Goal: Task Accomplishment & Management: Manage account settings

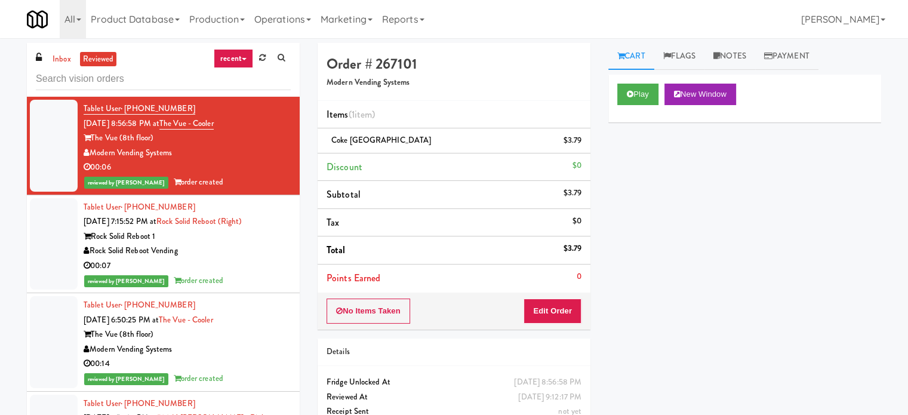
click at [244, 57] on link "recent" at bounding box center [233, 58] width 39 height 19
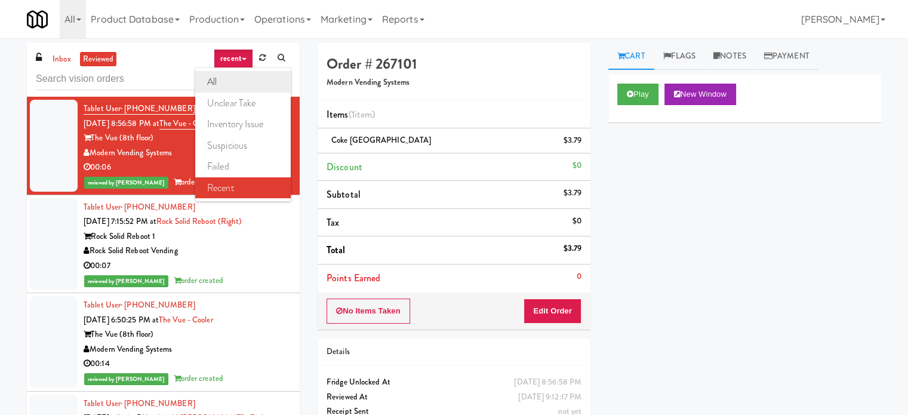
click at [216, 81] on link "all" at bounding box center [243, 81] width 96 height 21
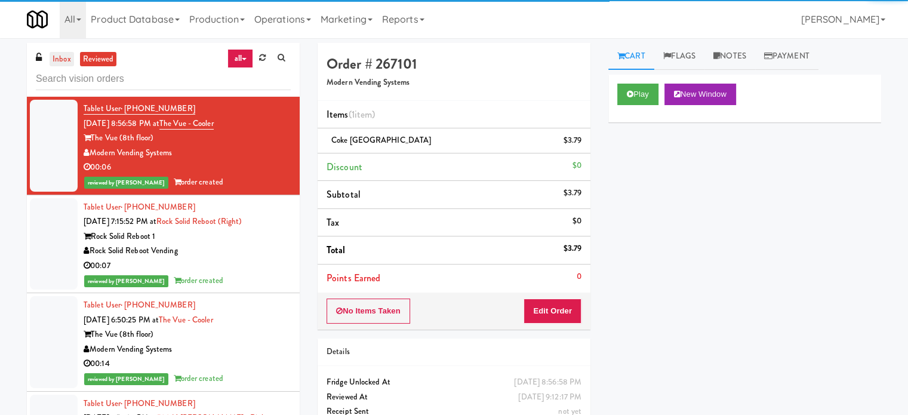
click at [68, 56] on link "inbox" at bounding box center [62, 59] width 24 height 15
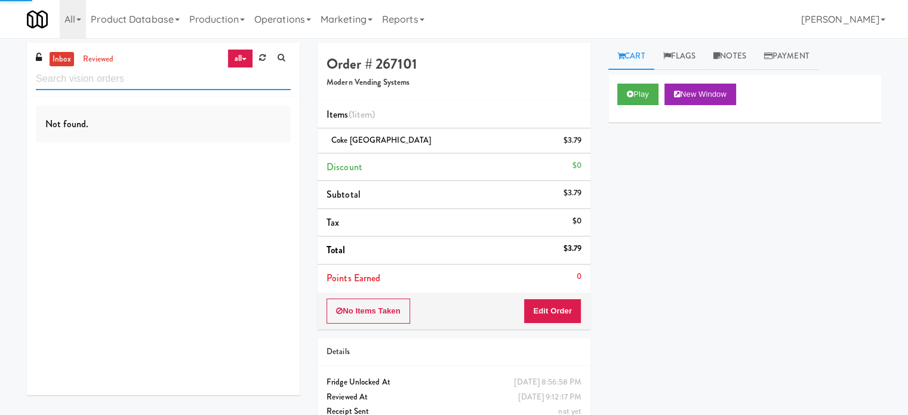
click at [143, 70] on input "text" at bounding box center [163, 79] width 255 height 22
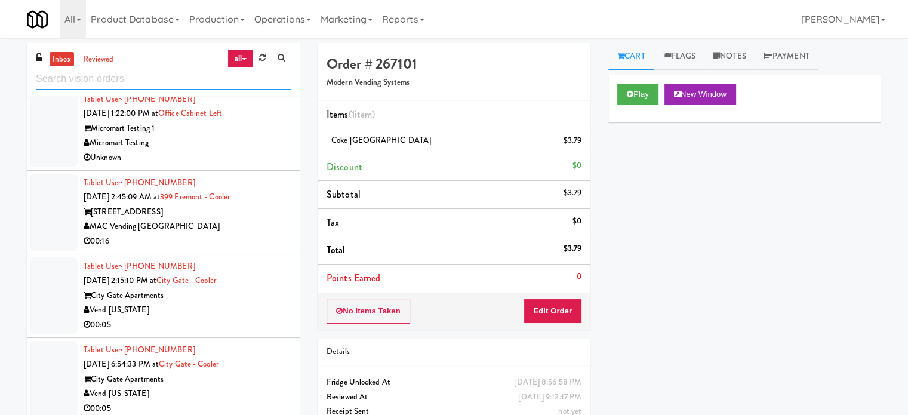
scroll to position [2614, 0]
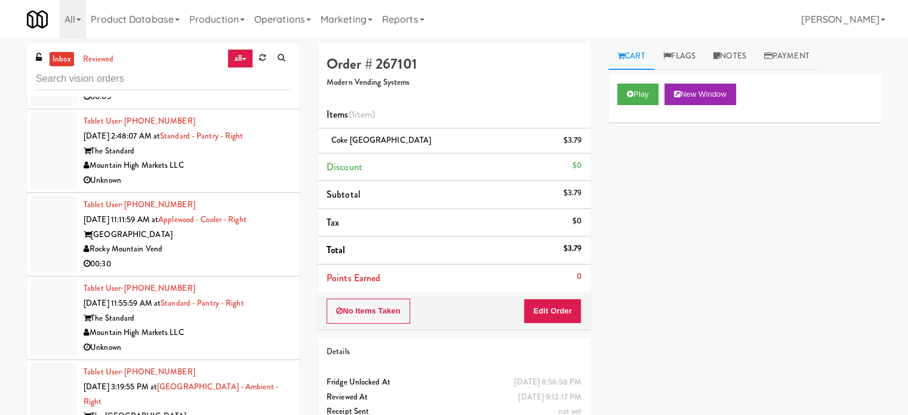
click at [265, 233] on div "[GEOGRAPHIC_DATA]" at bounding box center [187, 235] width 207 height 15
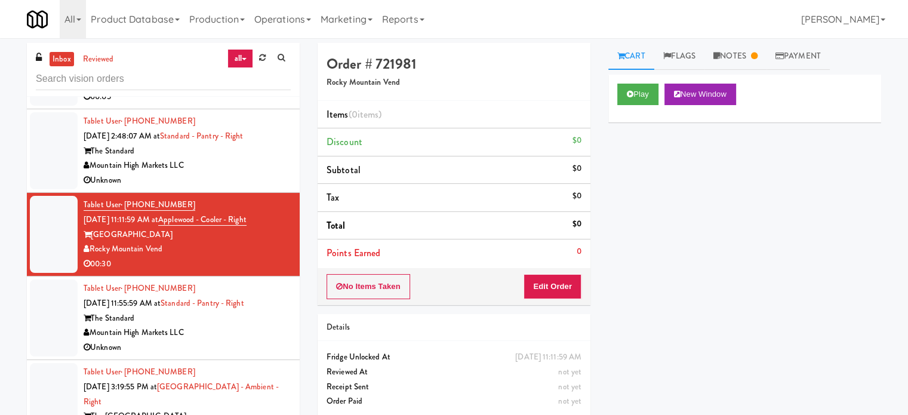
click at [268, 164] on div "Mountain High Markets LLC" at bounding box center [187, 165] width 207 height 15
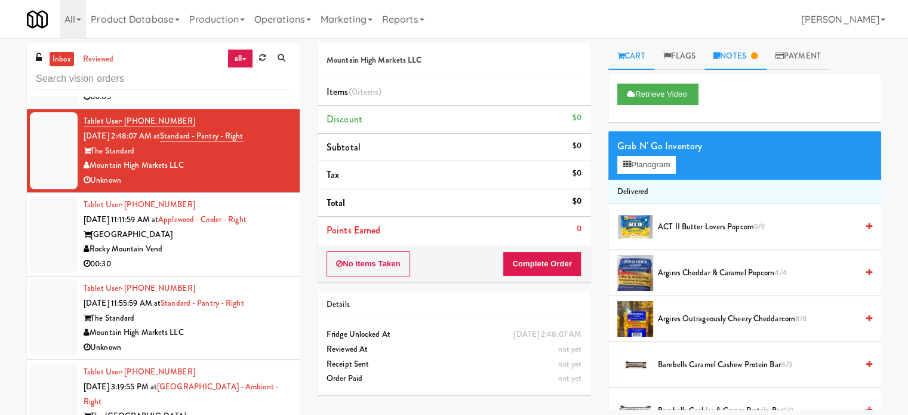
click at [755, 54] on link "Notes" at bounding box center [736, 56] width 62 height 27
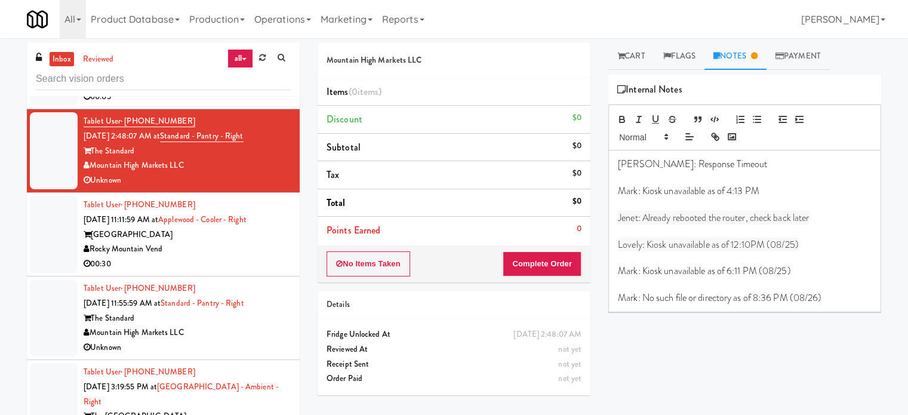
click at [763, 359] on div "Retrieve Video Grab N' Go Inventory Planogram Delivered ACT II Butter Lovers Po…" at bounding box center [744, 299] width 273 height 448
click at [260, 336] on div "Mountain High Markets LLC" at bounding box center [187, 332] width 207 height 15
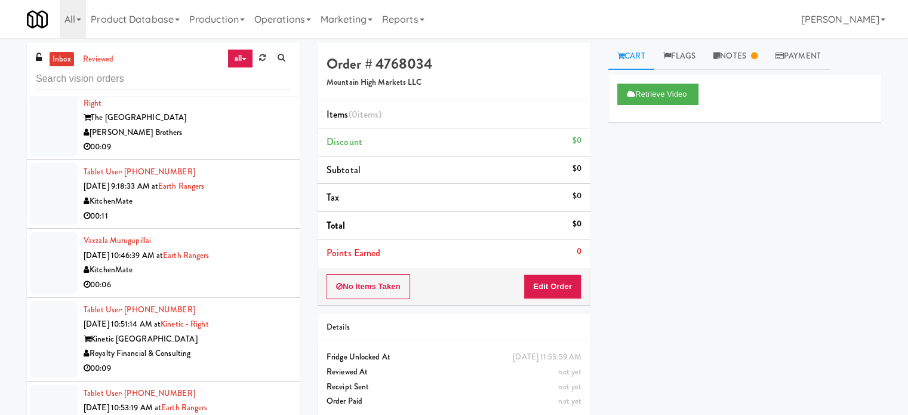
scroll to position [2614, 0]
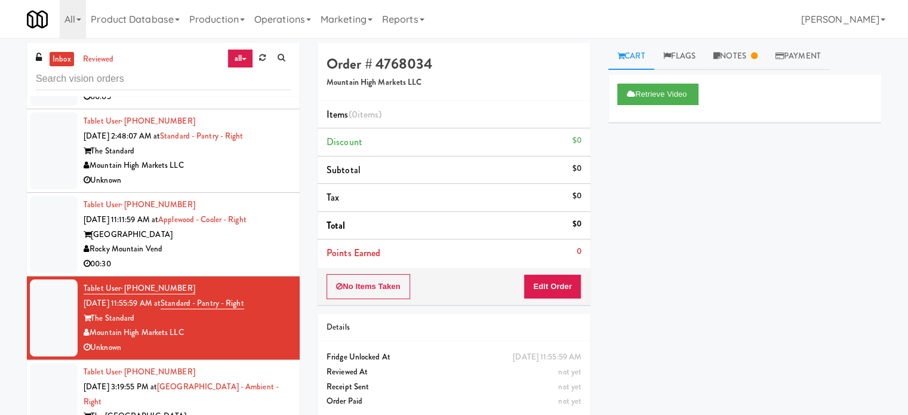
click at [263, 409] on div "The [GEOGRAPHIC_DATA]" at bounding box center [187, 416] width 207 height 15
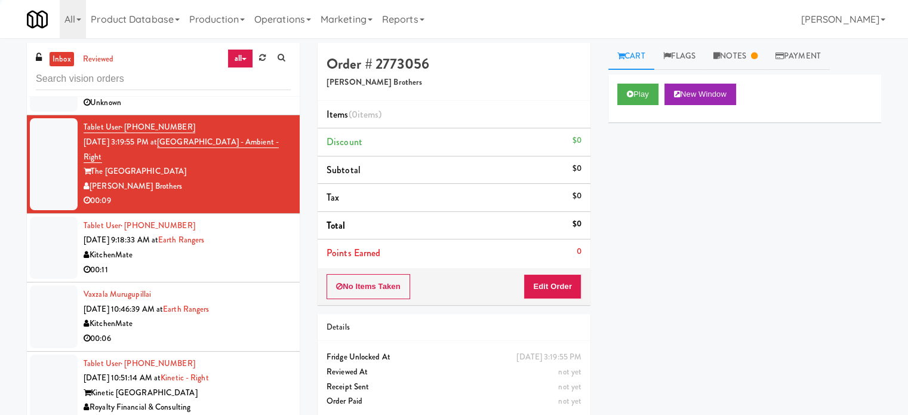
scroll to position [2863, 0]
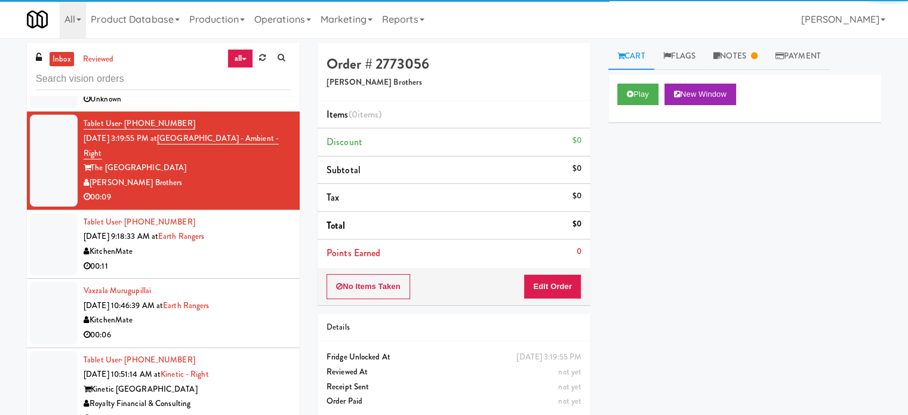
click at [241, 328] on div "00:06" at bounding box center [187, 335] width 207 height 15
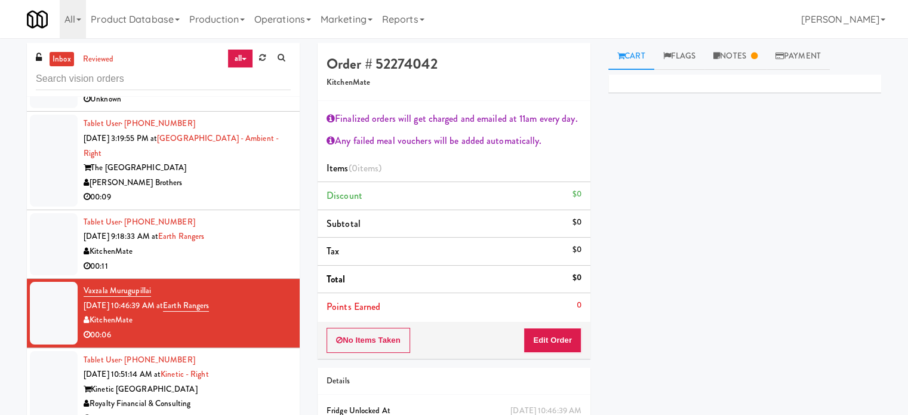
drag, startPoint x: 281, startPoint y: 389, endPoint x: 376, endPoint y: 397, distance: 95.3
click at [281, 390] on div "Kinetic [GEOGRAPHIC_DATA]" at bounding box center [187, 389] width 207 height 15
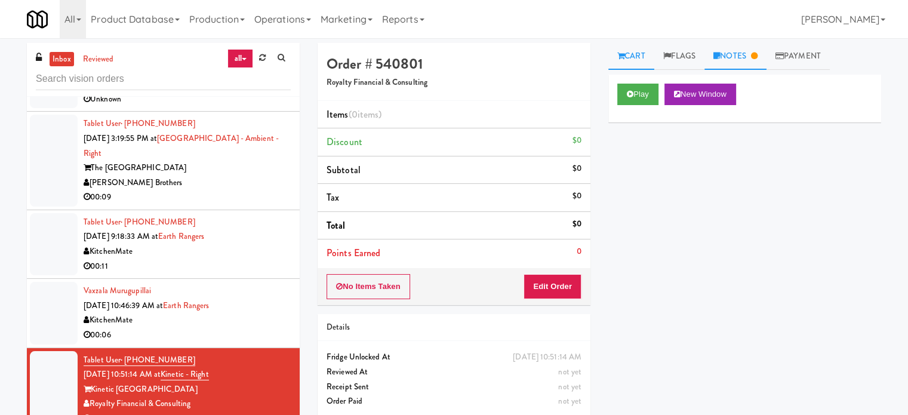
drag, startPoint x: 740, startPoint y: 44, endPoint x: 745, endPoint y: 53, distance: 9.3
click at [740, 48] on link "Notes" at bounding box center [736, 56] width 62 height 27
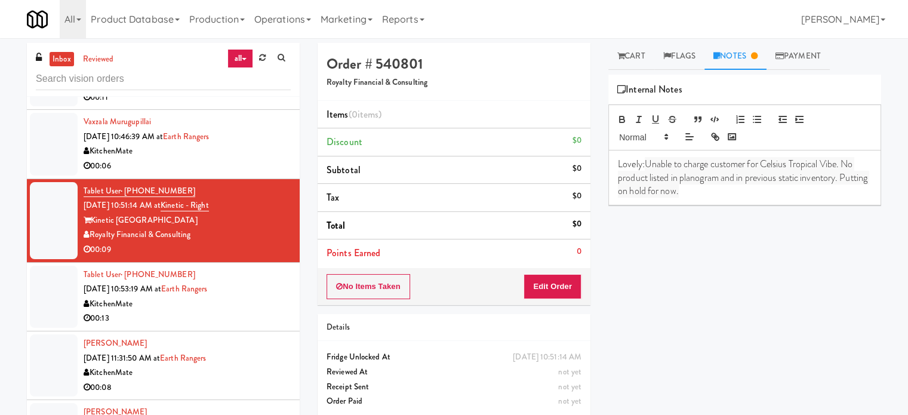
scroll to position [3190, 0]
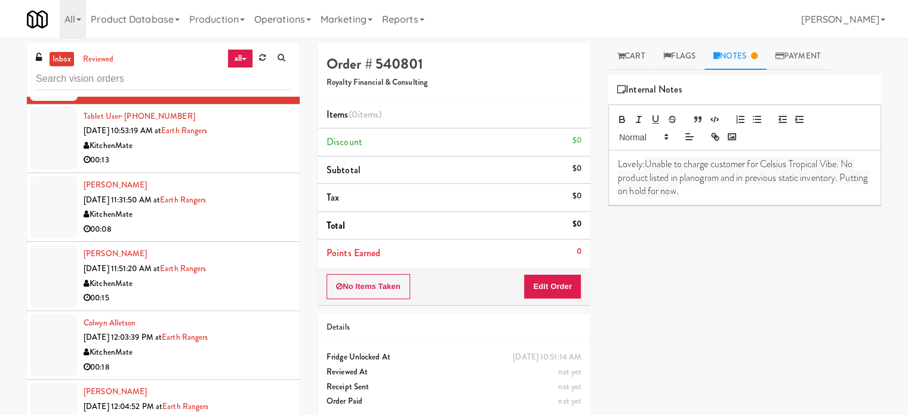
click at [260, 155] on div "00:13" at bounding box center [187, 160] width 207 height 15
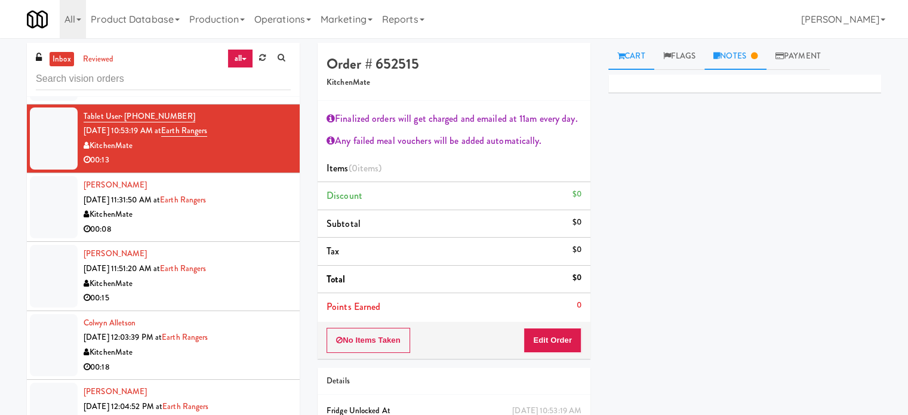
click at [756, 50] on link "Notes" at bounding box center [736, 56] width 62 height 27
click at [637, 54] on link "Cart" at bounding box center [631, 56] width 46 height 27
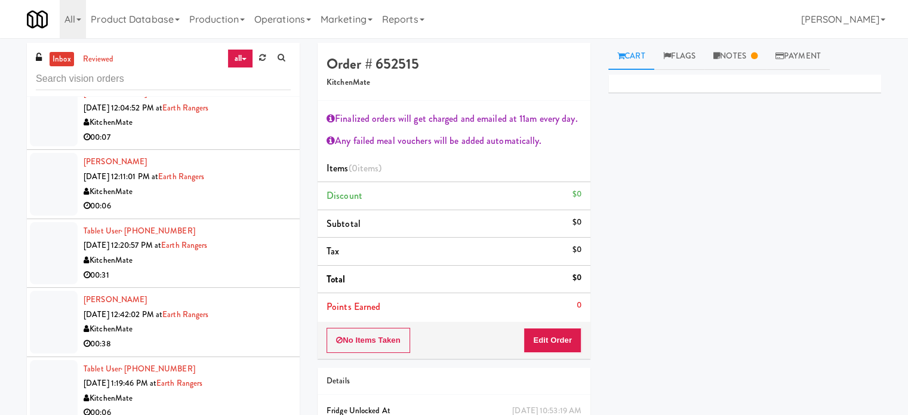
scroll to position [3787, 0]
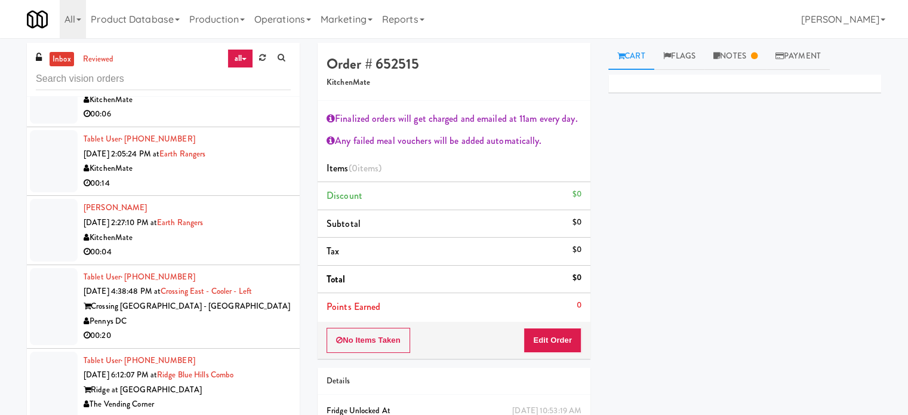
click at [245, 294] on div "Tablet User · (202) 360-3328 [DATE] 4:38:48 PM at [GEOGRAPHIC_DATA] - [GEOGRAPH…" at bounding box center [187, 306] width 207 height 73
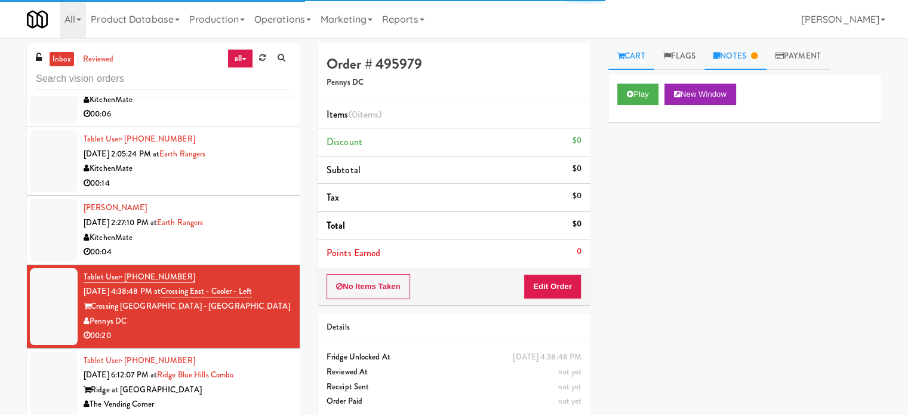
click at [739, 57] on link "Notes" at bounding box center [736, 56] width 62 height 27
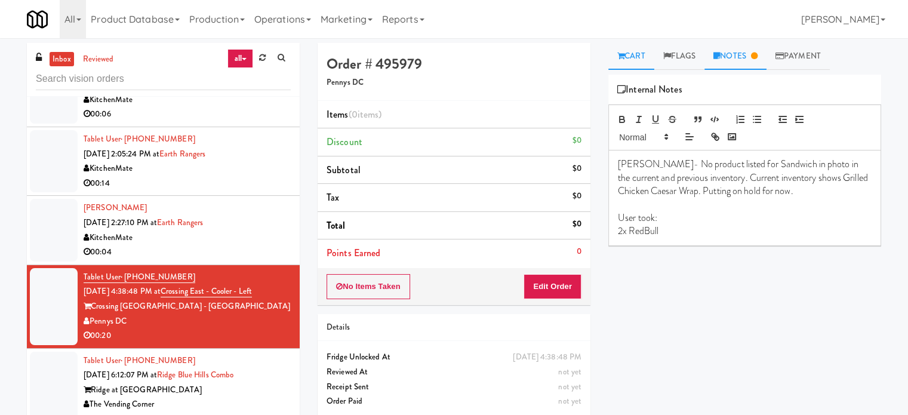
click at [637, 54] on link "Cart" at bounding box center [631, 56] width 46 height 27
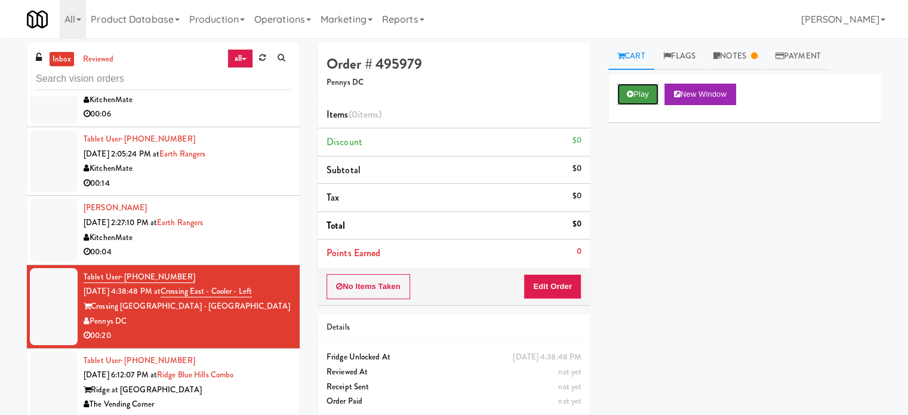
click at [634, 94] on button "Play" at bounding box center [637, 94] width 41 height 21
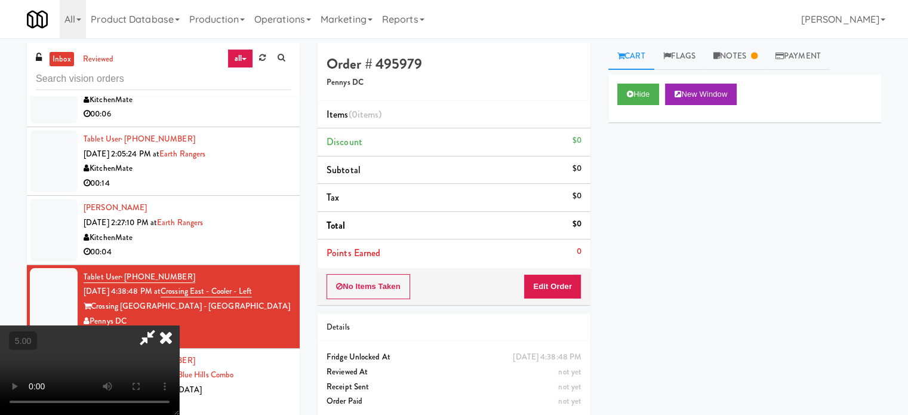
drag, startPoint x: 326, startPoint y: 288, endPoint x: 325, endPoint y: 269, distance: 18.5
click at [179, 325] on video at bounding box center [89, 370] width 179 height 90
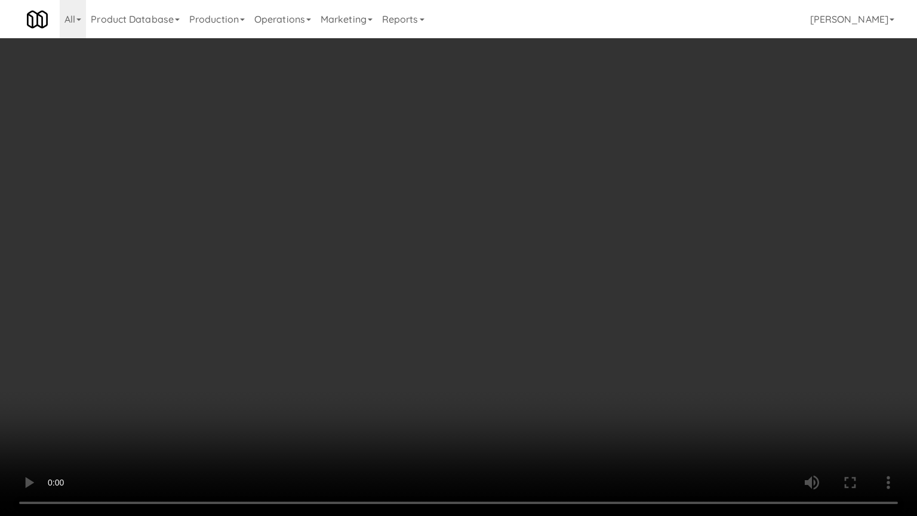
click at [300, 228] on video at bounding box center [458, 258] width 917 height 516
click at [480, 275] on video at bounding box center [458, 258] width 917 height 516
click at [445, 270] on video at bounding box center [458, 258] width 917 height 516
drag, startPoint x: 447, startPoint y: 296, endPoint x: 454, endPoint y: 292, distance: 8.3
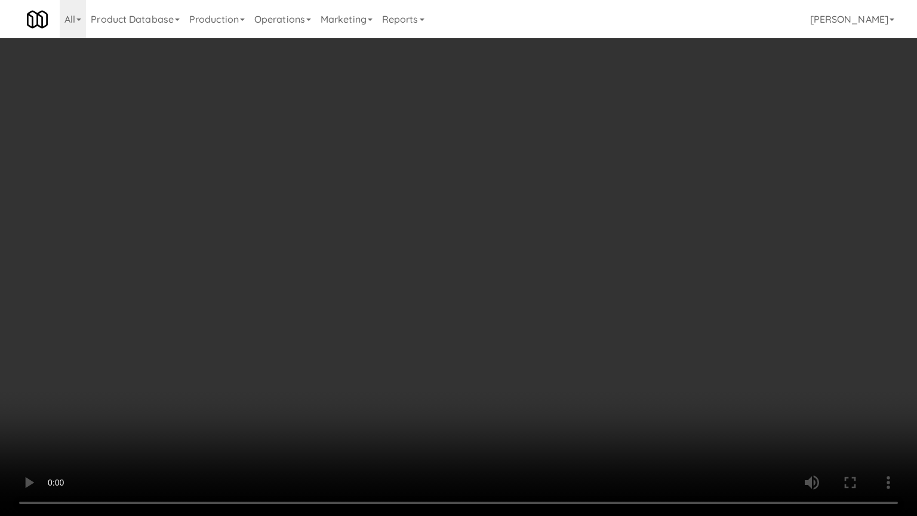
click at [448, 296] on video at bounding box center [458, 258] width 917 height 516
click at [458, 296] on video at bounding box center [458, 258] width 917 height 516
click at [484, 287] on video at bounding box center [458, 258] width 917 height 516
click at [487, 282] on video at bounding box center [458, 258] width 917 height 516
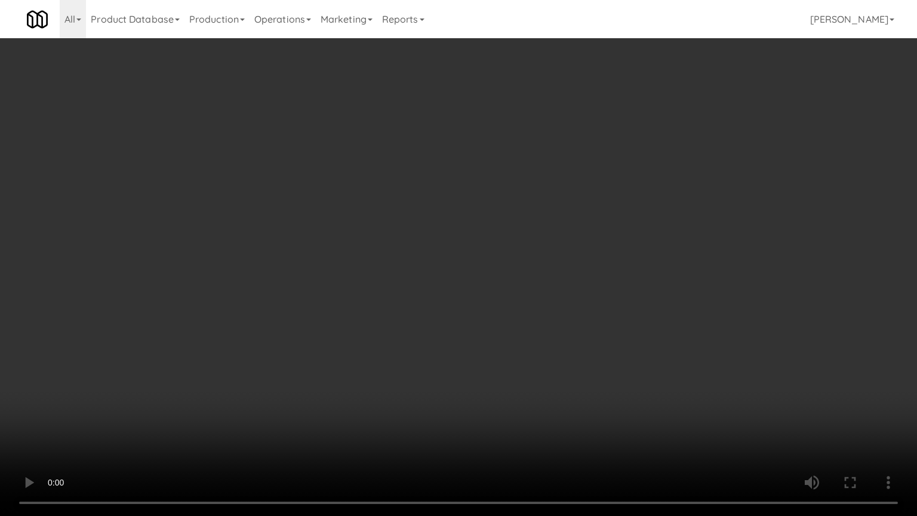
click at [493, 279] on video at bounding box center [458, 258] width 917 height 516
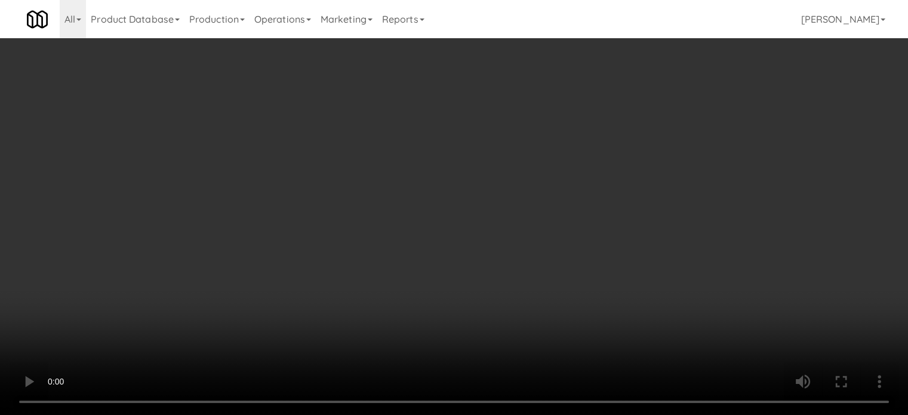
click at [742, 57] on link "Notes" at bounding box center [736, 56] width 62 height 27
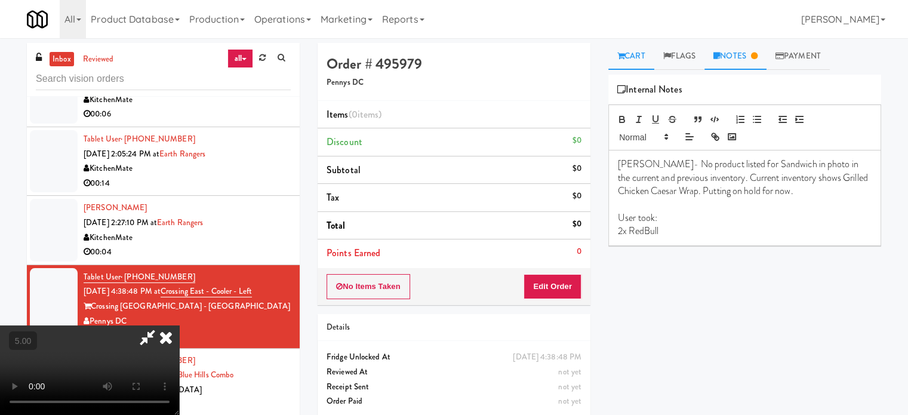
click at [632, 57] on link "Cart" at bounding box center [631, 56] width 46 height 27
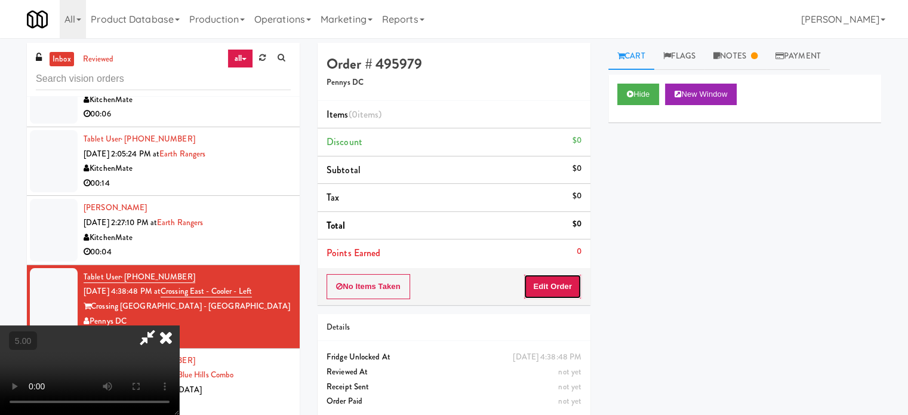
click at [567, 293] on button "Edit Order" at bounding box center [553, 286] width 58 height 25
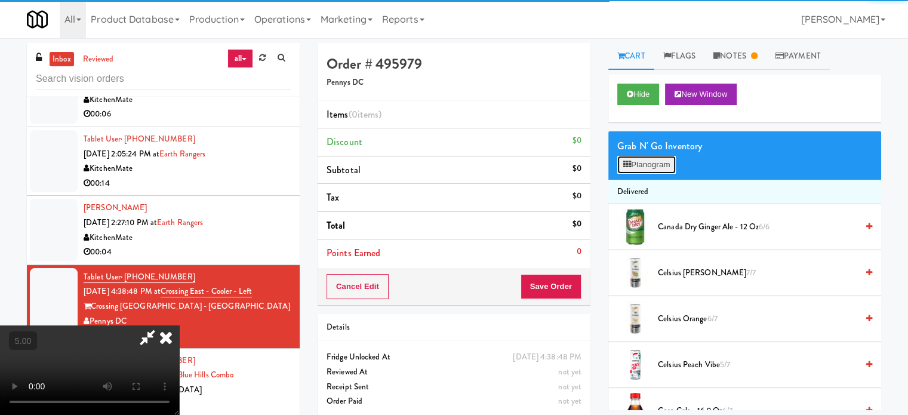
click at [658, 169] on button "Planogram" at bounding box center [646, 165] width 59 height 18
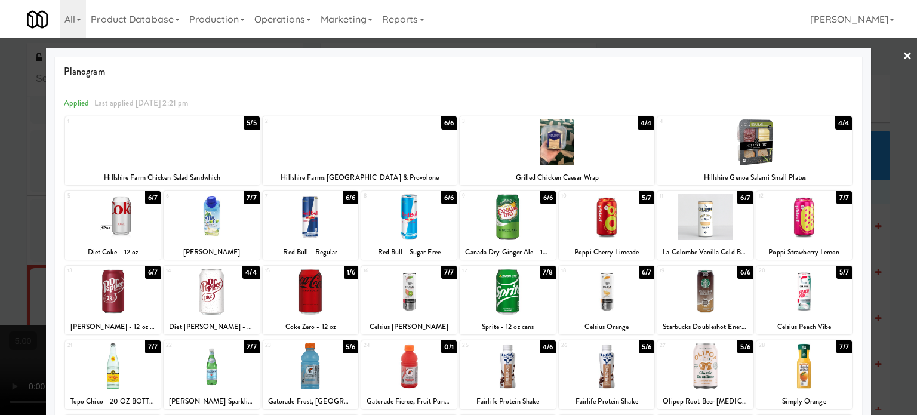
click at [884, 222] on div at bounding box center [458, 207] width 917 height 415
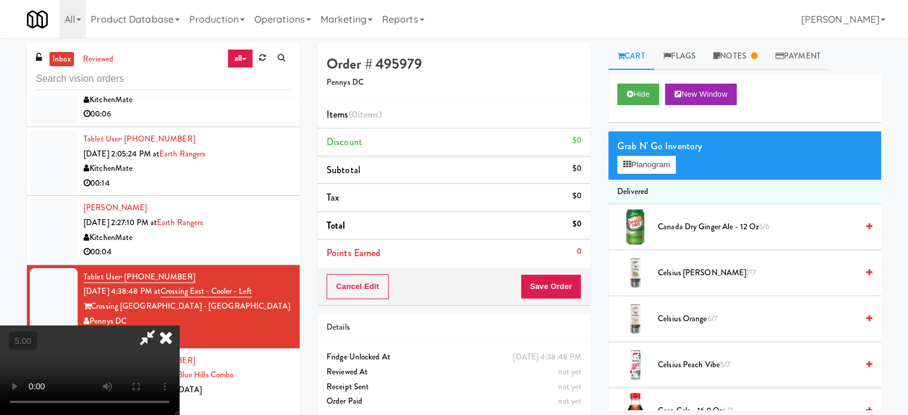
click at [179, 325] on video at bounding box center [89, 370] width 179 height 90
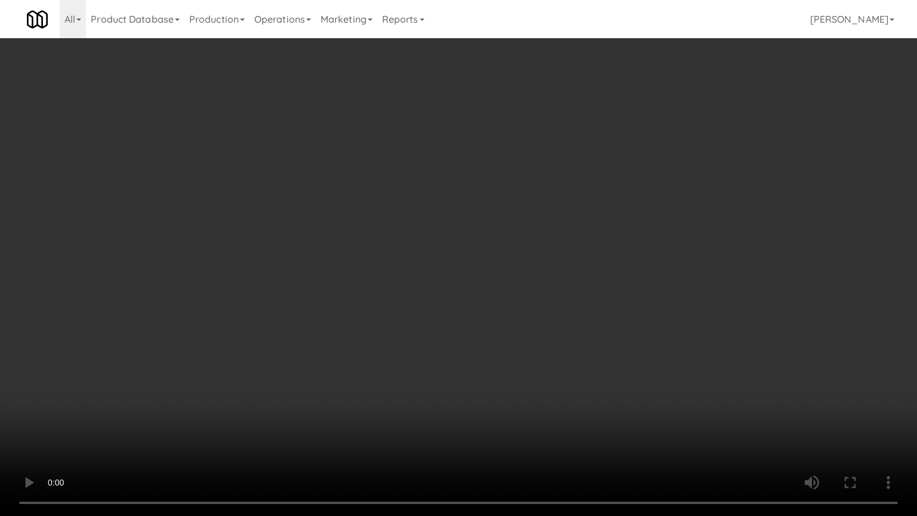
click at [193, 414] on video at bounding box center [458, 258] width 917 height 516
click at [284, 340] on video at bounding box center [458, 258] width 917 height 516
click at [313, 334] on video at bounding box center [458, 258] width 917 height 516
click at [318, 327] on video at bounding box center [458, 258] width 917 height 516
click at [321, 325] on video at bounding box center [458, 258] width 917 height 516
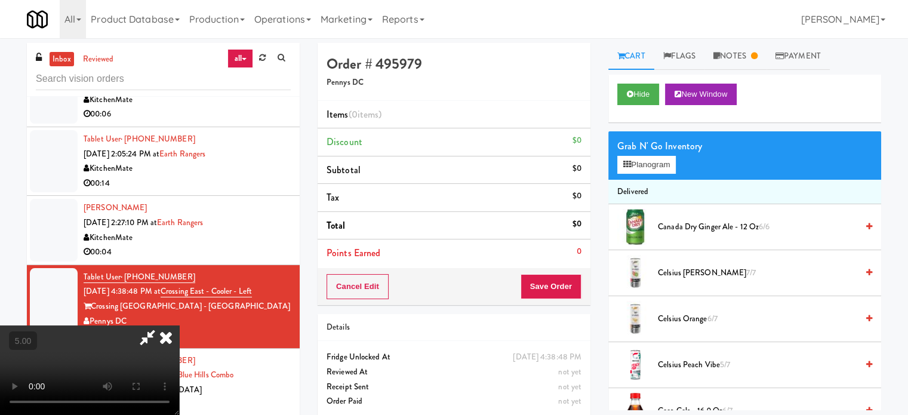
drag, startPoint x: 530, startPoint y: 119, endPoint x: 527, endPoint y: 125, distance: 7.2
click at [179, 325] on icon at bounding box center [166, 337] width 26 height 24
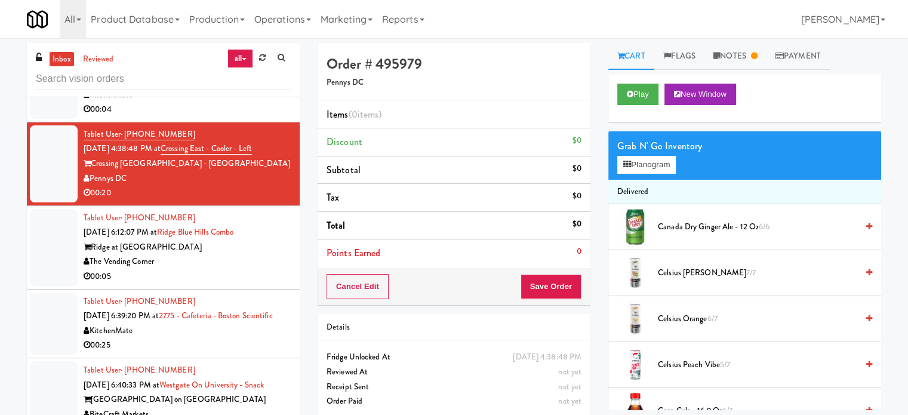
scroll to position [3947, 0]
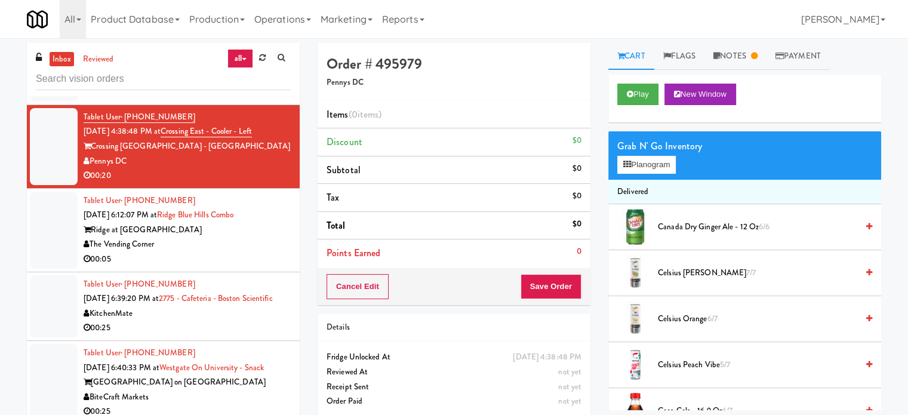
click at [256, 252] on div "00:05" at bounding box center [187, 259] width 207 height 15
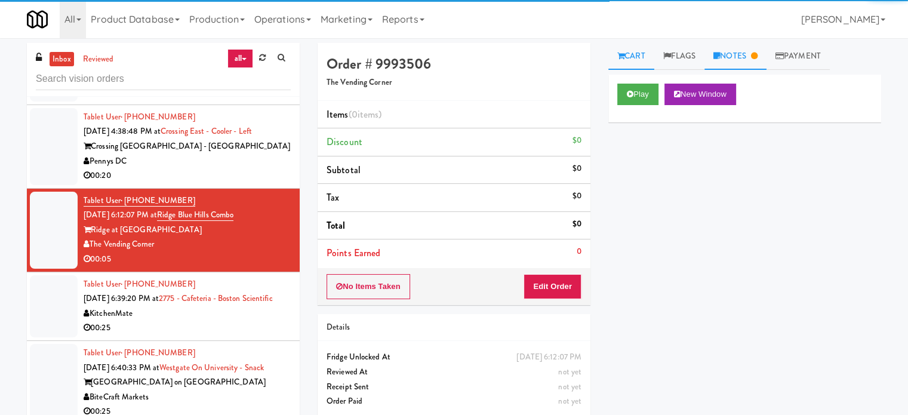
click at [758, 54] on icon at bounding box center [754, 56] width 7 height 8
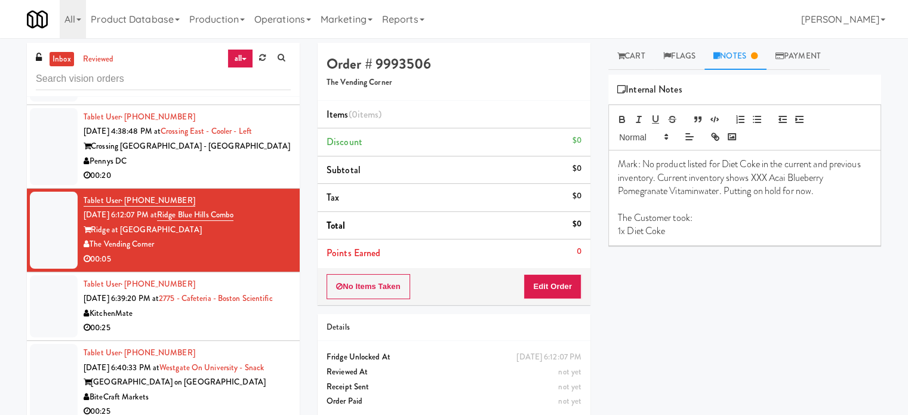
click at [241, 332] on div "00:25" at bounding box center [187, 328] width 207 height 15
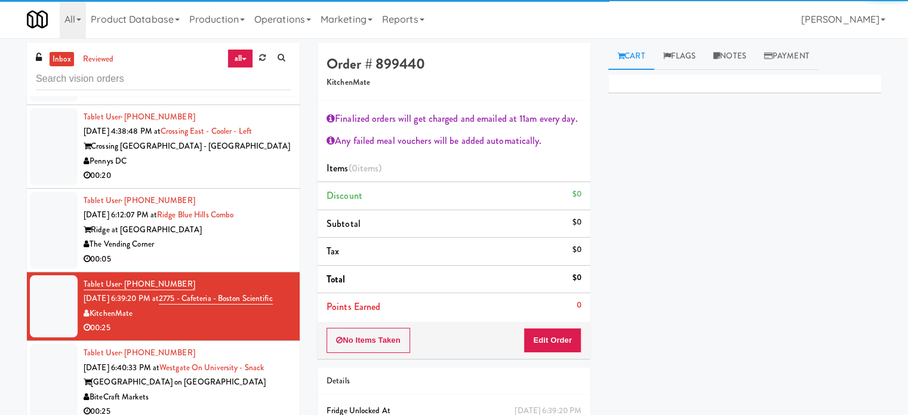
click at [271, 385] on div "Tablet User · (786) 734-1913 [DATE] 6:40:33 PM at [GEOGRAPHIC_DATA] on [GEOGRAP…" at bounding box center [187, 382] width 207 height 73
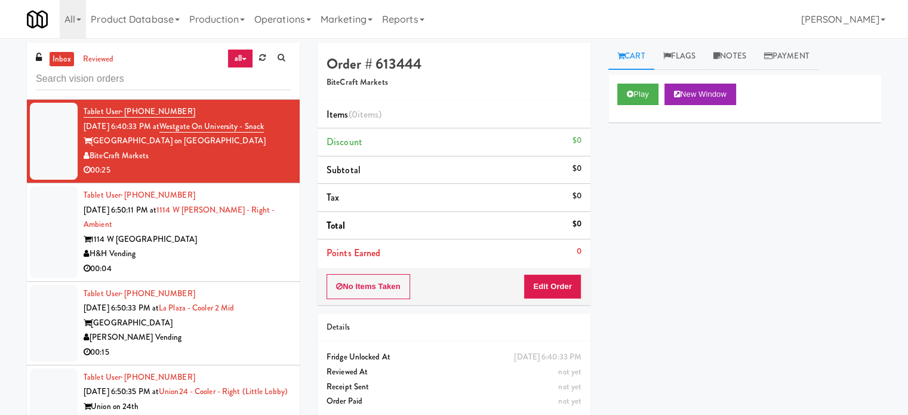
scroll to position [4190, 0]
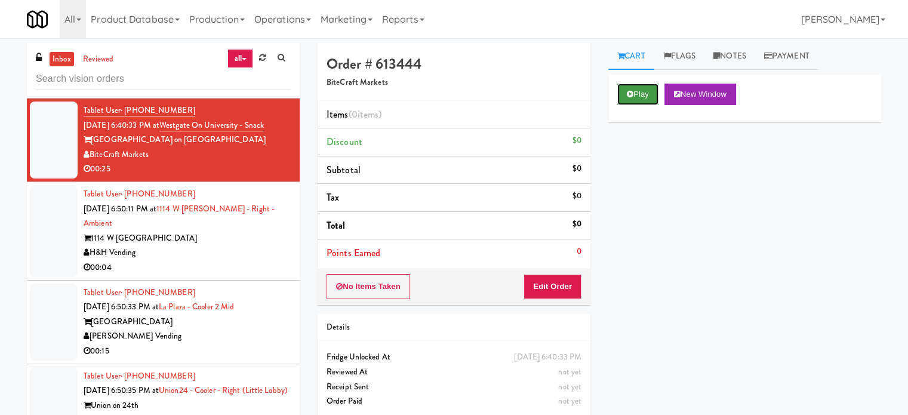
click at [643, 93] on button "Play" at bounding box center [637, 94] width 41 height 21
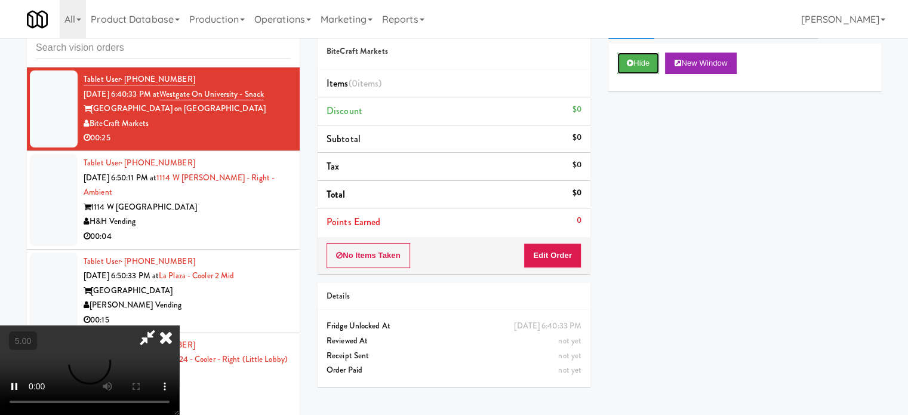
scroll to position [48, 0]
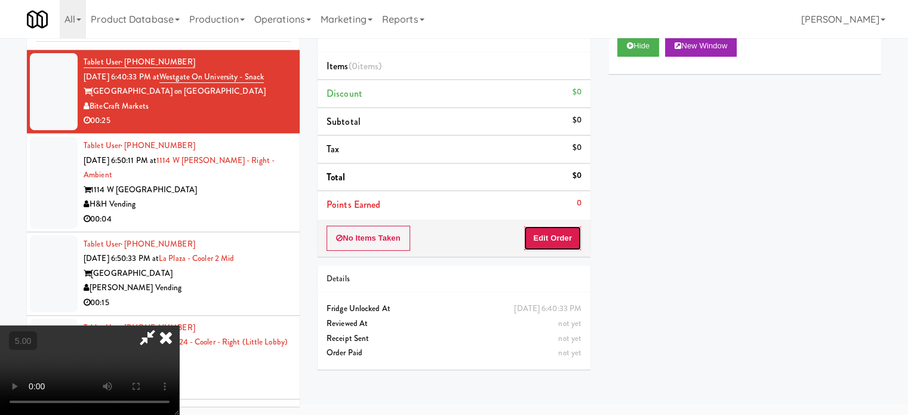
click at [535, 233] on button "Edit Order" at bounding box center [553, 238] width 58 height 25
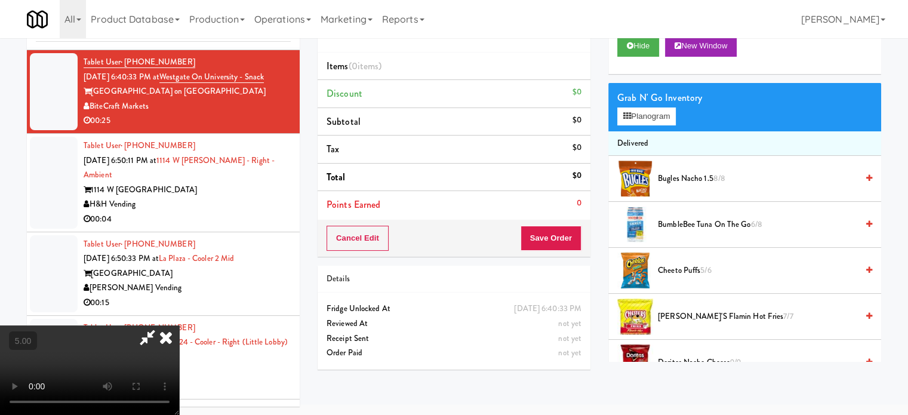
click at [179, 325] on video at bounding box center [89, 370] width 179 height 90
drag, startPoint x: 318, startPoint y: 238, endPoint x: 294, endPoint y: 207, distance: 39.7
click at [179, 325] on video at bounding box center [89, 370] width 179 height 90
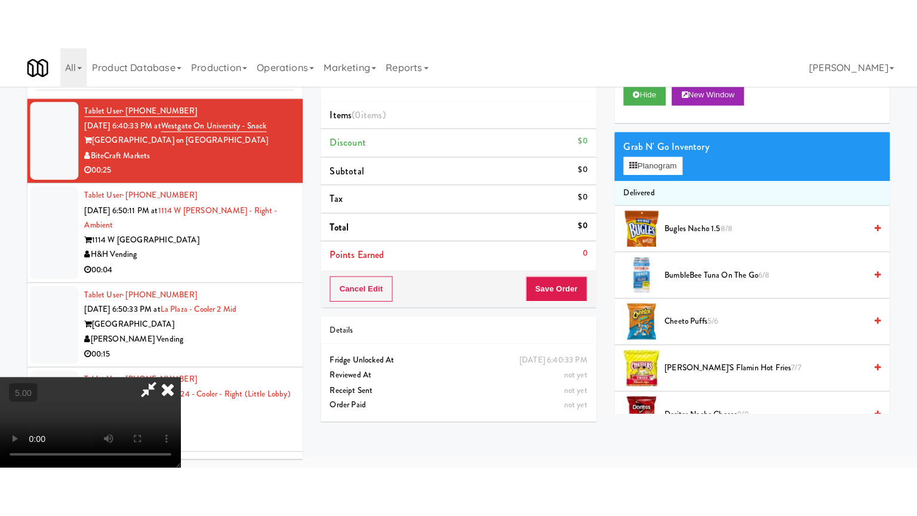
scroll to position [38, 0]
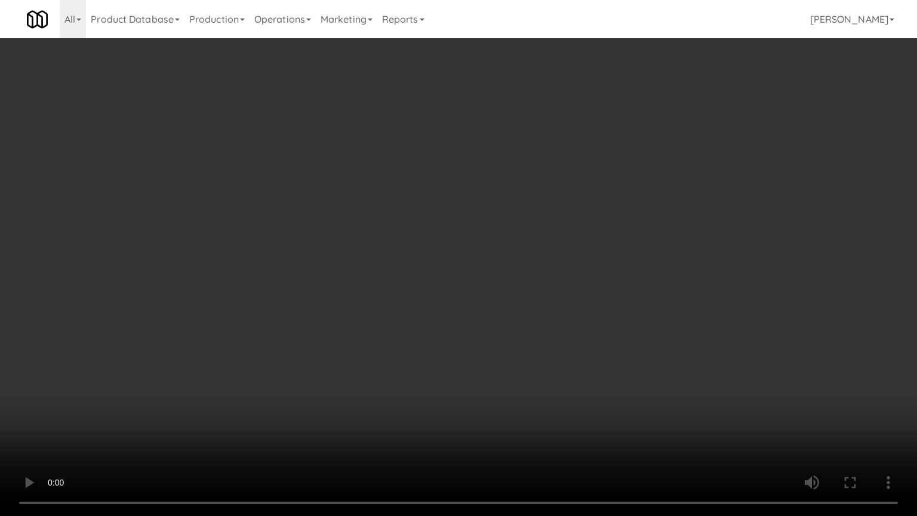
drag, startPoint x: 366, startPoint y: 266, endPoint x: 375, endPoint y: 266, distance: 9.0
click at [366, 266] on video at bounding box center [458, 258] width 917 height 516
click at [398, 269] on video at bounding box center [458, 258] width 917 height 516
drag, startPoint x: 403, startPoint y: 270, endPoint x: 425, endPoint y: 269, distance: 22.1
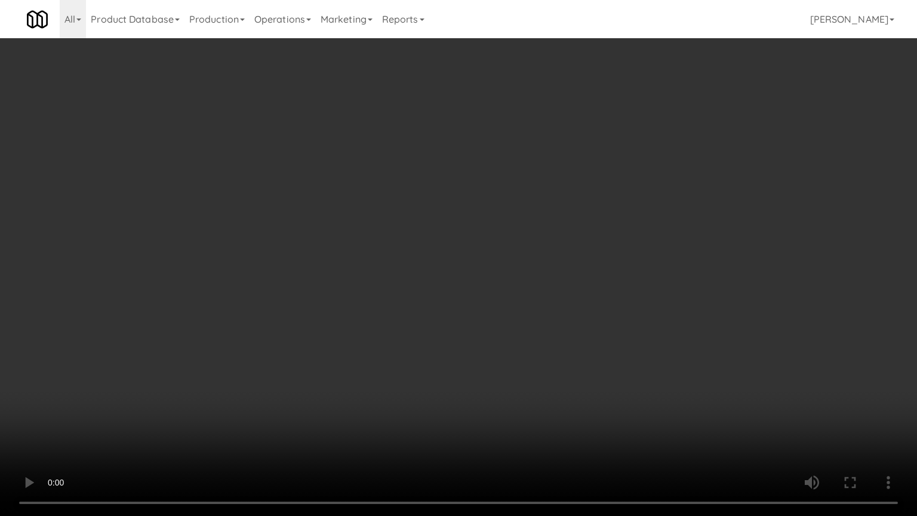
click at [410, 270] on video at bounding box center [458, 258] width 917 height 516
drag, startPoint x: 425, startPoint y: 269, endPoint x: 594, endPoint y: 161, distance: 200.9
click at [426, 269] on video at bounding box center [458, 258] width 917 height 516
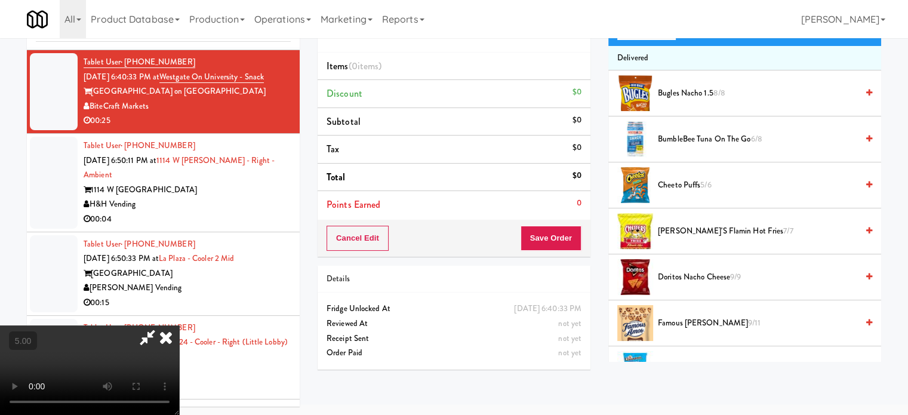
scroll to position [0, 0]
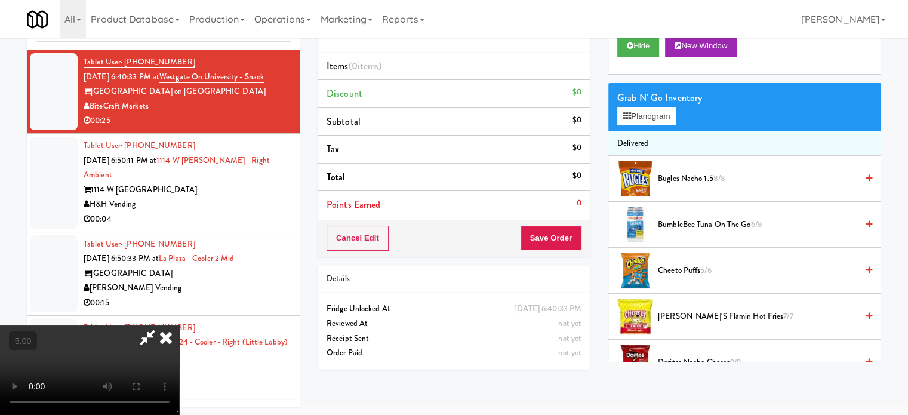
drag, startPoint x: 688, startPoint y: 316, endPoint x: 336, endPoint y: 273, distance: 354.4
click at [689, 317] on span "[PERSON_NAME]'s Flamin hot Fries 7/7" at bounding box center [757, 316] width 199 height 15
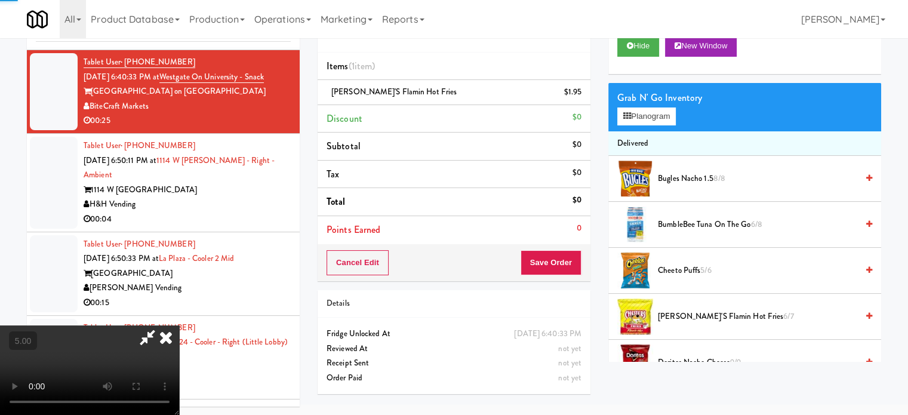
click at [179, 325] on video at bounding box center [89, 370] width 179 height 90
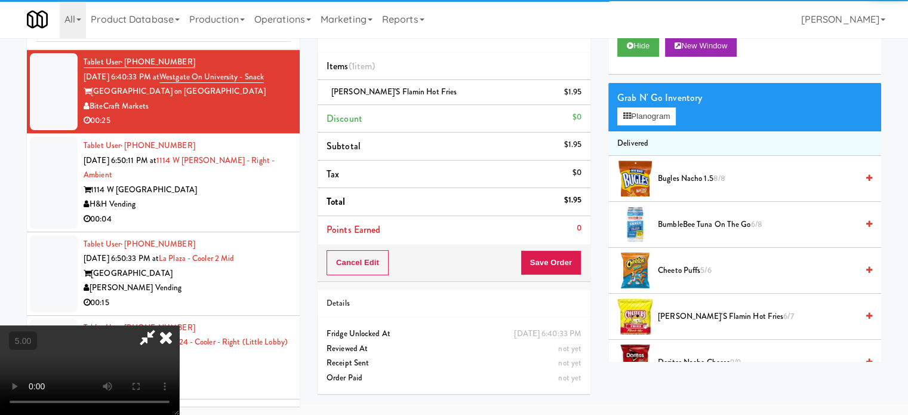
drag, startPoint x: 299, startPoint y: 269, endPoint x: 299, endPoint y: 333, distance: 63.9
click at [179, 325] on video at bounding box center [89, 370] width 179 height 90
click at [179, 332] on video at bounding box center [89, 370] width 179 height 90
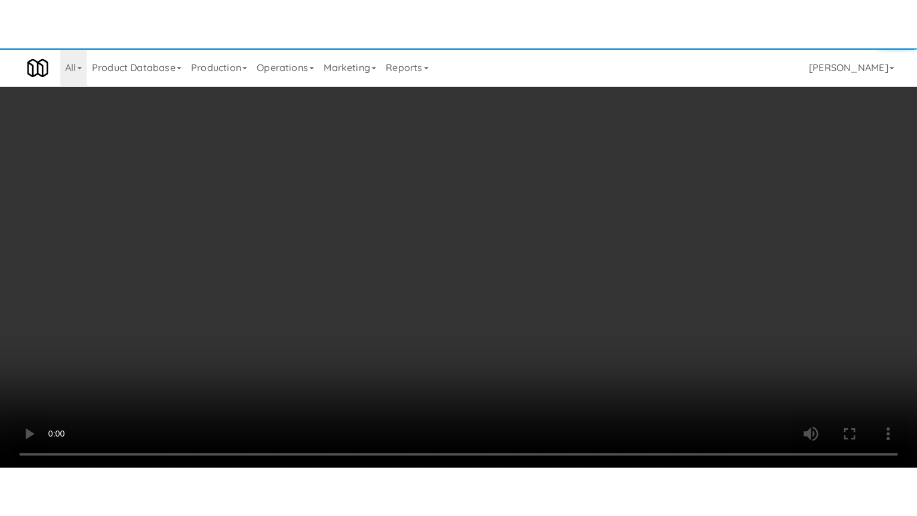
scroll to position [38, 0]
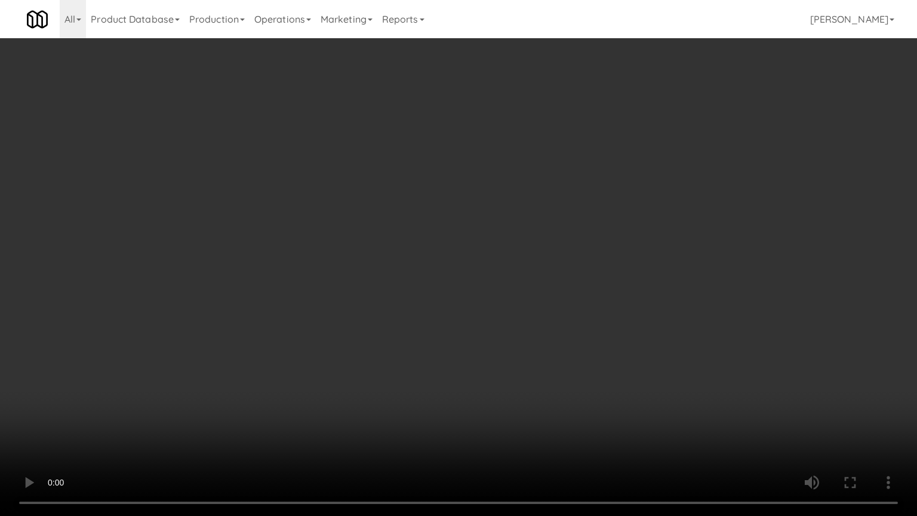
click at [320, 291] on video at bounding box center [458, 258] width 917 height 516
click at [330, 288] on video at bounding box center [458, 258] width 917 height 516
click at [349, 284] on video at bounding box center [458, 258] width 917 height 516
click at [394, 287] on video at bounding box center [458, 258] width 917 height 516
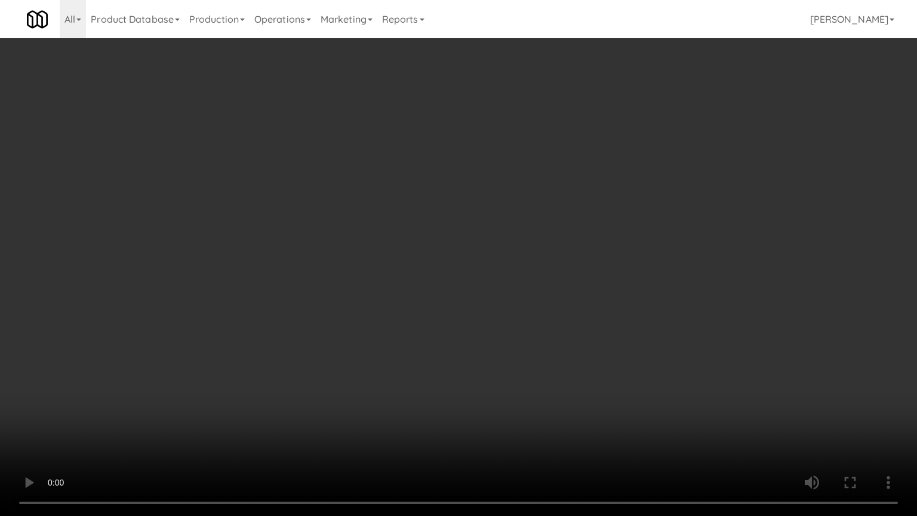
click at [382, 290] on video at bounding box center [458, 258] width 917 height 516
click at [394, 288] on video at bounding box center [458, 258] width 917 height 516
click at [393, 290] on video at bounding box center [458, 258] width 917 height 516
click at [412, 288] on video at bounding box center [458, 258] width 917 height 516
click at [387, 291] on video at bounding box center [458, 258] width 917 height 516
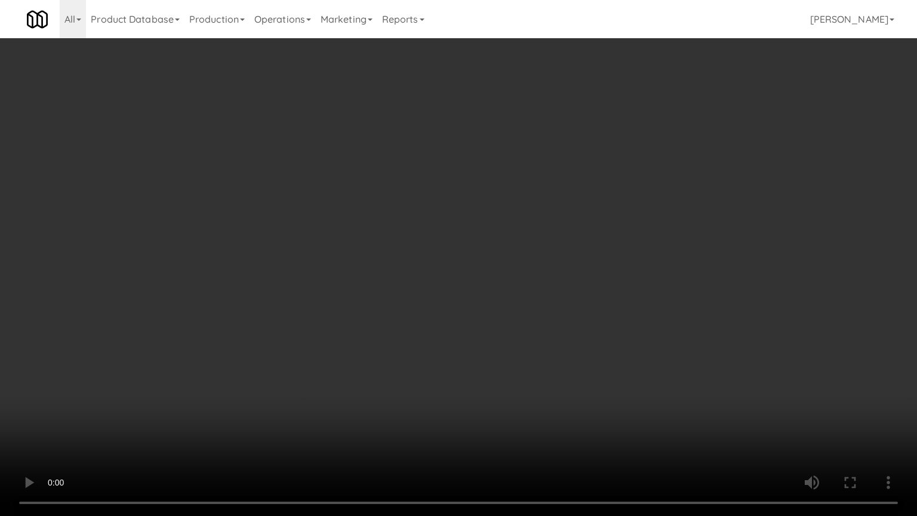
click at [390, 289] on video at bounding box center [458, 258] width 917 height 516
drag, startPoint x: 390, startPoint y: 289, endPoint x: 397, endPoint y: 289, distance: 7.2
click at [392, 289] on video at bounding box center [458, 258] width 917 height 516
click at [399, 287] on video at bounding box center [458, 258] width 917 height 516
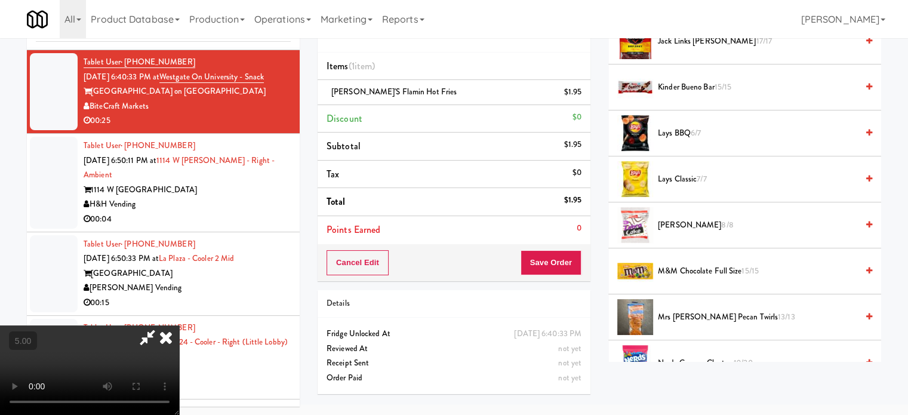
scroll to position [299, 0]
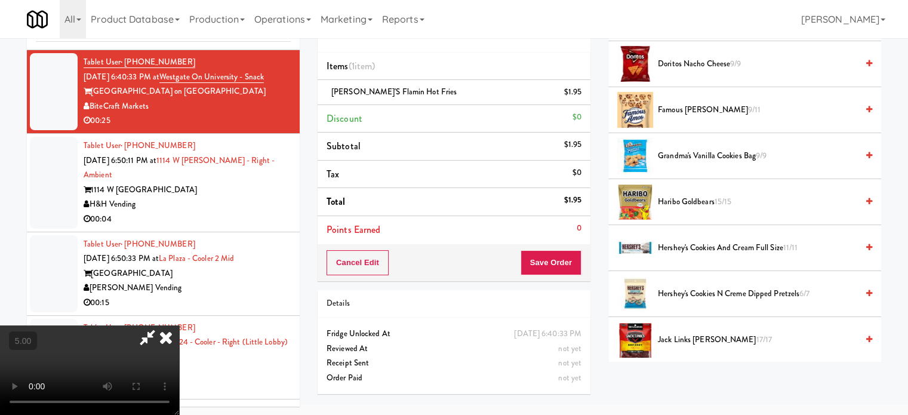
click at [714, 198] on span "Haribo Goldbears 15/15" at bounding box center [757, 202] width 199 height 15
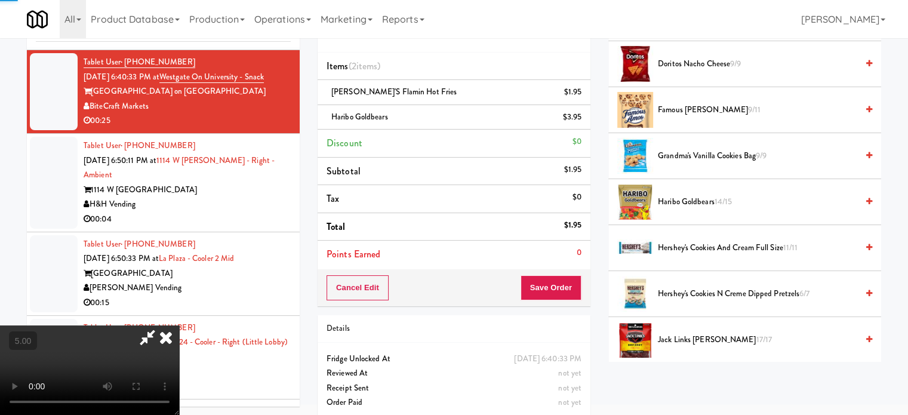
click at [179, 325] on video at bounding box center [89, 370] width 179 height 90
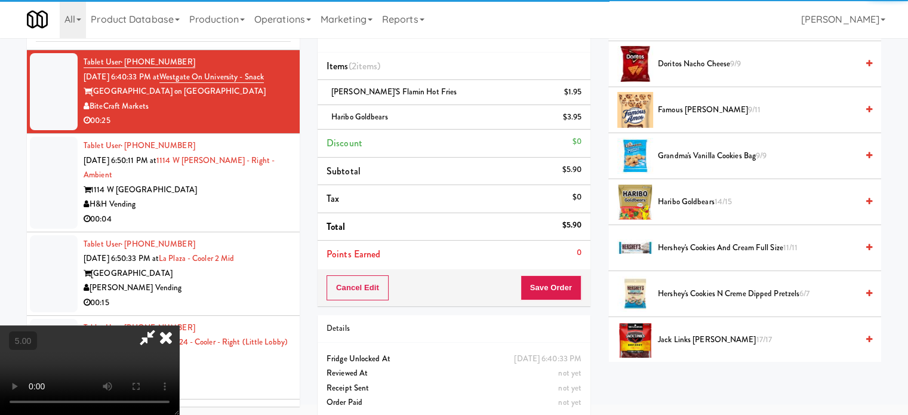
click at [179, 325] on video at bounding box center [89, 370] width 179 height 90
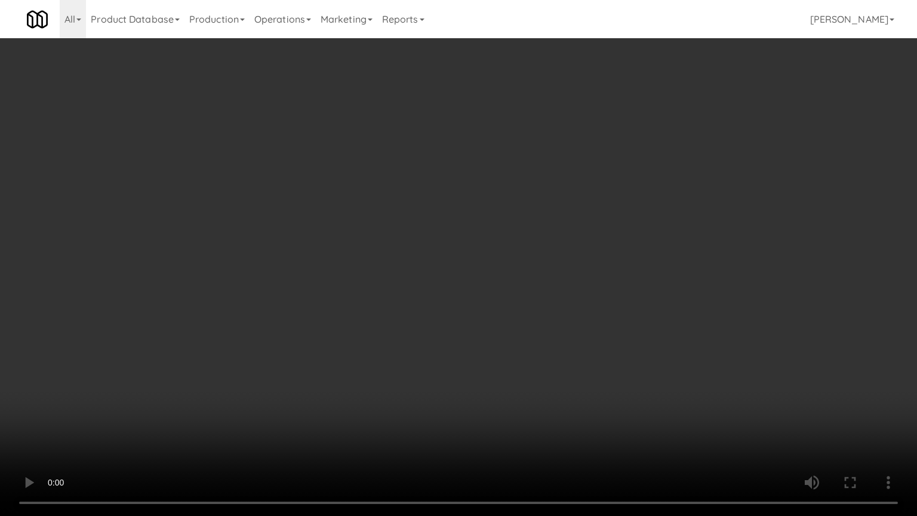
drag, startPoint x: 195, startPoint y: 390, endPoint x: 638, endPoint y: 136, distance: 510.1
click at [198, 389] on video at bounding box center [458, 258] width 917 height 516
click at [448, 216] on video at bounding box center [458, 258] width 917 height 516
click at [445, 195] on video at bounding box center [458, 258] width 917 height 516
click at [454, 191] on video at bounding box center [458, 258] width 917 height 516
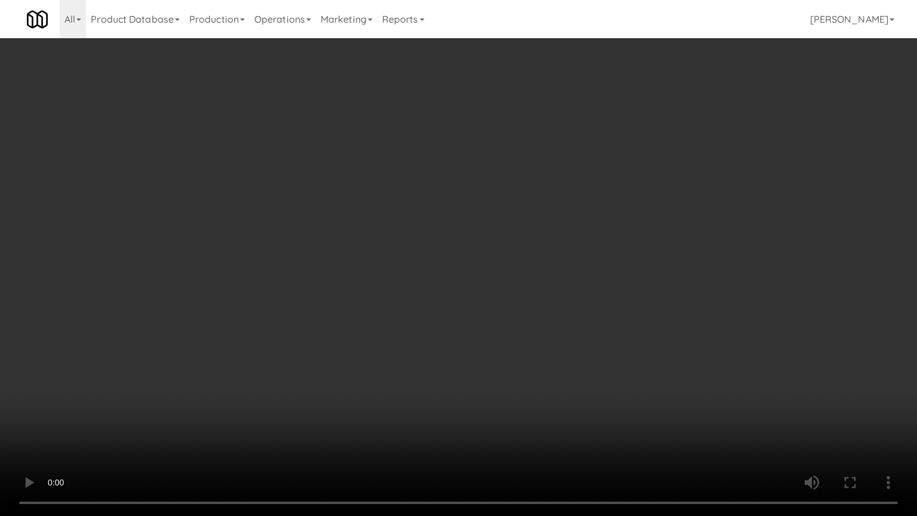
click at [454, 191] on video at bounding box center [458, 258] width 917 height 516
click at [459, 186] on video at bounding box center [458, 258] width 917 height 516
click at [355, 306] on video at bounding box center [458, 258] width 917 height 516
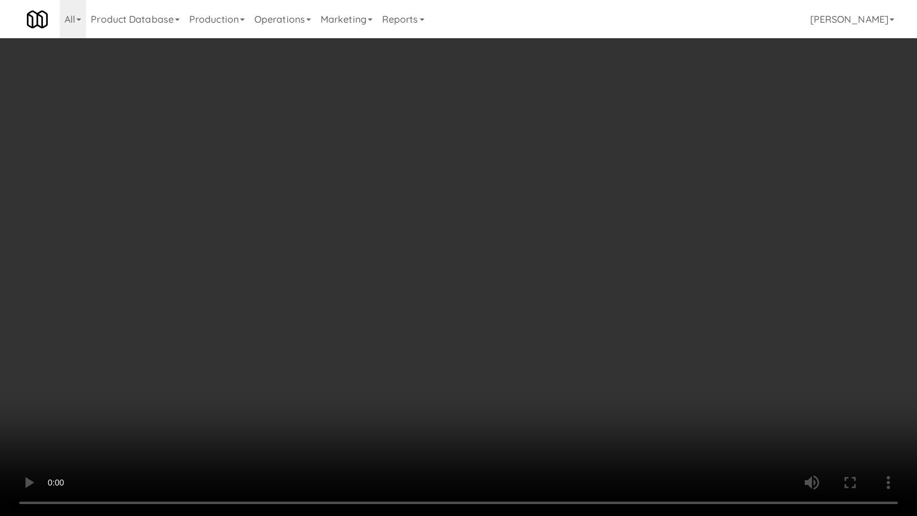
drag, startPoint x: 425, startPoint y: 235, endPoint x: 425, endPoint y: 243, distance: 7.8
click at [425, 239] on video at bounding box center [458, 258] width 917 height 516
click at [426, 244] on video at bounding box center [458, 258] width 917 height 516
click at [407, 222] on video at bounding box center [458, 258] width 917 height 516
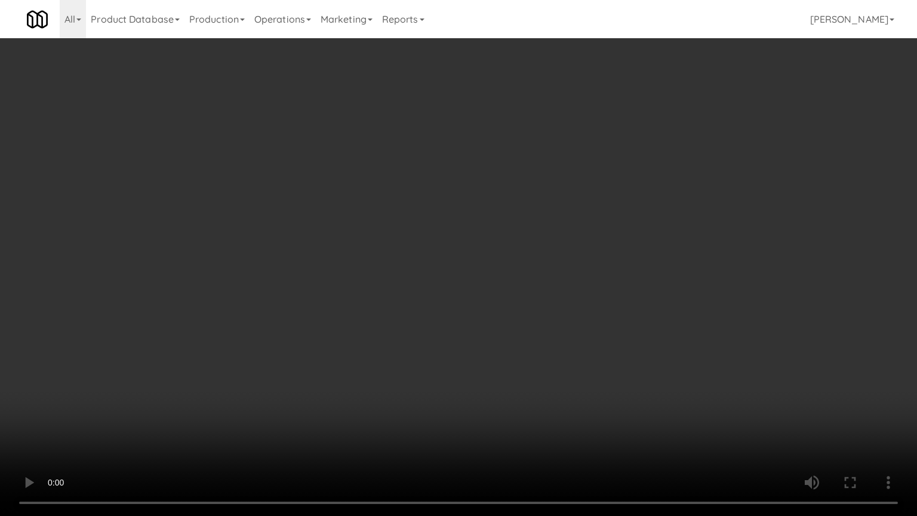
click at [416, 210] on video at bounding box center [458, 258] width 917 height 516
click at [471, 210] on video at bounding box center [458, 258] width 917 height 516
click at [469, 210] on video at bounding box center [458, 258] width 917 height 516
click at [457, 203] on video at bounding box center [458, 258] width 917 height 516
click at [457, 196] on video at bounding box center [458, 258] width 917 height 516
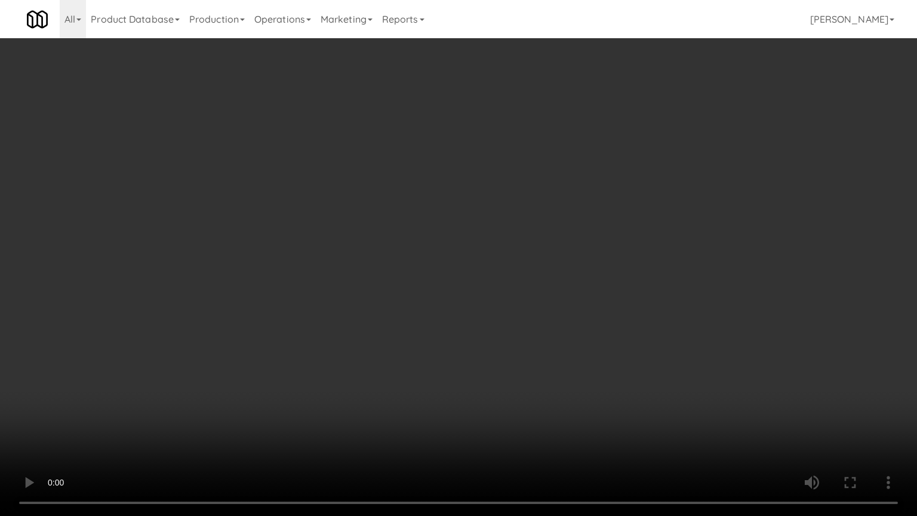
click at [456, 196] on video at bounding box center [458, 258] width 917 height 516
click at [428, 158] on video at bounding box center [458, 258] width 917 height 516
click at [452, 149] on video at bounding box center [458, 258] width 917 height 516
click at [447, 151] on video at bounding box center [458, 258] width 917 height 516
click at [664, 343] on video at bounding box center [458, 258] width 917 height 516
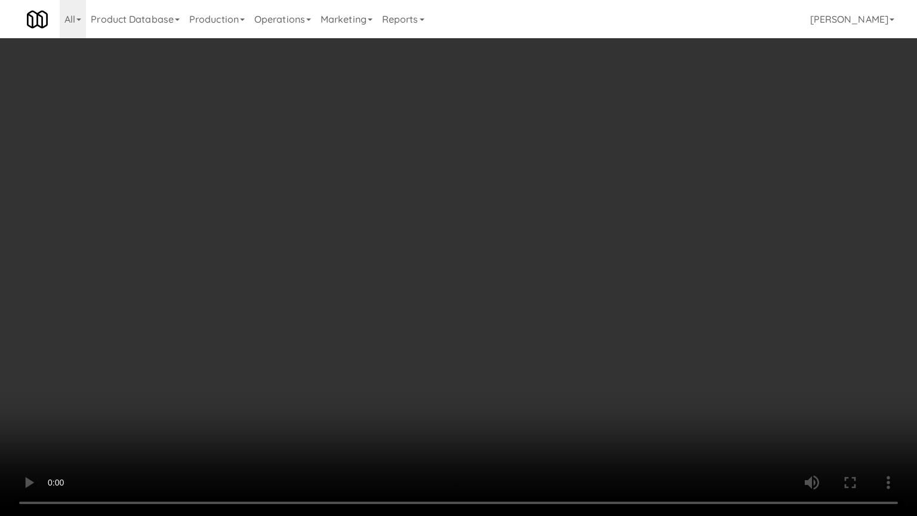
click at [475, 272] on video at bounding box center [458, 258] width 917 height 516
click at [514, 266] on video at bounding box center [458, 258] width 917 height 516
click at [503, 260] on video at bounding box center [458, 258] width 917 height 516
click at [592, 387] on video at bounding box center [458, 258] width 917 height 516
click at [536, 301] on video at bounding box center [458, 258] width 917 height 516
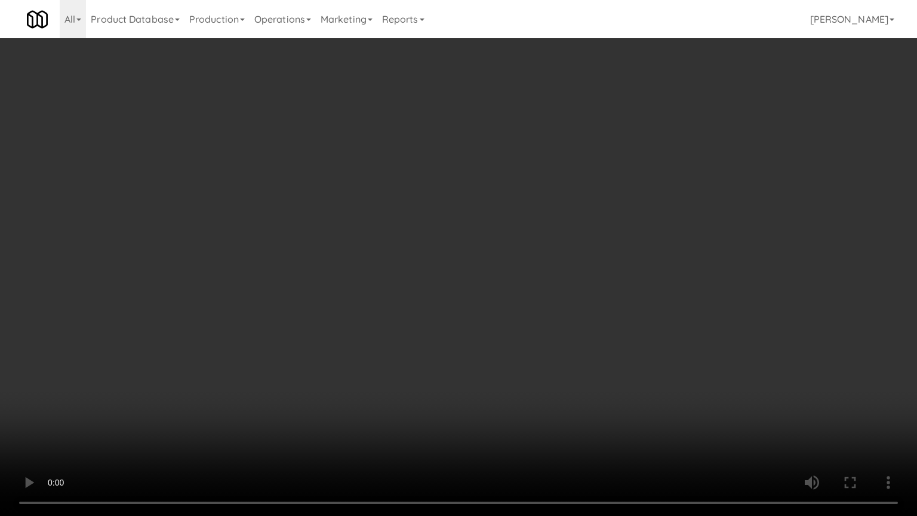
drag, startPoint x: 536, startPoint y: 301, endPoint x: 603, endPoint y: 282, distance: 69.0
click at [540, 301] on video at bounding box center [458, 258] width 917 height 516
click at [623, 293] on video at bounding box center [458, 258] width 917 height 516
click at [526, 276] on video at bounding box center [458, 258] width 917 height 516
click at [641, 272] on video at bounding box center [458, 258] width 917 height 516
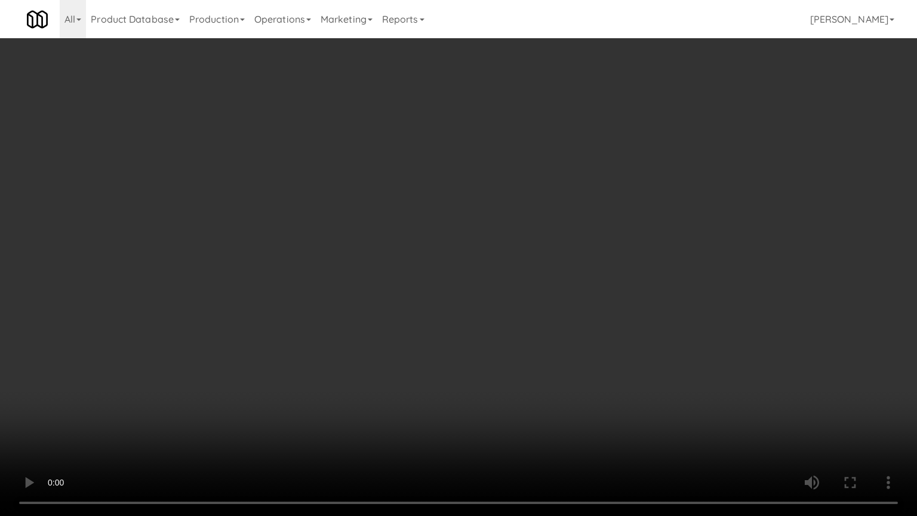
click at [573, 286] on video at bounding box center [458, 258] width 917 height 516
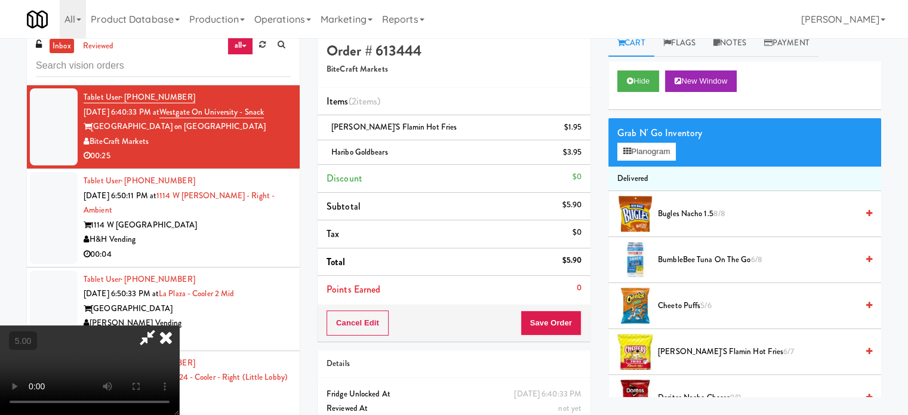
scroll to position [0, 0]
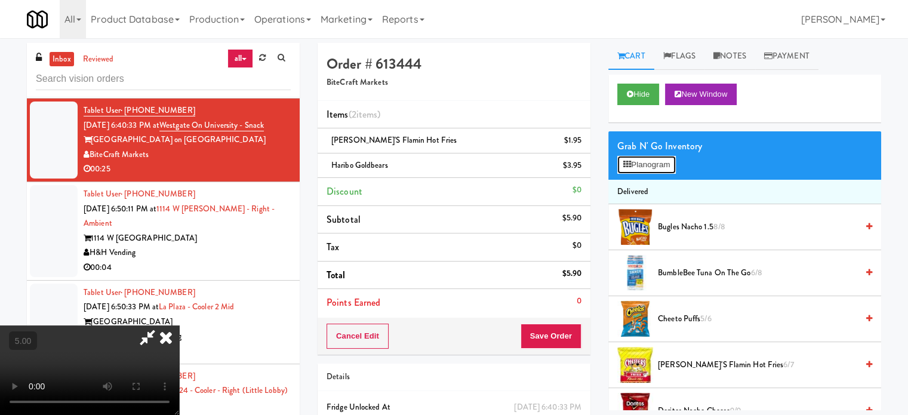
click at [656, 170] on button "Planogram" at bounding box center [646, 165] width 59 height 18
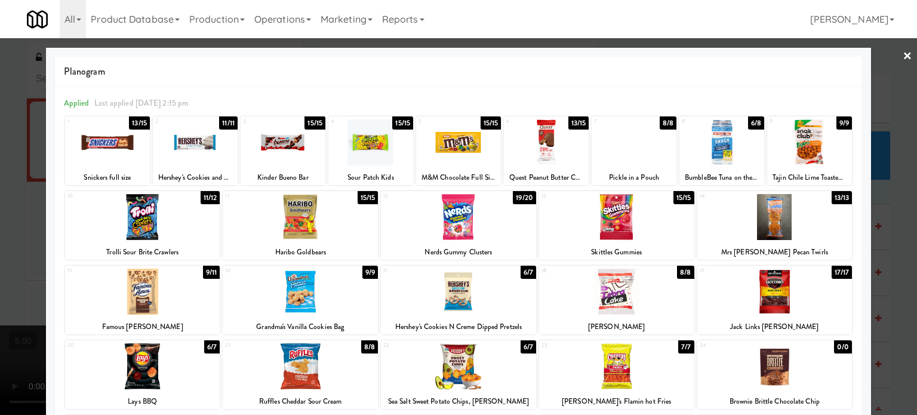
click at [660, 122] on div "8/8" at bounding box center [668, 122] width 17 height 13
click at [899, 274] on div at bounding box center [458, 207] width 917 height 415
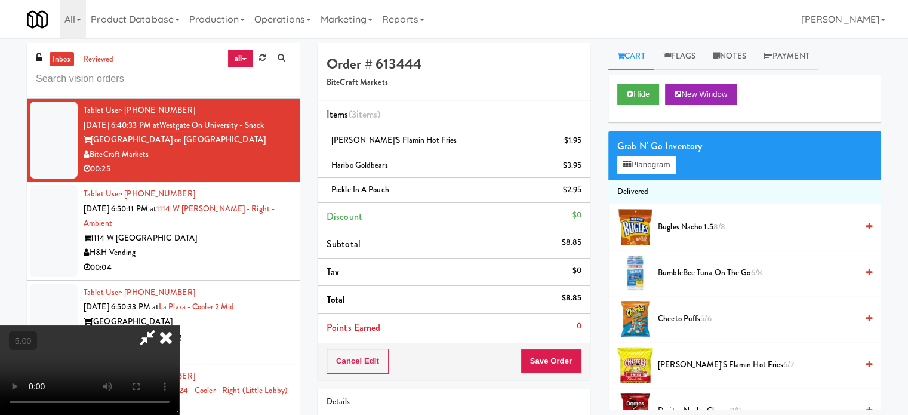
click at [179, 325] on video at bounding box center [89, 370] width 179 height 90
drag, startPoint x: 244, startPoint y: 224, endPoint x: 248, endPoint y: 313, distance: 89.7
click at [179, 325] on video at bounding box center [89, 370] width 179 height 90
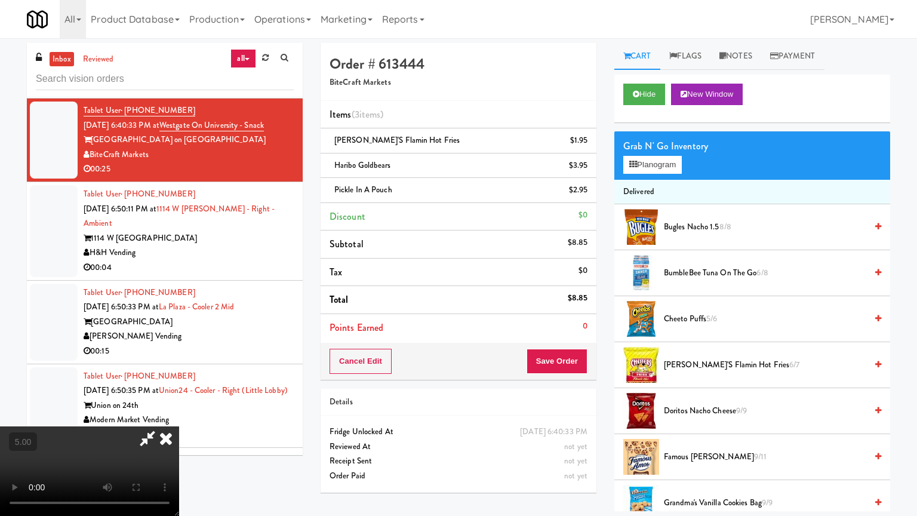
click at [179, 414] on video at bounding box center [89, 471] width 179 height 90
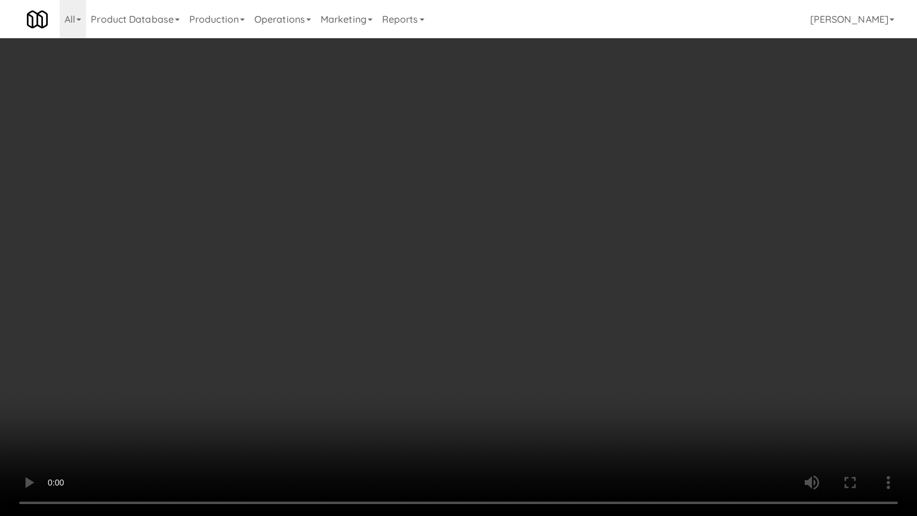
click at [276, 251] on video at bounding box center [458, 258] width 917 height 516
click at [320, 258] on video at bounding box center [458, 258] width 917 height 516
click at [321, 260] on video at bounding box center [458, 258] width 917 height 516
click at [322, 260] on video at bounding box center [458, 258] width 917 height 516
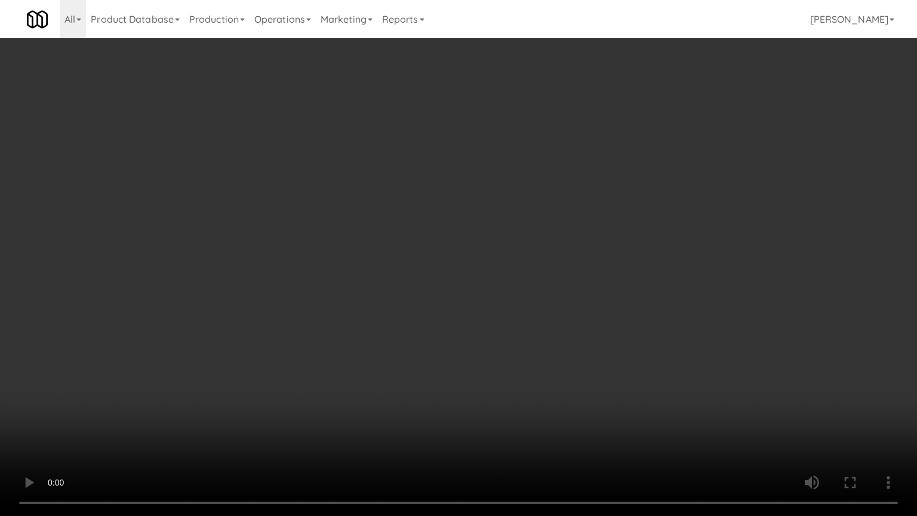
drag, startPoint x: 198, startPoint y: 300, endPoint x: 226, endPoint y: 302, distance: 27.5
click at [201, 302] on video at bounding box center [458, 258] width 917 height 516
click at [368, 244] on video at bounding box center [458, 258] width 917 height 516
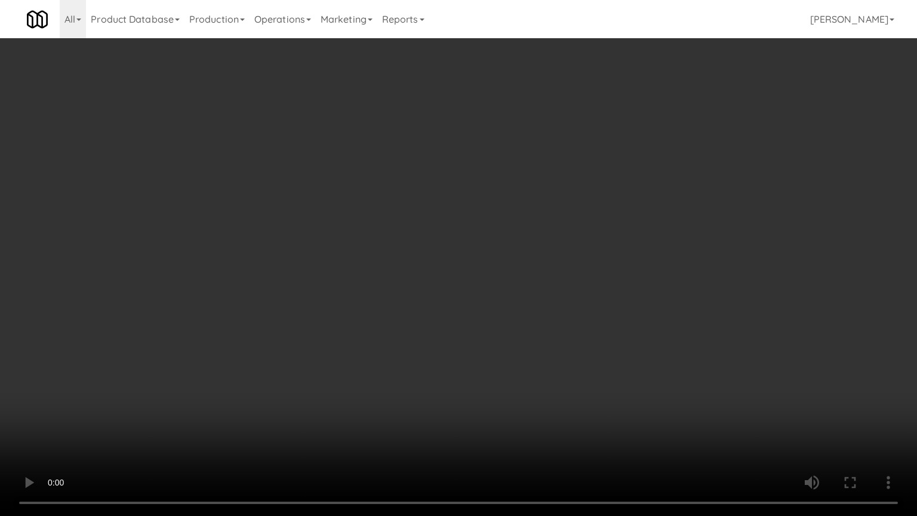
click at [368, 244] on video at bounding box center [458, 258] width 917 height 516
click at [370, 244] on video at bounding box center [458, 258] width 917 height 516
click at [445, 253] on video at bounding box center [458, 258] width 917 height 516
click at [472, 232] on video at bounding box center [458, 258] width 917 height 516
click at [473, 231] on video at bounding box center [458, 258] width 917 height 516
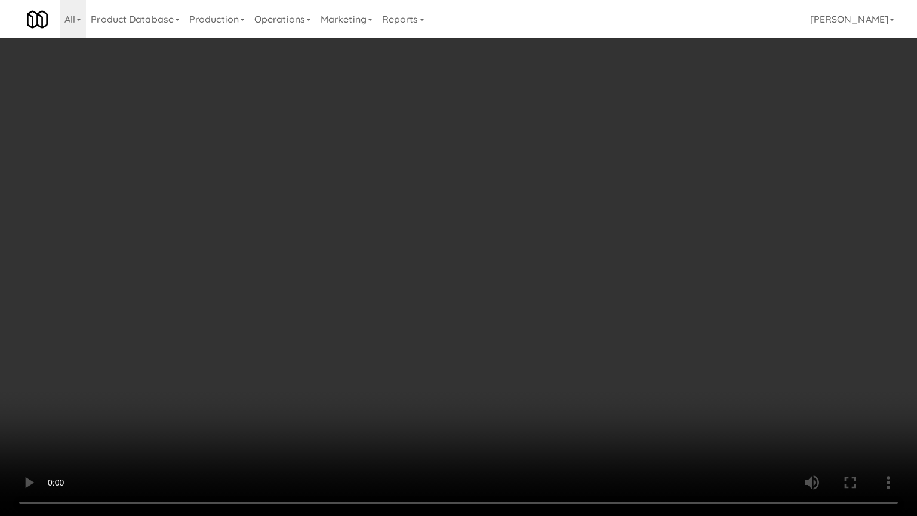
click at [516, 233] on video at bounding box center [458, 258] width 917 height 516
click at [511, 234] on video at bounding box center [458, 258] width 917 height 516
click at [595, 237] on video at bounding box center [458, 258] width 917 height 516
click at [585, 239] on video at bounding box center [458, 258] width 917 height 516
click at [585, 237] on video at bounding box center [458, 258] width 917 height 516
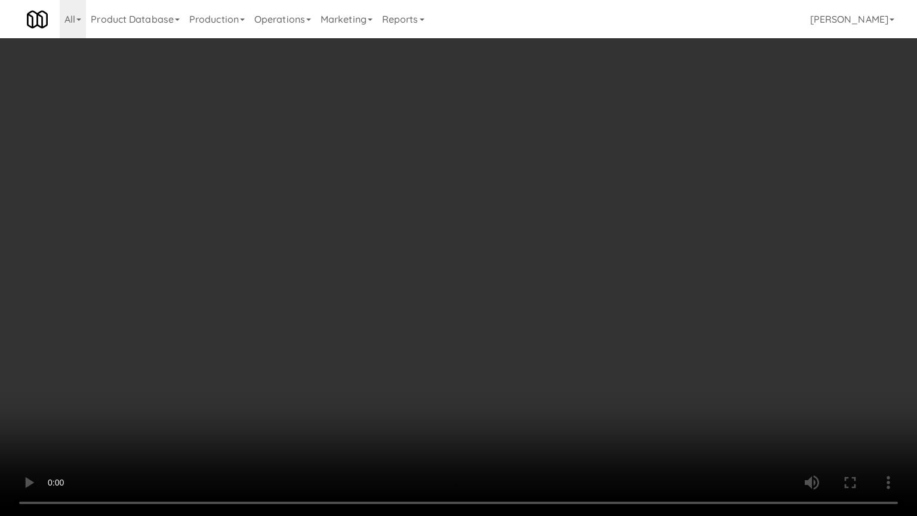
click at [580, 234] on video at bounding box center [458, 258] width 917 height 516
click at [580, 232] on video at bounding box center [458, 258] width 917 height 516
click at [580, 230] on video at bounding box center [458, 258] width 917 height 516
click at [577, 227] on video at bounding box center [458, 258] width 917 height 516
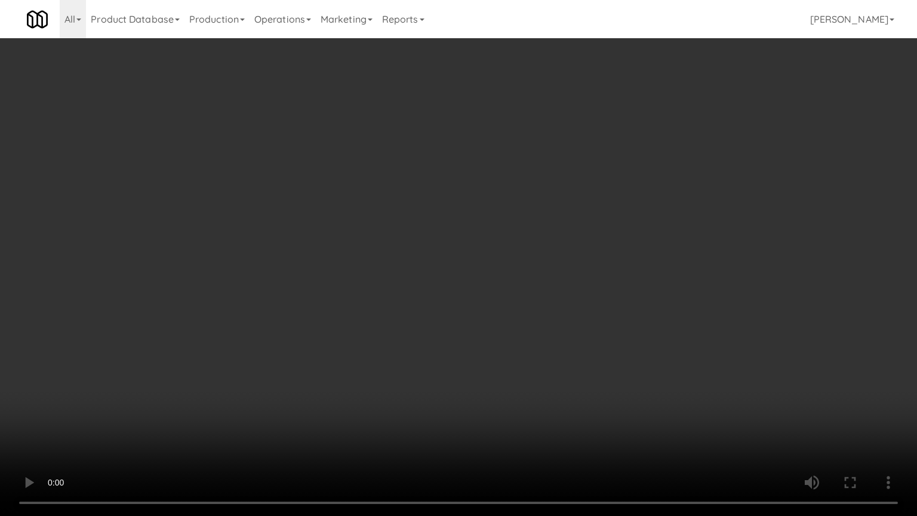
click at [528, 214] on video at bounding box center [458, 258] width 917 height 516
click at [533, 213] on video at bounding box center [458, 258] width 917 height 516
click at [533, 211] on video at bounding box center [458, 258] width 917 height 516
click at [535, 210] on video at bounding box center [458, 258] width 917 height 516
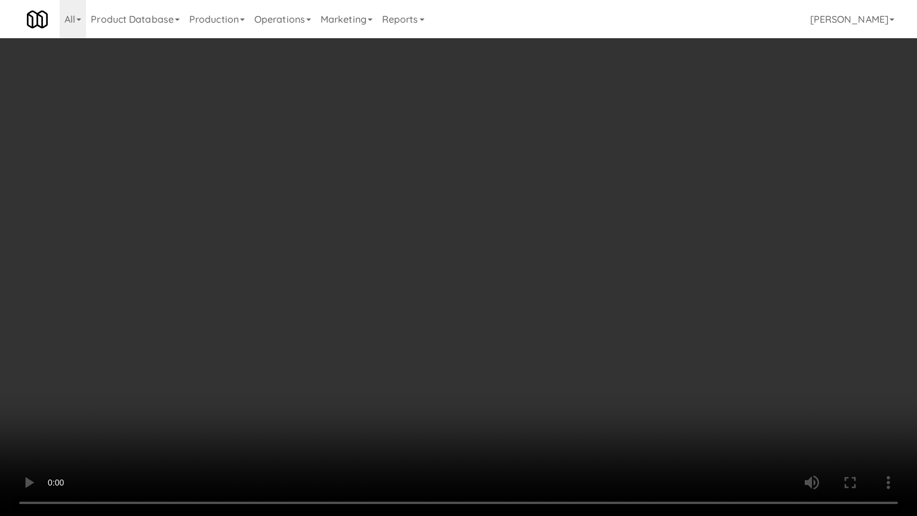
click at [536, 210] on video at bounding box center [458, 258] width 917 height 516
click at [564, 215] on video at bounding box center [458, 258] width 917 height 516
click at [555, 216] on video at bounding box center [458, 258] width 917 height 516
drag, startPoint x: 556, startPoint y: 215, endPoint x: 595, endPoint y: 232, distance: 42.8
click at [557, 215] on video at bounding box center [458, 258] width 917 height 516
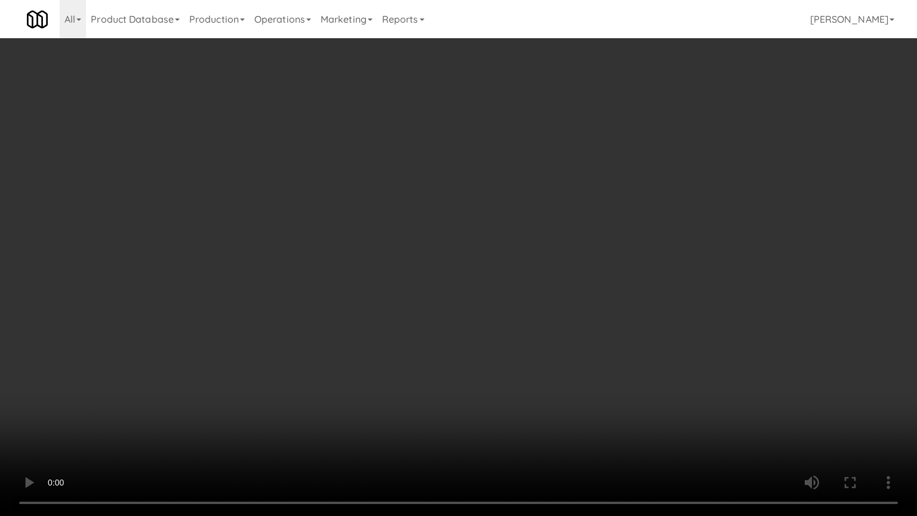
click at [724, 414] on video at bounding box center [458, 258] width 917 height 516
click at [491, 330] on video at bounding box center [458, 258] width 917 height 516
drag, startPoint x: 671, startPoint y: 459, endPoint x: 656, endPoint y: 439, distance: 24.7
click at [671, 414] on video at bounding box center [458, 258] width 917 height 516
click at [628, 371] on video at bounding box center [458, 258] width 917 height 516
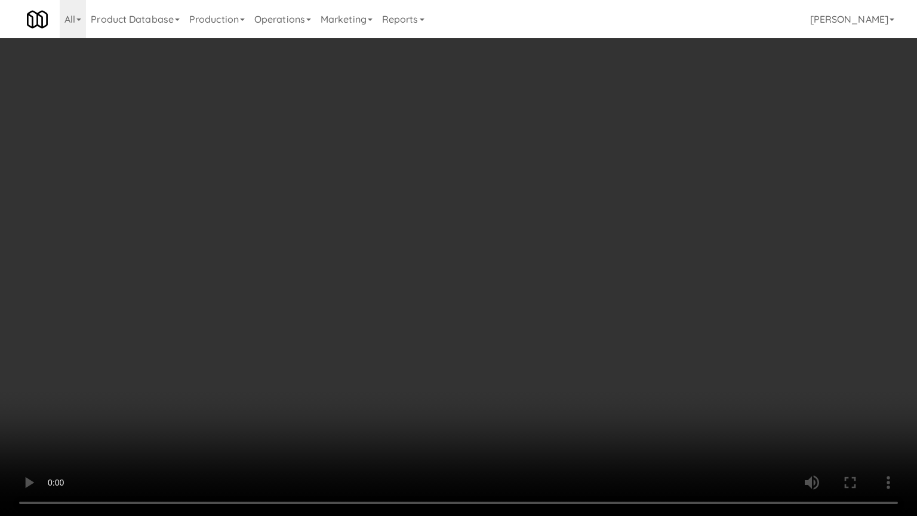
click at [628, 359] on video at bounding box center [458, 258] width 917 height 516
click at [629, 355] on video at bounding box center [458, 258] width 917 height 516
click at [631, 352] on video at bounding box center [458, 258] width 917 height 516
click at [697, 341] on video at bounding box center [458, 258] width 917 height 516
click at [554, 295] on video at bounding box center [458, 258] width 917 height 516
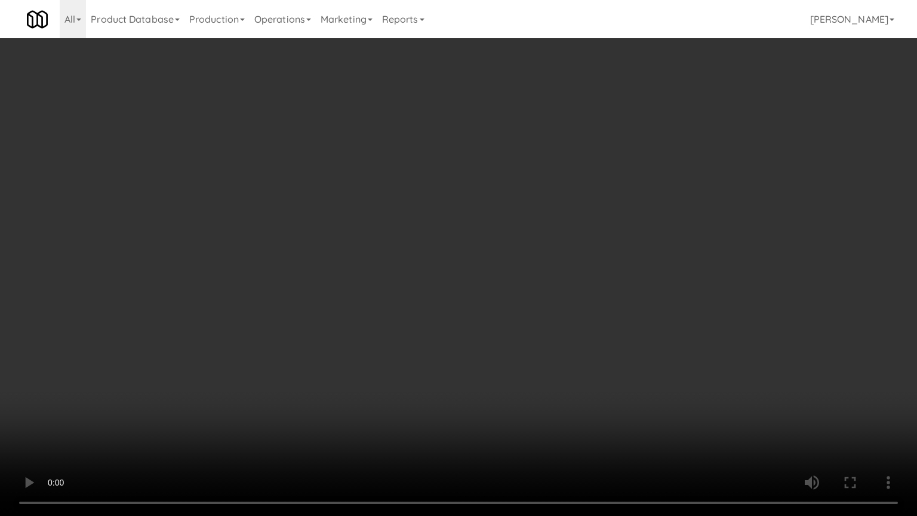
click at [437, 275] on video at bounding box center [458, 258] width 917 height 516
click at [439, 273] on video at bounding box center [458, 258] width 917 height 516
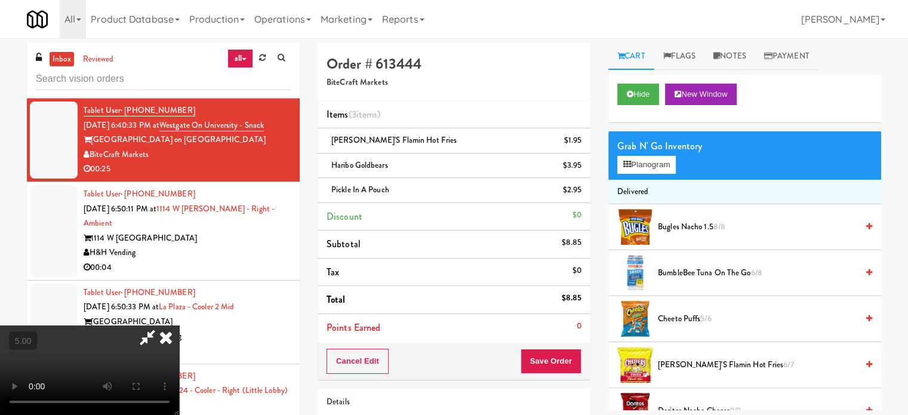
click at [179, 325] on icon at bounding box center [166, 337] width 26 height 24
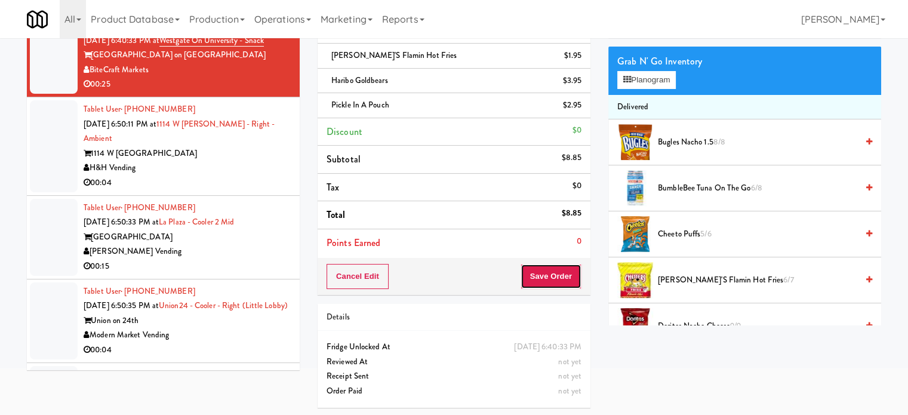
click at [549, 272] on button "Save Order" at bounding box center [551, 276] width 61 height 25
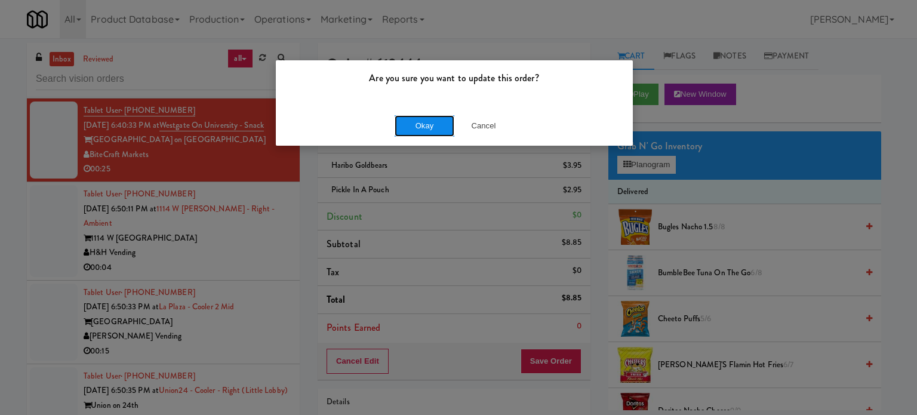
click at [434, 125] on button "Okay" at bounding box center [425, 125] width 60 height 21
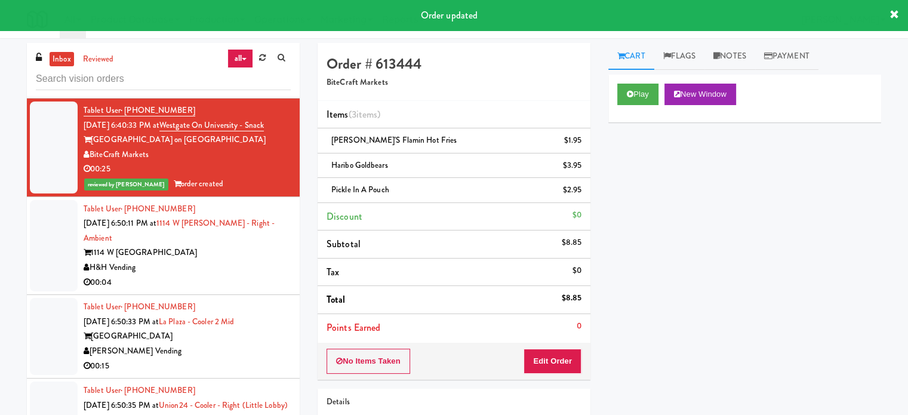
drag, startPoint x: 242, startPoint y: 280, endPoint x: 262, endPoint y: 273, distance: 21.3
click at [243, 260] on div "1114 W [GEOGRAPHIC_DATA]" at bounding box center [187, 252] width 207 height 15
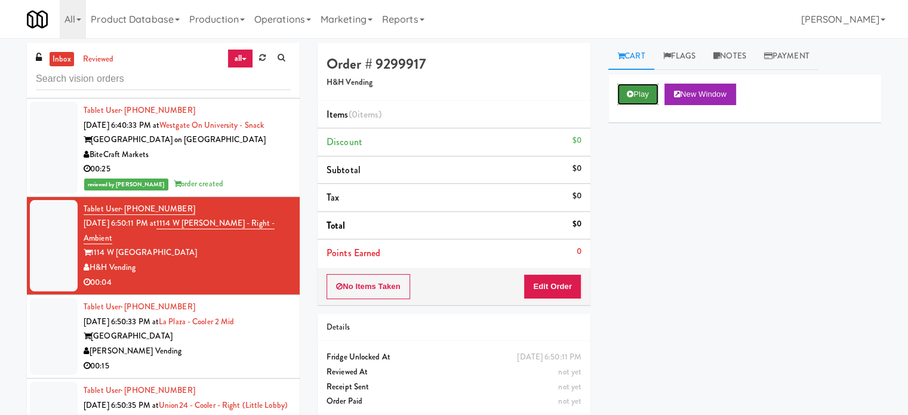
click at [640, 90] on button "Play" at bounding box center [637, 94] width 41 height 21
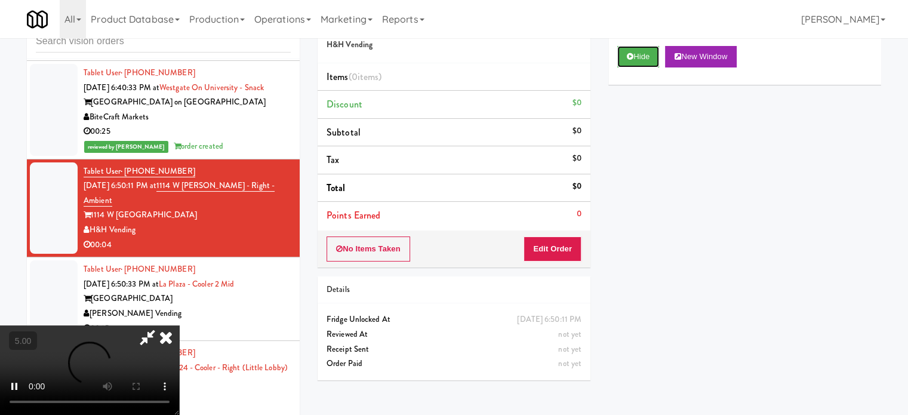
scroll to position [48, 0]
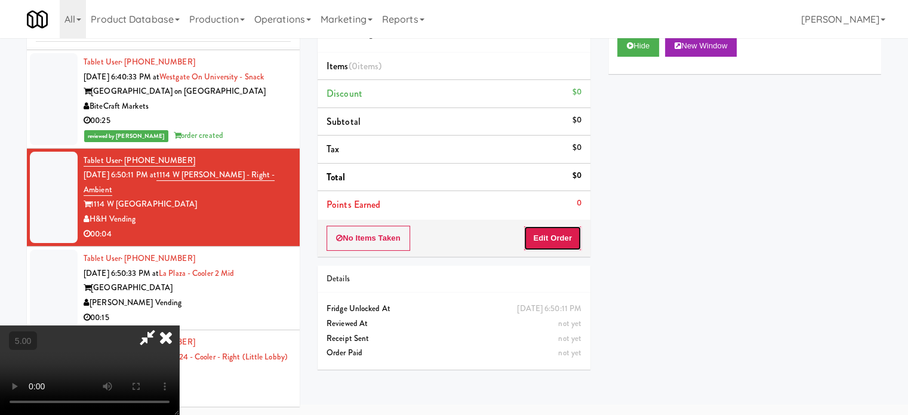
click at [559, 244] on button "Edit Order" at bounding box center [553, 238] width 58 height 25
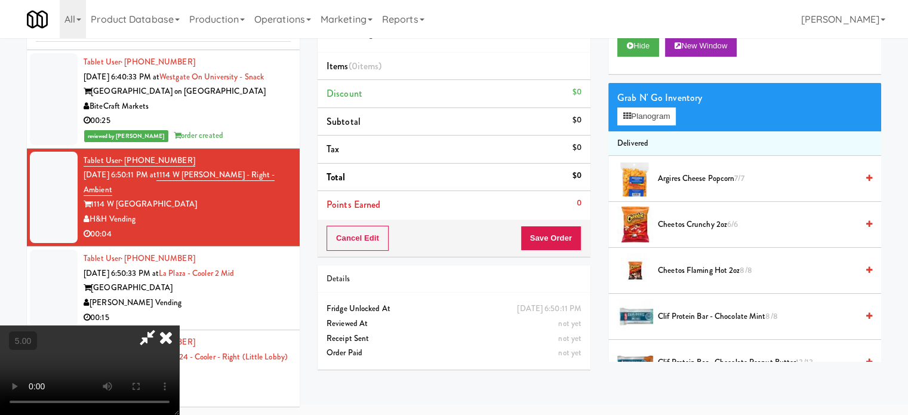
drag, startPoint x: 219, startPoint y: 292, endPoint x: 226, endPoint y: 293, distance: 7.9
click at [179, 325] on video at bounding box center [89, 370] width 179 height 90
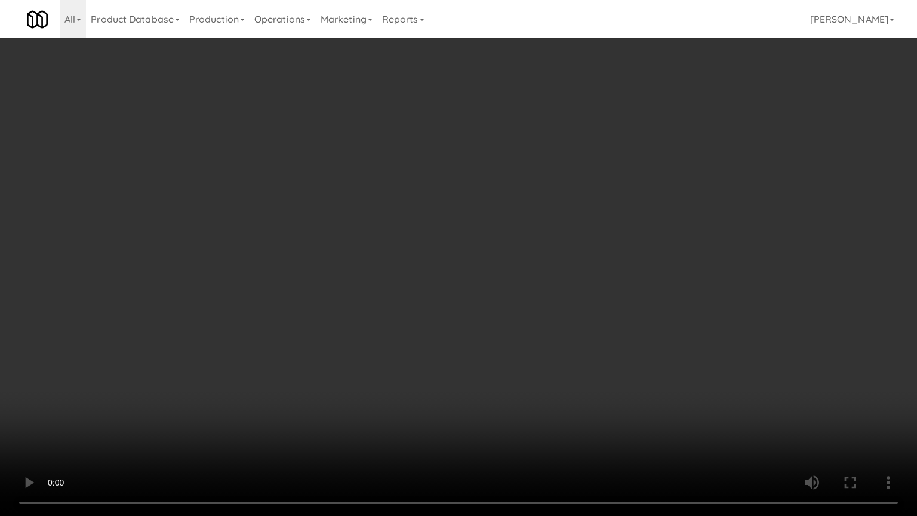
click at [448, 228] on video at bounding box center [458, 258] width 917 height 516
click at [196, 358] on video at bounding box center [458, 258] width 917 height 516
click at [275, 300] on video at bounding box center [458, 258] width 917 height 516
click at [362, 302] on video at bounding box center [458, 258] width 917 height 516
click at [466, 305] on video at bounding box center [458, 258] width 917 height 516
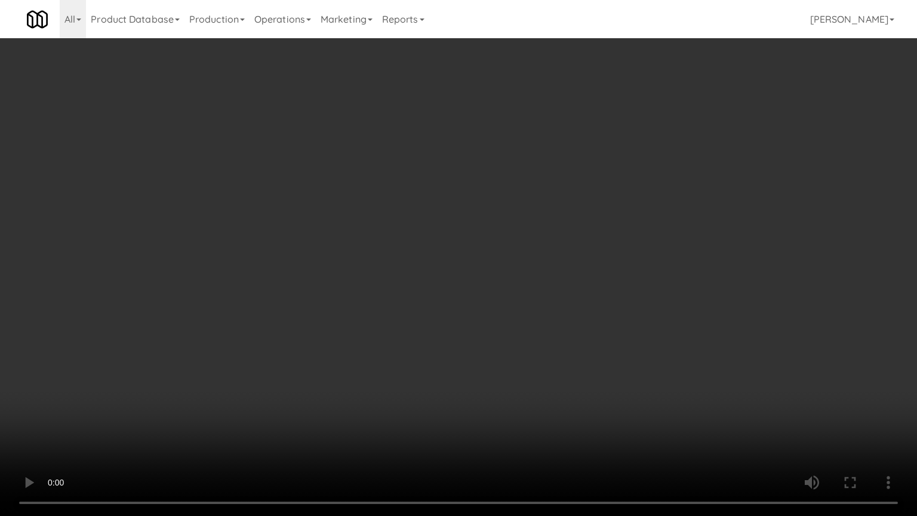
drag, startPoint x: 454, startPoint y: 296, endPoint x: 468, endPoint y: 289, distance: 16.0
click at [454, 296] on video at bounding box center [458, 258] width 917 height 516
click at [472, 287] on video at bounding box center [458, 258] width 917 height 516
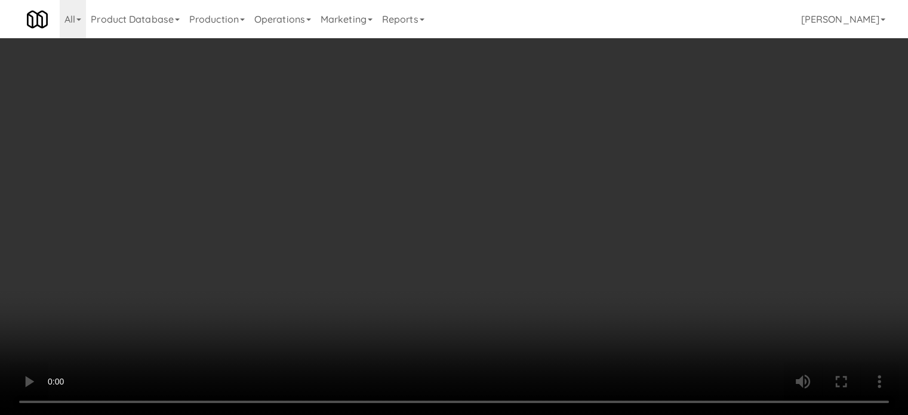
scroll to position [299, 0]
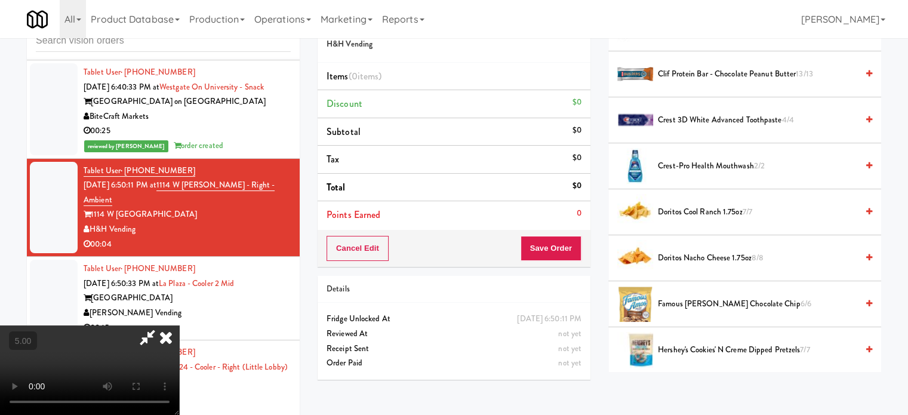
click at [730, 212] on span "Doritos Cool Ranch 1.75oz 7/7" at bounding box center [757, 212] width 199 height 15
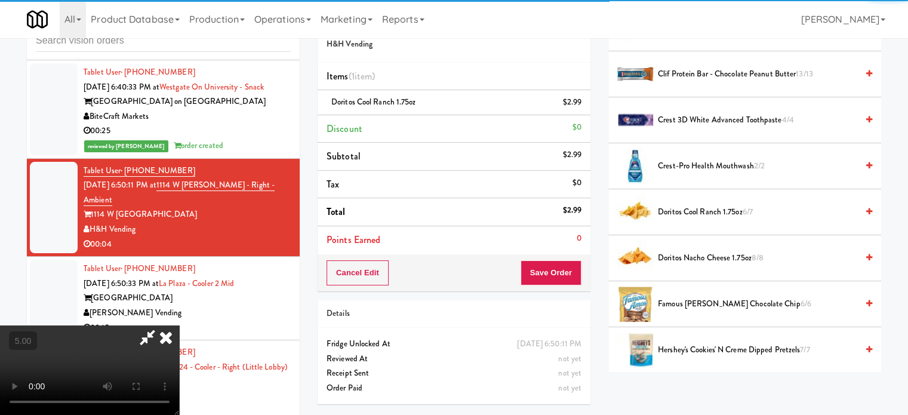
click at [179, 325] on video at bounding box center [89, 370] width 179 height 90
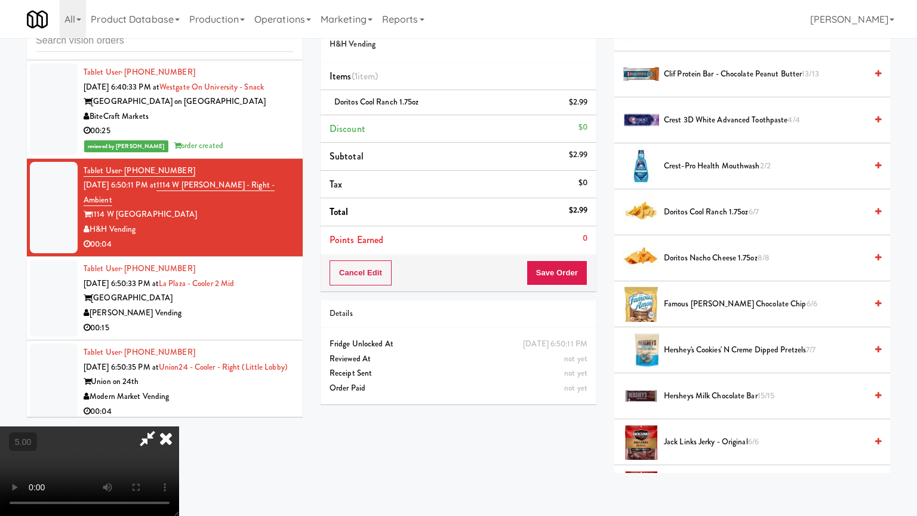
click at [179, 414] on video at bounding box center [89, 471] width 179 height 90
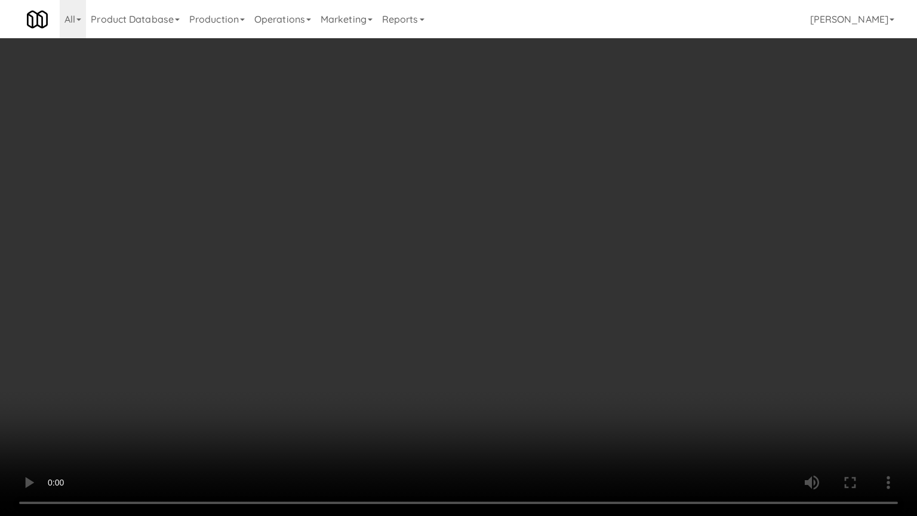
click at [265, 339] on video at bounding box center [458, 258] width 917 height 516
click at [368, 283] on video at bounding box center [458, 258] width 917 height 516
click at [372, 277] on video at bounding box center [458, 258] width 917 height 516
click at [391, 274] on video at bounding box center [458, 258] width 917 height 516
click at [459, 262] on video at bounding box center [458, 258] width 917 height 516
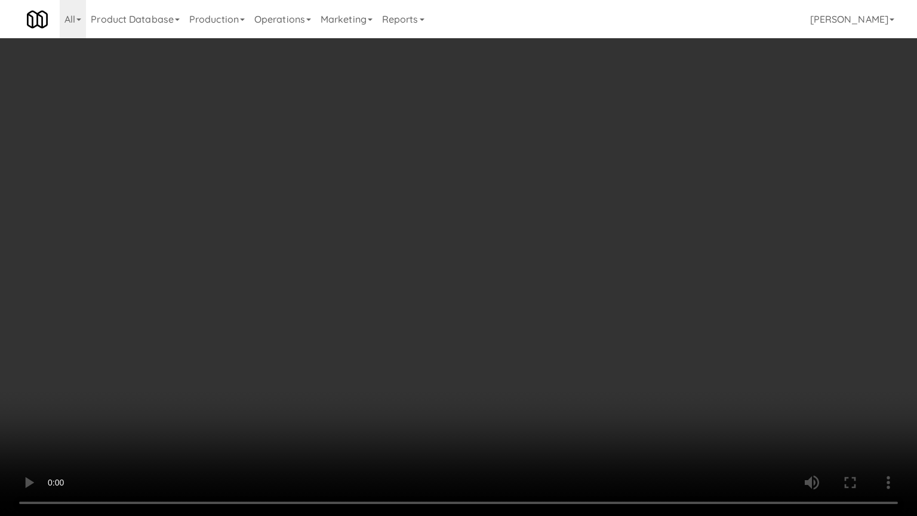
click at [448, 263] on video at bounding box center [458, 258] width 917 height 516
click at [494, 236] on video at bounding box center [458, 258] width 917 height 516
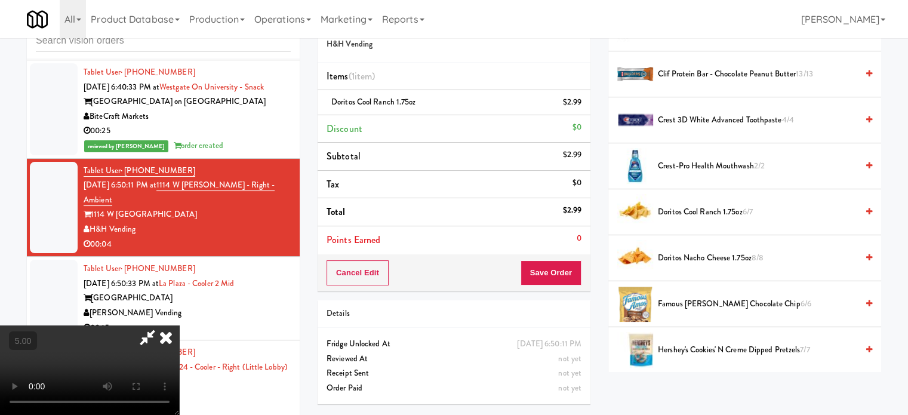
drag, startPoint x: 533, startPoint y: 126, endPoint x: 539, endPoint y: 136, distance: 12.1
click at [179, 325] on icon at bounding box center [166, 337] width 26 height 24
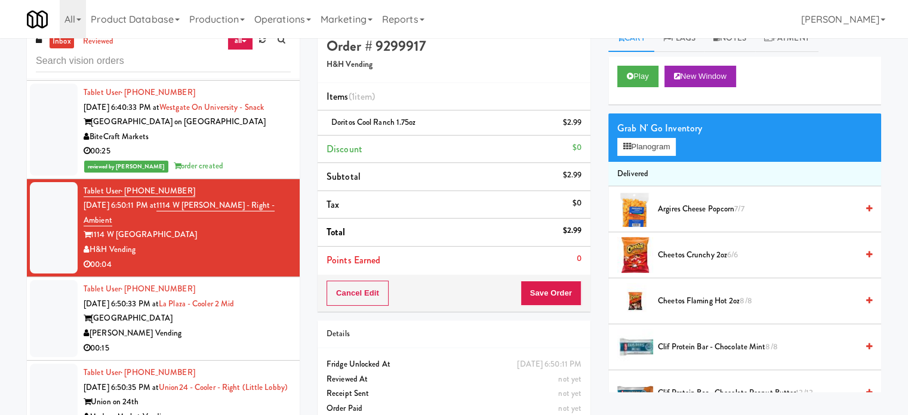
scroll to position [0, 0]
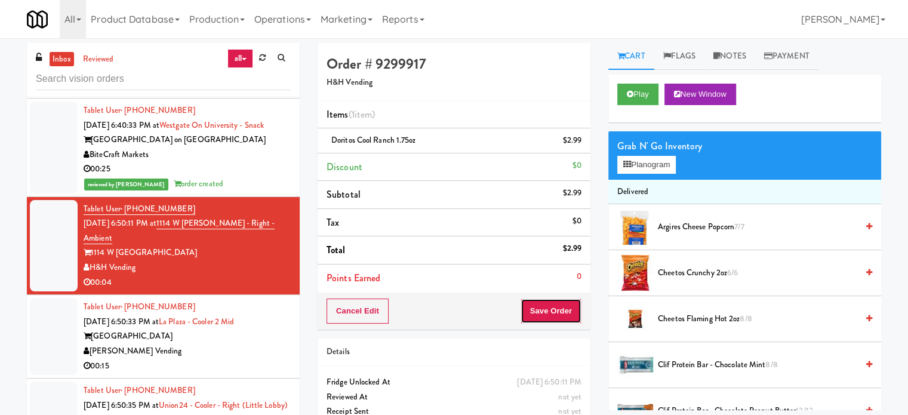
drag, startPoint x: 549, startPoint y: 313, endPoint x: 545, endPoint y: 306, distance: 9.1
click at [548, 312] on button "Save Order" at bounding box center [551, 311] width 61 height 25
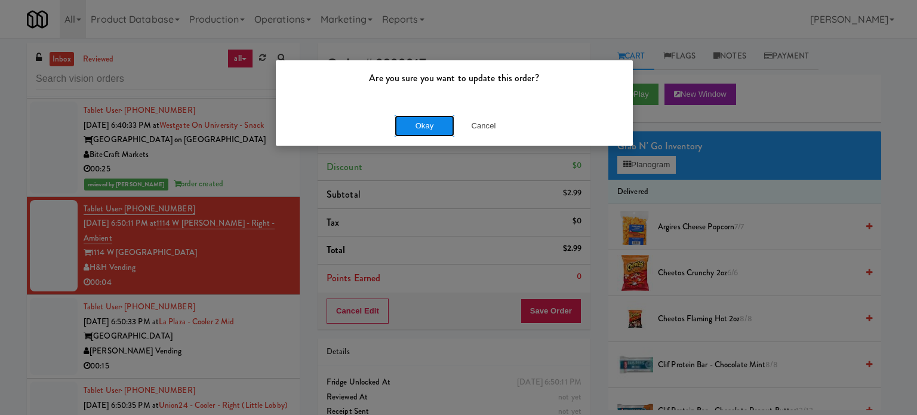
click at [417, 125] on button "Okay" at bounding box center [425, 125] width 60 height 21
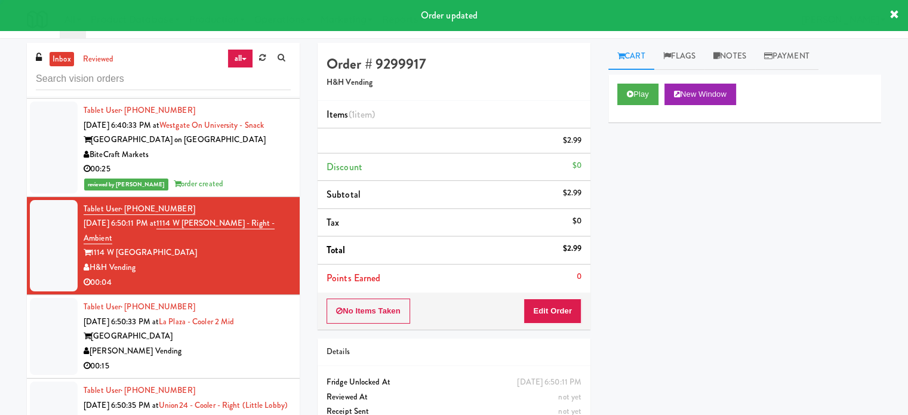
click at [260, 344] on div "[GEOGRAPHIC_DATA]" at bounding box center [187, 336] width 207 height 15
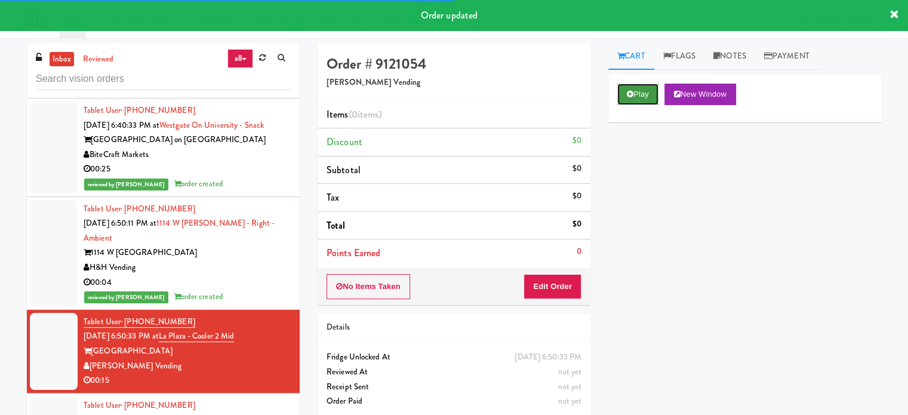
click at [640, 98] on button "Play" at bounding box center [637, 94] width 41 height 21
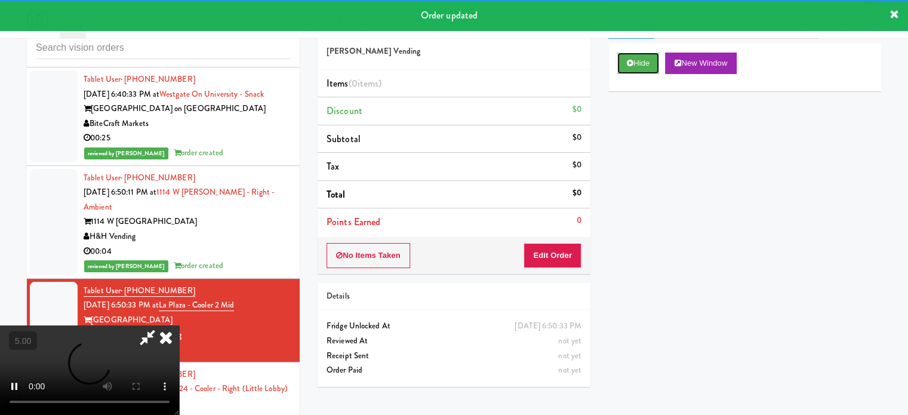
scroll to position [48, 0]
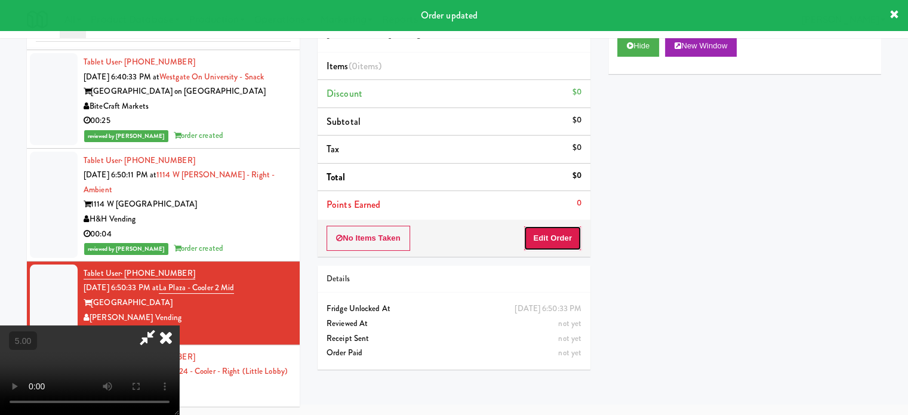
click at [560, 241] on button "Edit Order" at bounding box center [553, 238] width 58 height 25
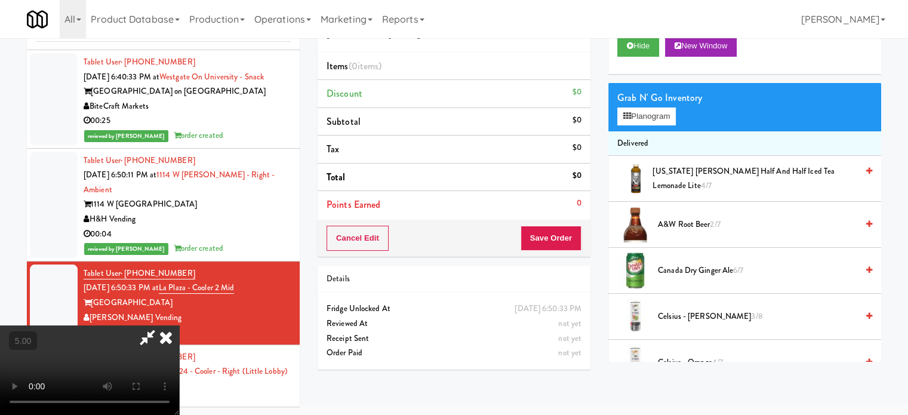
click at [179, 325] on video at bounding box center [89, 370] width 179 height 90
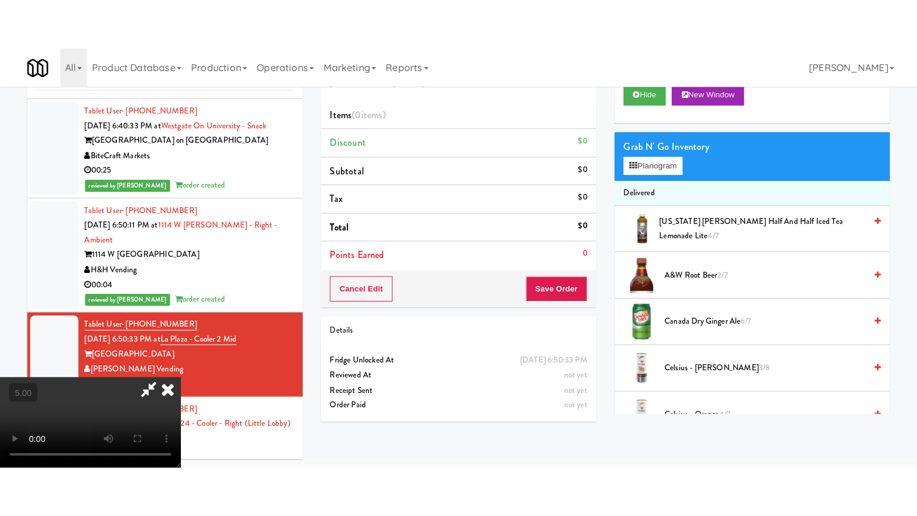
scroll to position [38, 0]
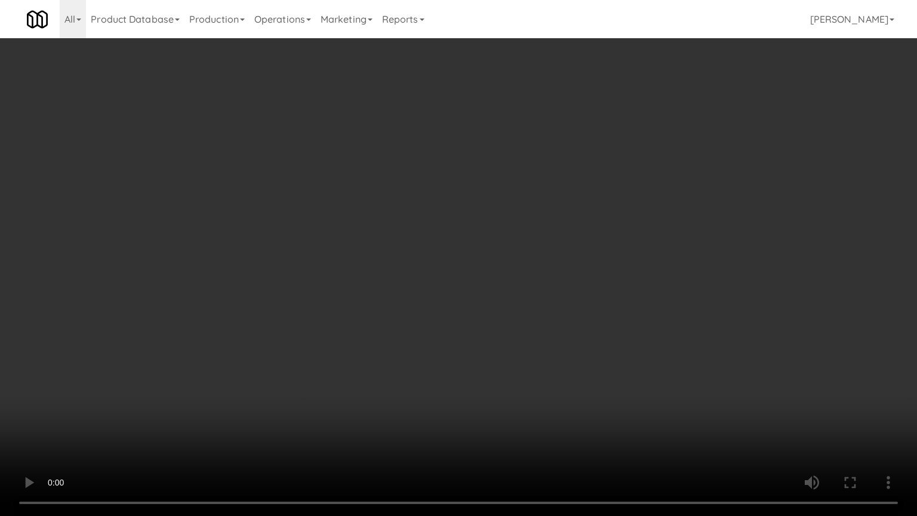
click at [493, 222] on video at bounding box center [458, 258] width 917 height 516
click at [493, 223] on video at bounding box center [458, 258] width 917 height 516
click at [515, 232] on video at bounding box center [458, 258] width 917 height 516
click at [516, 236] on video at bounding box center [458, 258] width 917 height 516
click at [533, 239] on video at bounding box center [458, 258] width 917 height 516
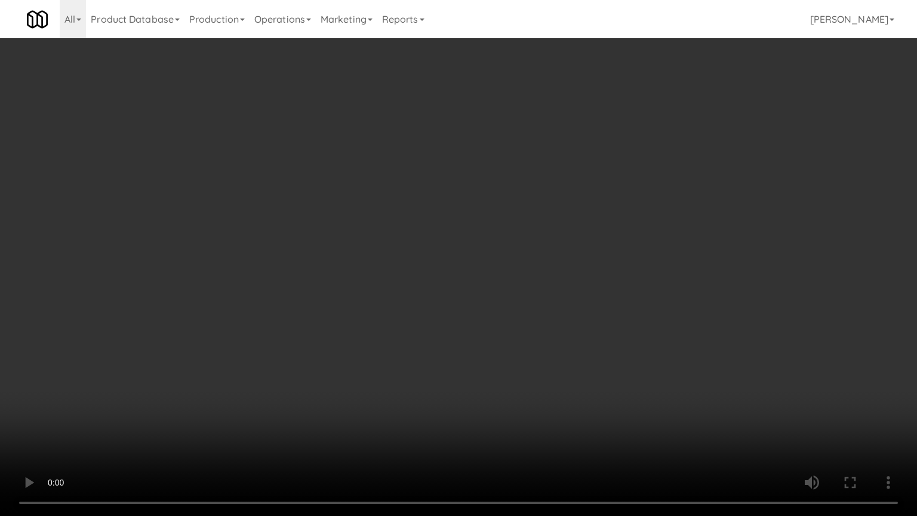
click at [531, 237] on video at bounding box center [458, 258] width 917 height 516
click at [537, 236] on video at bounding box center [458, 258] width 917 height 516
click at [491, 237] on video at bounding box center [458, 258] width 917 height 516
click at [525, 245] on video at bounding box center [458, 258] width 917 height 516
drag, startPoint x: 506, startPoint y: 251, endPoint x: 522, endPoint y: 247, distance: 16.7
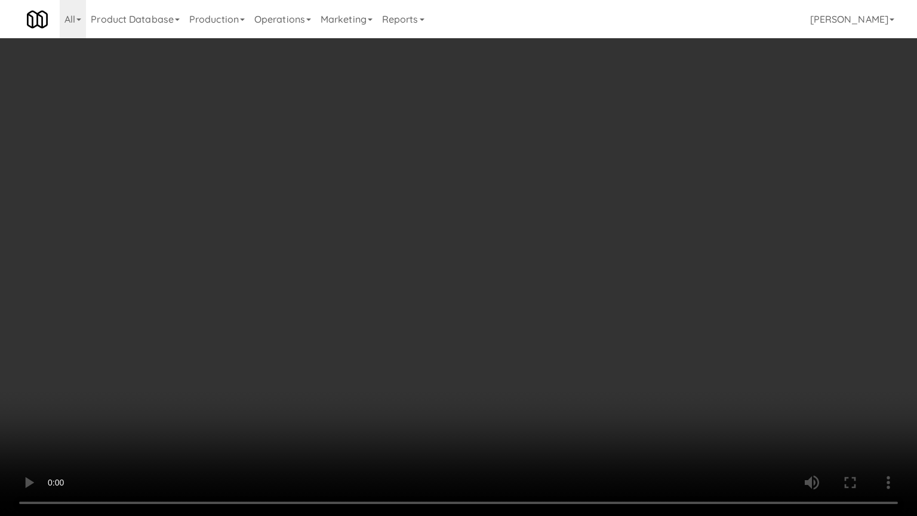
click at [506, 251] on video at bounding box center [458, 258] width 917 height 516
click at [593, 247] on video at bounding box center [458, 258] width 917 height 516
click at [574, 246] on video at bounding box center [458, 258] width 917 height 516
click at [595, 244] on video at bounding box center [458, 258] width 917 height 516
click at [557, 243] on video at bounding box center [458, 258] width 917 height 516
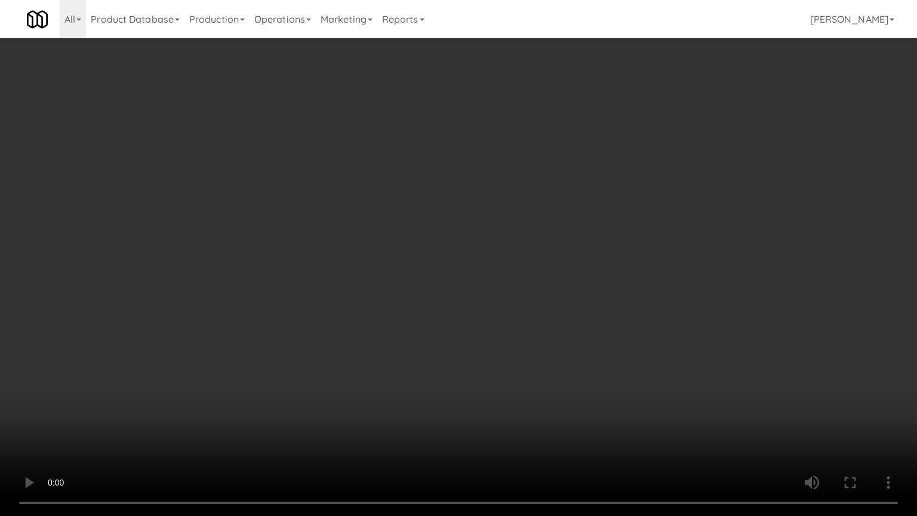
drag, startPoint x: 657, startPoint y: 241, endPoint x: 543, endPoint y: 241, distance: 114.1
click at [657, 242] on video at bounding box center [458, 258] width 917 height 516
drag, startPoint x: 497, startPoint y: 241, endPoint x: 513, endPoint y: 165, distance: 78.1
click at [502, 239] on video at bounding box center [458, 258] width 917 height 516
click at [503, 239] on video at bounding box center [458, 258] width 917 height 516
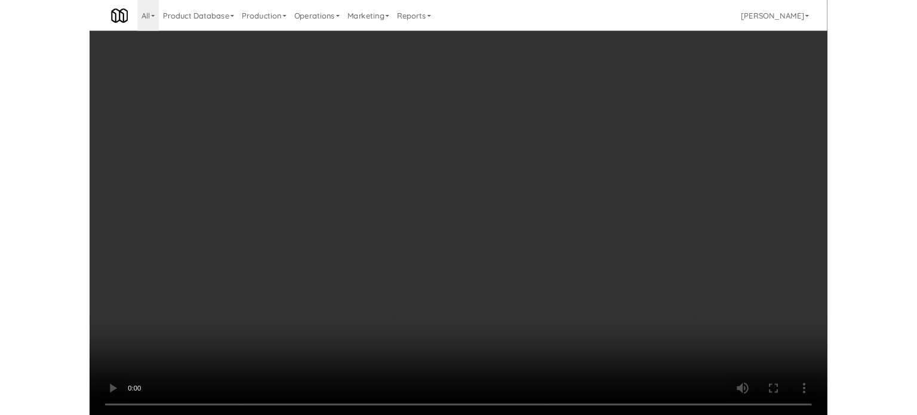
scroll to position [48, 0]
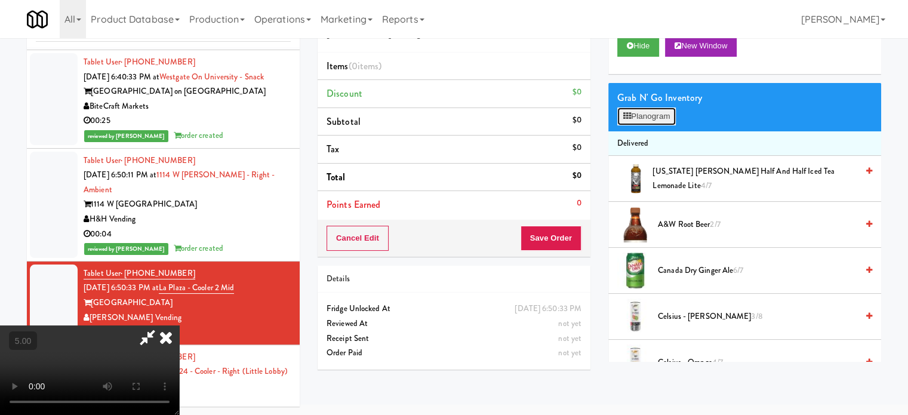
click at [665, 122] on button "Planogram" at bounding box center [646, 116] width 59 height 18
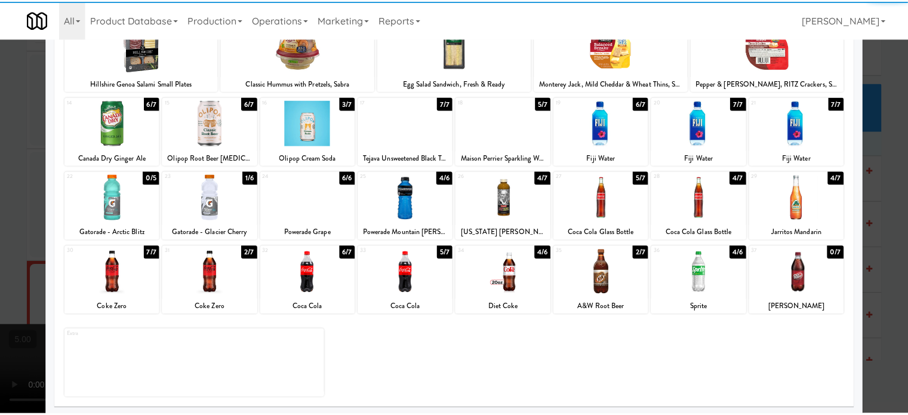
scroll to position [171, 0]
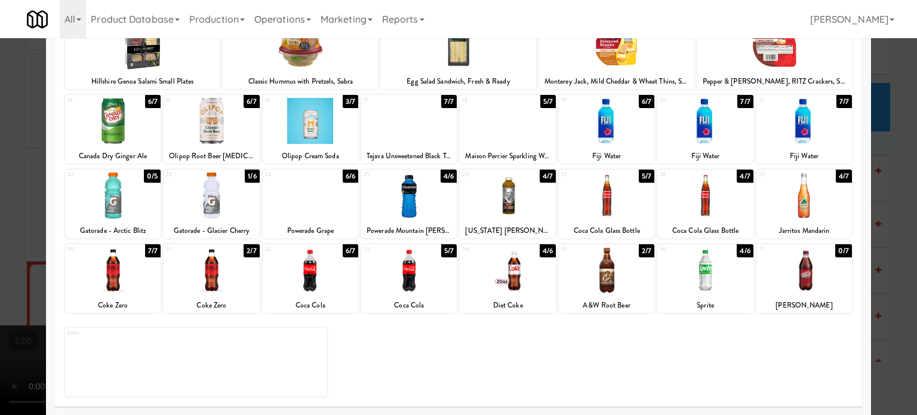
click at [836, 174] on div "4/7" at bounding box center [844, 176] width 16 height 13
drag, startPoint x: 881, startPoint y: 214, endPoint x: 866, endPoint y: 213, distance: 15.5
click at [882, 216] on div at bounding box center [458, 207] width 917 height 415
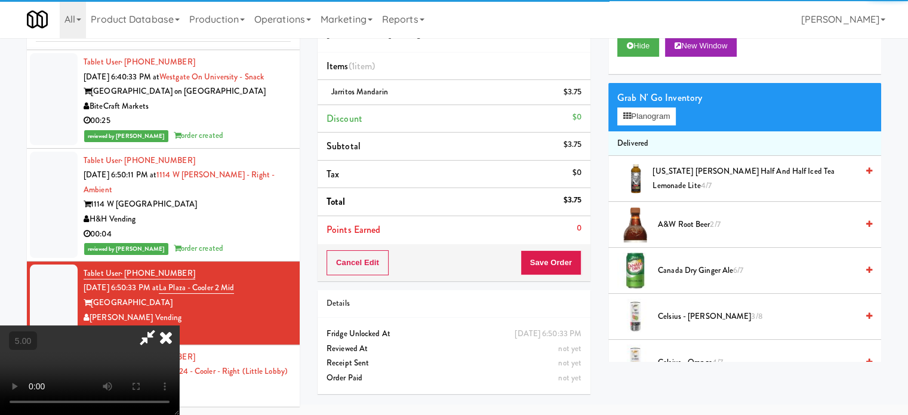
drag, startPoint x: 179, startPoint y: 206, endPoint x: 198, endPoint y: 205, distance: 18.5
click at [179, 325] on video at bounding box center [89, 370] width 179 height 90
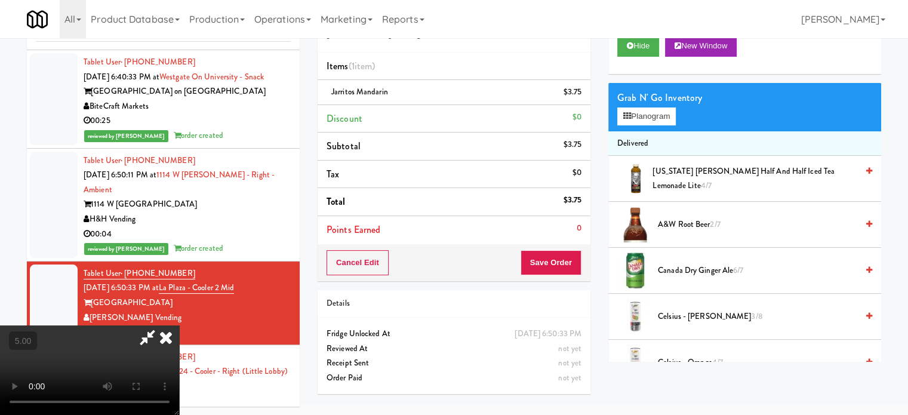
drag, startPoint x: 198, startPoint y: 205, endPoint x: 268, endPoint y: 260, distance: 89.2
click at [179, 325] on video at bounding box center [89, 370] width 179 height 90
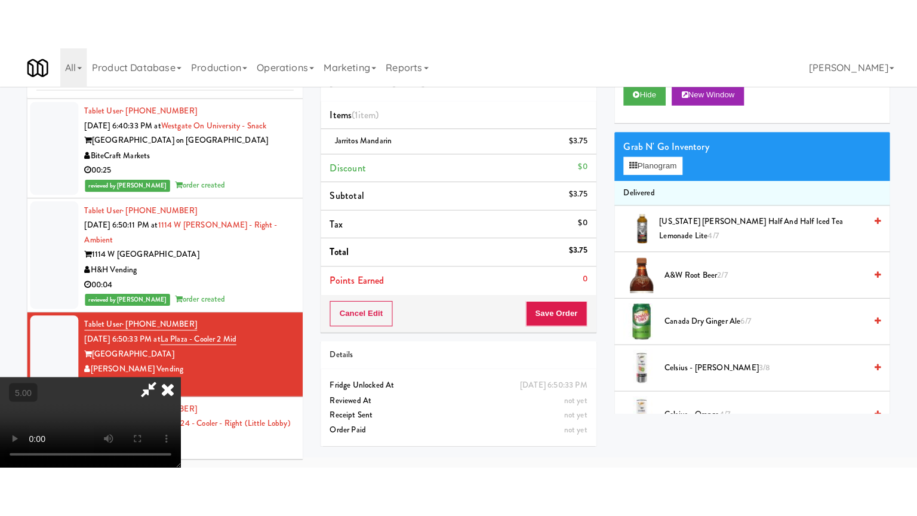
scroll to position [38, 0]
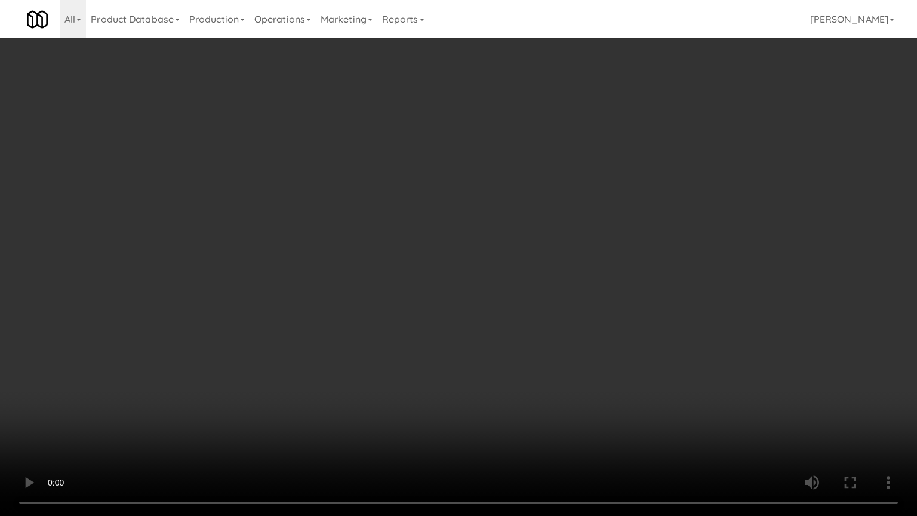
drag, startPoint x: 268, startPoint y: 260, endPoint x: 321, endPoint y: 241, distance: 57.0
click at [268, 260] on video at bounding box center [458, 258] width 917 height 516
click at [392, 223] on video at bounding box center [458, 258] width 917 height 516
click at [429, 231] on video at bounding box center [458, 258] width 917 height 516
drag, startPoint x: 441, startPoint y: 236, endPoint x: 447, endPoint y: 239, distance: 6.1
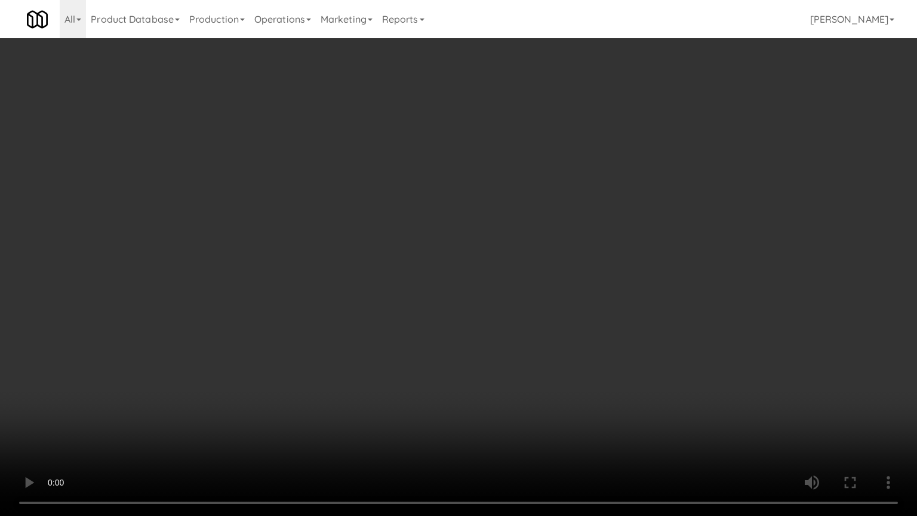
click at [444, 238] on video at bounding box center [458, 258] width 917 height 516
click at [471, 241] on video at bounding box center [458, 258] width 917 height 516
click at [475, 164] on video at bounding box center [458, 258] width 917 height 516
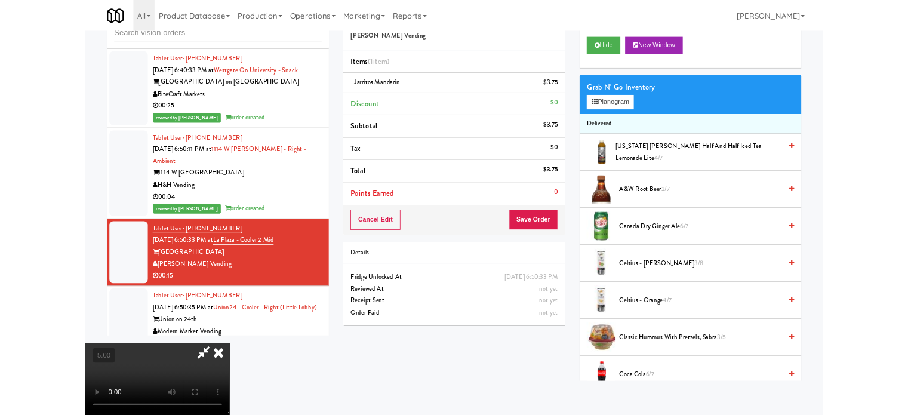
scroll to position [48, 0]
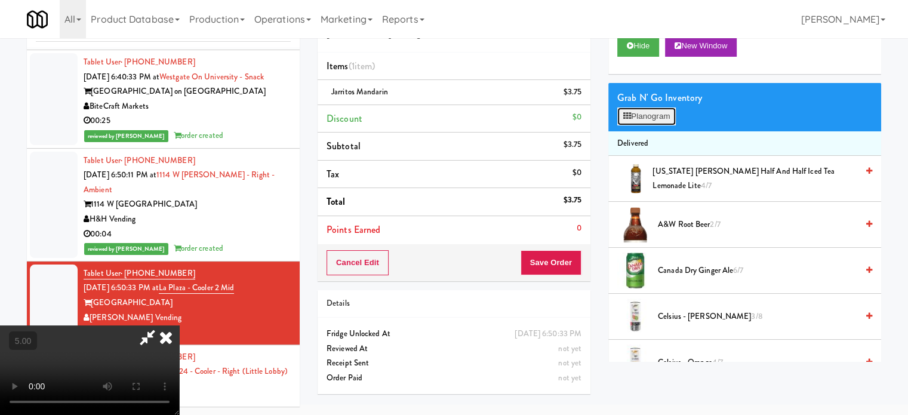
click at [658, 118] on button "Planogram" at bounding box center [646, 116] width 59 height 18
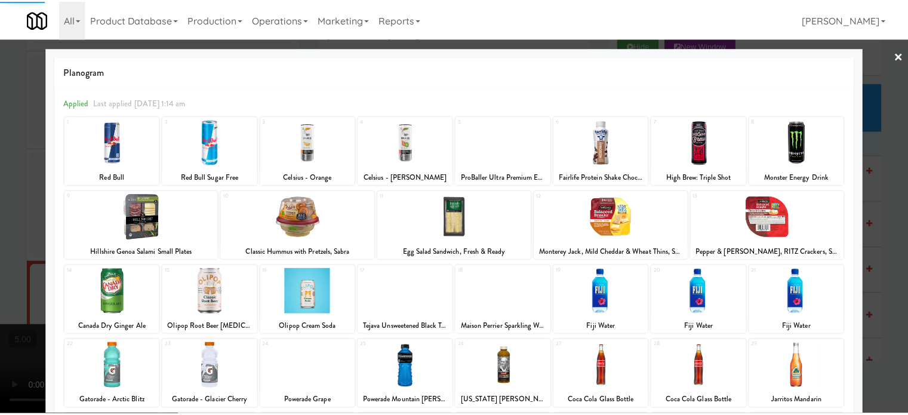
scroll to position [171, 0]
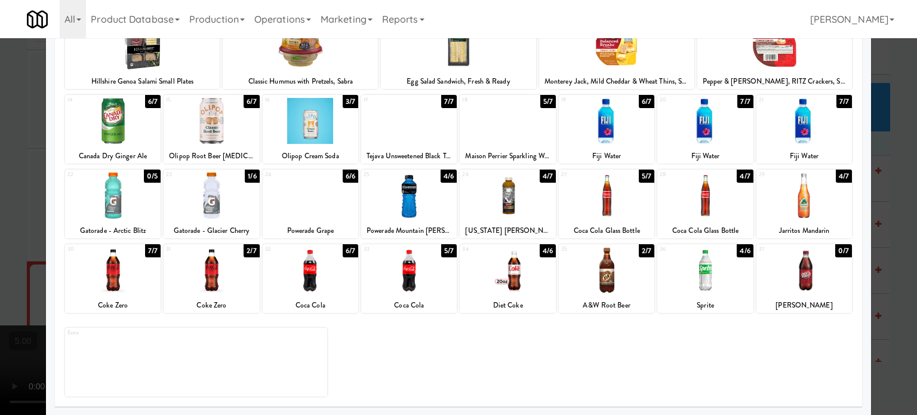
click at [640, 174] on div "5/7" at bounding box center [647, 176] width 16 height 13
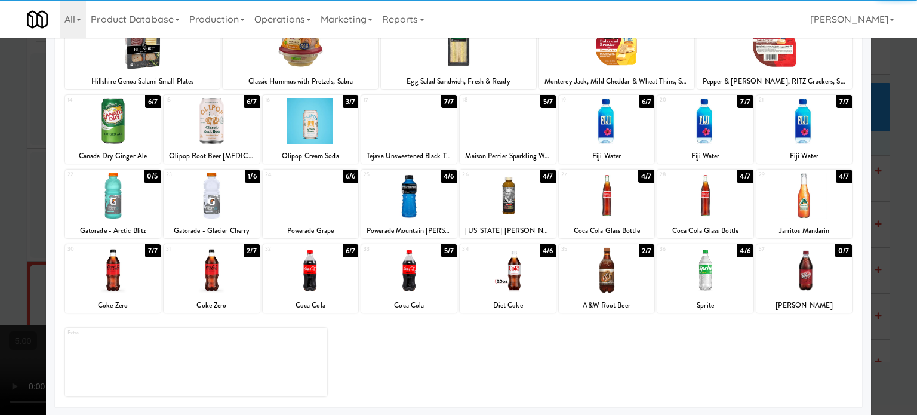
click at [896, 221] on div at bounding box center [458, 207] width 917 height 415
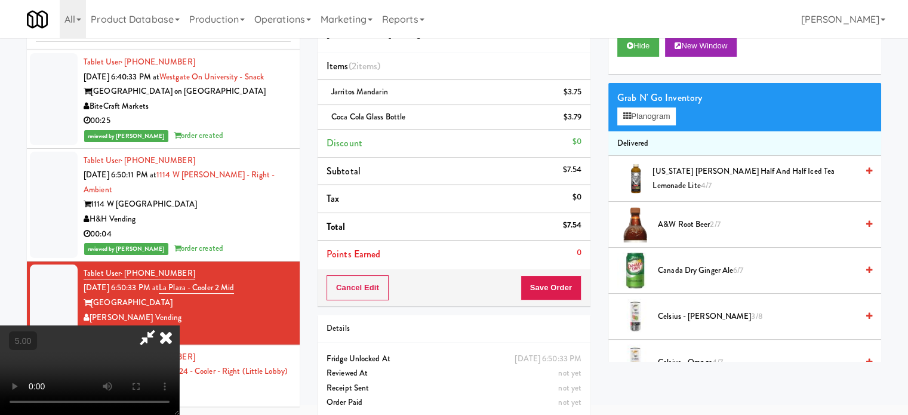
click at [179, 325] on video at bounding box center [89, 370] width 179 height 90
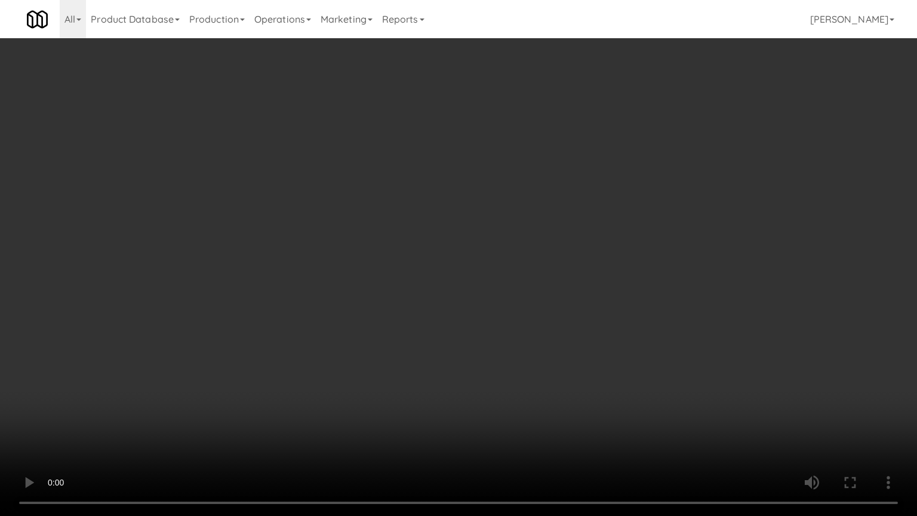
click at [444, 414] on video at bounding box center [458, 258] width 917 height 516
click at [474, 339] on video at bounding box center [458, 258] width 917 height 516
click at [477, 322] on video at bounding box center [458, 258] width 917 height 516
click at [476, 313] on video at bounding box center [458, 258] width 917 height 516
click at [482, 313] on video at bounding box center [458, 258] width 917 height 516
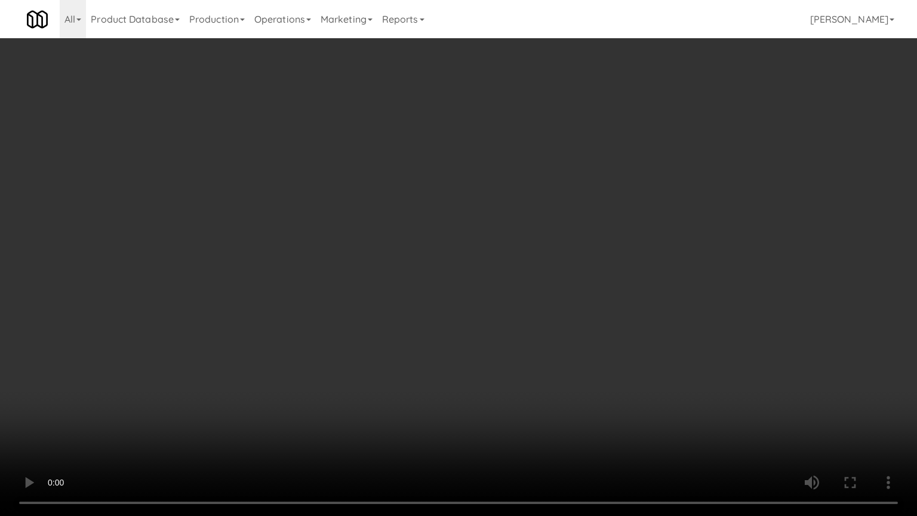
click at [490, 294] on video at bounding box center [458, 258] width 917 height 516
click at [468, 260] on video at bounding box center [458, 258] width 917 height 516
click at [478, 288] on video at bounding box center [458, 258] width 917 height 516
click at [471, 258] on video at bounding box center [458, 258] width 917 height 516
click at [468, 251] on video at bounding box center [458, 258] width 917 height 516
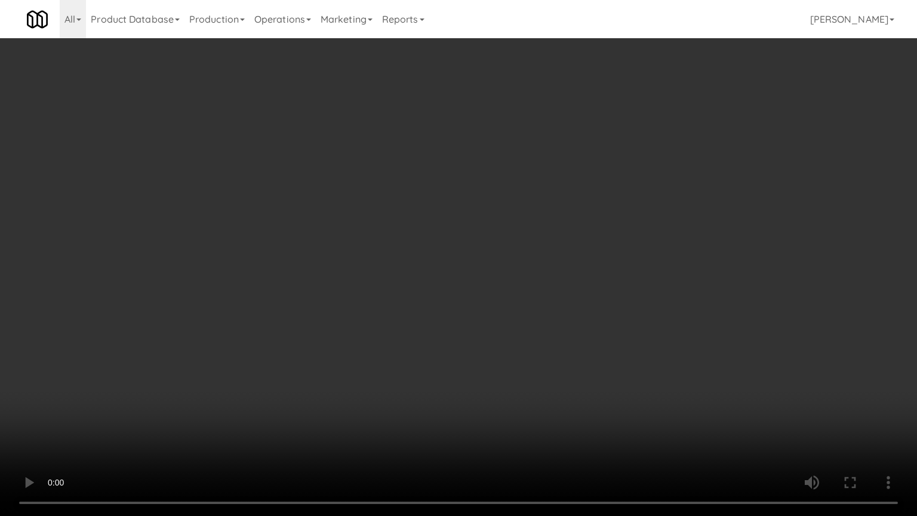
click at [467, 248] on video at bounding box center [458, 258] width 917 height 516
click at [471, 249] on video at bounding box center [458, 258] width 917 height 516
click at [480, 248] on video at bounding box center [458, 258] width 917 height 516
click at [410, 284] on video at bounding box center [458, 258] width 917 height 516
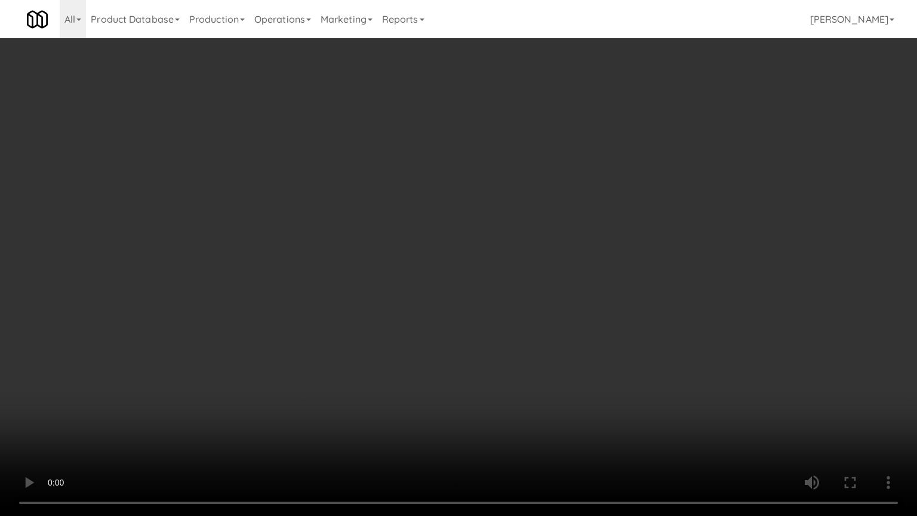
drag, startPoint x: 413, startPoint y: 281, endPoint x: 454, endPoint y: 158, distance: 130.5
click at [413, 281] on video at bounding box center [458, 258] width 917 height 516
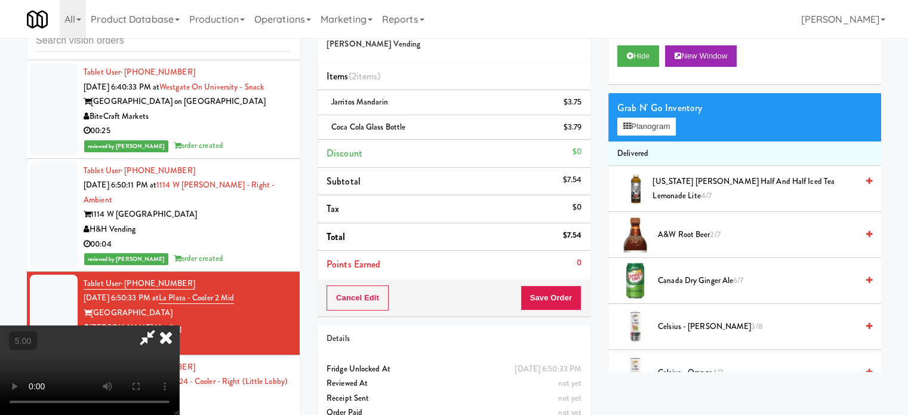
click at [179, 325] on icon at bounding box center [166, 337] width 26 height 24
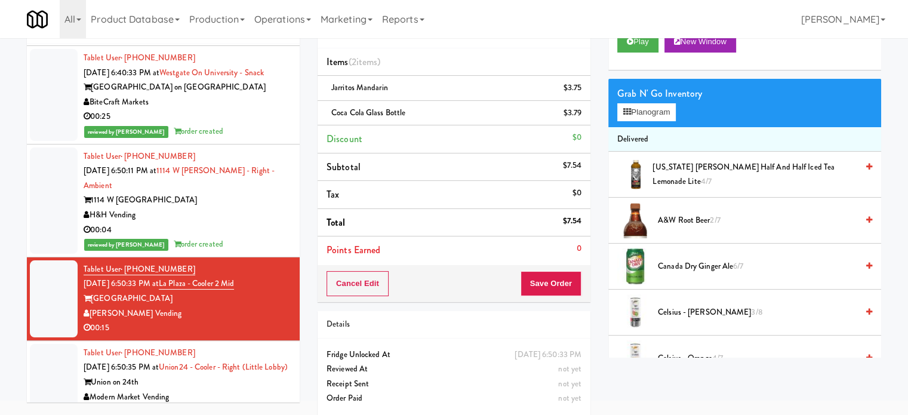
scroll to position [60, 0]
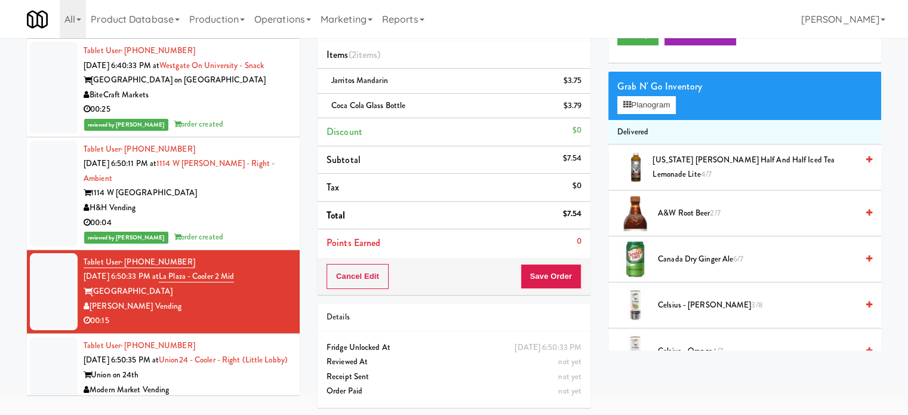
drag, startPoint x: 555, startPoint y: 294, endPoint x: 553, endPoint y: 281, distance: 12.8
click at [555, 293] on div "Order # 9121054 [PERSON_NAME] Vending Items (2 items ) Jarritos Mandarin $3.75 …" at bounding box center [454, 200] width 291 height 434
click at [553, 281] on button "Save Order" at bounding box center [551, 276] width 61 height 25
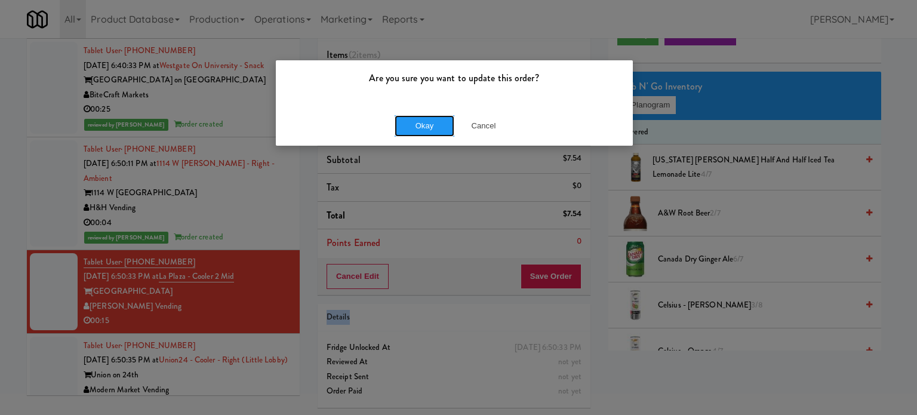
click at [440, 125] on button "Okay" at bounding box center [425, 125] width 60 height 21
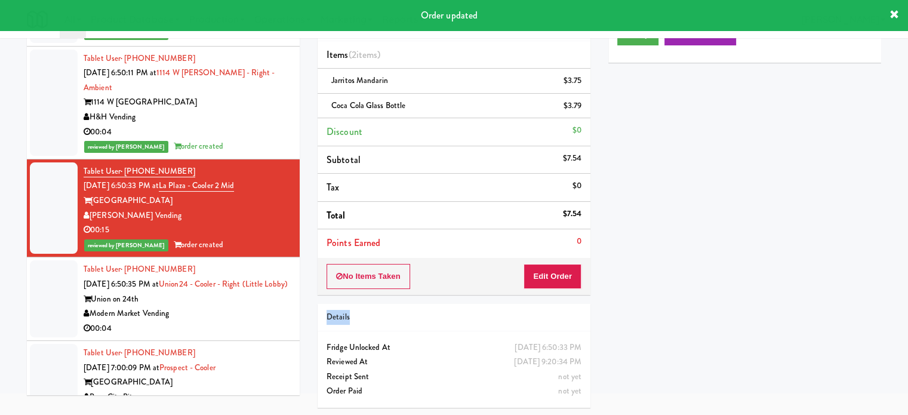
scroll to position [4466, 0]
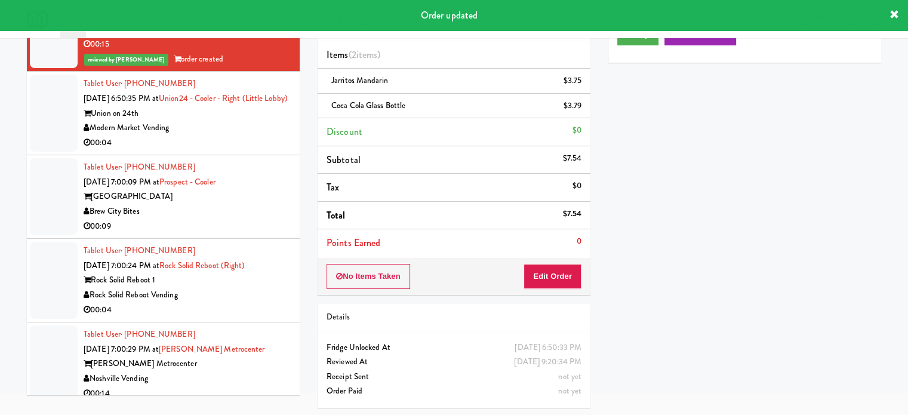
click at [248, 150] on div "00:04" at bounding box center [187, 143] width 207 height 15
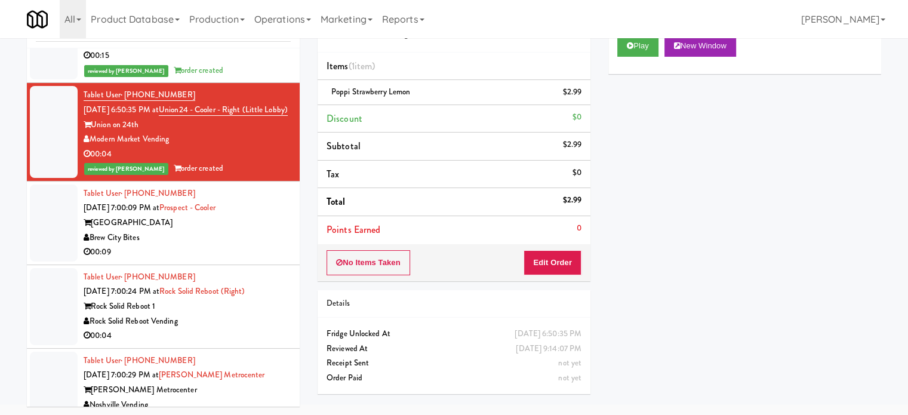
click at [225, 260] on div "00:09" at bounding box center [187, 252] width 207 height 15
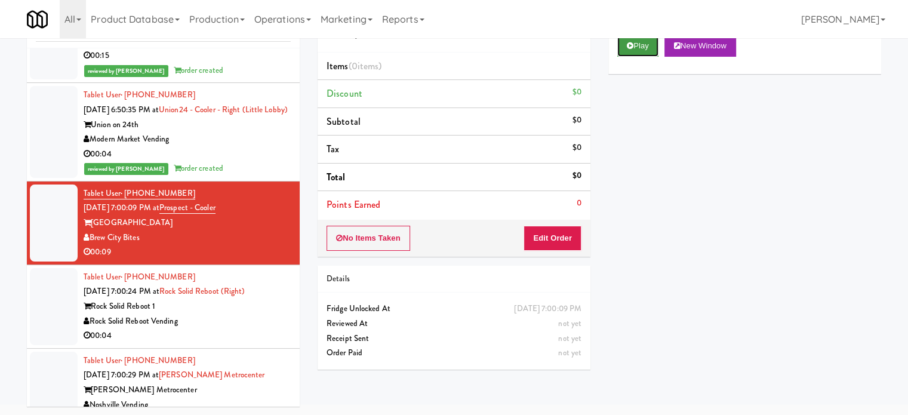
click at [648, 48] on button "Play" at bounding box center [637, 45] width 41 height 21
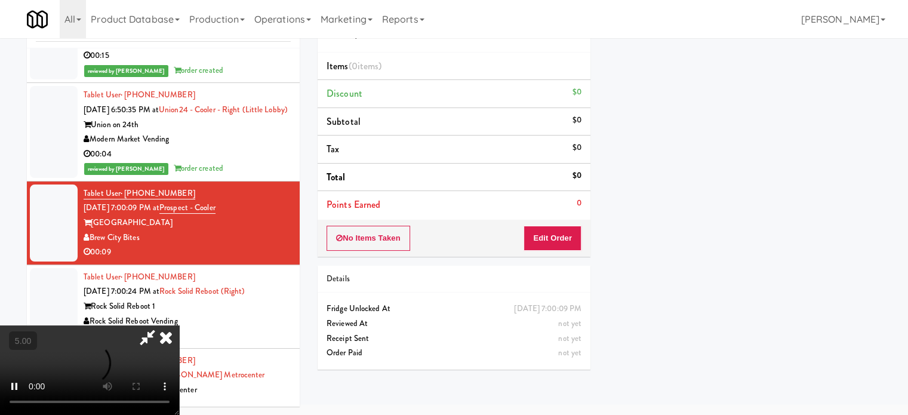
scroll to position [112, 0]
click at [571, 239] on button "Edit Order" at bounding box center [553, 238] width 58 height 25
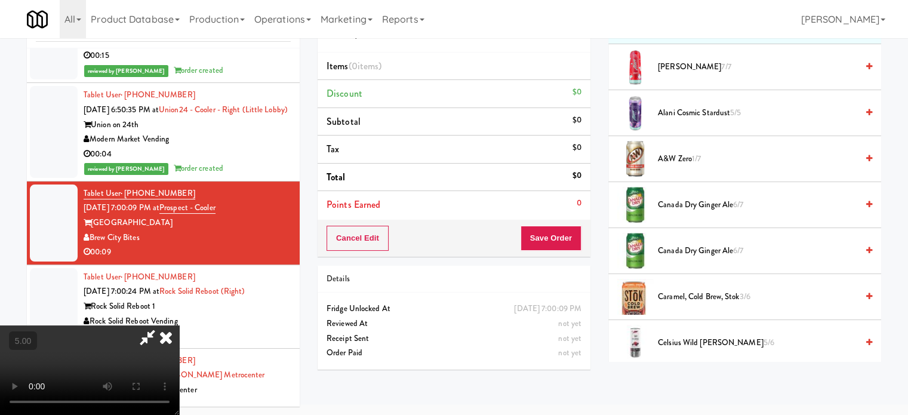
drag, startPoint x: 408, startPoint y: 281, endPoint x: 410, endPoint y: 268, distance: 13.3
click at [179, 325] on video at bounding box center [89, 370] width 179 height 90
drag, startPoint x: 410, startPoint y: 268, endPoint x: 411, endPoint y: 262, distance: 6.0
click at [179, 325] on video at bounding box center [89, 370] width 179 height 90
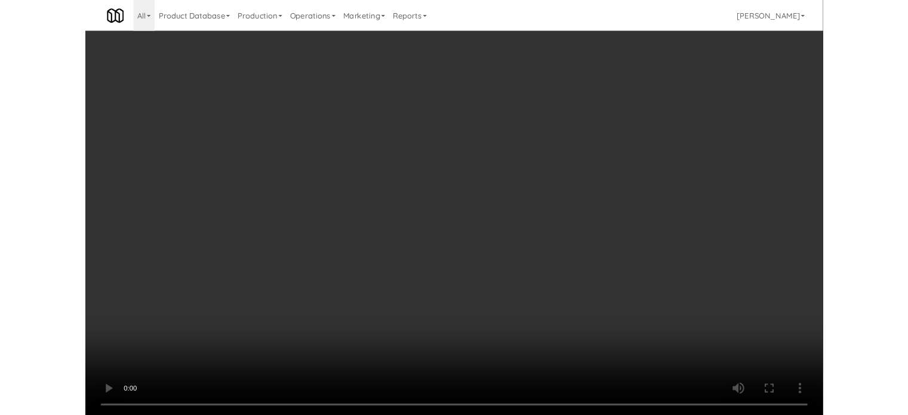
scroll to position [4437, 0]
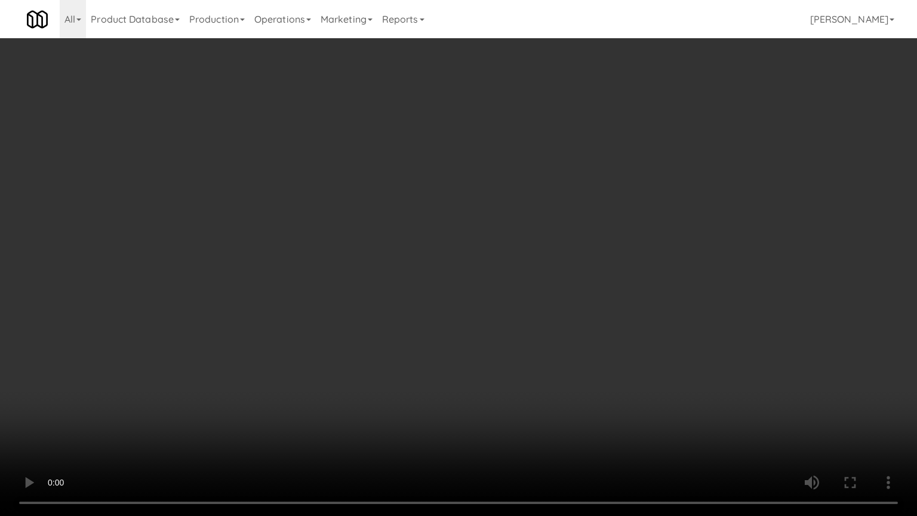
click at [450, 270] on video at bounding box center [458, 258] width 917 height 516
click at [180, 392] on video at bounding box center [458, 258] width 917 height 516
click at [380, 326] on video at bounding box center [458, 258] width 917 height 516
click at [402, 330] on video at bounding box center [458, 258] width 917 height 516
click at [576, 342] on video at bounding box center [458, 258] width 917 height 516
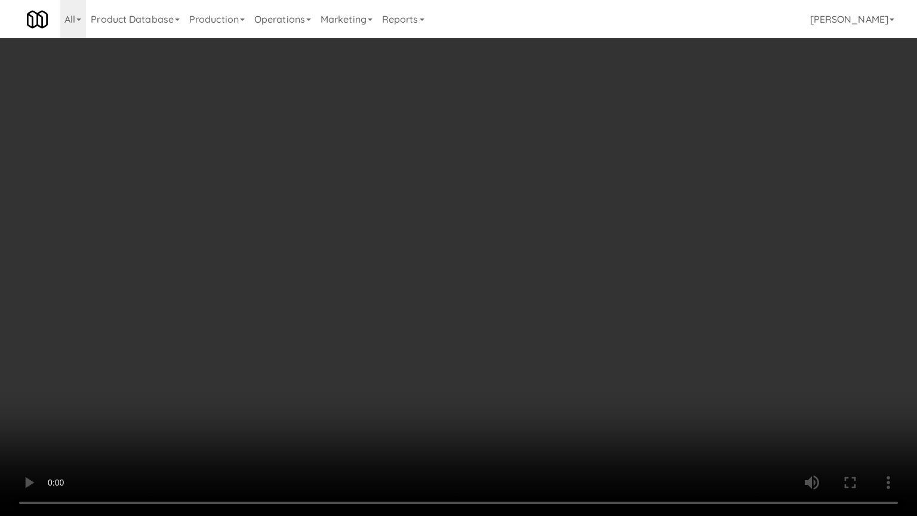
drag, startPoint x: 495, startPoint y: 322, endPoint x: 497, endPoint y: 316, distance: 6.2
click at [495, 321] on video at bounding box center [458, 258] width 917 height 516
click at [498, 313] on video at bounding box center [458, 258] width 917 height 516
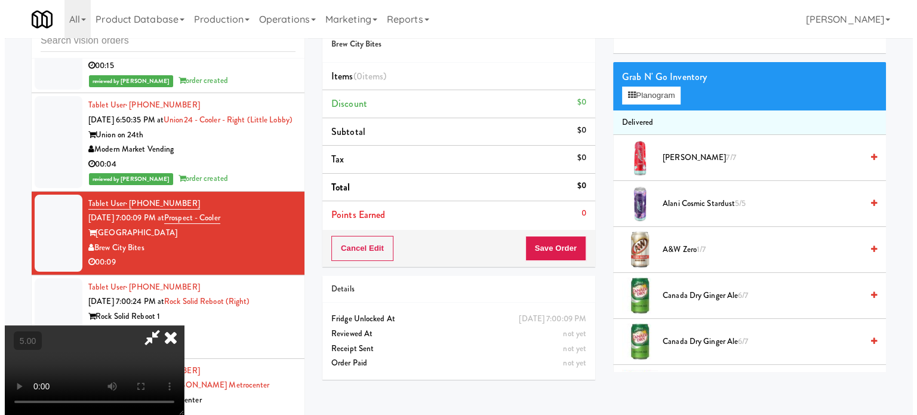
scroll to position [0, 0]
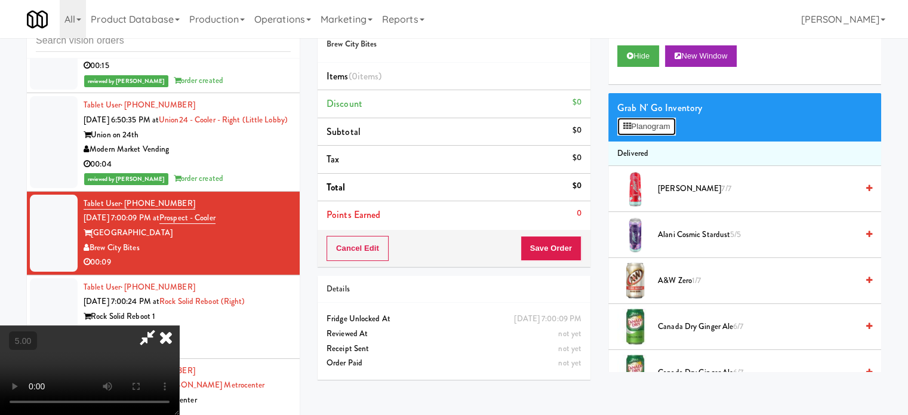
click at [664, 125] on button "Planogram" at bounding box center [646, 127] width 59 height 18
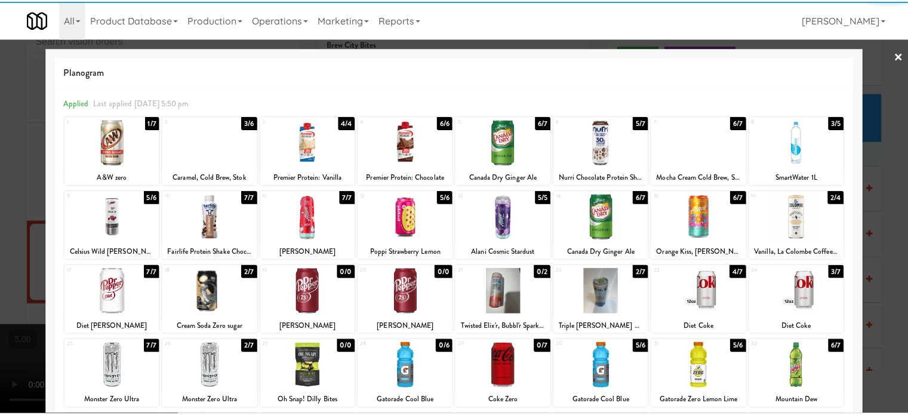
scroll to position [171, 0]
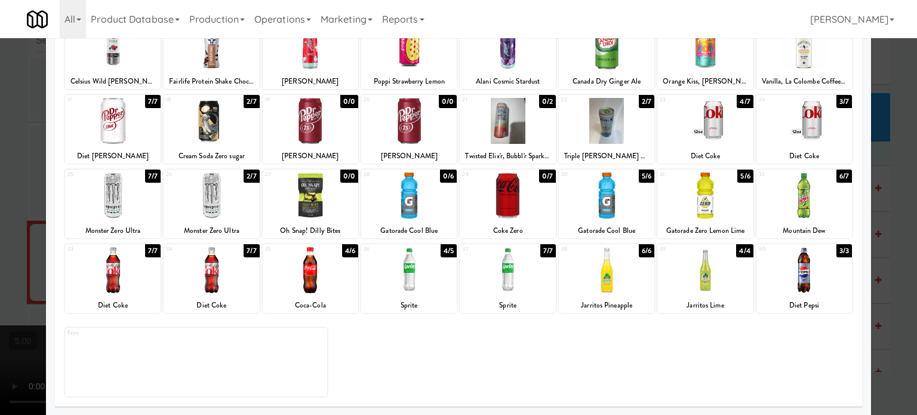
click at [639, 251] on div "6/6" at bounding box center [647, 250] width 16 height 13
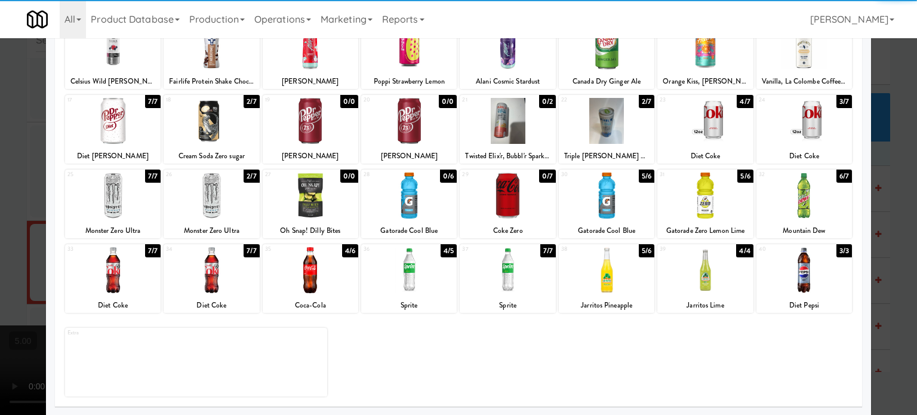
click at [901, 262] on div at bounding box center [458, 207] width 917 height 415
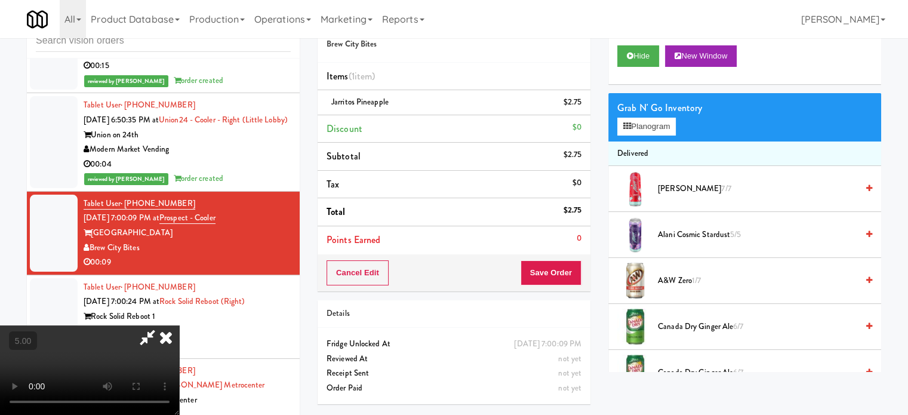
click at [179, 325] on video at bounding box center [89, 370] width 179 height 90
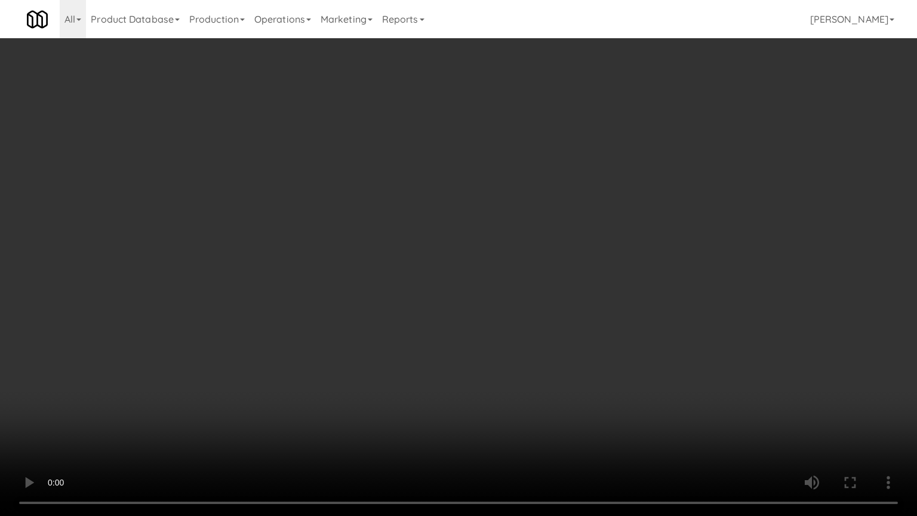
click at [415, 301] on video at bounding box center [458, 258] width 917 height 516
click at [506, 301] on video at bounding box center [458, 258] width 917 height 516
click at [179, 395] on video at bounding box center [458, 258] width 917 height 516
drag, startPoint x: 260, startPoint y: 313, endPoint x: 272, endPoint y: 317, distance: 12.7
click at [261, 315] on video at bounding box center [458, 258] width 917 height 516
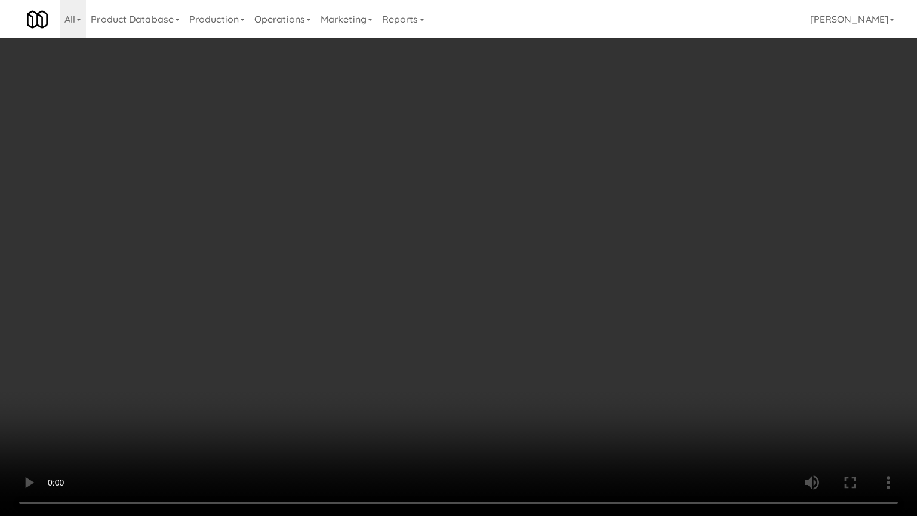
click at [293, 324] on video at bounding box center [458, 258] width 917 height 516
click at [291, 319] on video at bounding box center [458, 258] width 917 height 516
click at [399, 327] on video at bounding box center [458, 258] width 917 height 516
click at [382, 326] on video at bounding box center [458, 258] width 917 height 516
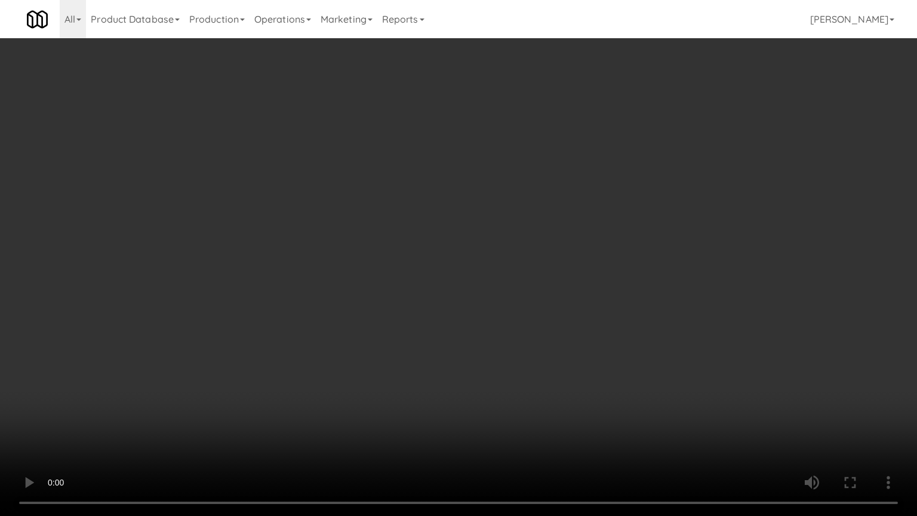
drag, startPoint x: 423, startPoint y: 324, endPoint x: 448, endPoint y: 236, distance: 91.9
click at [423, 324] on video at bounding box center [458, 258] width 917 height 516
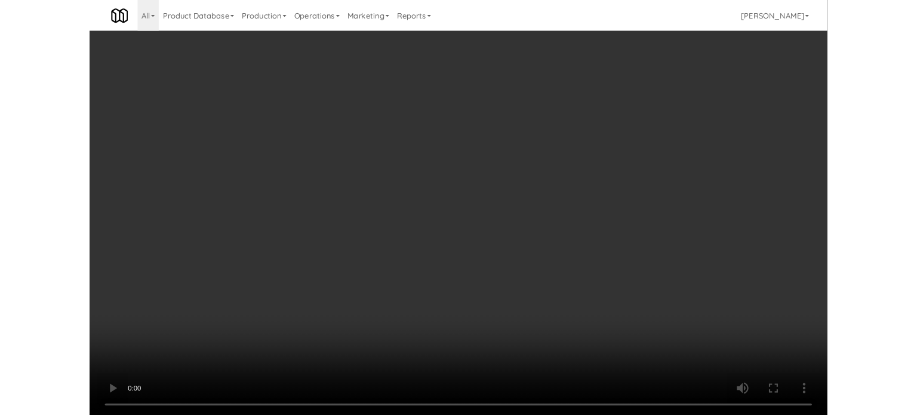
scroll to position [4466, 0]
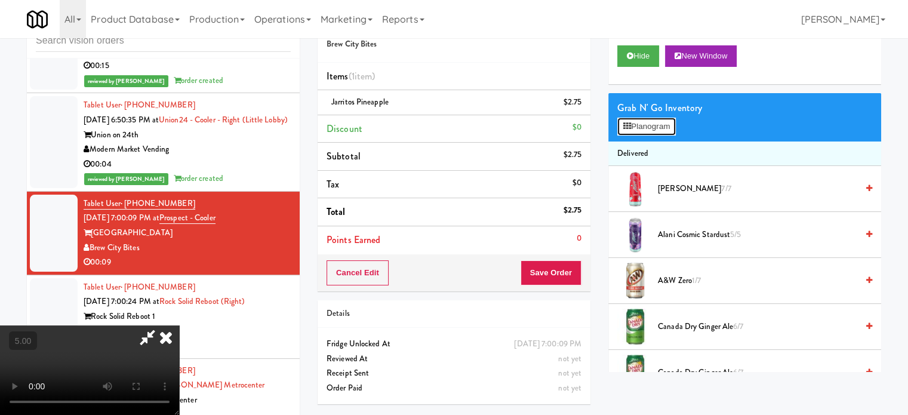
click at [650, 133] on button "Planogram" at bounding box center [646, 127] width 59 height 18
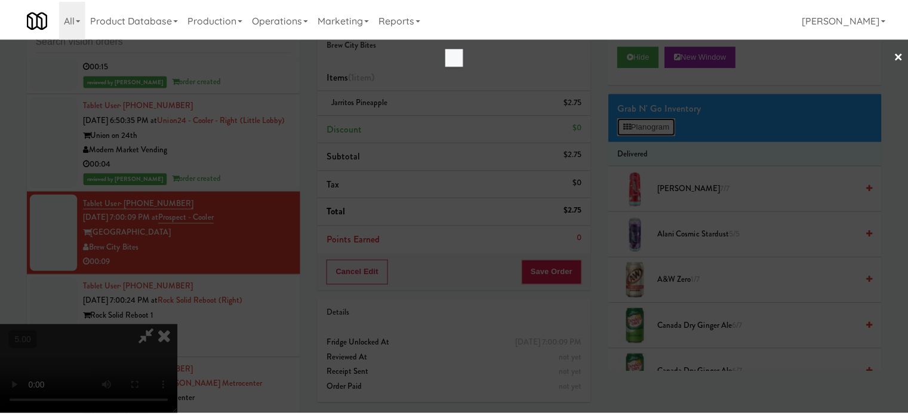
scroll to position [4437, 0]
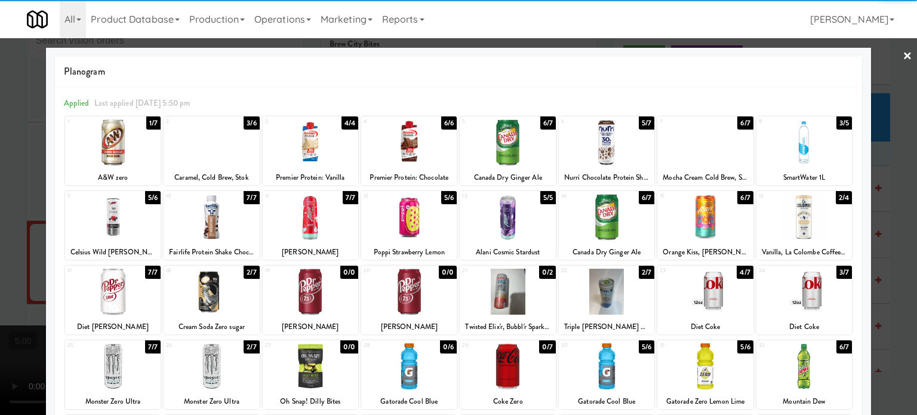
click at [152, 272] on div "7/7" at bounding box center [153, 272] width 16 height 13
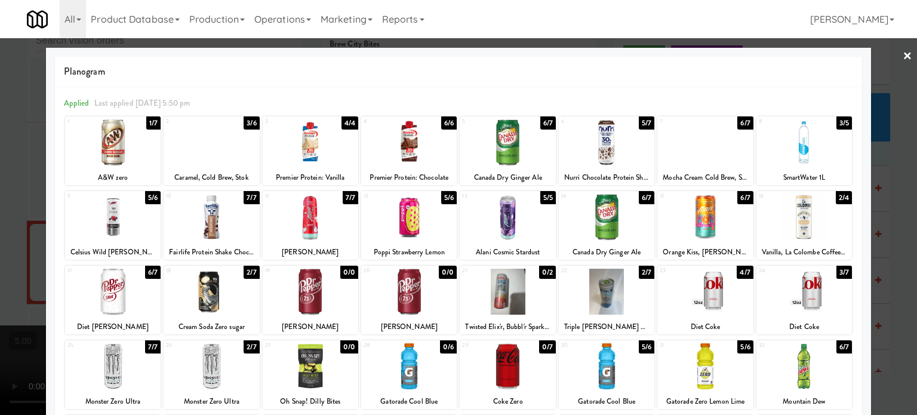
click at [33, 268] on div at bounding box center [458, 207] width 917 height 415
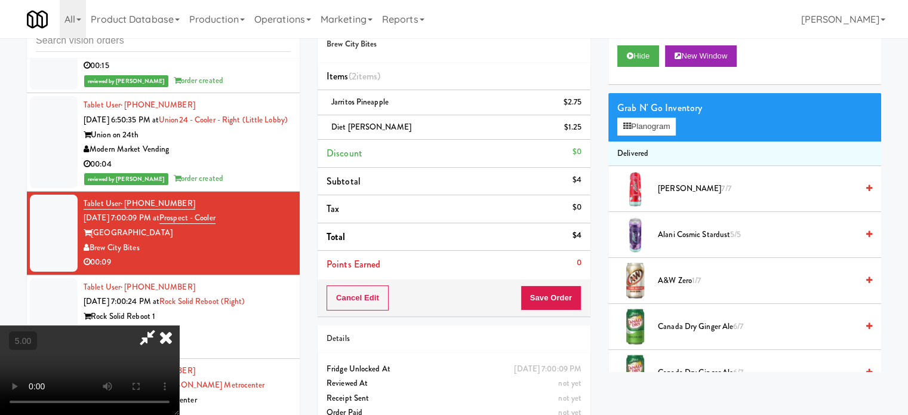
click at [179, 325] on video at bounding box center [89, 370] width 179 height 90
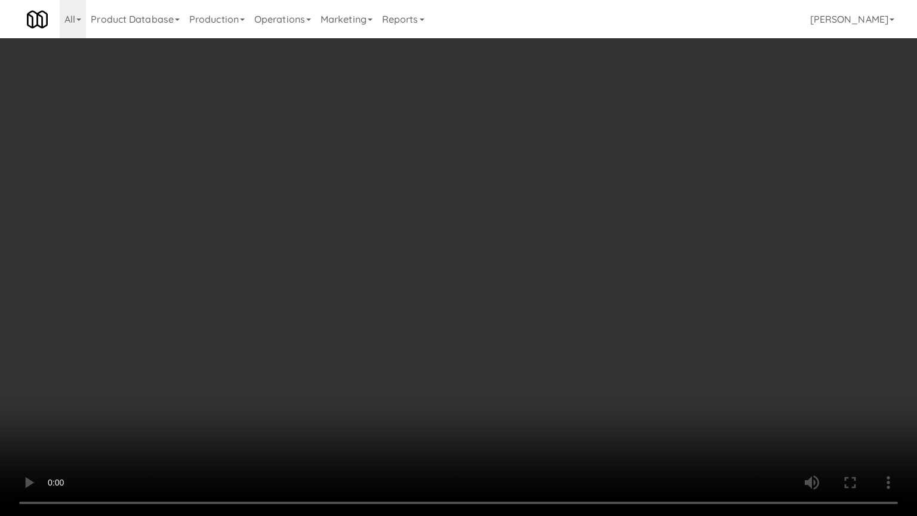
drag, startPoint x: 310, startPoint y: 241, endPoint x: 348, endPoint y: 235, distance: 38.7
click at [311, 242] on video at bounding box center [458, 258] width 917 height 516
click at [371, 223] on video at bounding box center [458, 258] width 917 height 516
click at [382, 223] on video at bounding box center [458, 258] width 917 height 516
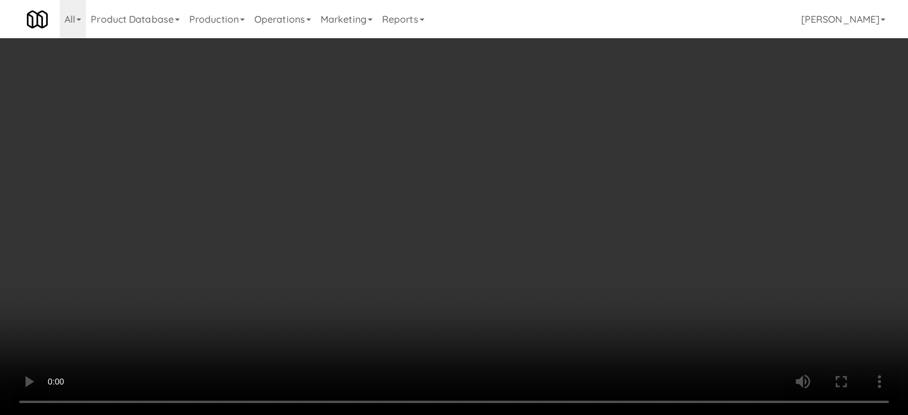
scroll to position [4466, 0]
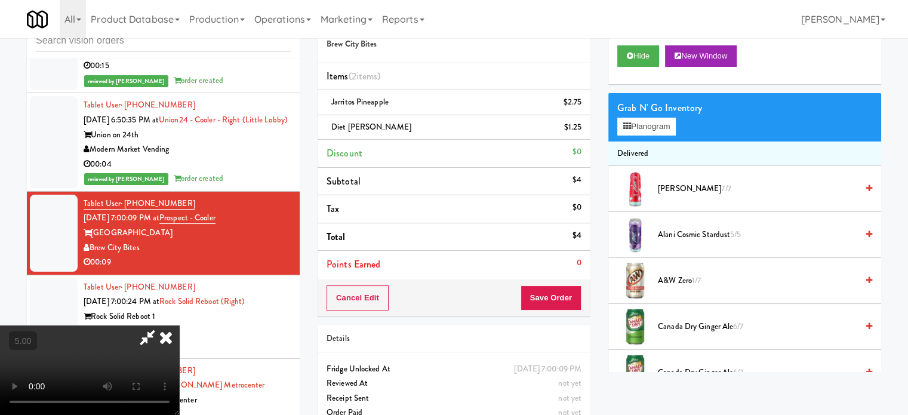
click at [179, 325] on icon at bounding box center [166, 337] width 26 height 24
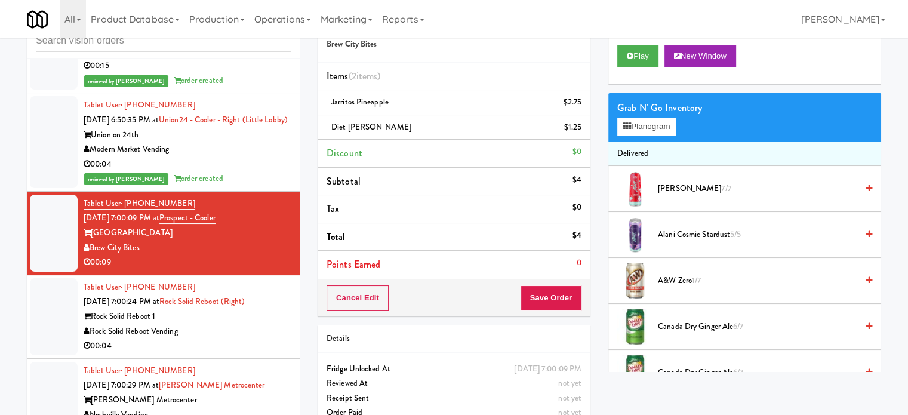
scroll to position [60, 0]
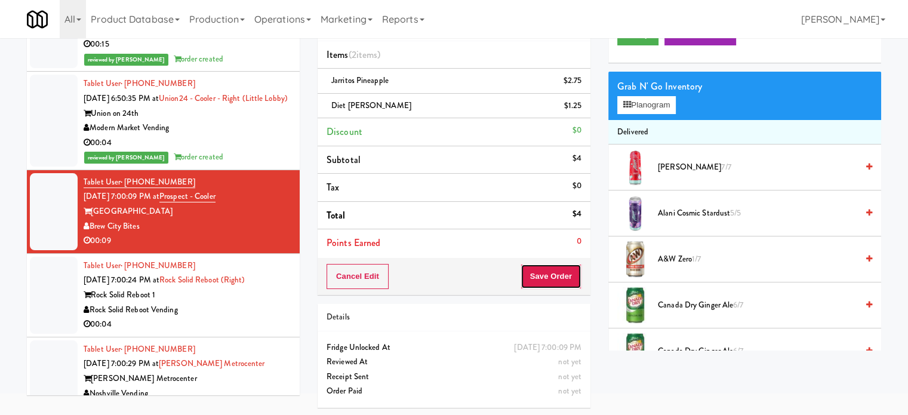
drag, startPoint x: 548, startPoint y: 268, endPoint x: 490, endPoint y: 229, distance: 70.6
click at [548, 269] on button "Save Order" at bounding box center [551, 276] width 61 height 25
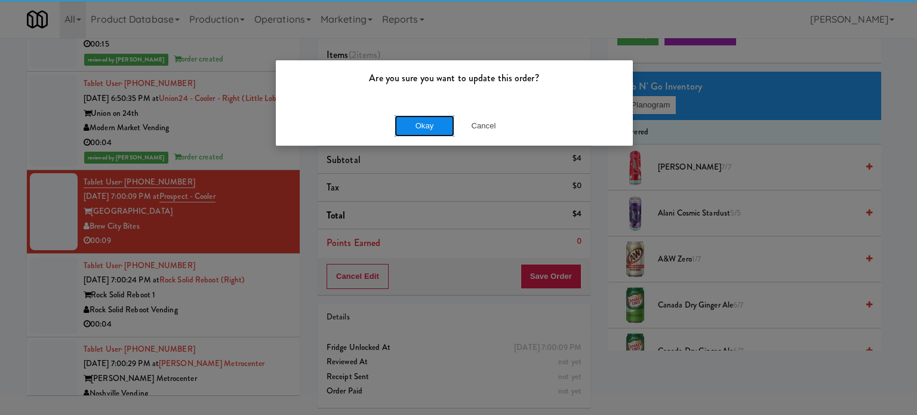
click at [439, 122] on button "Okay" at bounding box center [425, 125] width 60 height 21
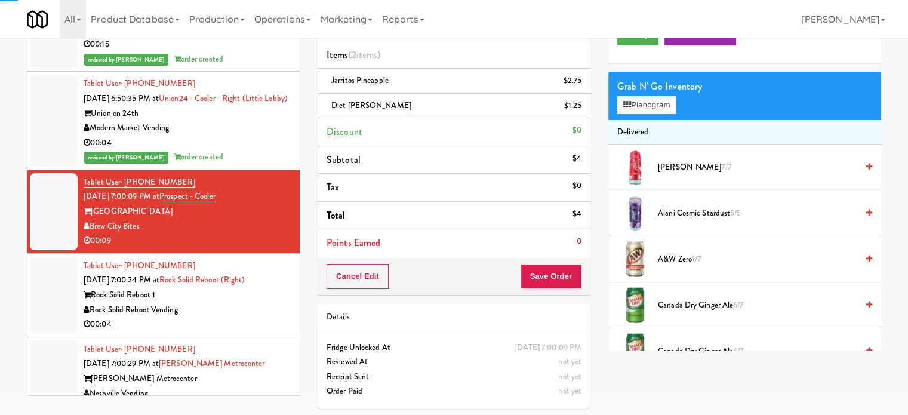
click at [256, 318] on div "Rock Solid Reboot Vending" at bounding box center [187, 310] width 207 height 15
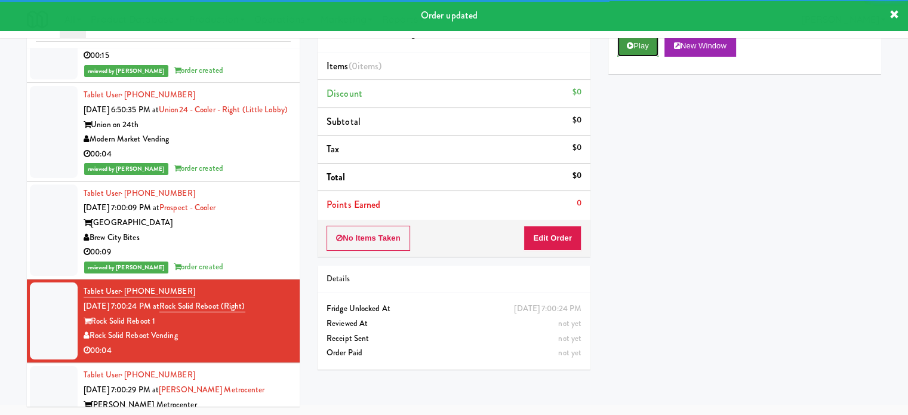
click at [640, 44] on button "Play" at bounding box center [637, 45] width 41 height 21
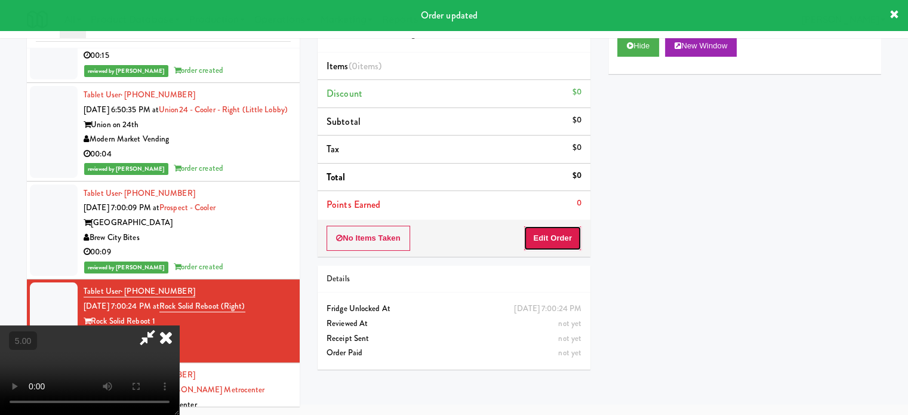
click at [544, 247] on button "Edit Order" at bounding box center [553, 238] width 58 height 25
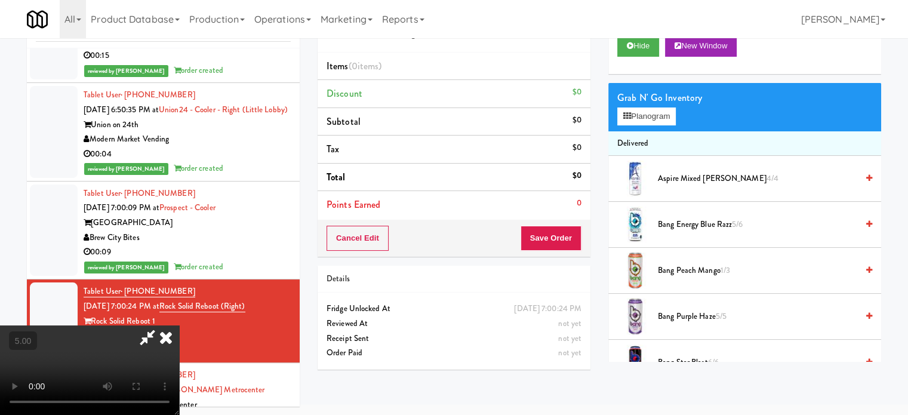
click at [179, 325] on video at bounding box center [89, 370] width 179 height 90
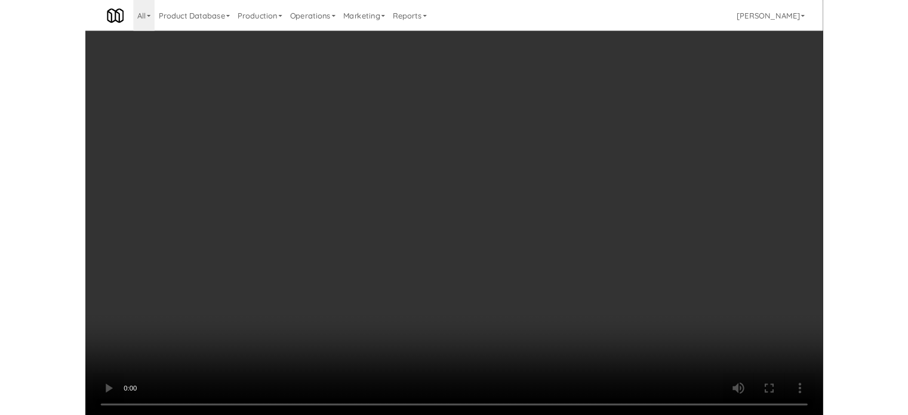
scroll to position [4437, 0]
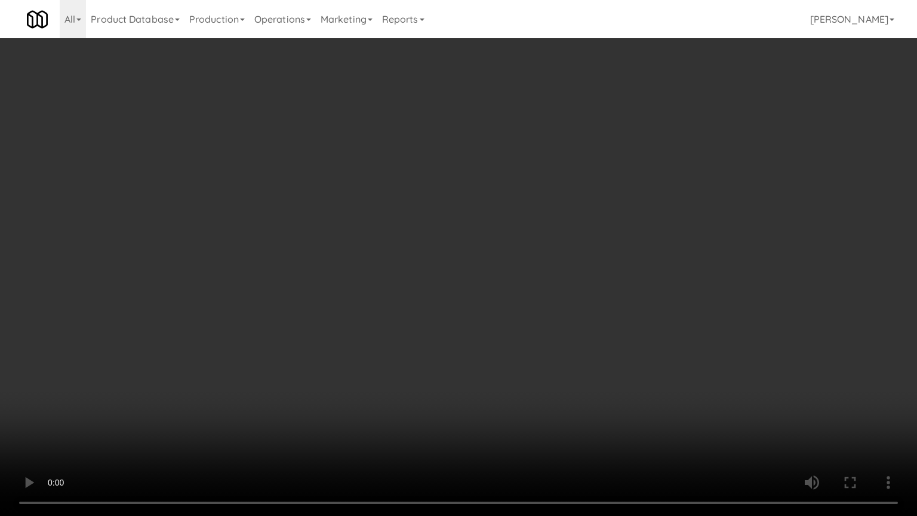
click at [516, 248] on video at bounding box center [458, 258] width 917 height 516
click at [196, 382] on video at bounding box center [458, 258] width 917 height 516
click at [432, 306] on video at bounding box center [458, 258] width 917 height 516
click at [457, 306] on video at bounding box center [458, 258] width 917 height 516
click at [466, 297] on video at bounding box center [458, 258] width 917 height 516
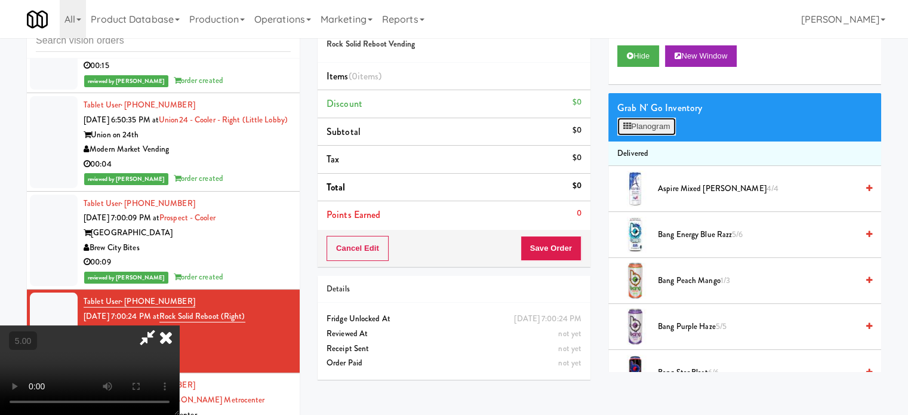
click at [658, 127] on button "Planogram" at bounding box center [646, 127] width 59 height 18
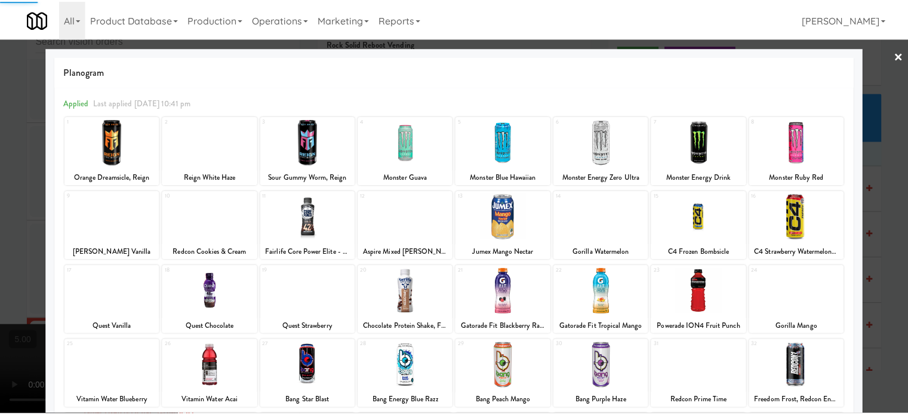
scroll to position [171, 0]
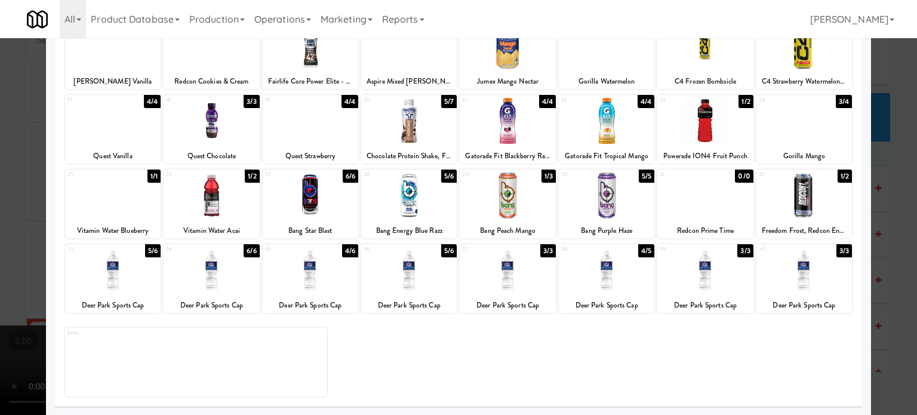
click at [251, 252] on div "6/6" at bounding box center [252, 250] width 16 height 13
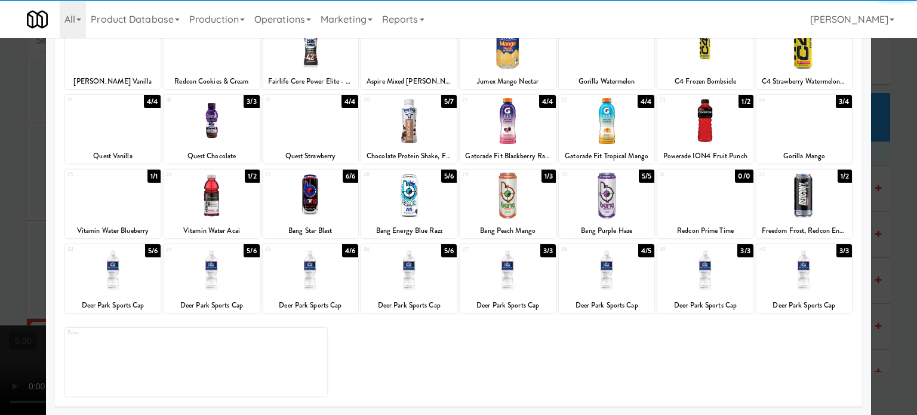
drag, startPoint x: 6, startPoint y: 272, endPoint x: 47, endPoint y: 248, distance: 47.1
click at [6, 273] on div at bounding box center [458, 207] width 917 height 415
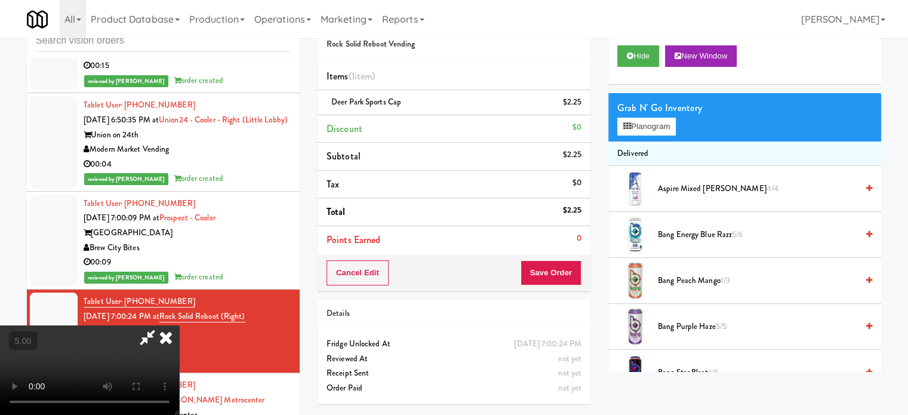
click at [179, 325] on video at bounding box center [89, 370] width 179 height 90
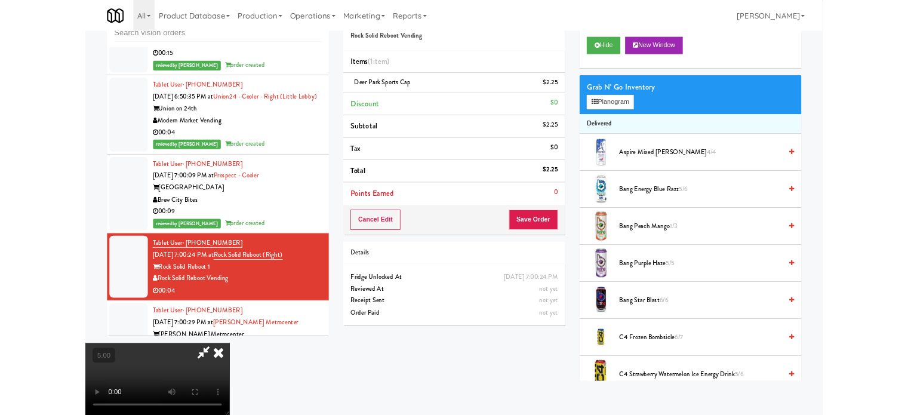
scroll to position [4437, 0]
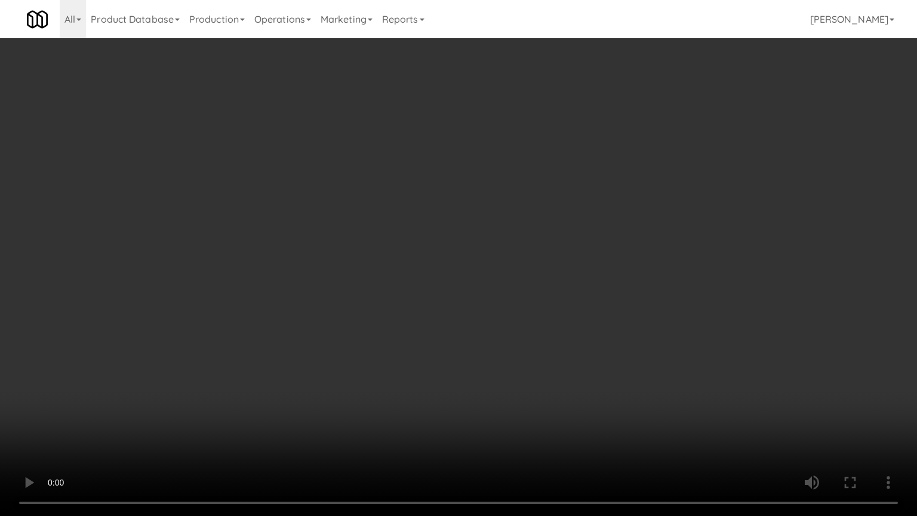
click at [374, 235] on video at bounding box center [458, 258] width 917 height 516
click at [463, 225] on video at bounding box center [458, 258] width 917 height 516
click at [463, 221] on video at bounding box center [458, 258] width 917 height 516
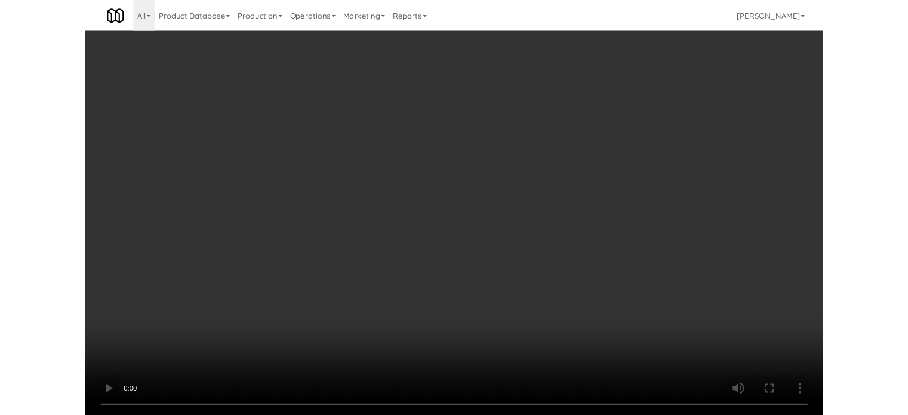
scroll to position [4466, 0]
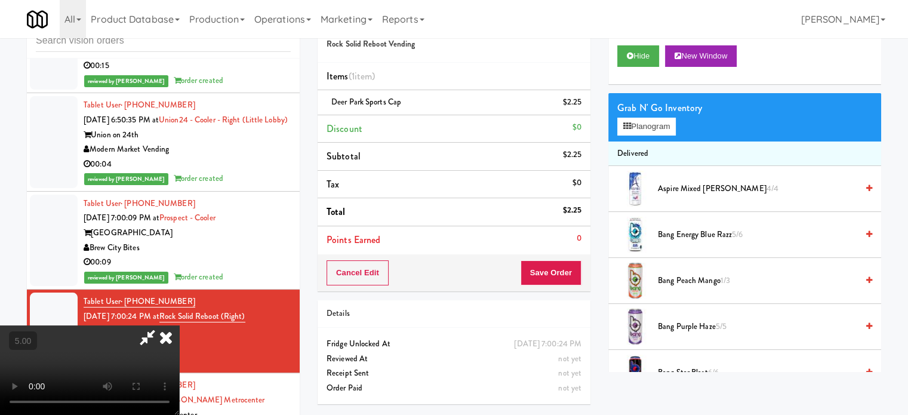
click at [179, 325] on icon at bounding box center [166, 337] width 26 height 24
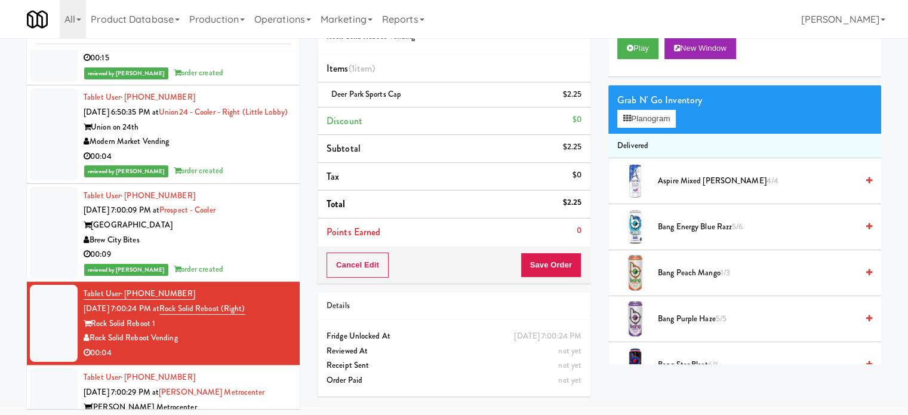
scroll to position [48, 0]
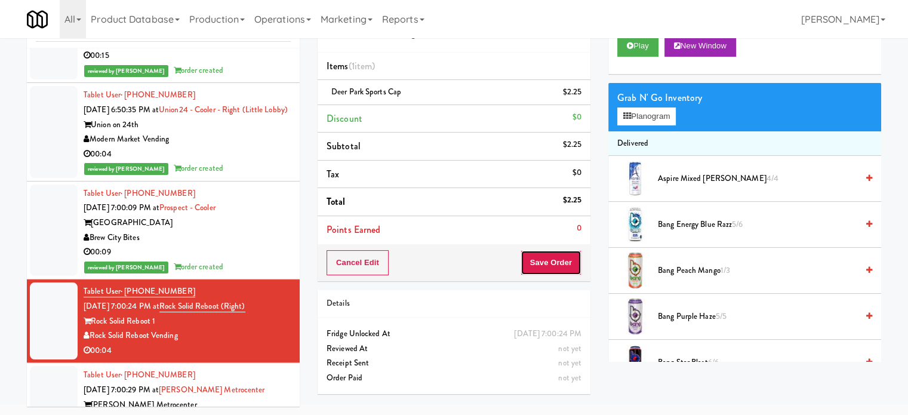
click at [543, 271] on button "Save Order" at bounding box center [551, 262] width 61 height 25
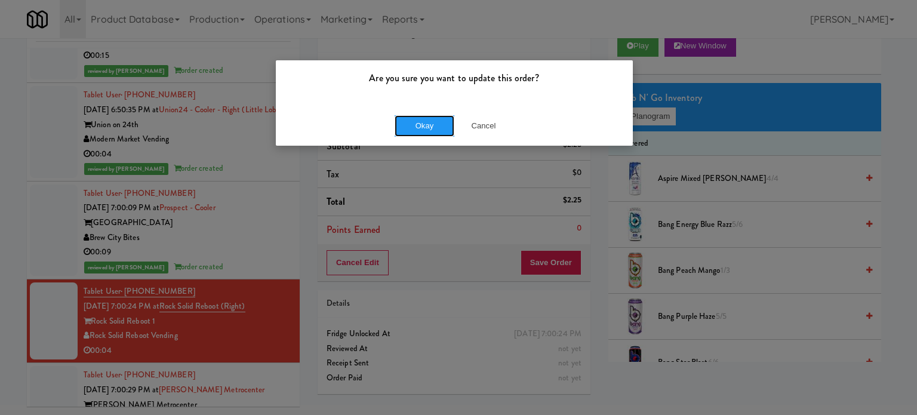
drag, startPoint x: 408, startPoint y: 119, endPoint x: 413, endPoint y: 131, distance: 13.1
click at [408, 124] on button "Okay" at bounding box center [425, 125] width 60 height 21
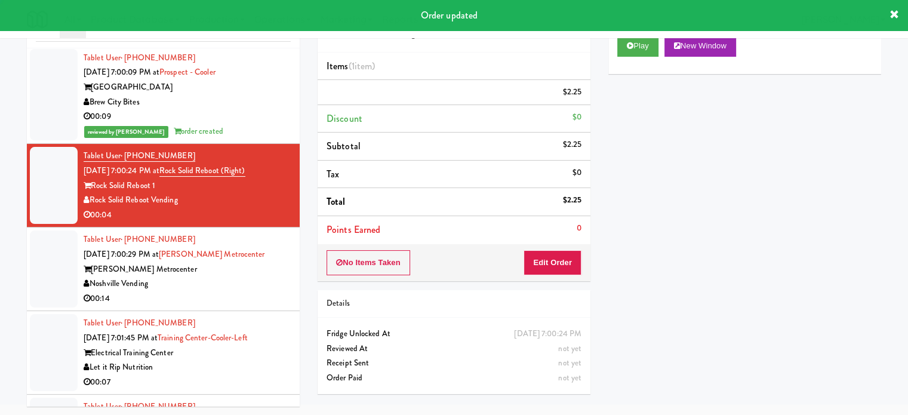
scroll to position [4672, 0]
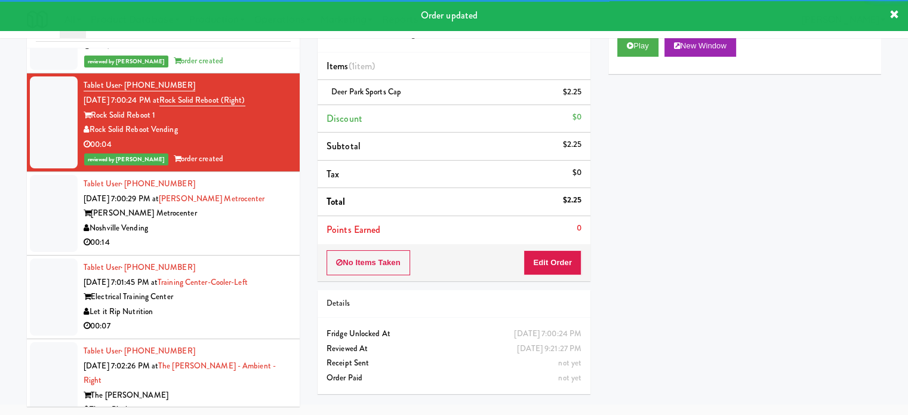
click at [231, 250] on div "00:14" at bounding box center [187, 242] width 207 height 15
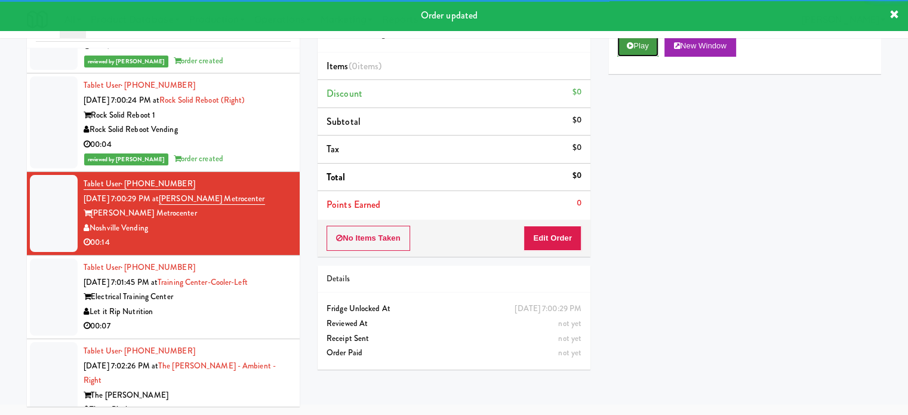
click at [640, 49] on button "Play" at bounding box center [637, 45] width 41 height 21
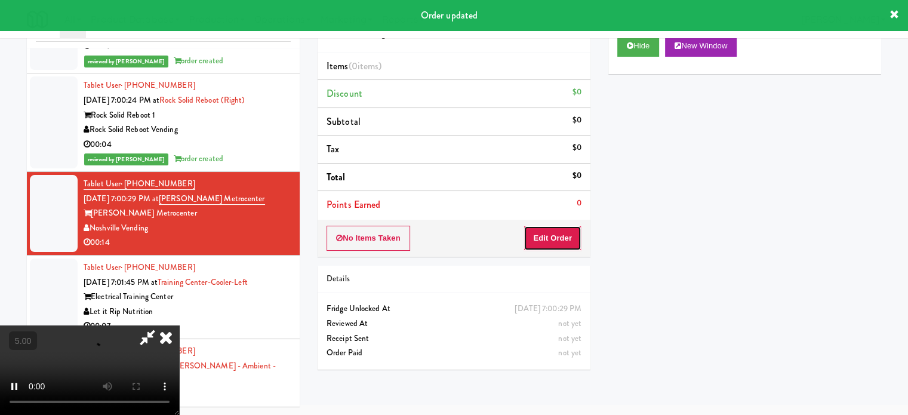
click at [558, 241] on button "Edit Order" at bounding box center [553, 238] width 58 height 25
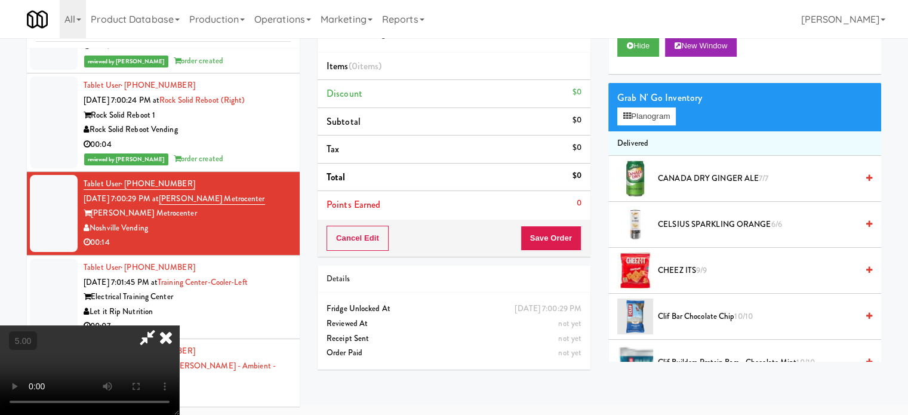
click at [179, 325] on video at bounding box center [89, 370] width 179 height 90
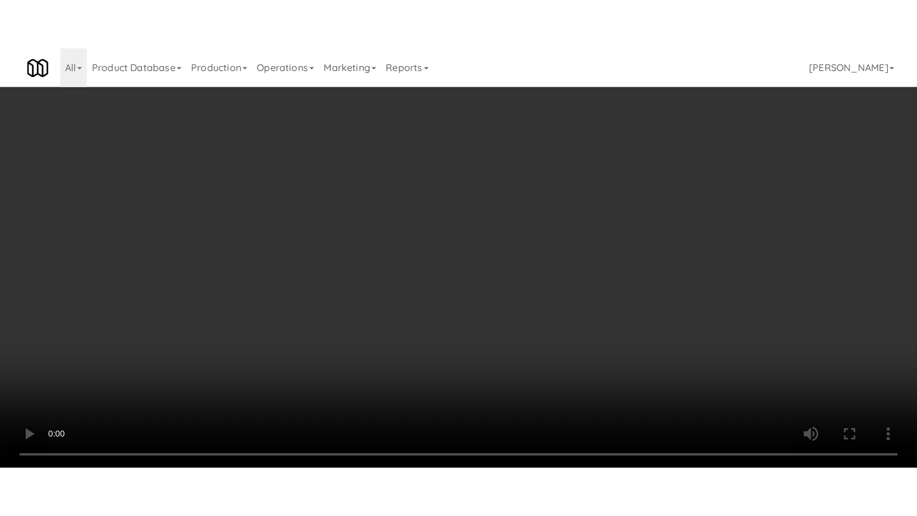
scroll to position [4643, 0]
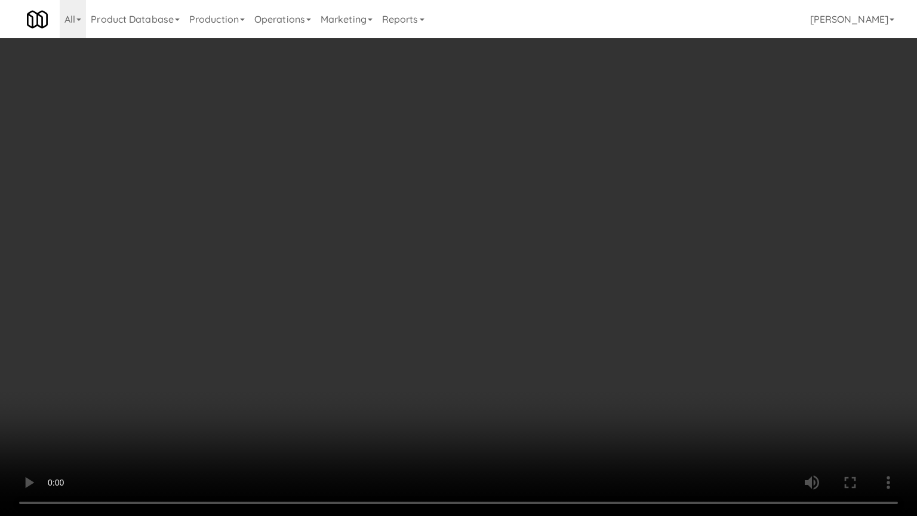
click at [586, 211] on video at bounding box center [458, 258] width 917 height 516
click at [586, 207] on video at bounding box center [458, 258] width 917 height 516
click at [637, 208] on video at bounding box center [458, 258] width 917 height 516
click at [613, 209] on video at bounding box center [458, 258] width 917 height 516
click at [616, 207] on video at bounding box center [458, 258] width 917 height 516
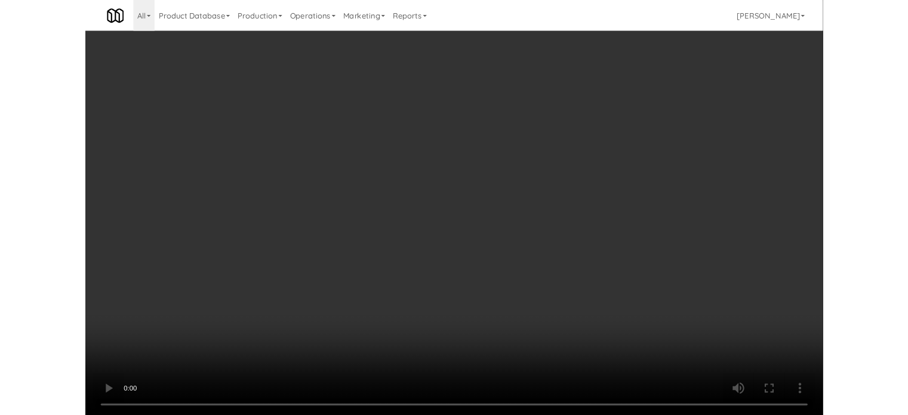
scroll to position [48, 0]
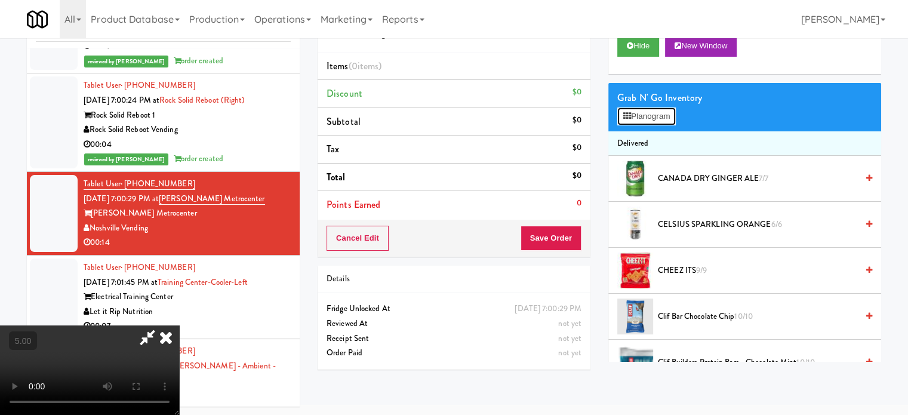
click at [668, 119] on button "Planogram" at bounding box center [646, 116] width 59 height 18
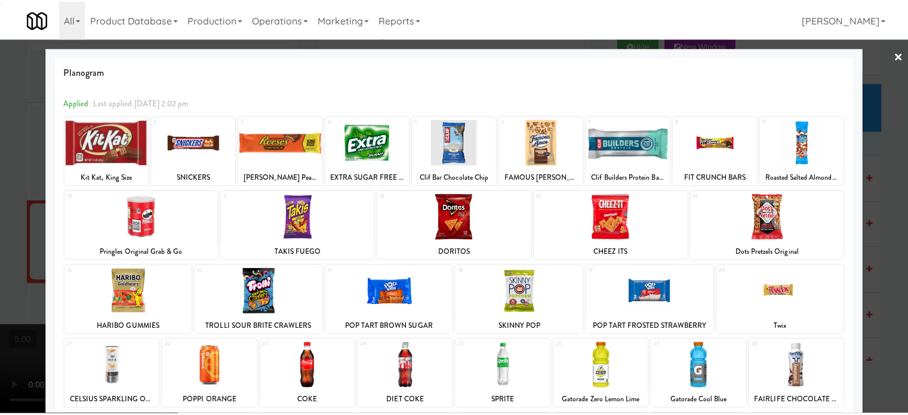
scroll to position [171, 0]
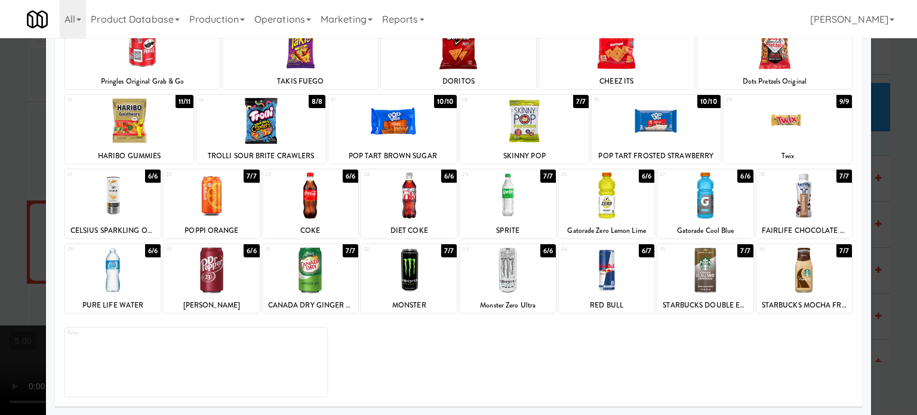
click at [151, 254] on div "6/6" at bounding box center [153, 250] width 16 height 13
drag, startPoint x: 2, startPoint y: 271, endPoint x: 72, endPoint y: 262, distance: 70.4
click at [3, 271] on div at bounding box center [458, 207] width 917 height 415
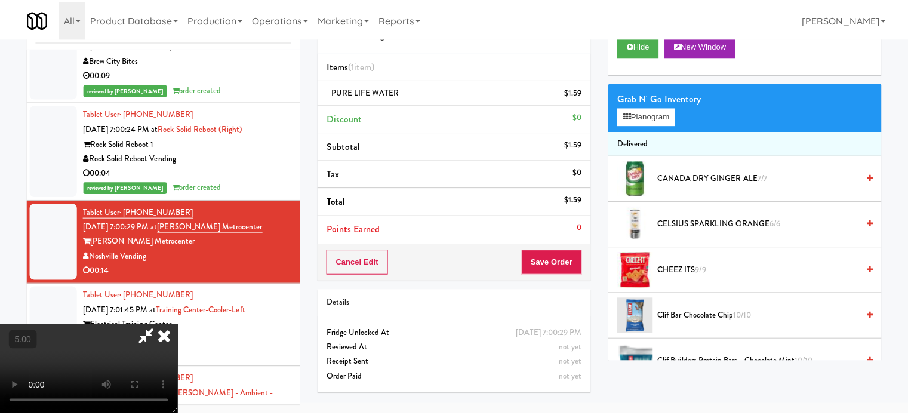
scroll to position [4672, 0]
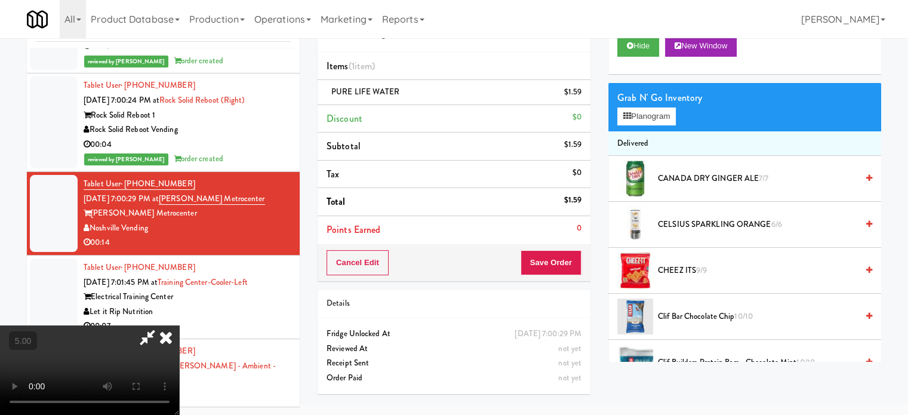
click at [162, 325] on video at bounding box center [89, 370] width 179 height 90
click at [179, 325] on video at bounding box center [89, 370] width 179 height 90
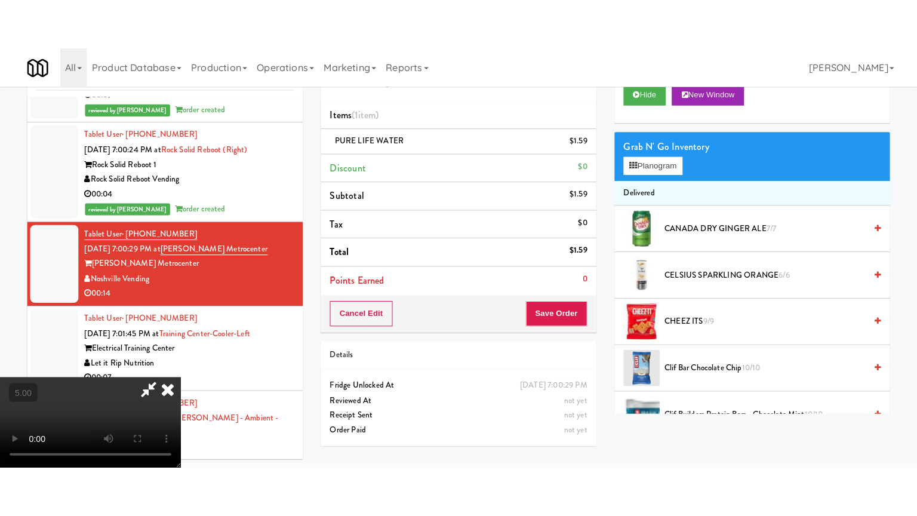
scroll to position [0, 0]
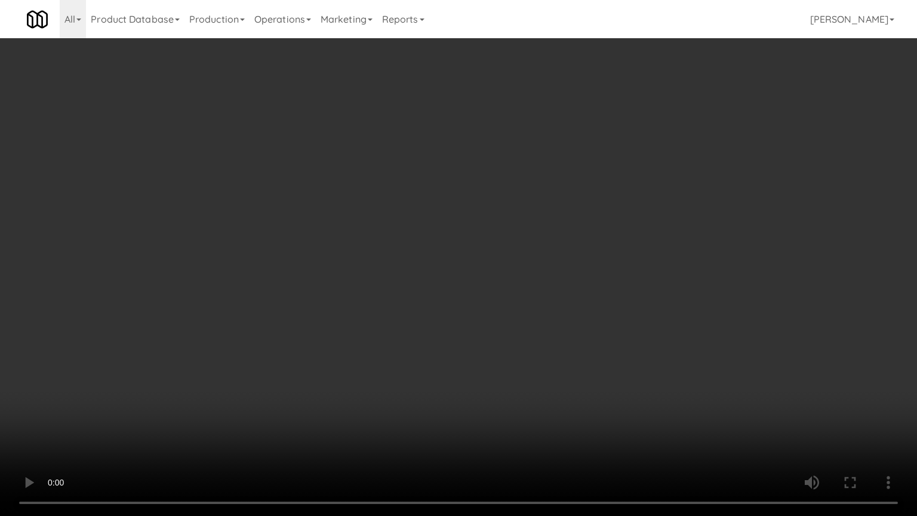
click at [404, 262] on video at bounding box center [458, 258] width 917 height 516
click at [459, 236] on video at bounding box center [458, 258] width 917 height 516
click at [530, 243] on video at bounding box center [458, 258] width 917 height 516
click at [583, 241] on video at bounding box center [458, 258] width 917 height 516
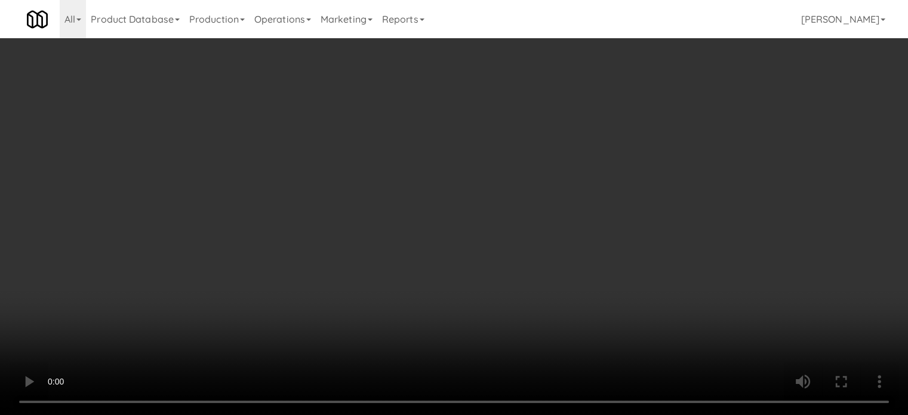
click at [645, 119] on button "Planogram" at bounding box center [646, 116] width 59 height 18
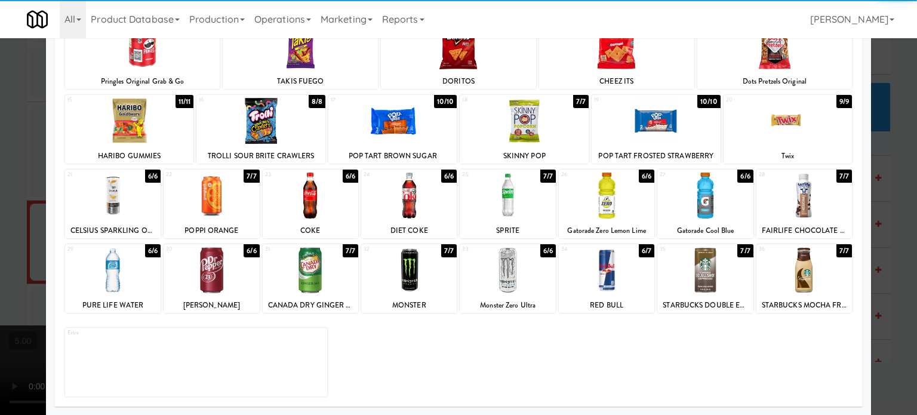
drag, startPoint x: 146, startPoint y: 248, endPoint x: 119, endPoint y: 256, distance: 27.4
click at [146, 250] on div "6/6" at bounding box center [153, 250] width 16 height 13
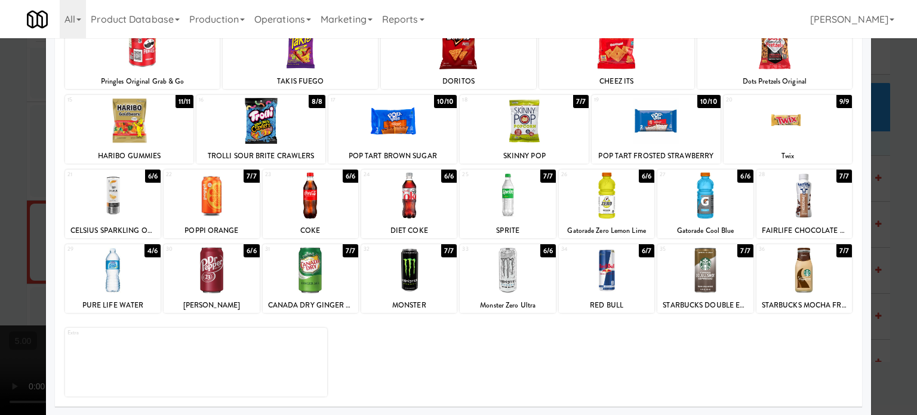
click at [43, 273] on div at bounding box center [458, 207] width 917 height 415
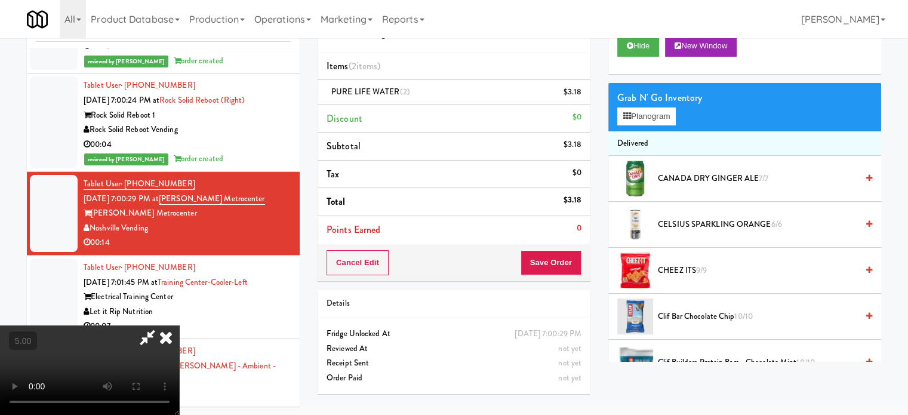
drag, startPoint x: 182, startPoint y: 252, endPoint x: 190, endPoint y: 253, distance: 9.0
click at [179, 325] on video at bounding box center [89, 370] width 179 height 90
drag, startPoint x: 201, startPoint y: 250, endPoint x: 299, endPoint y: 308, distance: 113.8
click at [179, 325] on video at bounding box center [89, 370] width 179 height 90
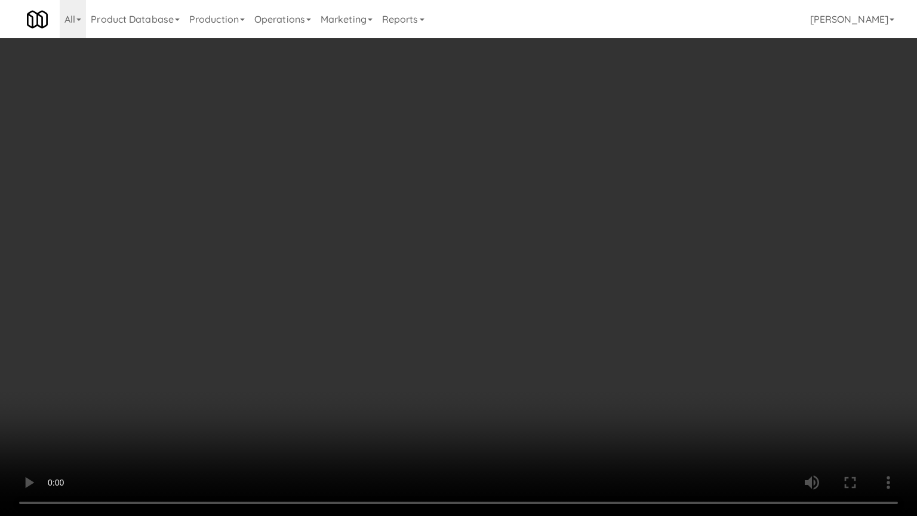
drag, startPoint x: 181, startPoint y: 354, endPoint x: 451, endPoint y: 282, distance: 279.1
click at [192, 354] on video at bounding box center [458, 258] width 917 height 516
click at [523, 223] on video at bounding box center [458, 258] width 917 height 516
click at [527, 219] on video at bounding box center [458, 258] width 917 height 516
click at [530, 220] on video at bounding box center [458, 258] width 917 height 516
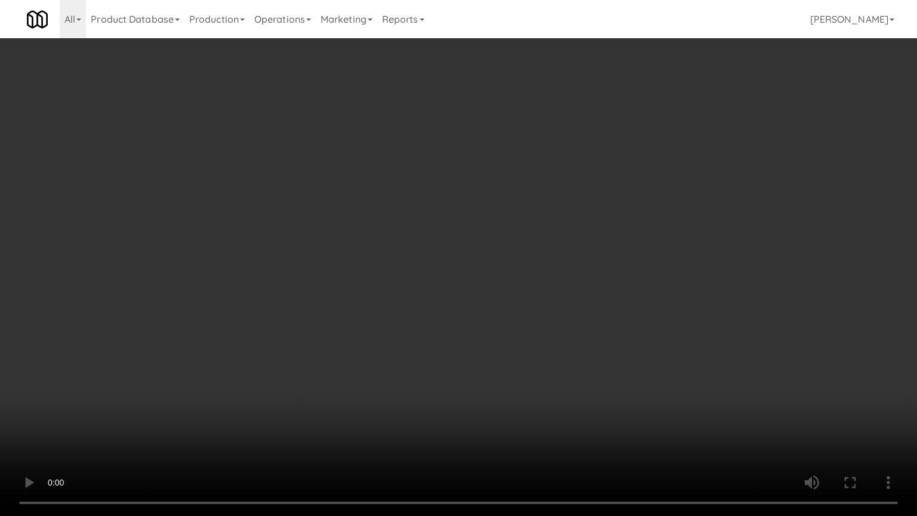
click at [533, 220] on video at bounding box center [458, 258] width 917 height 516
click at [559, 210] on video at bounding box center [458, 258] width 917 height 516
click at [561, 210] on video at bounding box center [458, 258] width 917 height 516
click at [566, 205] on video at bounding box center [458, 258] width 917 height 516
click at [165, 414] on video at bounding box center [458, 258] width 917 height 516
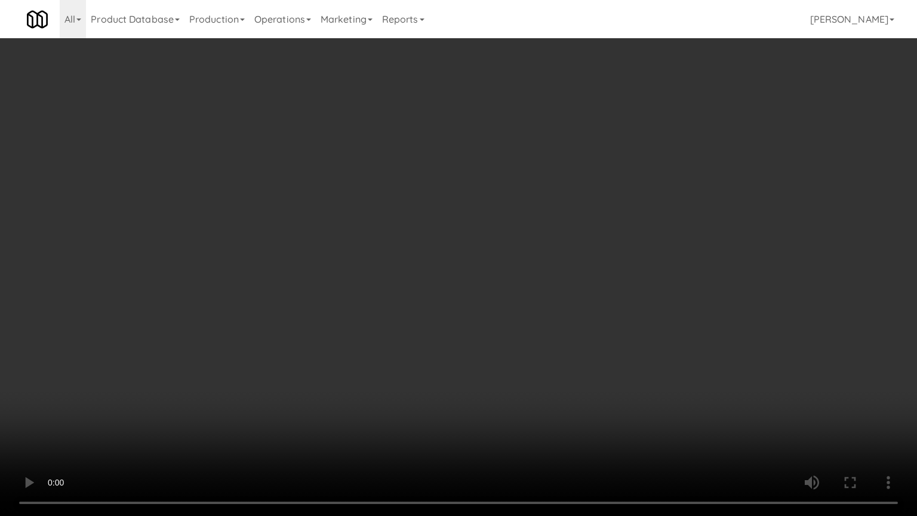
click at [368, 330] on video at bounding box center [458, 258] width 917 height 516
click at [371, 331] on video at bounding box center [458, 258] width 917 height 516
click at [438, 330] on video at bounding box center [458, 258] width 917 height 516
click at [438, 328] on video at bounding box center [458, 258] width 917 height 516
click at [463, 325] on video at bounding box center [458, 258] width 917 height 516
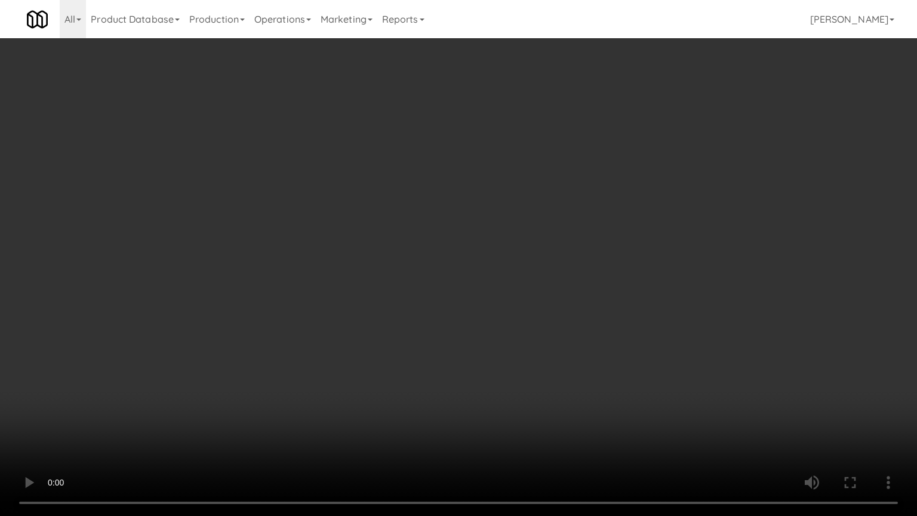
click at [463, 327] on video at bounding box center [458, 258] width 917 height 516
click at [463, 325] on video at bounding box center [458, 258] width 917 height 516
click at [466, 322] on video at bounding box center [458, 258] width 917 height 516
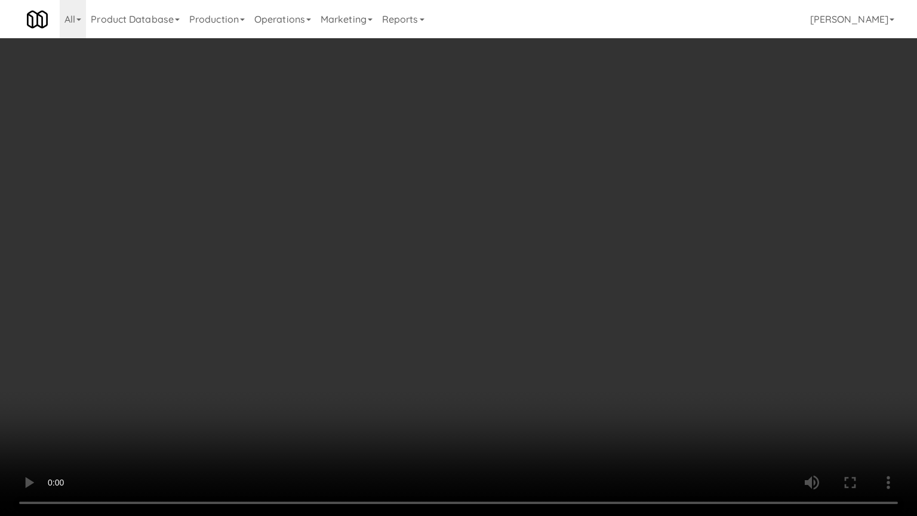
click at [468, 323] on video at bounding box center [458, 258] width 917 height 516
click at [468, 324] on video at bounding box center [458, 258] width 917 height 516
click at [467, 321] on video at bounding box center [458, 258] width 917 height 516
click at [467, 319] on video at bounding box center [458, 258] width 917 height 516
click at [480, 318] on video at bounding box center [458, 258] width 917 height 516
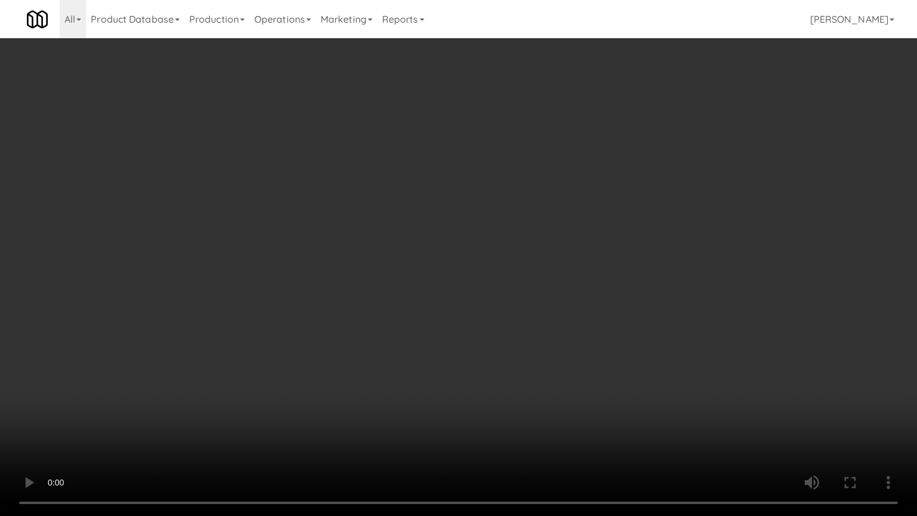
click at [480, 318] on video at bounding box center [458, 258] width 917 height 516
click at [511, 282] on video at bounding box center [458, 258] width 917 height 516
click at [512, 282] on video at bounding box center [458, 258] width 917 height 516
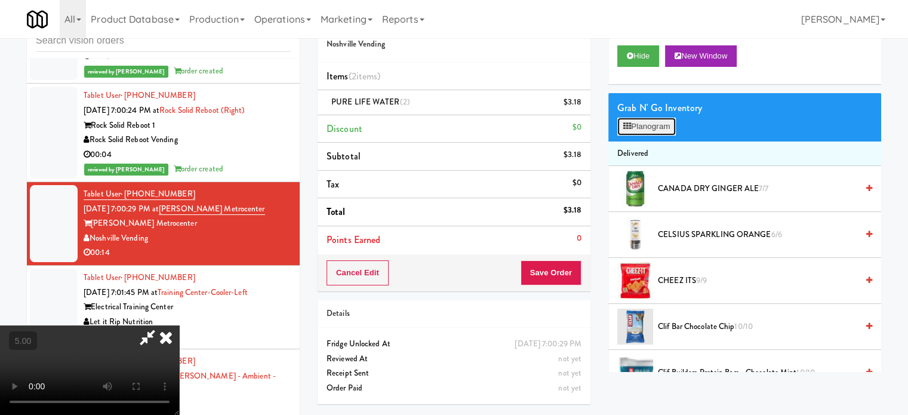
click at [659, 121] on button "Planogram" at bounding box center [646, 127] width 59 height 18
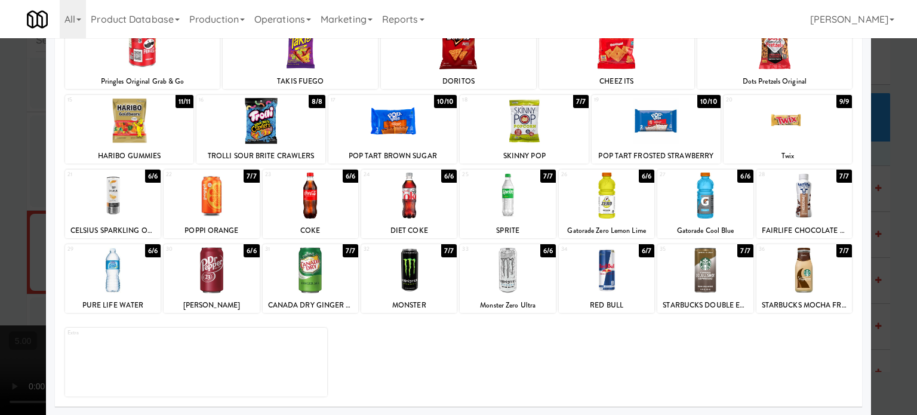
drag, startPoint x: 152, startPoint y: 251, endPoint x: 111, endPoint y: 261, distance: 42.3
click at [152, 252] on div "6/6" at bounding box center [153, 250] width 16 height 13
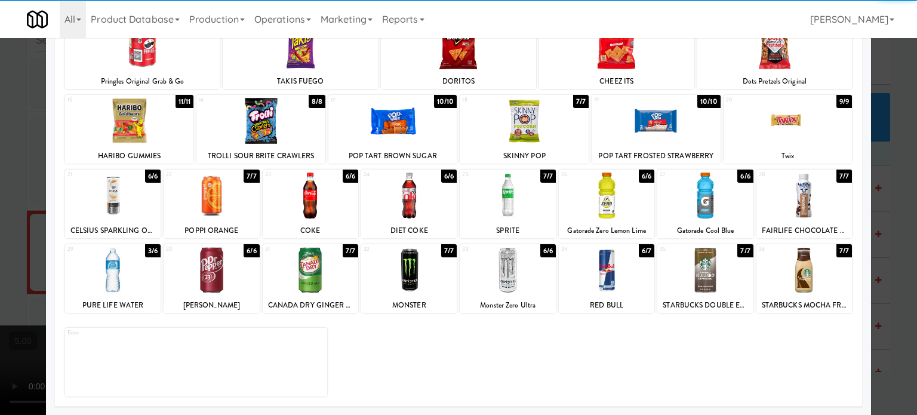
drag, startPoint x: 33, startPoint y: 269, endPoint x: 57, endPoint y: 262, distance: 24.9
click at [33, 270] on div at bounding box center [458, 207] width 917 height 415
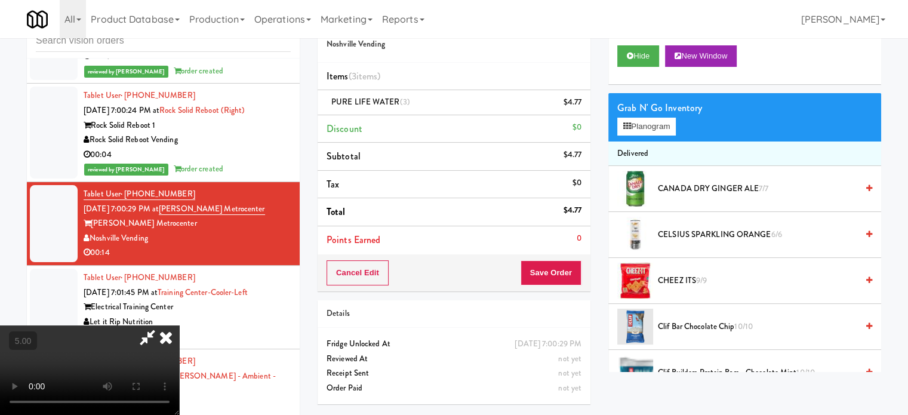
click at [179, 325] on icon at bounding box center [166, 337] width 26 height 24
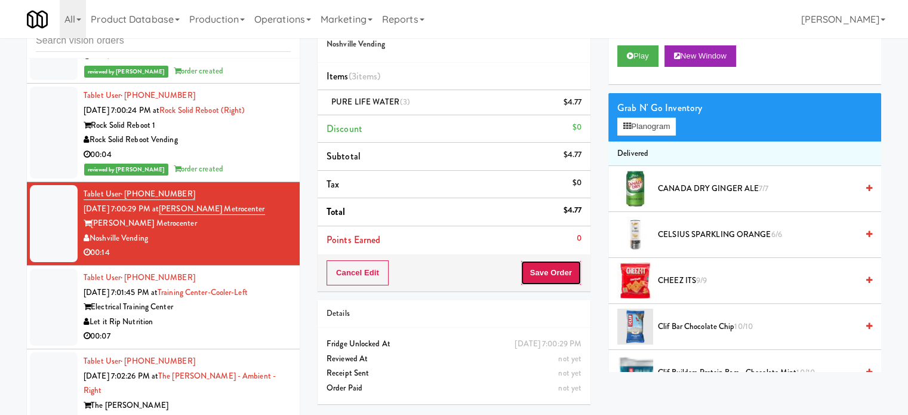
click at [555, 271] on button "Save Order" at bounding box center [551, 272] width 61 height 25
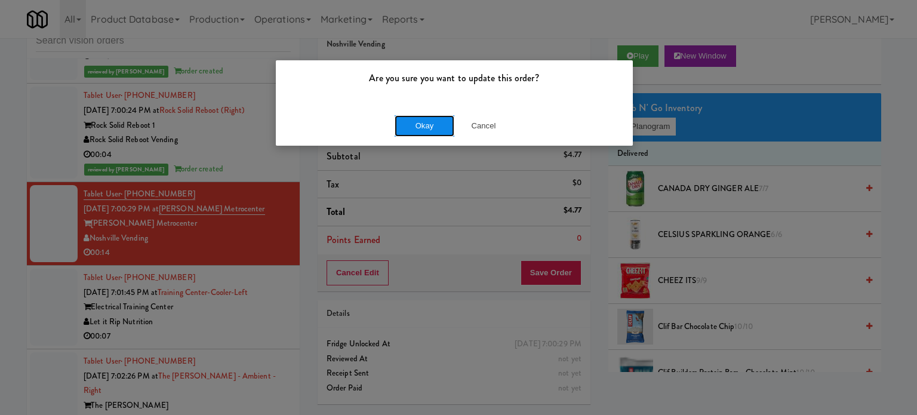
click at [444, 121] on button "Okay" at bounding box center [425, 125] width 60 height 21
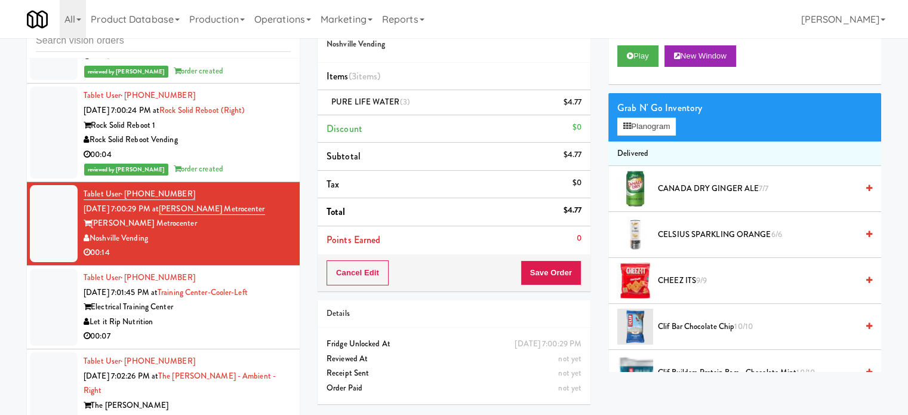
click at [263, 344] on div "00:07" at bounding box center [187, 336] width 207 height 15
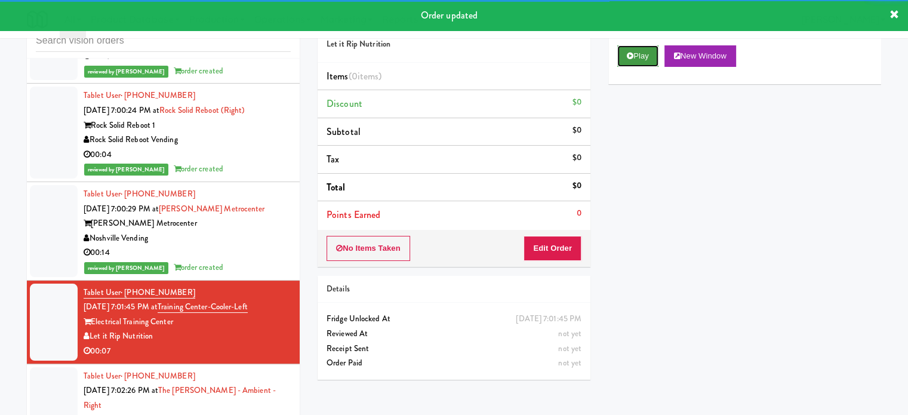
click at [638, 60] on button "Play" at bounding box center [637, 55] width 41 height 21
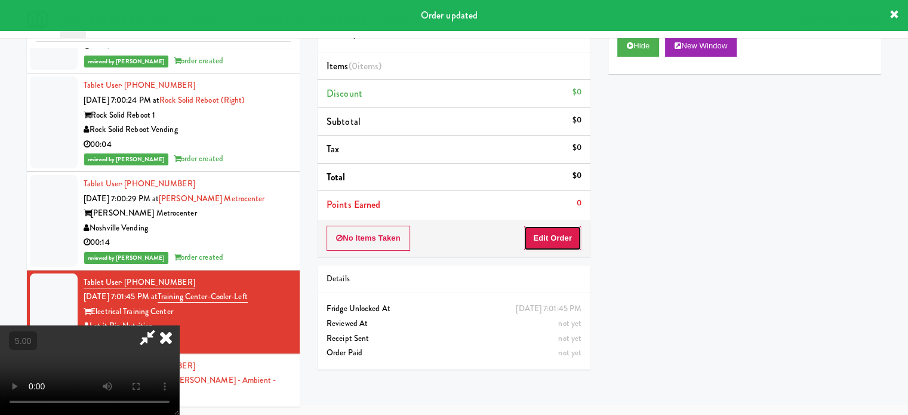
click at [551, 241] on button "Edit Order" at bounding box center [553, 238] width 58 height 25
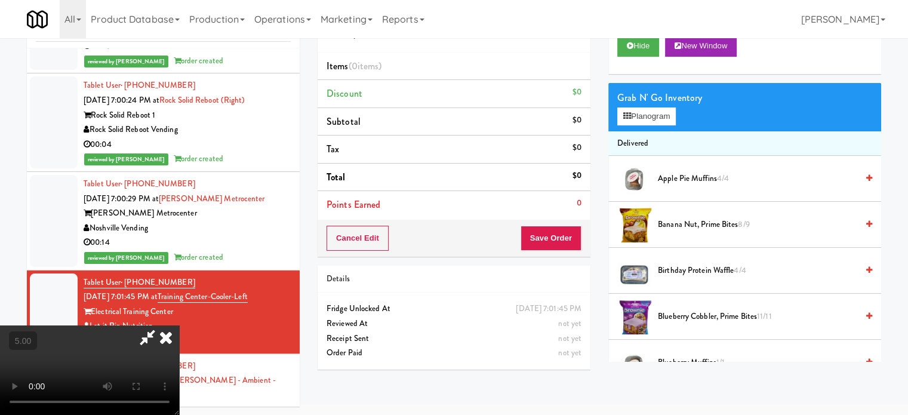
click at [179, 325] on video at bounding box center [89, 370] width 179 height 90
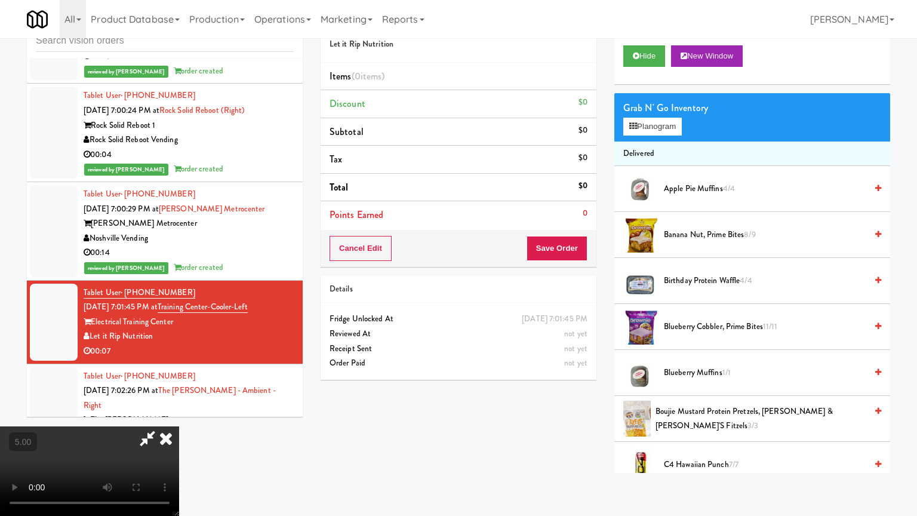
click at [179, 414] on video at bounding box center [89, 471] width 179 height 90
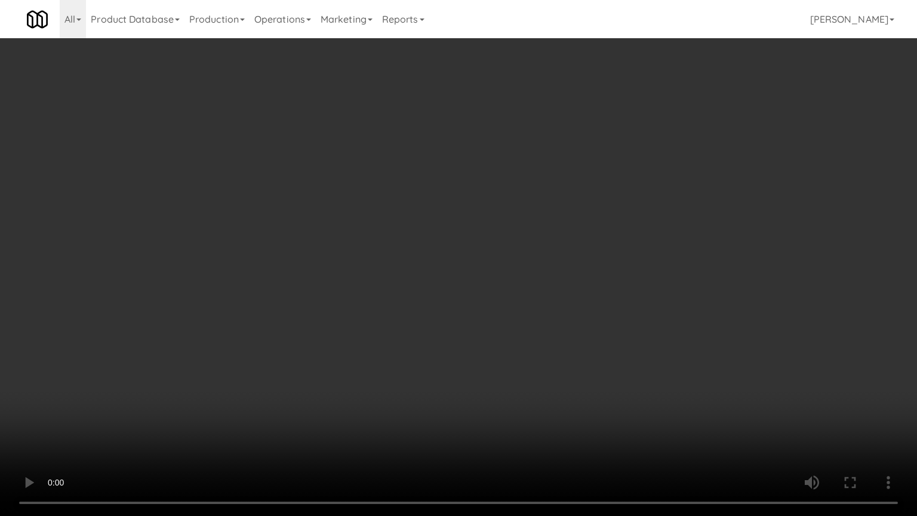
drag, startPoint x: 306, startPoint y: 330, endPoint x: 354, endPoint y: 295, distance: 59.8
click at [308, 330] on video at bounding box center [458, 258] width 917 height 516
click at [416, 328] on video at bounding box center [458, 258] width 917 height 516
click at [445, 325] on video at bounding box center [458, 258] width 917 height 516
click at [478, 314] on video at bounding box center [458, 258] width 917 height 516
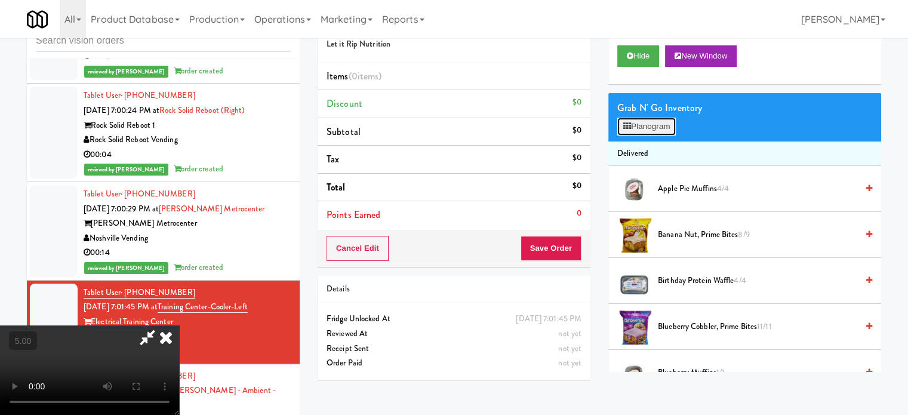
click at [663, 125] on button "Planogram" at bounding box center [646, 127] width 59 height 18
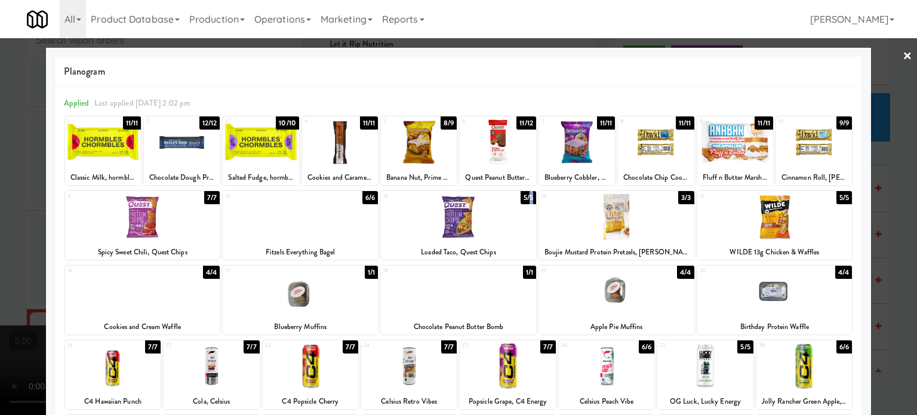
click at [525, 193] on div "5/5" at bounding box center [529, 197] width 16 height 13
click at [896, 242] on div at bounding box center [458, 207] width 917 height 415
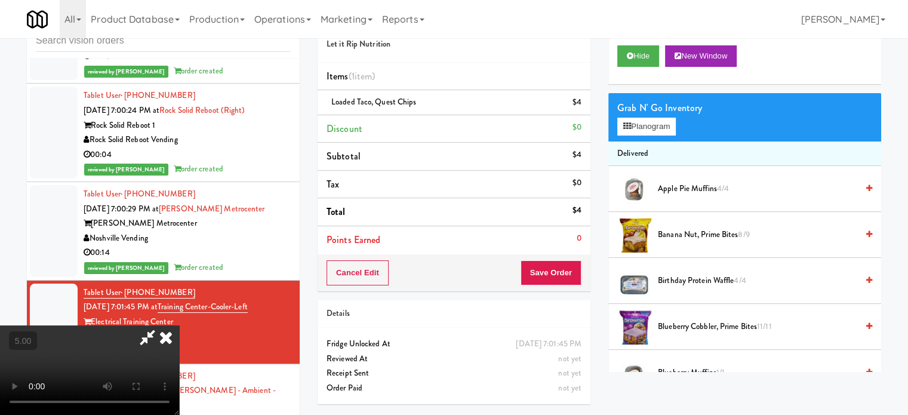
click at [179, 353] on video at bounding box center [89, 370] width 179 height 90
click at [179, 347] on video at bounding box center [89, 370] width 179 height 90
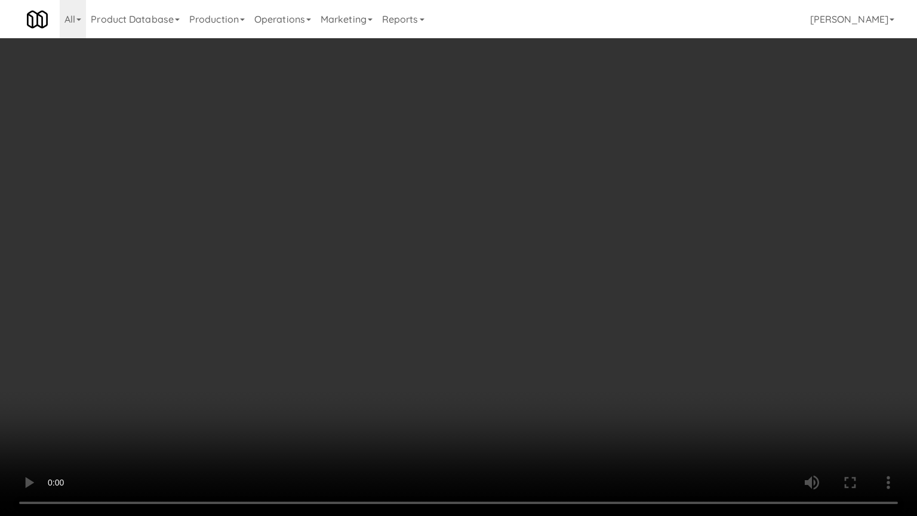
drag, startPoint x: 330, startPoint y: 401, endPoint x: 347, endPoint y: 375, distance: 31.5
click at [330, 401] on video at bounding box center [458, 258] width 917 height 516
click at [439, 322] on video at bounding box center [458, 258] width 917 height 516
drag, startPoint x: 441, startPoint y: 321, endPoint x: 497, endPoint y: 183, distance: 148.4
click at [442, 320] on video at bounding box center [458, 258] width 917 height 516
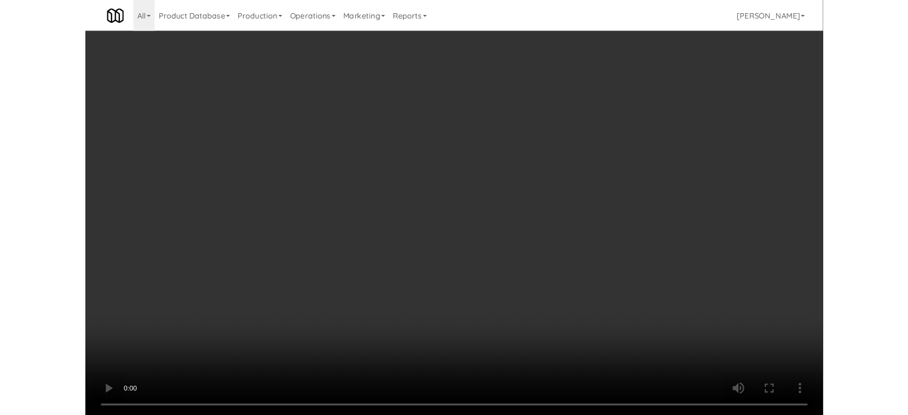
scroll to position [4672, 0]
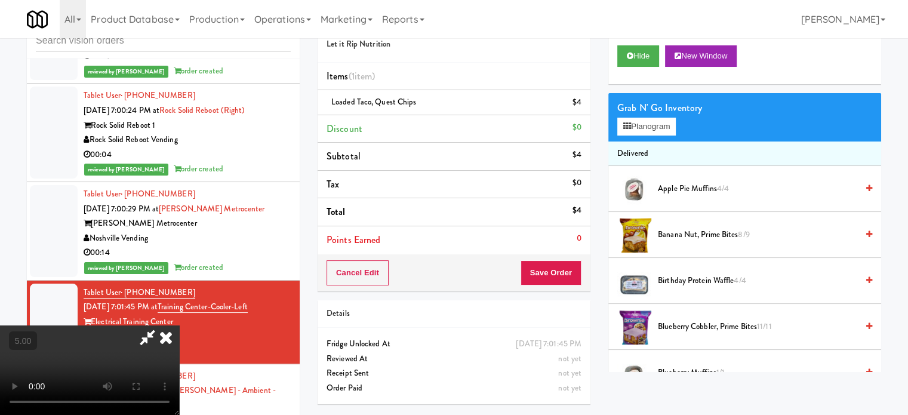
click at [179, 325] on icon at bounding box center [166, 337] width 26 height 24
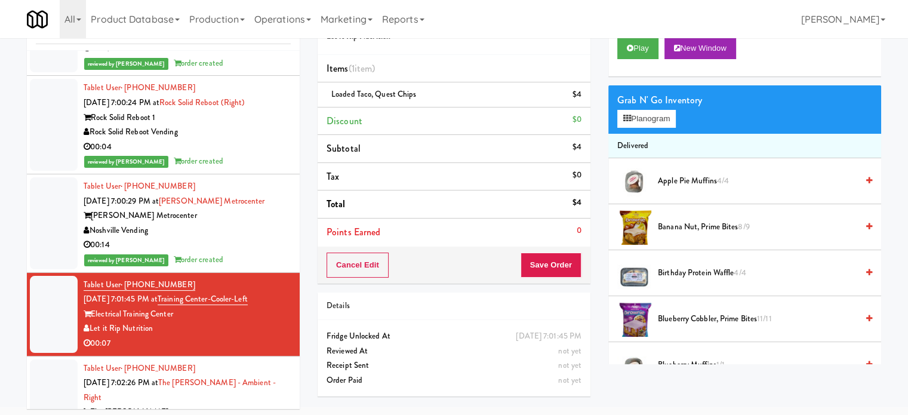
scroll to position [48, 0]
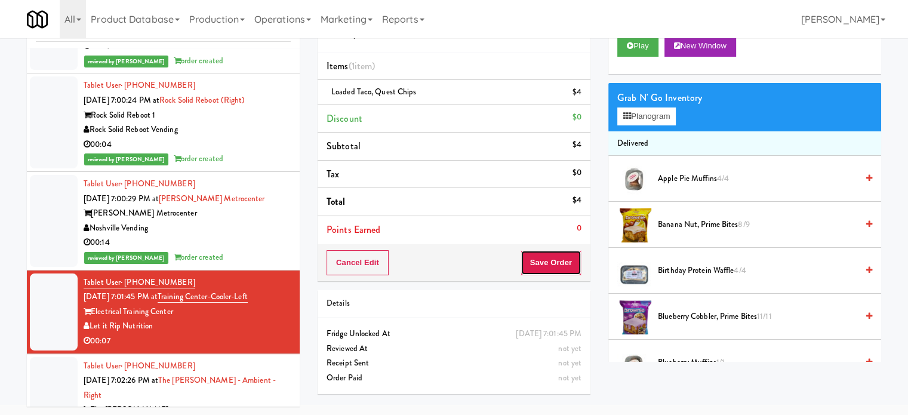
click at [540, 259] on button "Save Order" at bounding box center [551, 262] width 61 height 25
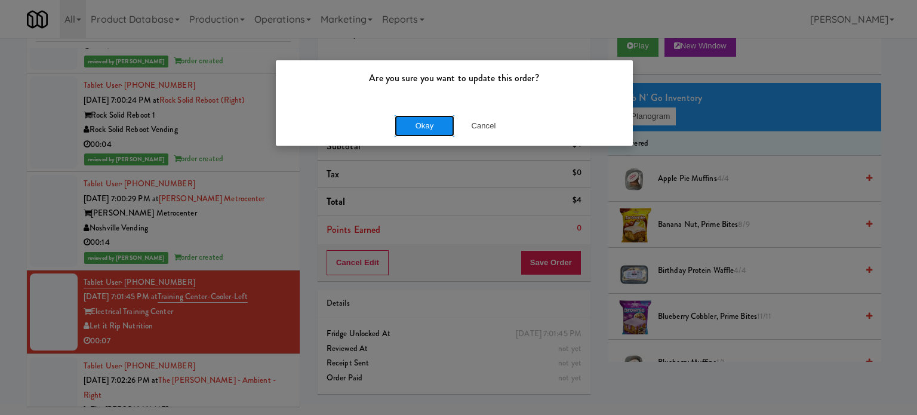
click at [408, 121] on button "Okay" at bounding box center [425, 125] width 60 height 21
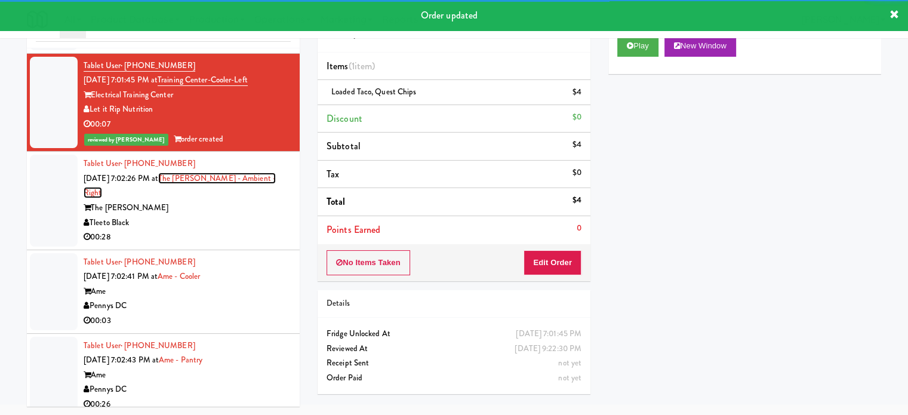
click at [219, 199] on link "The [PERSON_NAME] - Ambient - Right" at bounding box center [180, 186] width 192 height 26
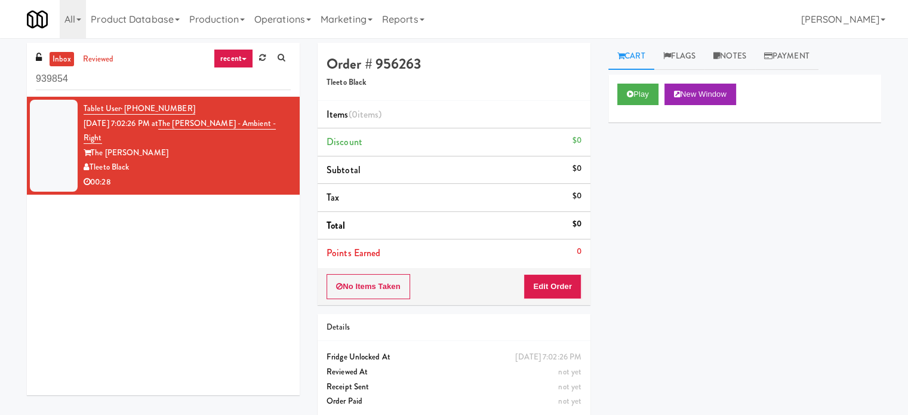
click at [243, 57] on link "recent" at bounding box center [233, 58] width 39 height 19
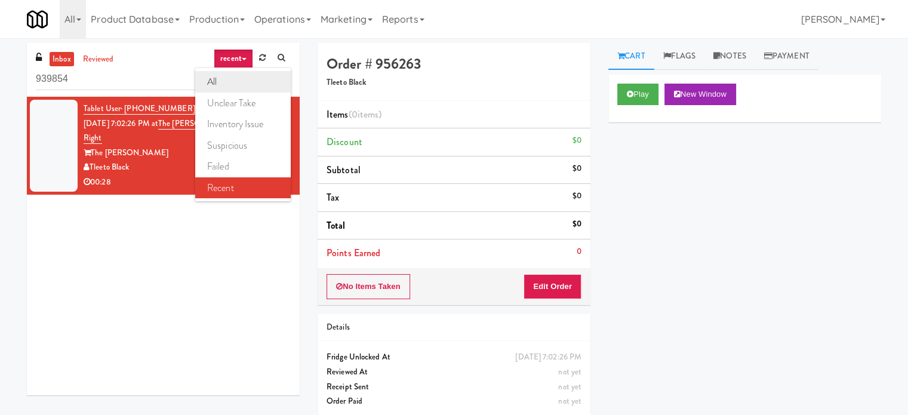
click at [233, 78] on link "all" at bounding box center [243, 81] width 96 height 21
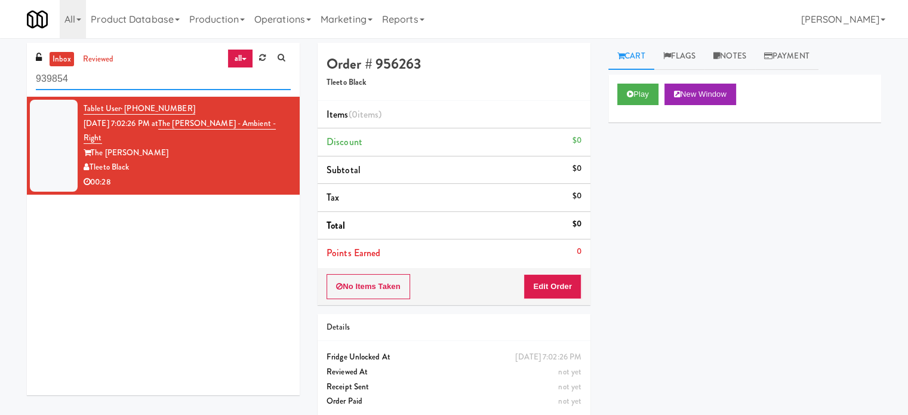
click at [84, 81] on input "939854" at bounding box center [163, 79] width 255 height 22
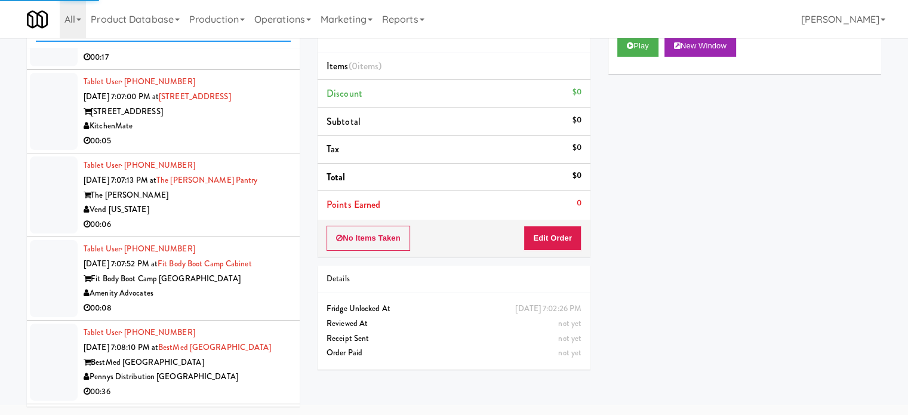
scroll to position [5002, 0]
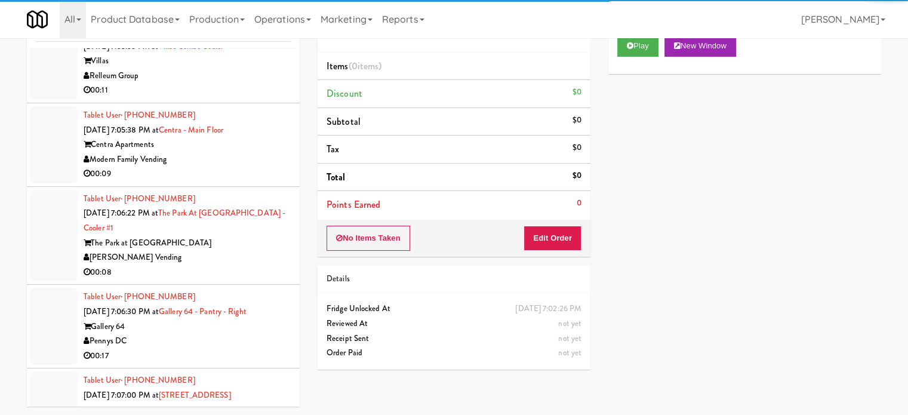
click at [261, 152] on div "Modern Family Vending" at bounding box center [187, 159] width 207 height 15
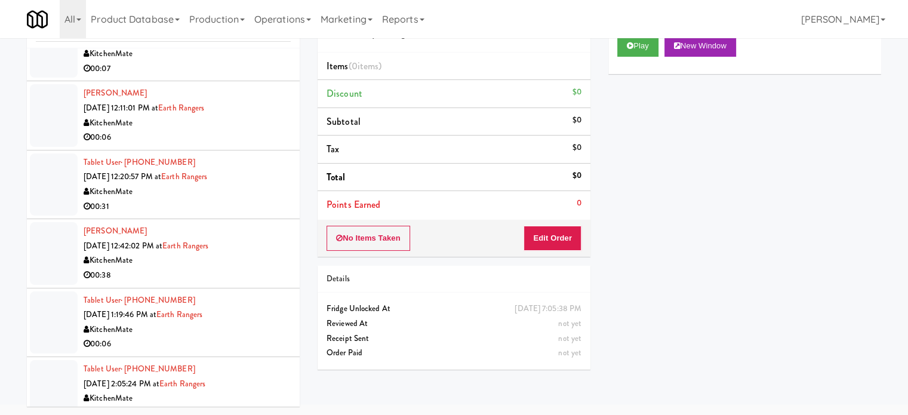
scroll to position [3807, 0]
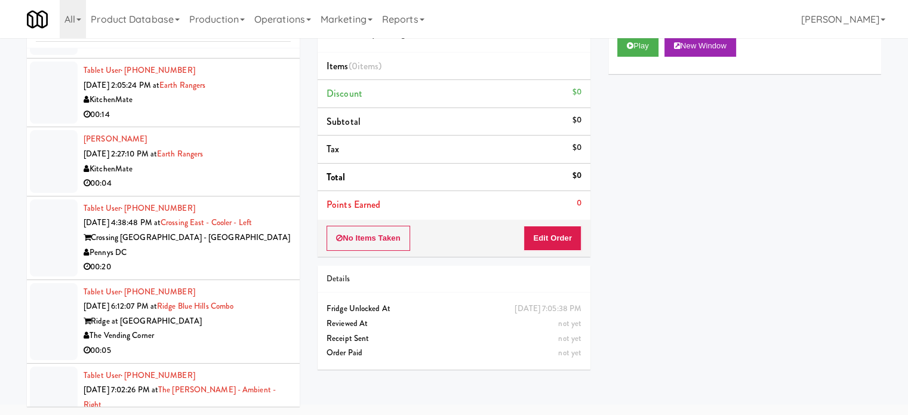
click at [261, 259] on div "Tablet User · (202) 360-3328 [DATE] 4:38:48 PM at [GEOGRAPHIC_DATA] - [GEOGRAPH…" at bounding box center [187, 237] width 207 height 73
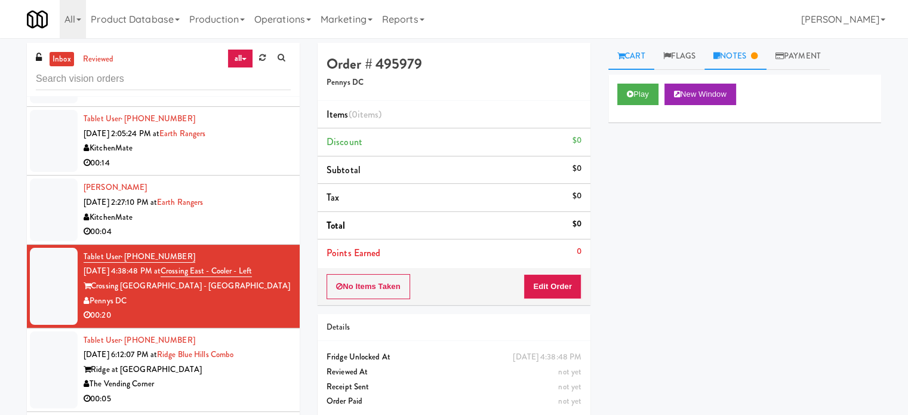
click at [736, 57] on link "Notes" at bounding box center [736, 56] width 62 height 27
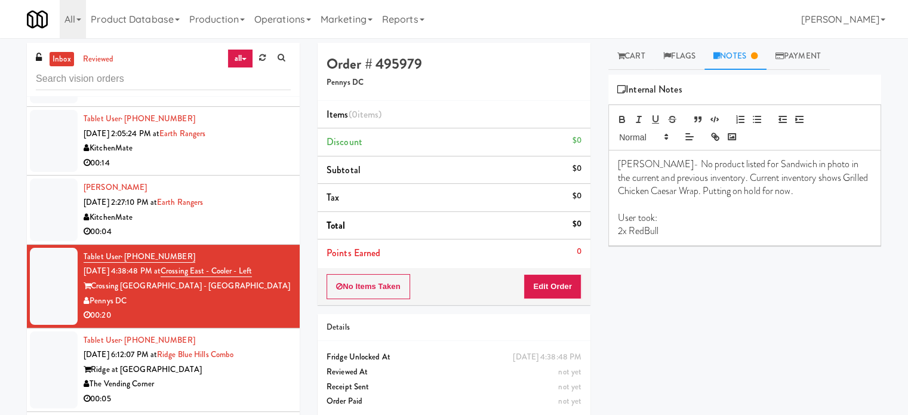
click at [276, 371] on div "Ridge at [GEOGRAPHIC_DATA]" at bounding box center [187, 369] width 207 height 15
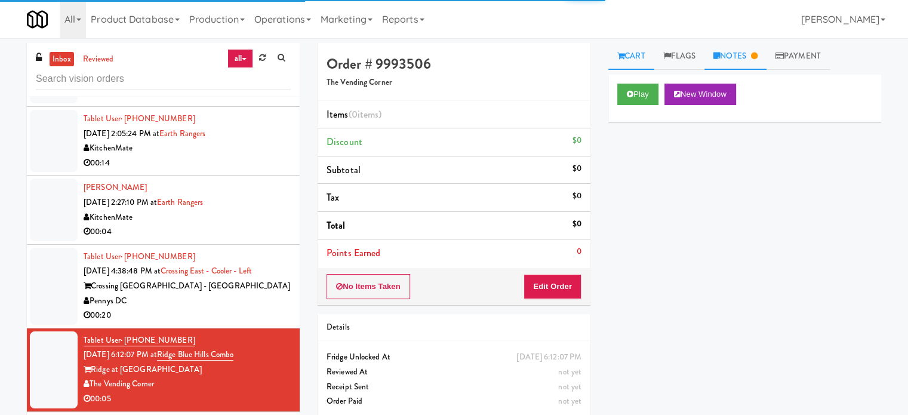
click at [760, 62] on link "Notes" at bounding box center [736, 56] width 62 height 27
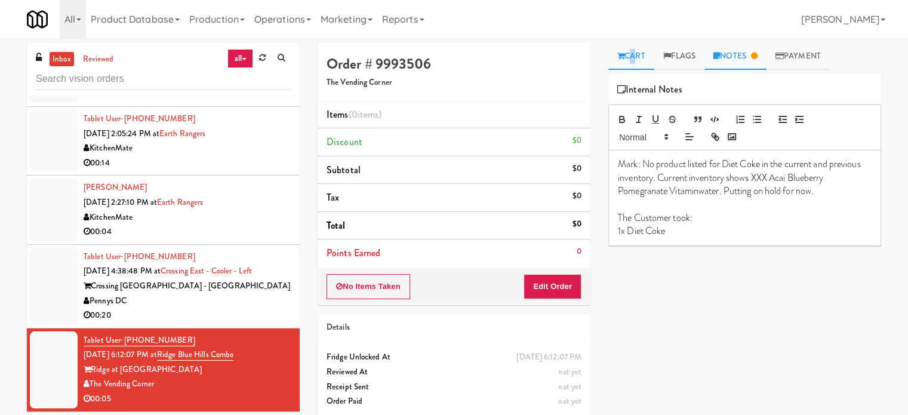
drag, startPoint x: 629, startPoint y: 54, endPoint x: 597, endPoint y: 77, distance: 39.4
click at [629, 57] on link "Cart" at bounding box center [631, 56] width 46 height 27
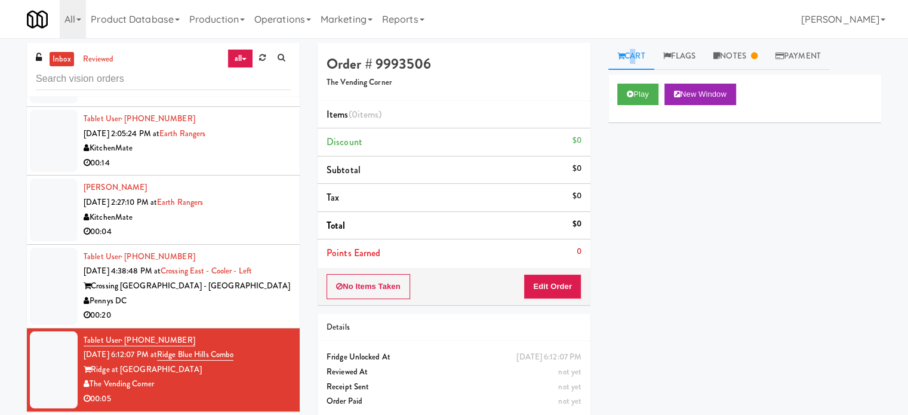
scroll to position [4106, 0]
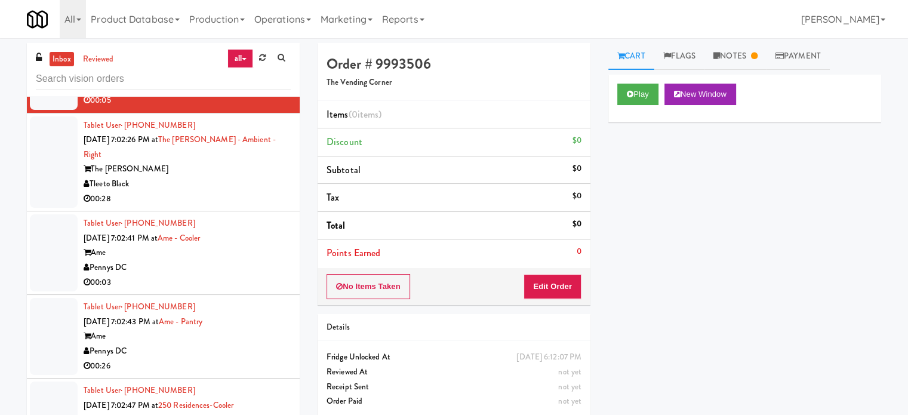
drag, startPoint x: 258, startPoint y: 184, endPoint x: 275, endPoint y: 181, distance: 17.0
click at [258, 192] on div "00:28" at bounding box center [187, 199] width 207 height 15
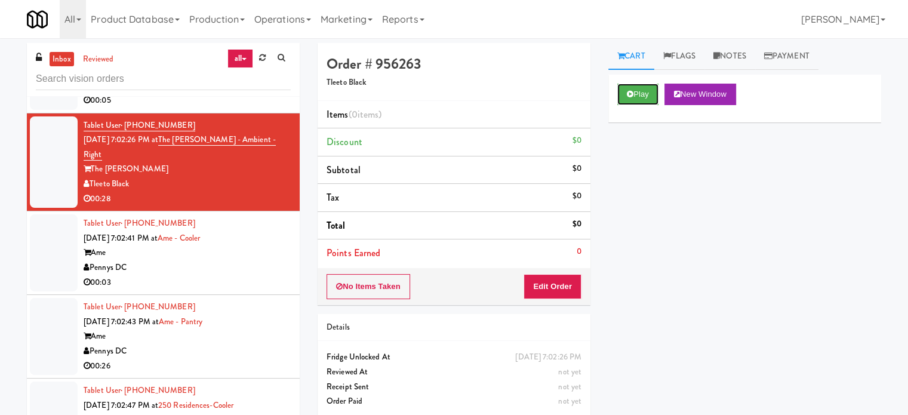
drag, startPoint x: 641, startPoint y: 97, endPoint x: 604, endPoint y: 149, distance: 63.8
click at [641, 98] on button "Play" at bounding box center [637, 94] width 41 height 21
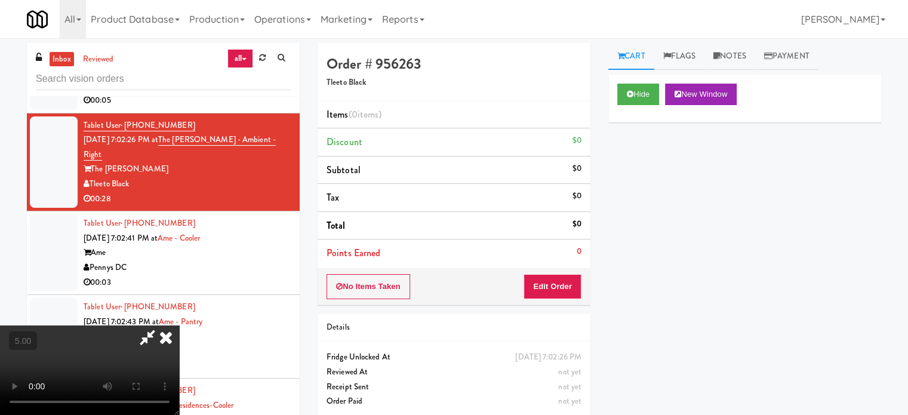
click at [179, 325] on video at bounding box center [89, 370] width 179 height 90
drag, startPoint x: 349, startPoint y: 275, endPoint x: 382, endPoint y: 326, distance: 60.8
click at [179, 325] on video at bounding box center [89, 370] width 179 height 90
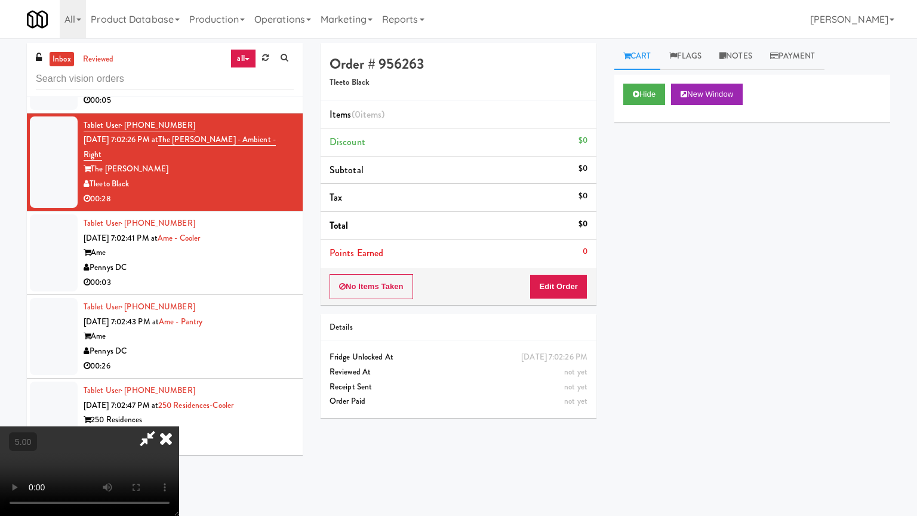
click at [179, 414] on video at bounding box center [89, 471] width 179 height 90
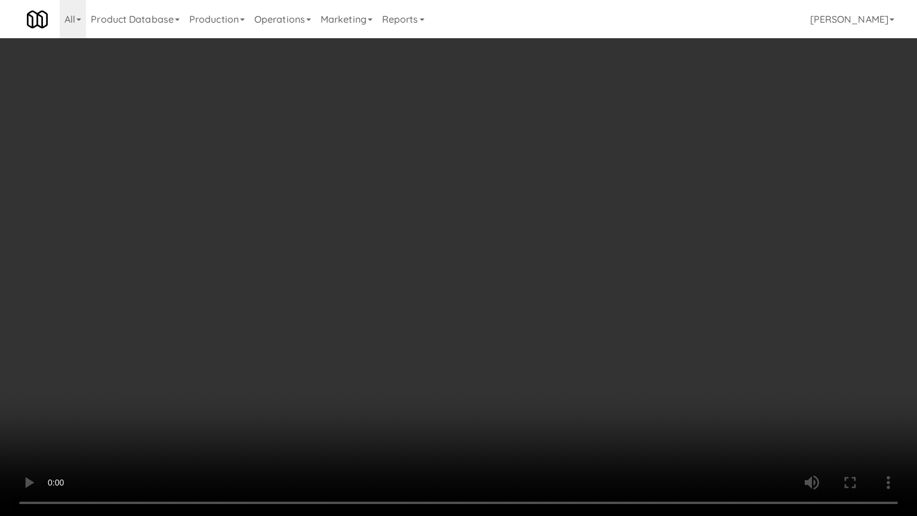
click at [239, 311] on video at bounding box center [458, 258] width 917 height 516
click at [394, 239] on video at bounding box center [458, 258] width 917 height 516
click at [396, 242] on video at bounding box center [458, 258] width 917 height 516
drag, startPoint x: 505, startPoint y: 241, endPoint x: 493, endPoint y: 242, distance: 11.4
click at [505, 242] on video at bounding box center [458, 258] width 917 height 516
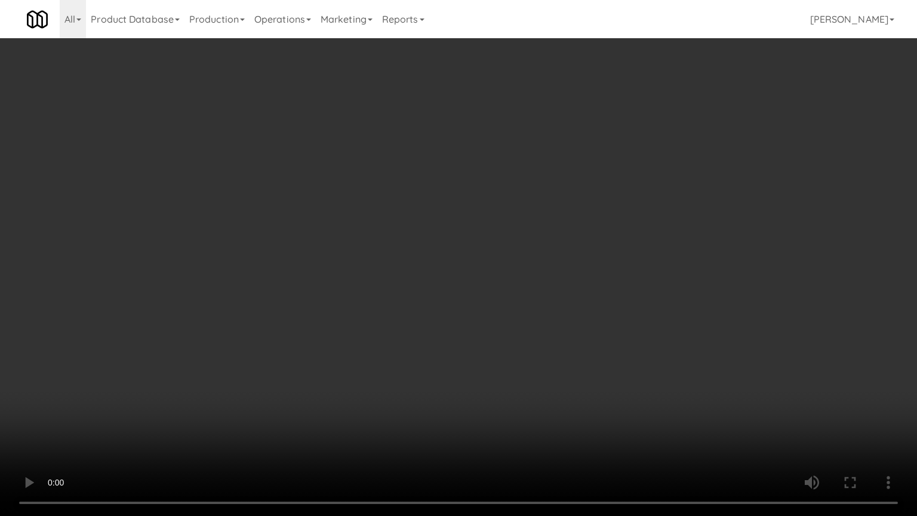
click at [141, 406] on video at bounding box center [458, 258] width 917 height 516
click at [444, 260] on video at bounding box center [458, 258] width 917 height 516
click at [440, 255] on video at bounding box center [458, 258] width 917 height 516
click at [440, 256] on video at bounding box center [458, 258] width 917 height 516
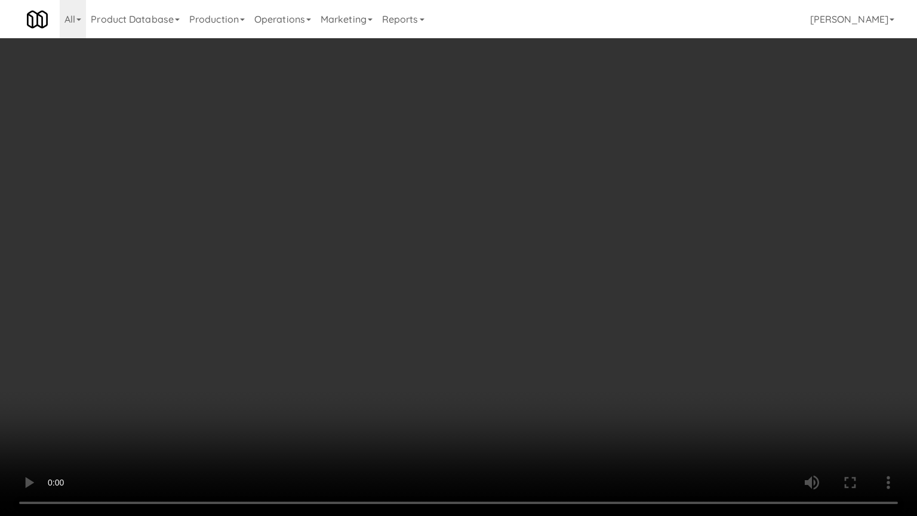
click at [445, 261] on video at bounding box center [458, 258] width 917 height 516
click at [446, 262] on video at bounding box center [458, 258] width 917 height 516
click at [509, 277] on video at bounding box center [458, 258] width 917 height 516
click at [506, 275] on video at bounding box center [458, 258] width 917 height 516
click at [535, 266] on video at bounding box center [458, 258] width 917 height 516
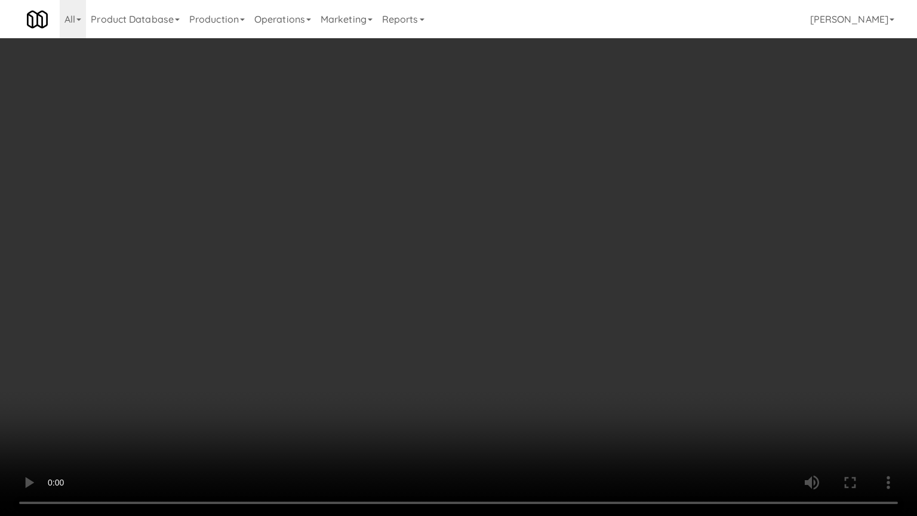
click at [533, 266] on video at bounding box center [458, 258] width 917 height 516
click at [586, 266] on video at bounding box center [458, 258] width 917 height 516
click at [484, 272] on video at bounding box center [458, 258] width 917 height 516
drag, startPoint x: 486, startPoint y: 271, endPoint x: 526, endPoint y: 167, distance: 111.9
click at [487, 271] on video at bounding box center [458, 258] width 917 height 516
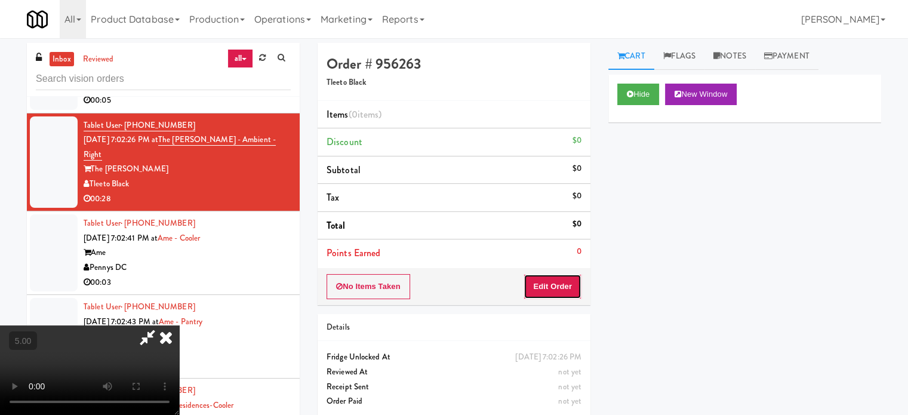
click at [563, 288] on button "Edit Order" at bounding box center [553, 286] width 58 height 25
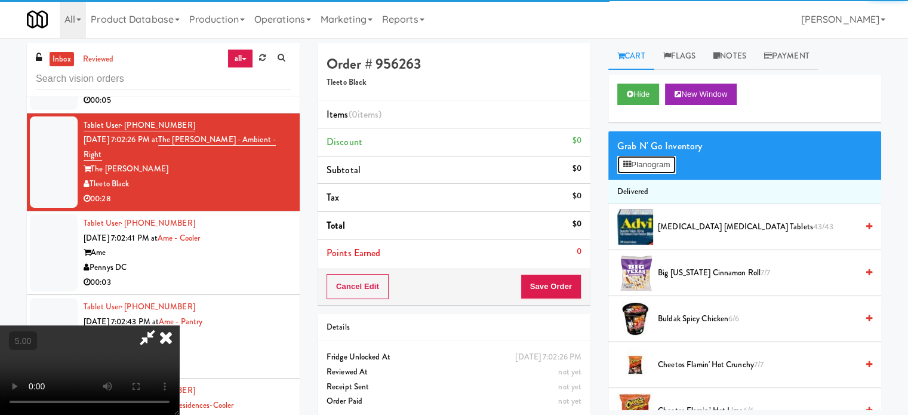
click at [671, 165] on button "Planogram" at bounding box center [646, 165] width 59 height 18
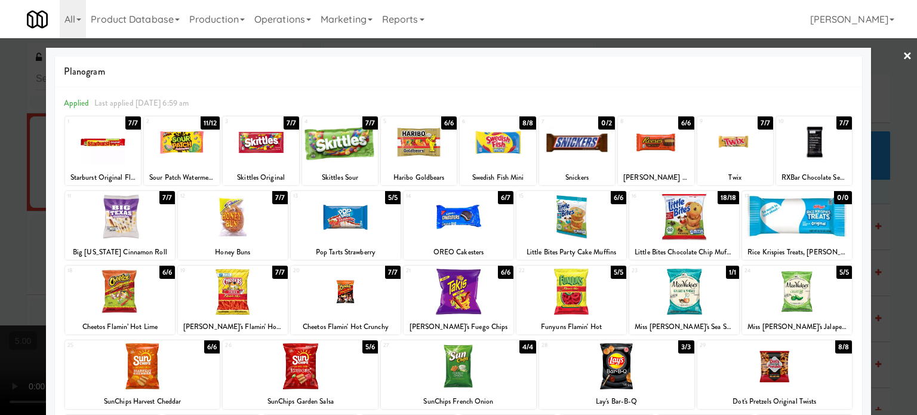
click at [499, 198] on div "6/7" at bounding box center [506, 197] width 16 height 13
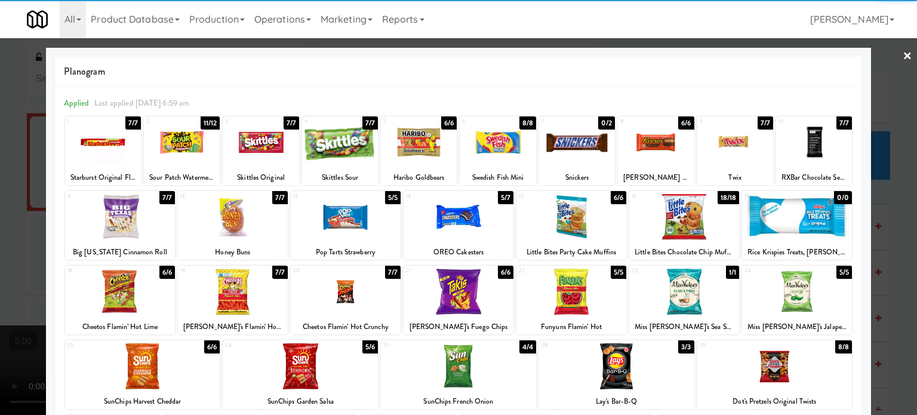
click at [883, 291] on div at bounding box center [458, 207] width 917 height 415
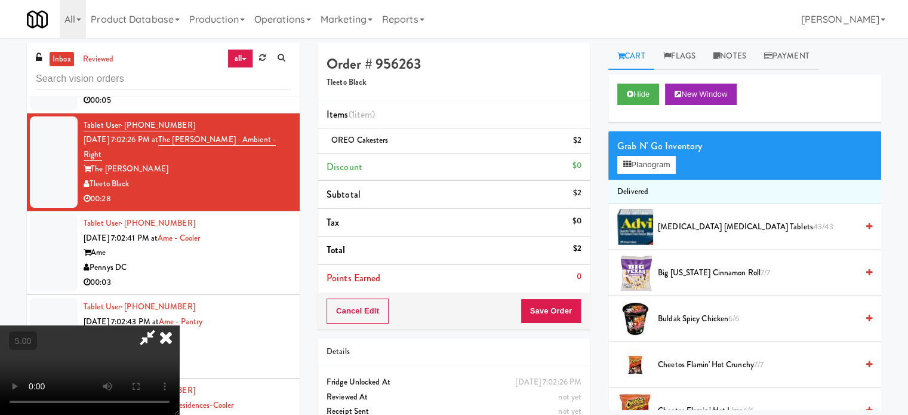
click at [179, 325] on video at bounding box center [89, 370] width 179 height 90
drag, startPoint x: 358, startPoint y: 315, endPoint x: 361, endPoint y: 355, distance: 40.1
click at [179, 325] on video at bounding box center [89, 370] width 179 height 90
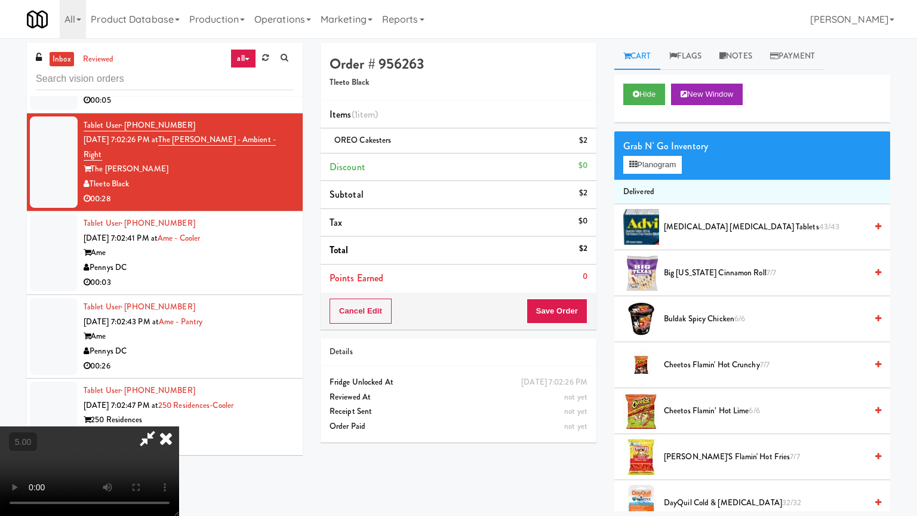
click at [179, 414] on video at bounding box center [89, 471] width 179 height 90
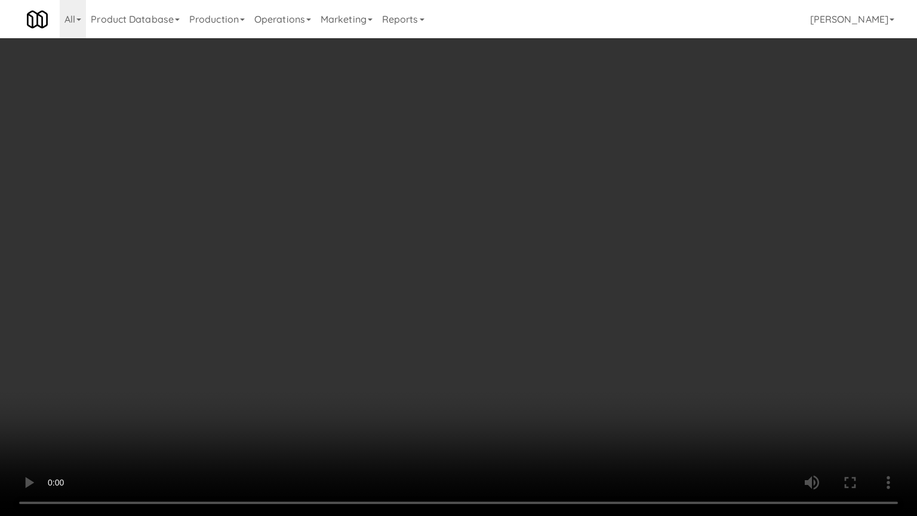
click at [460, 219] on video at bounding box center [458, 258] width 917 height 516
click at [463, 223] on video at bounding box center [458, 258] width 917 height 516
click at [465, 224] on video at bounding box center [458, 258] width 917 height 516
click at [521, 238] on video at bounding box center [458, 258] width 917 height 516
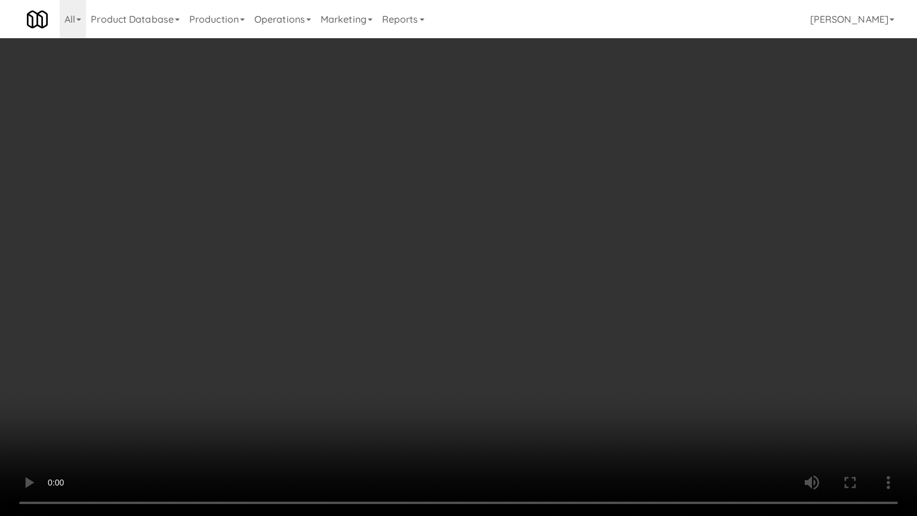
click at [522, 238] on video at bounding box center [458, 258] width 917 height 516
click at [691, 242] on video at bounding box center [458, 258] width 917 height 516
click at [579, 251] on video at bounding box center [458, 258] width 917 height 516
click at [580, 252] on video at bounding box center [458, 258] width 917 height 516
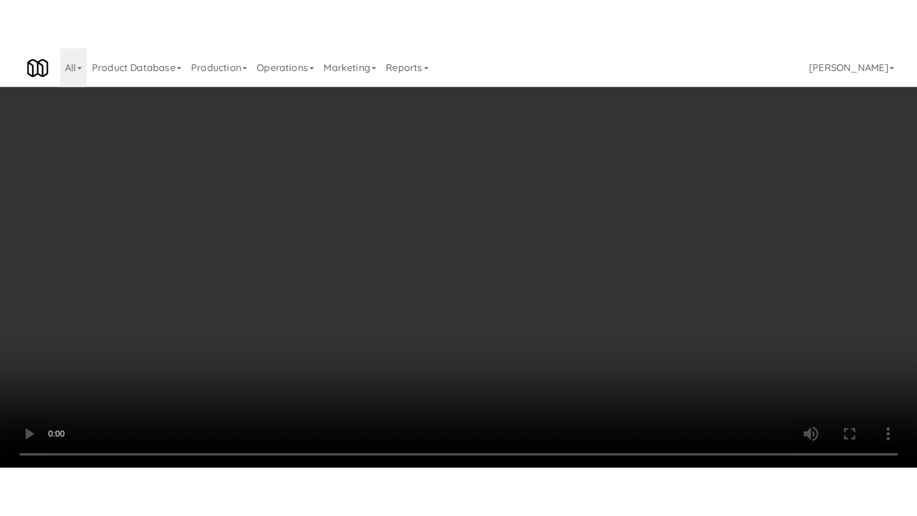
scroll to position [1493, 0]
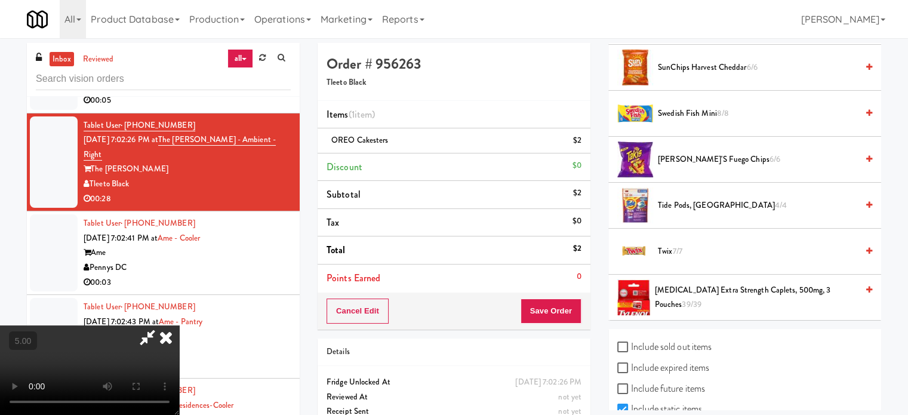
click at [675, 245] on span "7/7" at bounding box center [677, 250] width 10 height 11
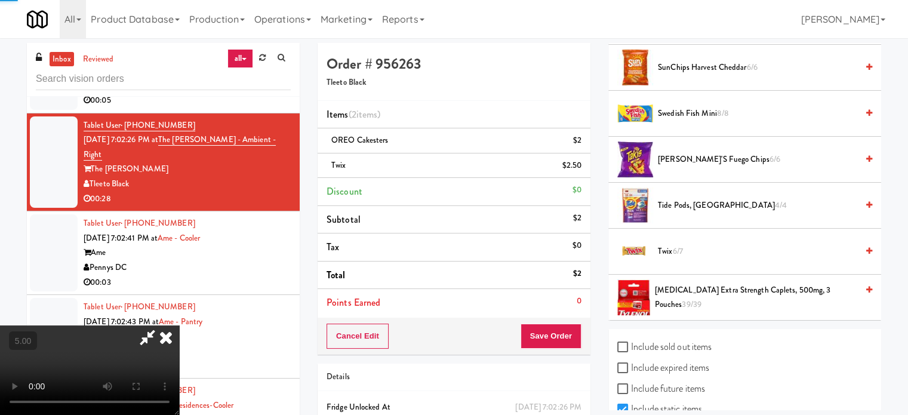
click at [179, 325] on video at bounding box center [89, 370] width 179 height 90
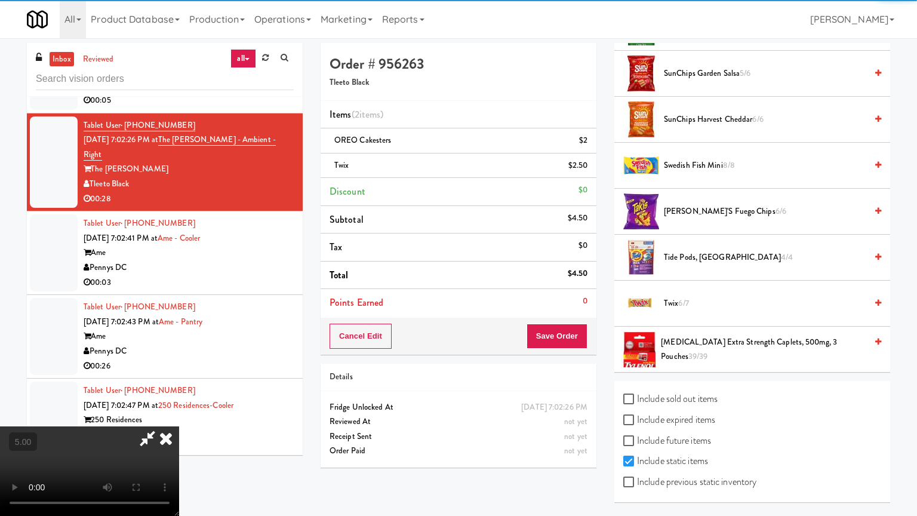
click at [179, 414] on video at bounding box center [89, 471] width 179 height 90
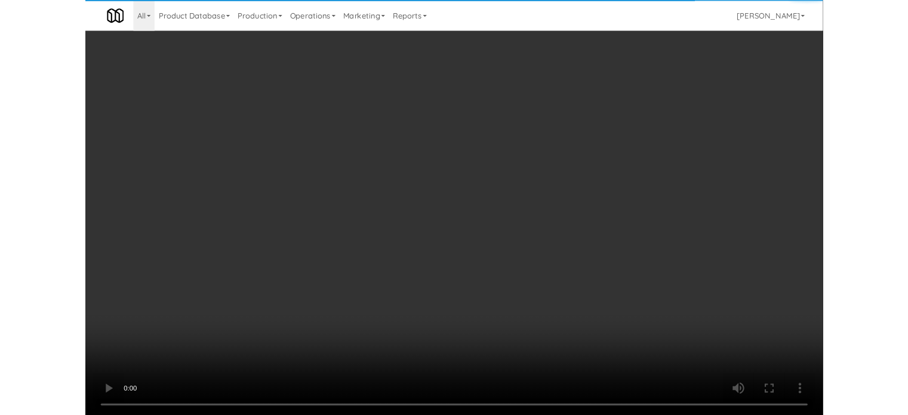
scroll to position [1436, 0]
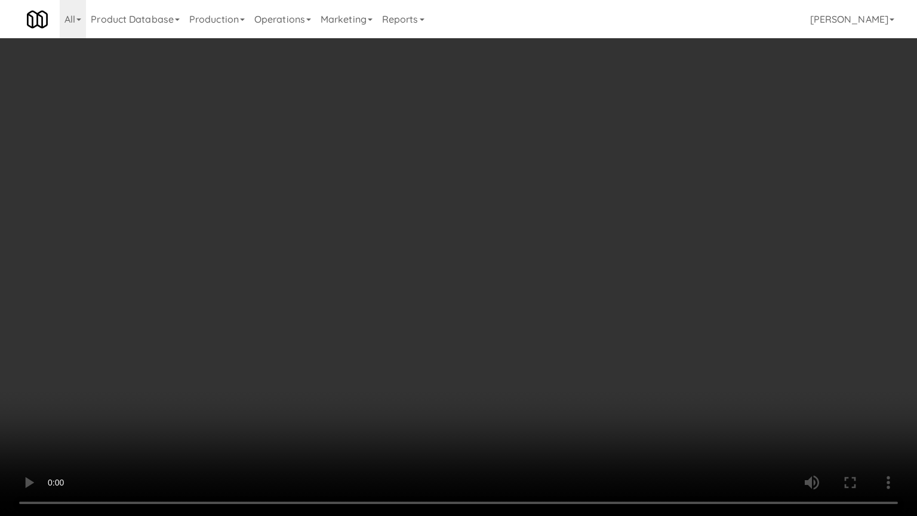
click at [456, 252] on video at bounding box center [458, 258] width 917 height 516
drag, startPoint x: 480, startPoint y: 345, endPoint x: 477, endPoint y: 339, distance: 6.5
click at [480, 344] on video at bounding box center [458, 258] width 917 height 516
click at [442, 297] on video at bounding box center [458, 258] width 917 height 516
click at [632, 405] on video at bounding box center [458, 258] width 917 height 516
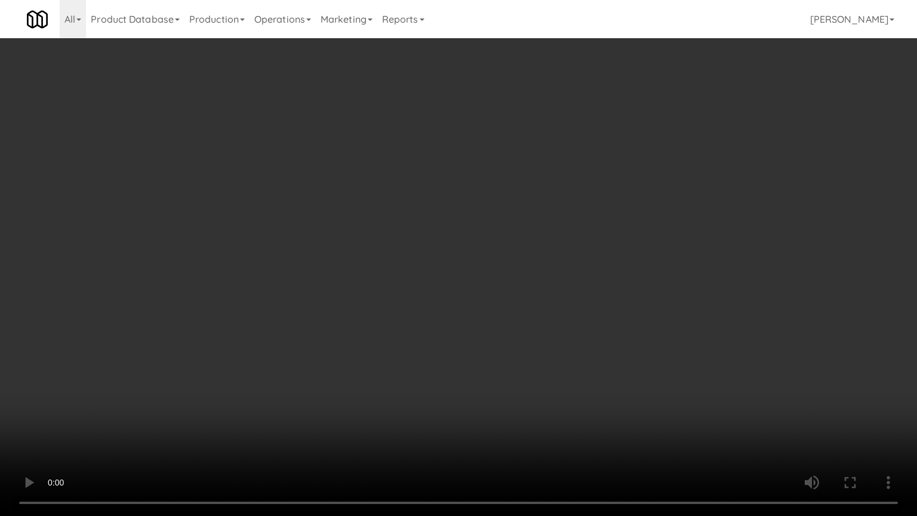
click at [574, 322] on video at bounding box center [458, 258] width 917 height 516
click at [574, 321] on video at bounding box center [458, 258] width 917 height 516
click at [585, 327] on video at bounding box center [458, 258] width 917 height 516
click at [583, 324] on video at bounding box center [458, 258] width 917 height 516
click at [652, 307] on video at bounding box center [458, 258] width 917 height 516
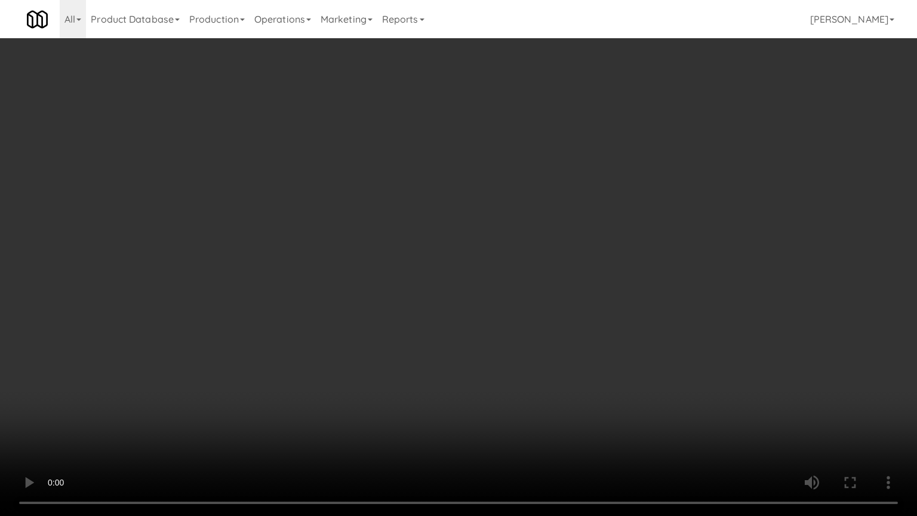
click at [616, 299] on video at bounding box center [458, 258] width 917 height 516
click at [635, 302] on video at bounding box center [458, 258] width 917 height 516
drag, startPoint x: 616, startPoint y: 297, endPoint x: 620, endPoint y: 288, distance: 9.1
click at [616, 296] on video at bounding box center [458, 258] width 917 height 516
click at [620, 288] on video at bounding box center [458, 258] width 917 height 516
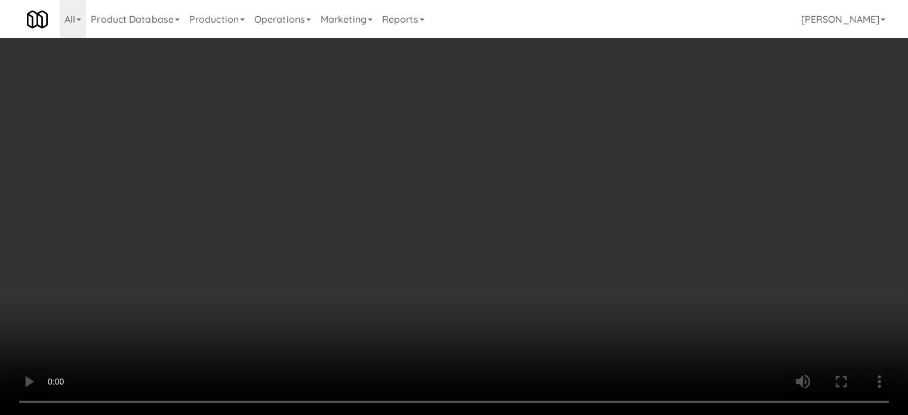
scroll to position [0, 0]
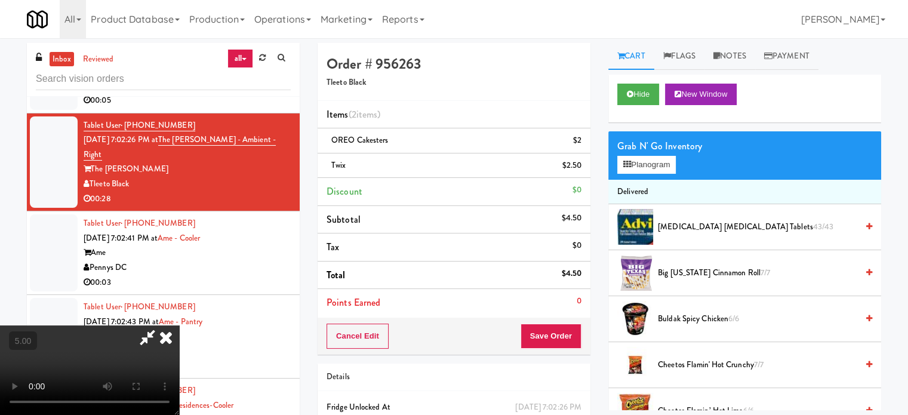
click at [681, 364] on span "Cheetos Flamin' Hot Crunchy 7/7" at bounding box center [757, 365] width 199 height 15
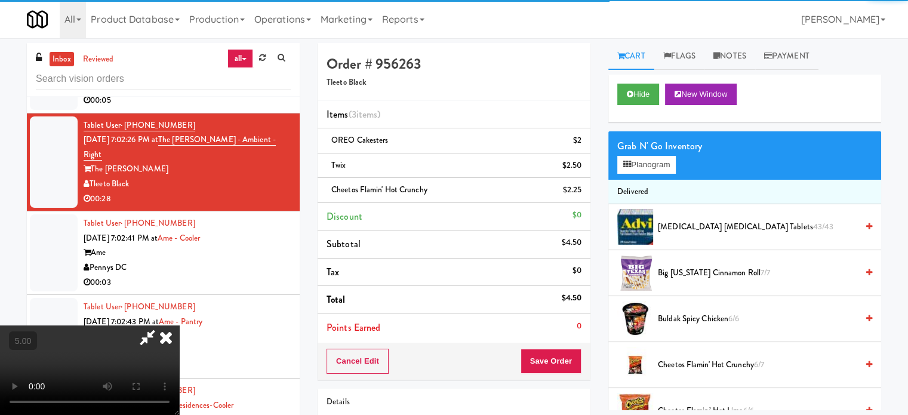
click at [179, 340] on video at bounding box center [89, 370] width 179 height 90
drag, startPoint x: 316, startPoint y: 322, endPoint x: 315, endPoint y: 375, distance: 52.6
click at [179, 325] on video at bounding box center [89, 370] width 179 height 90
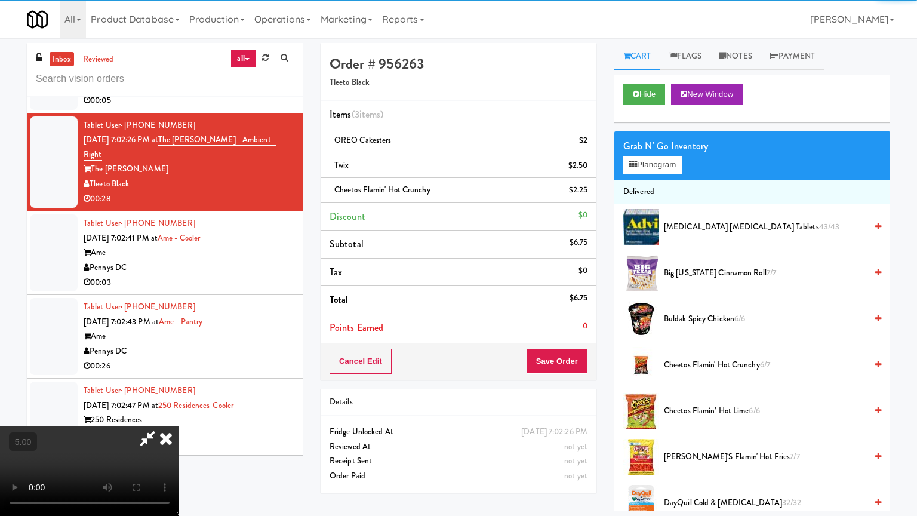
drag, startPoint x: 315, startPoint y: 373, endPoint x: 397, endPoint y: 270, distance: 131.3
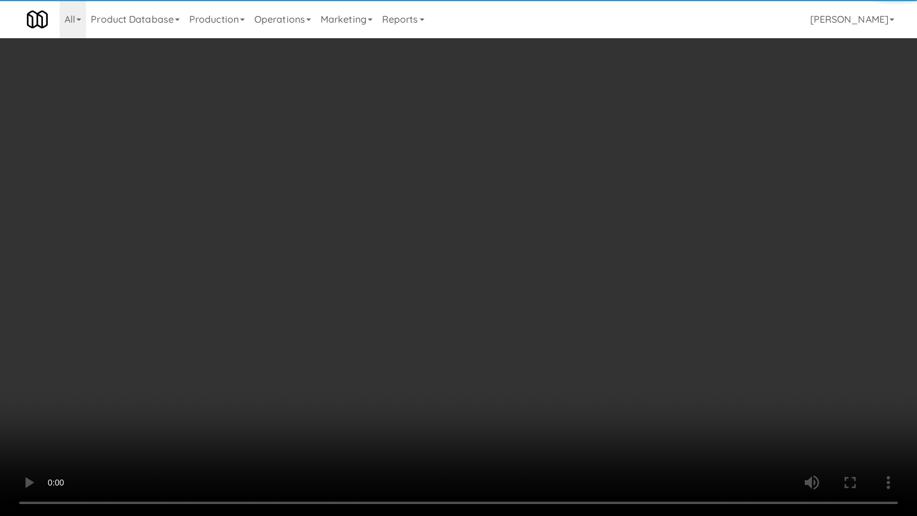
click at [315, 370] on video at bounding box center [458, 258] width 917 height 516
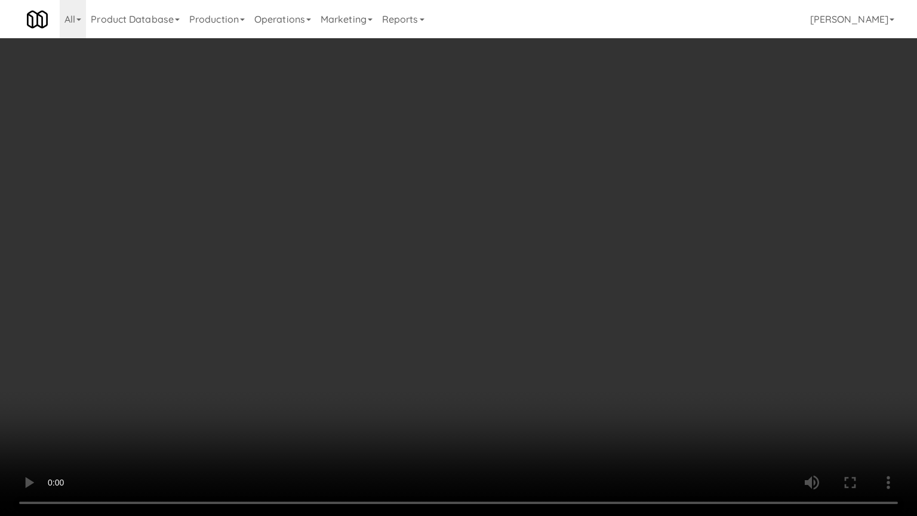
click at [469, 300] on video at bounding box center [458, 258] width 917 height 516
click at [473, 299] on video at bounding box center [458, 258] width 917 height 516
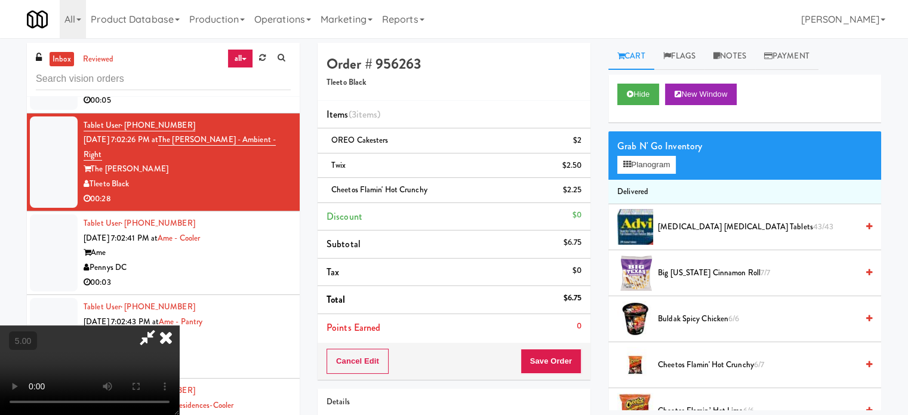
click at [179, 325] on icon at bounding box center [166, 337] width 26 height 24
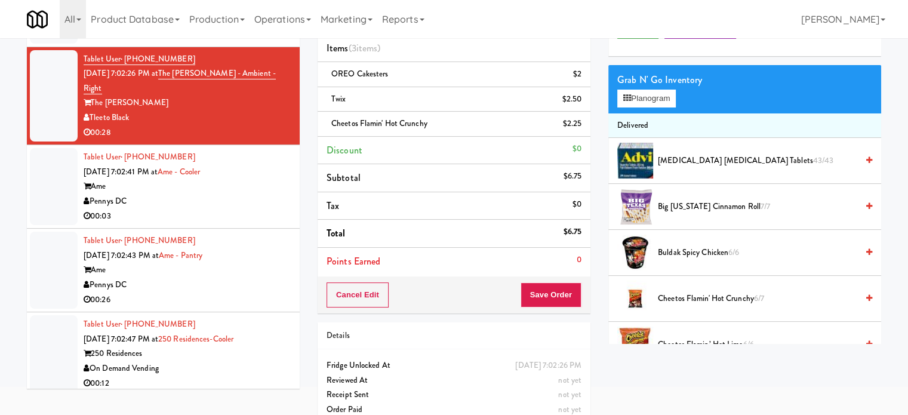
scroll to position [85, 0]
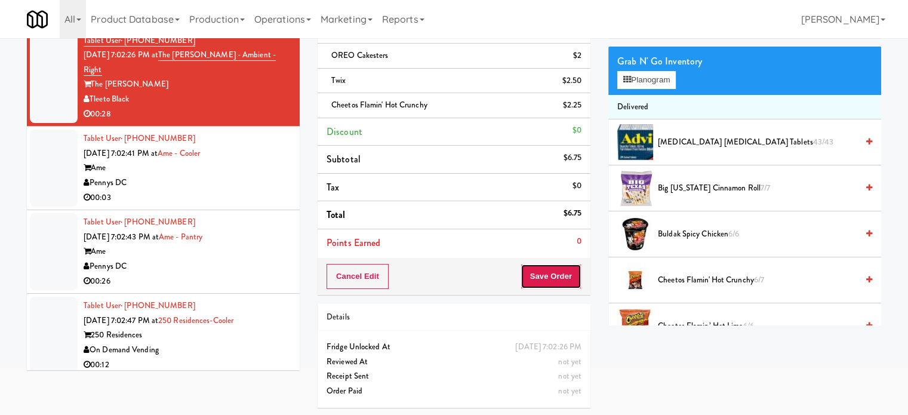
drag, startPoint x: 545, startPoint y: 284, endPoint x: 441, endPoint y: 254, distance: 108.8
click at [545, 285] on button "Save Order" at bounding box center [551, 276] width 61 height 25
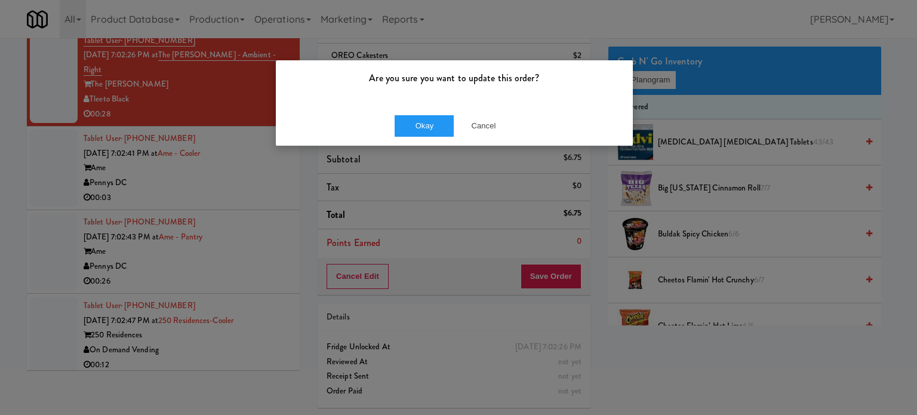
click at [422, 145] on div "Are you sure you want to update this order? Okay Cancel" at bounding box center [454, 103] width 358 height 87
click at [428, 135] on button "Okay" at bounding box center [425, 125] width 60 height 21
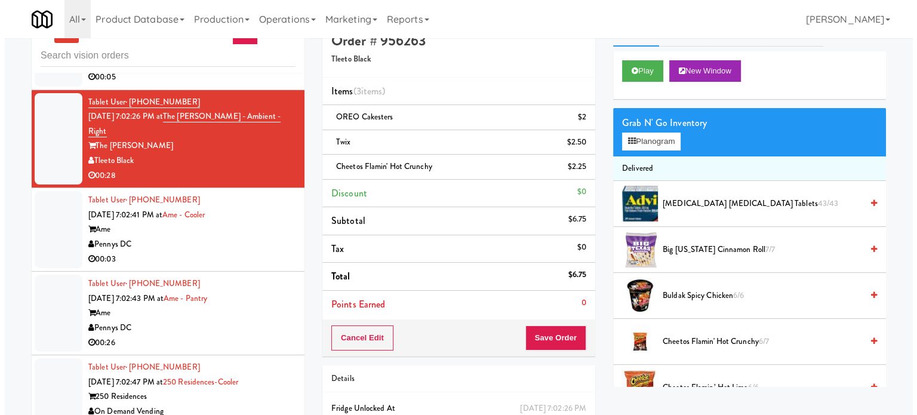
scroll to position [0, 0]
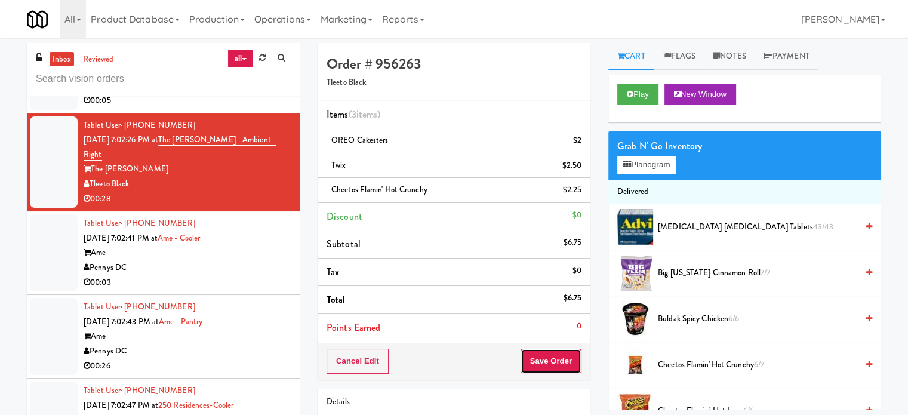
click at [558, 358] on button "Save Order" at bounding box center [551, 361] width 61 height 25
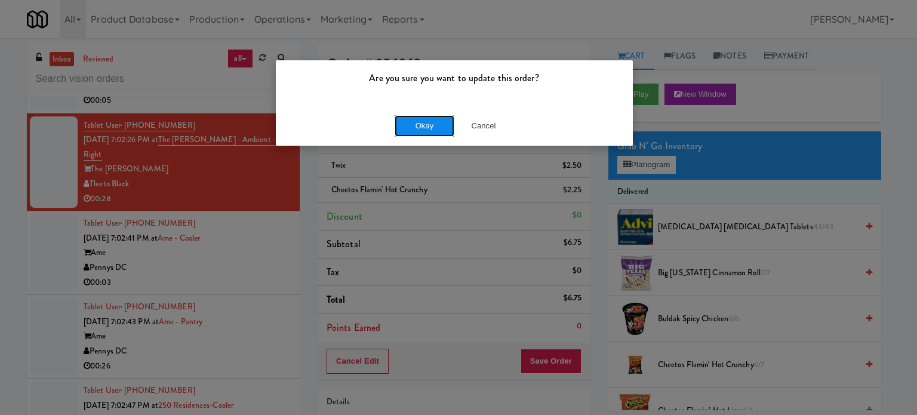
click at [420, 131] on button "Okay" at bounding box center [425, 125] width 60 height 21
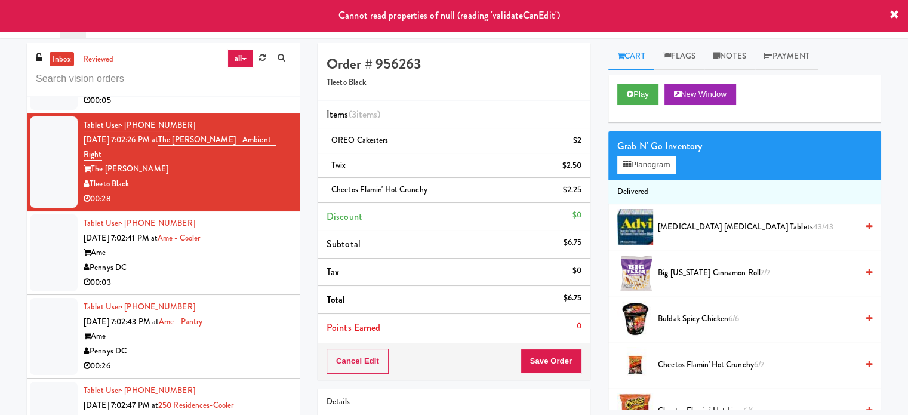
click at [209, 300] on div "Tablet User · (843) 822-0500 [DATE] 7:02:43 PM at [GEOGRAPHIC_DATA] Ame Pennys …" at bounding box center [187, 336] width 207 height 73
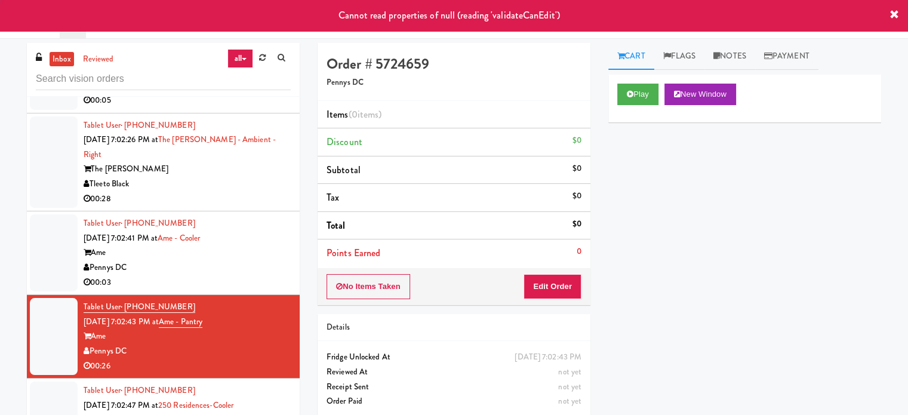
drag, startPoint x: 244, startPoint y: 238, endPoint x: 261, endPoint y: 211, distance: 31.1
click at [245, 245] on div "Ame" at bounding box center [187, 252] width 207 height 15
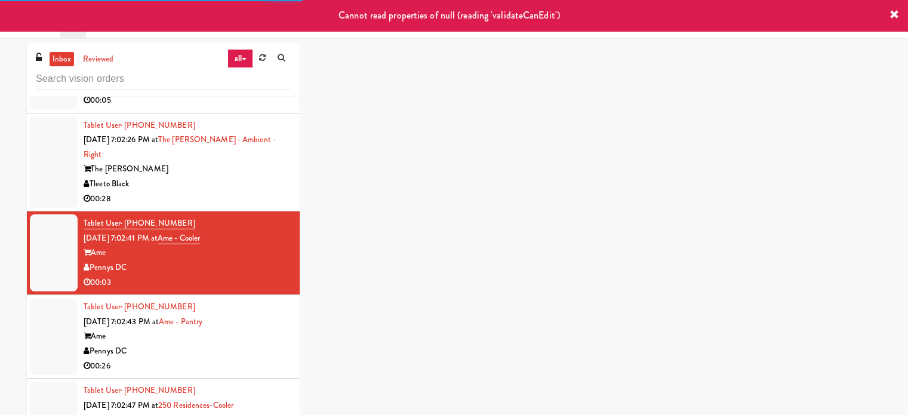
click at [251, 192] on div "00:28" at bounding box center [187, 199] width 207 height 15
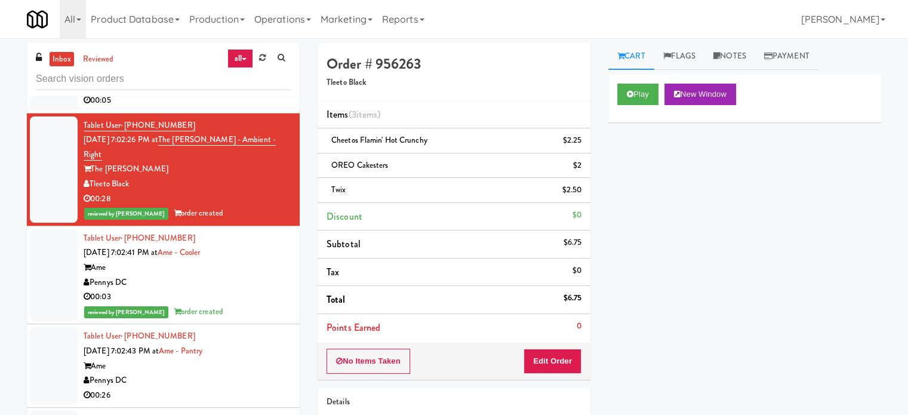
click at [282, 364] on li "Tablet User · (843) 822-0500 [DATE] 7:02:43 PM at [GEOGRAPHIC_DATA] Ame Pennys …" at bounding box center [163, 366] width 273 height 84
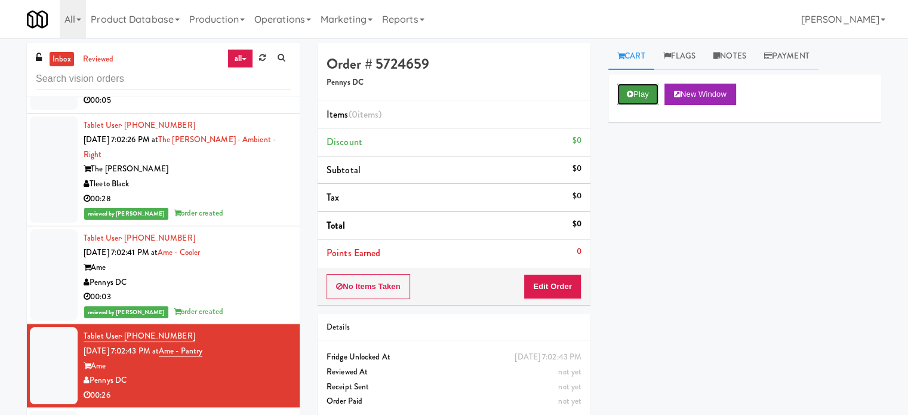
click at [650, 90] on button "Play" at bounding box center [637, 94] width 41 height 21
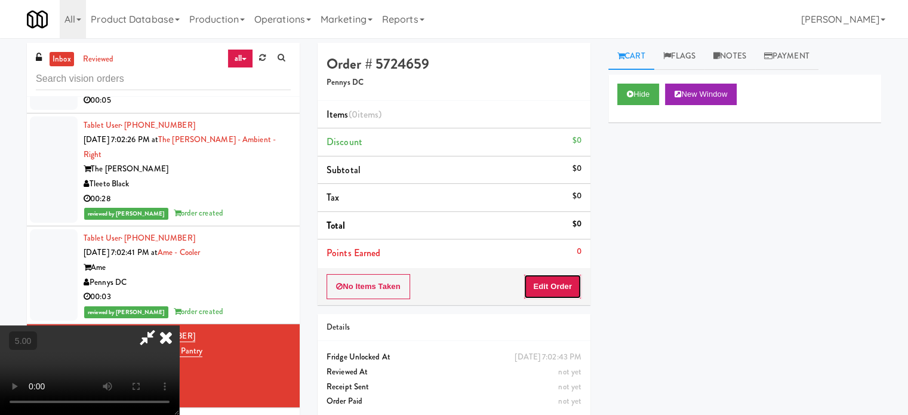
click at [540, 281] on button "Edit Order" at bounding box center [553, 286] width 58 height 25
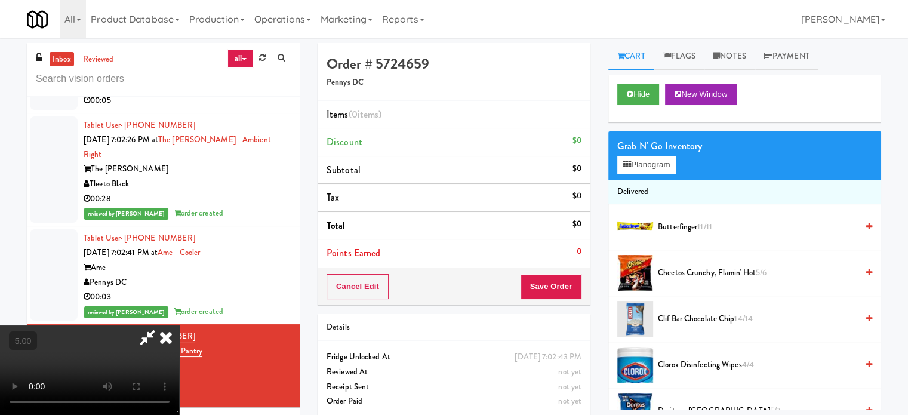
click at [179, 325] on video at bounding box center [89, 370] width 179 height 90
drag, startPoint x: 311, startPoint y: 279, endPoint x: 421, endPoint y: 190, distance: 141.8
click at [179, 325] on video at bounding box center [89, 370] width 179 height 90
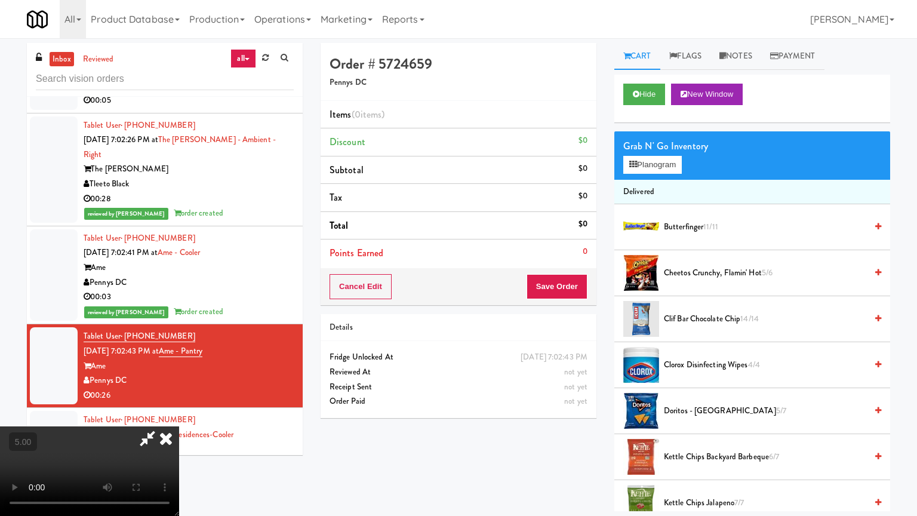
click at [179, 414] on video at bounding box center [89, 471] width 179 height 90
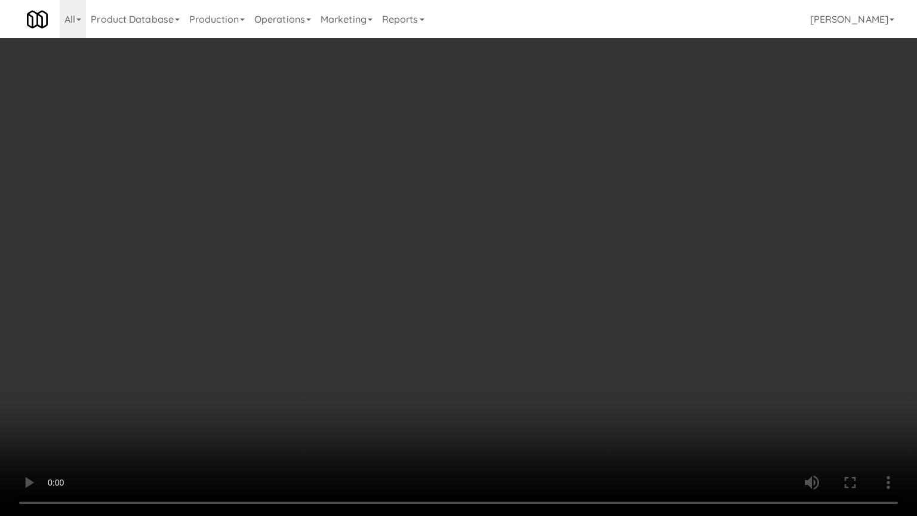
drag, startPoint x: 419, startPoint y: 197, endPoint x: 485, endPoint y: 194, distance: 65.8
click at [419, 198] on video at bounding box center [458, 258] width 917 height 516
click at [468, 217] on video at bounding box center [458, 258] width 917 height 516
click at [470, 217] on video at bounding box center [458, 258] width 917 height 516
drag, startPoint x: 462, startPoint y: 238, endPoint x: 469, endPoint y: 240, distance: 7.6
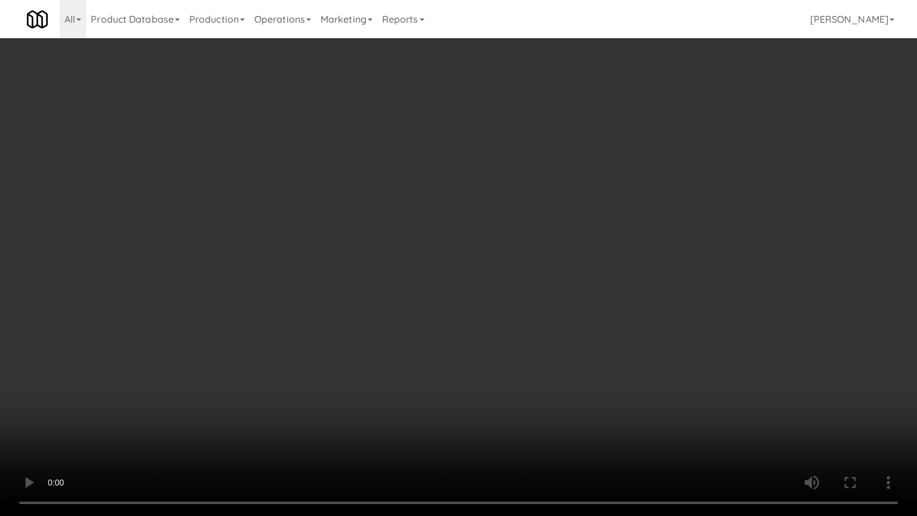
click at [466, 239] on video at bounding box center [458, 258] width 917 height 516
click at [475, 239] on video at bounding box center [458, 258] width 917 height 516
click at [475, 248] on video at bounding box center [458, 258] width 917 height 516
click at [566, 242] on video at bounding box center [458, 258] width 917 height 516
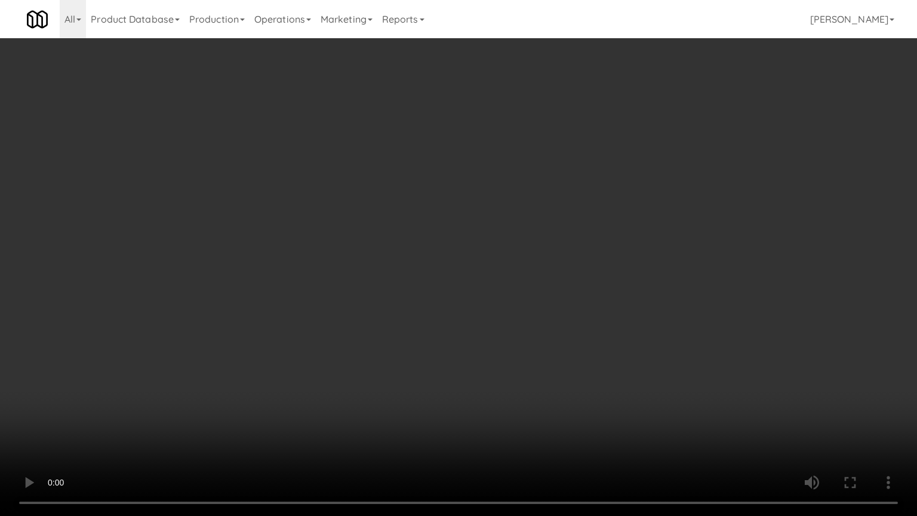
click at [549, 244] on video at bounding box center [458, 258] width 917 height 516
click at [549, 242] on video at bounding box center [458, 258] width 917 height 516
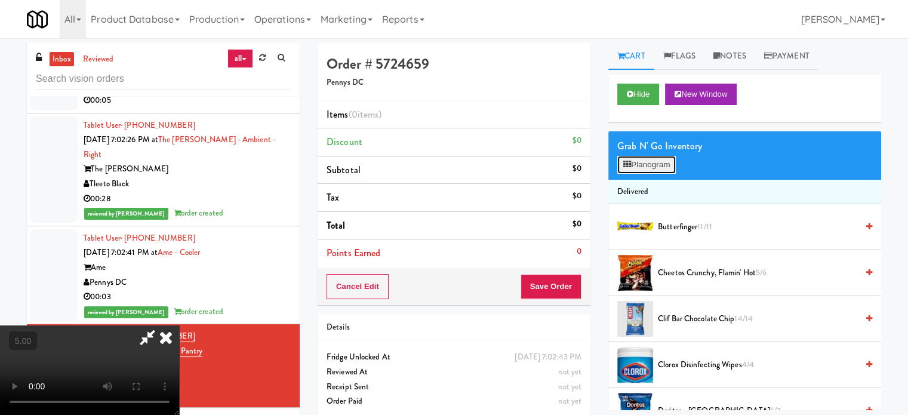
click at [659, 164] on button "Planogram" at bounding box center [646, 165] width 59 height 18
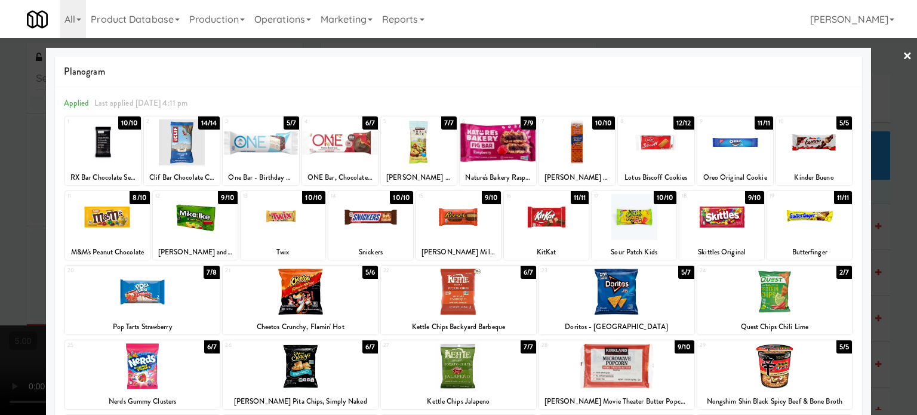
click at [522, 126] on div "7/9" at bounding box center [529, 122] width 16 height 13
click at [898, 262] on div at bounding box center [458, 207] width 917 height 415
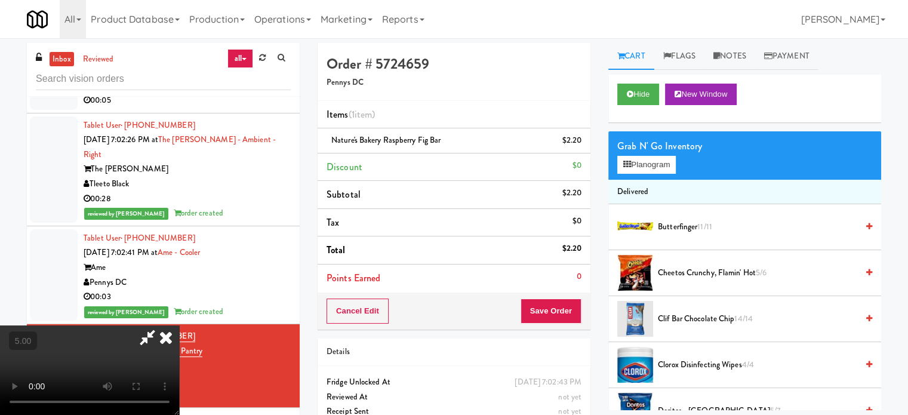
drag, startPoint x: 422, startPoint y: 298, endPoint x: 420, endPoint y: 280, distance: 18.0
click at [179, 325] on video at bounding box center [89, 370] width 179 height 90
drag, startPoint x: 420, startPoint y: 280, endPoint x: 429, endPoint y: 294, distance: 16.4
click at [179, 325] on video at bounding box center [89, 370] width 179 height 90
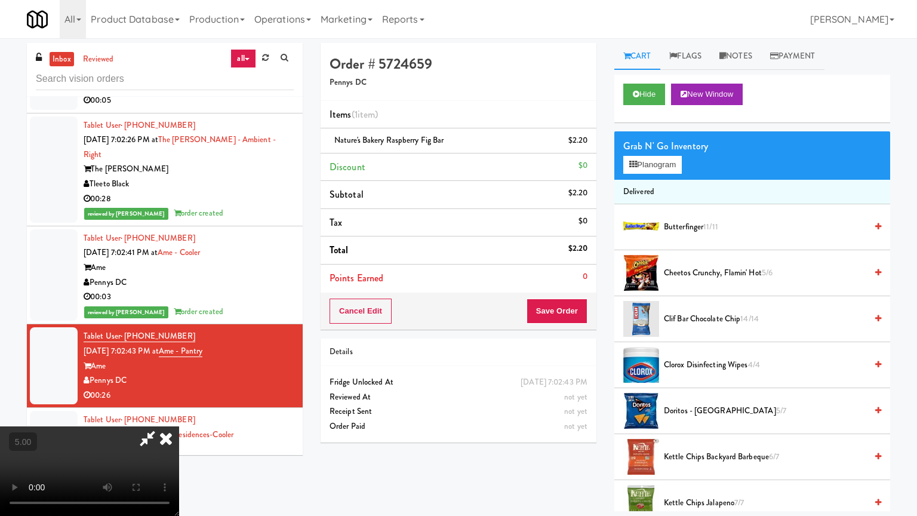
click at [179, 414] on video at bounding box center [89, 471] width 179 height 90
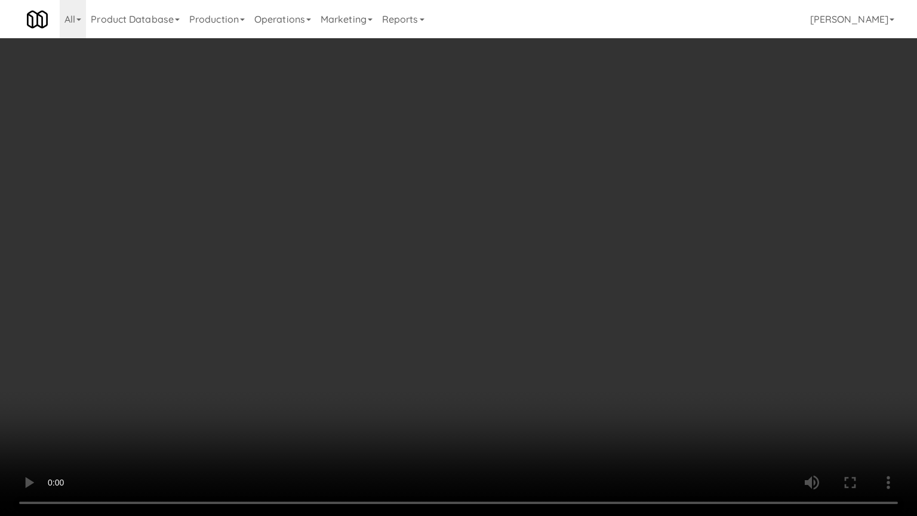
click at [515, 343] on video at bounding box center [458, 258] width 917 height 516
click at [509, 328] on video at bounding box center [458, 258] width 917 height 516
click at [495, 310] on video at bounding box center [458, 258] width 917 height 516
click at [546, 390] on video at bounding box center [458, 258] width 917 height 516
click at [517, 343] on video at bounding box center [458, 258] width 917 height 516
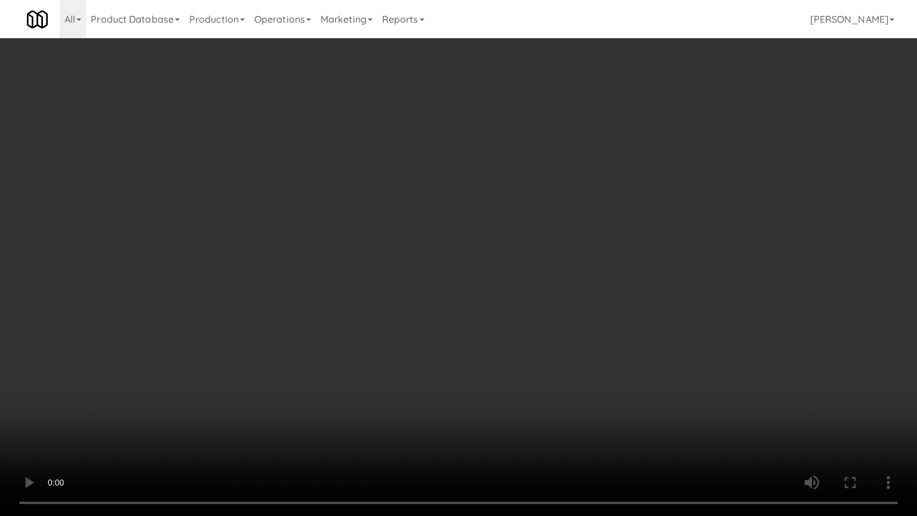
click at [506, 321] on video at bounding box center [458, 258] width 917 height 516
click at [500, 320] on video at bounding box center [458, 258] width 917 height 516
click at [506, 321] on video at bounding box center [458, 258] width 917 height 516
click at [465, 382] on video at bounding box center [458, 258] width 917 height 516
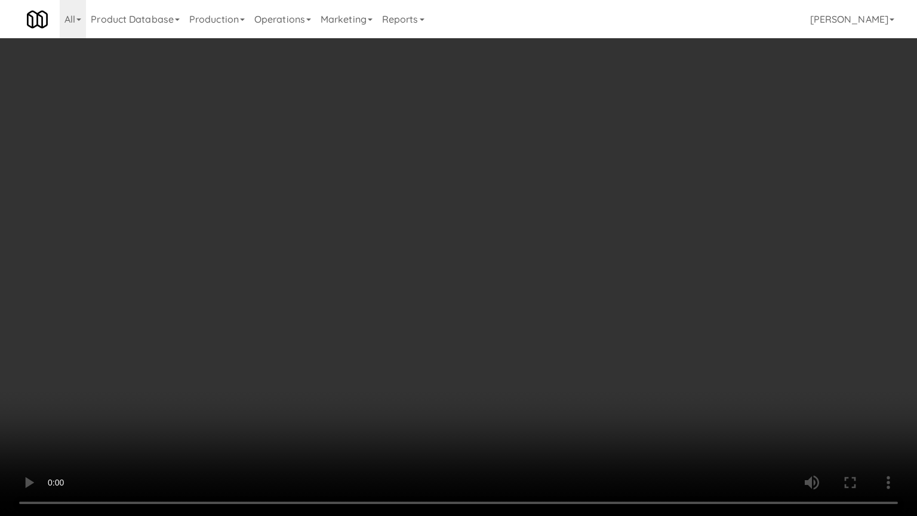
click at [457, 320] on video at bounding box center [458, 258] width 917 height 516
click at [270, 256] on video at bounding box center [458, 258] width 917 height 516
click at [394, 256] on video at bounding box center [458, 258] width 917 height 516
click at [404, 247] on video at bounding box center [458, 258] width 917 height 516
click at [437, 244] on video at bounding box center [458, 258] width 917 height 516
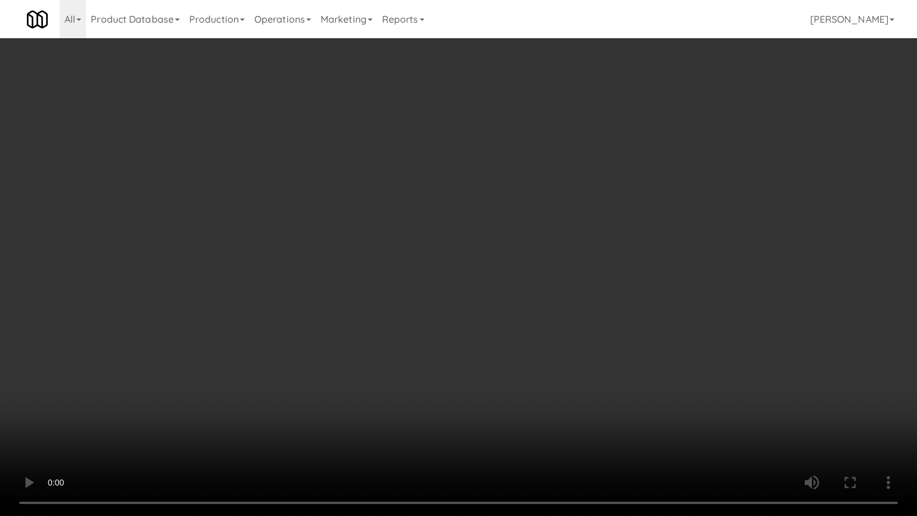
click at [437, 244] on video at bounding box center [458, 258] width 917 height 516
click at [361, 233] on video at bounding box center [458, 258] width 917 height 516
click at [511, 253] on video at bounding box center [458, 258] width 917 height 516
click at [349, 359] on video at bounding box center [458, 258] width 917 height 516
click at [497, 226] on video at bounding box center [458, 258] width 917 height 516
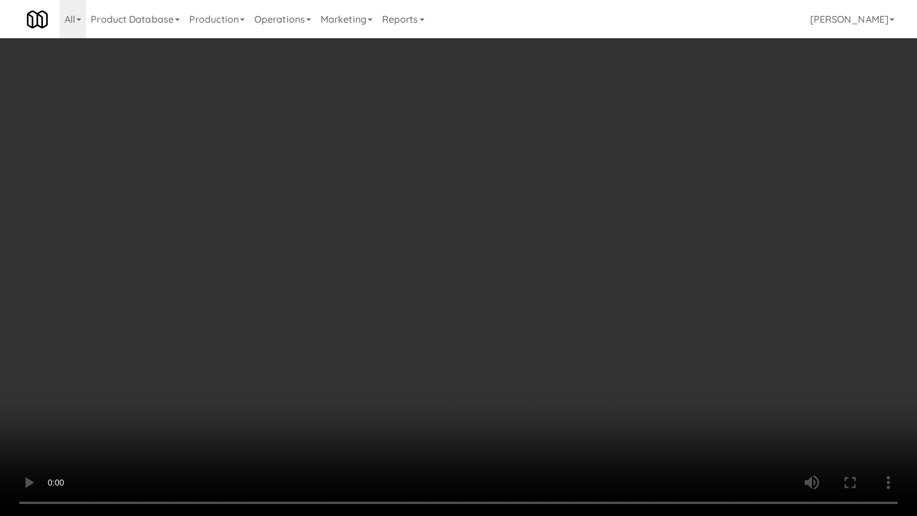
click at [508, 220] on video at bounding box center [458, 258] width 917 height 516
click at [517, 207] on video at bounding box center [458, 258] width 917 height 516
click at [511, 199] on video at bounding box center [458, 258] width 917 height 516
click at [513, 196] on video at bounding box center [458, 258] width 917 height 516
click at [509, 197] on video at bounding box center [458, 258] width 917 height 516
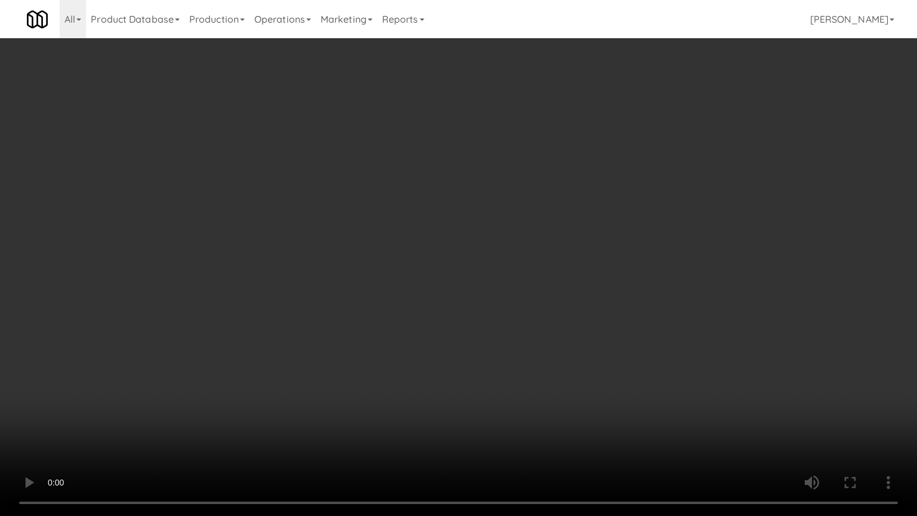
click at [516, 193] on video at bounding box center [458, 258] width 917 height 516
click at [549, 194] on video at bounding box center [458, 258] width 917 height 516
drag, startPoint x: 544, startPoint y: 195, endPoint x: 551, endPoint y: 189, distance: 9.3
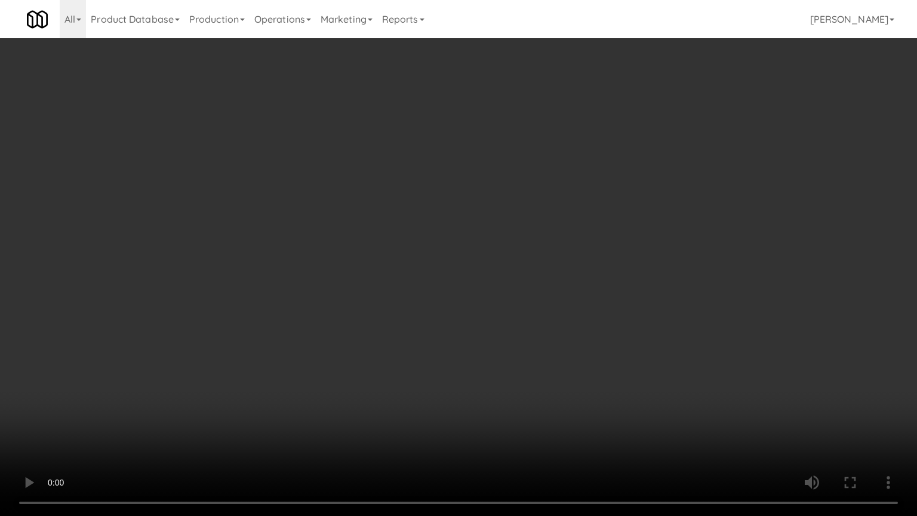
click at [544, 195] on video at bounding box center [458, 258] width 917 height 516
click at [551, 184] on video at bounding box center [458, 258] width 917 height 516
click at [557, 186] on video at bounding box center [458, 258] width 917 height 516
drag, startPoint x: 569, startPoint y: 180, endPoint x: 626, endPoint y: 90, distance: 106.0
click at [571, 180] on video at bounding box center [458, 258] width 917 height 516
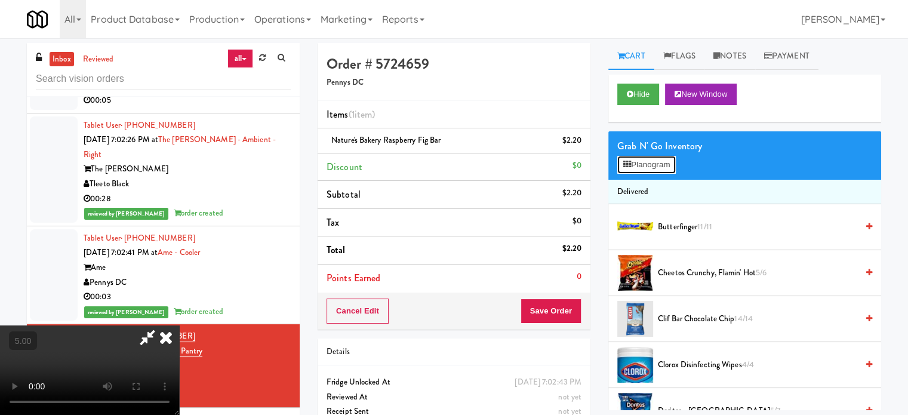
click at [633, 164] on button "Planogram" at bounding box center [646, 165] width 59 height 18
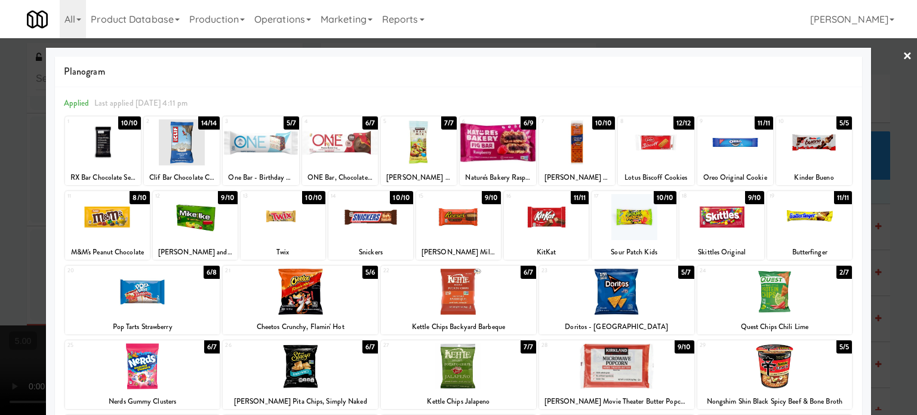
click at [209, 271] on div "6/8" at bounding box center [212, 272] width 16 height 13
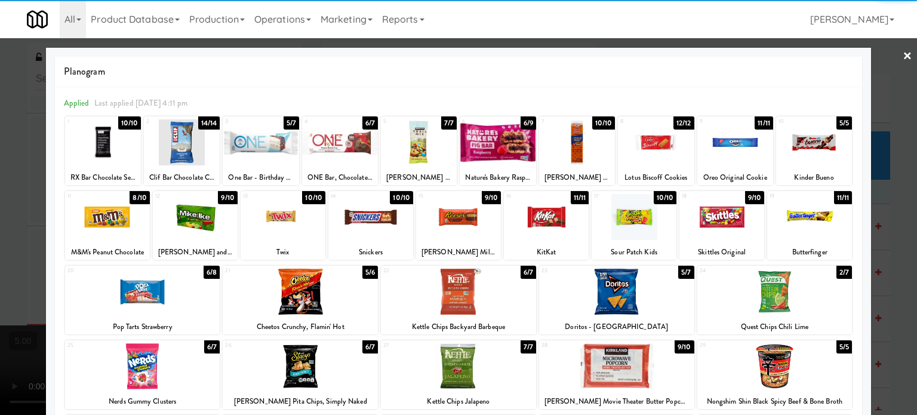
click at [14, 277] on div at bounding box center [458, 207] width 917 height 415
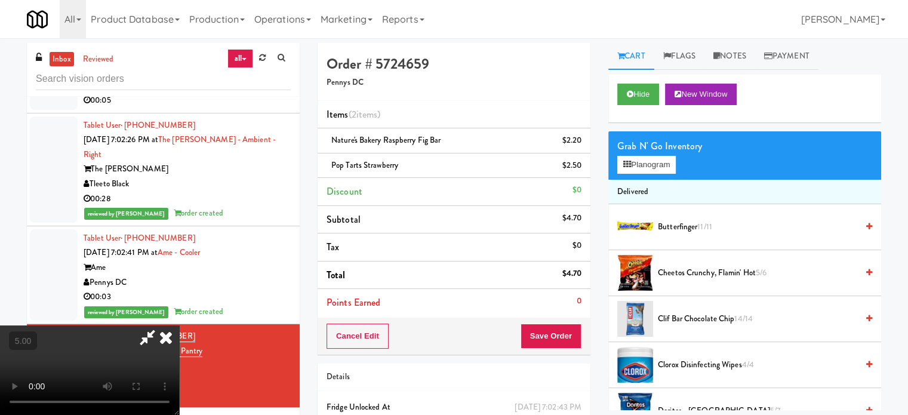
click at [179, 325] on video at bounding box center [89, 370] width 179 height 90
drag, startPoint x: 363, startPoint y: 198, endPoint x: 480, endPoint y: 167, distance: 121.2
click at [179, 325] on video at bounding box center [89, 370] width 179 height 90
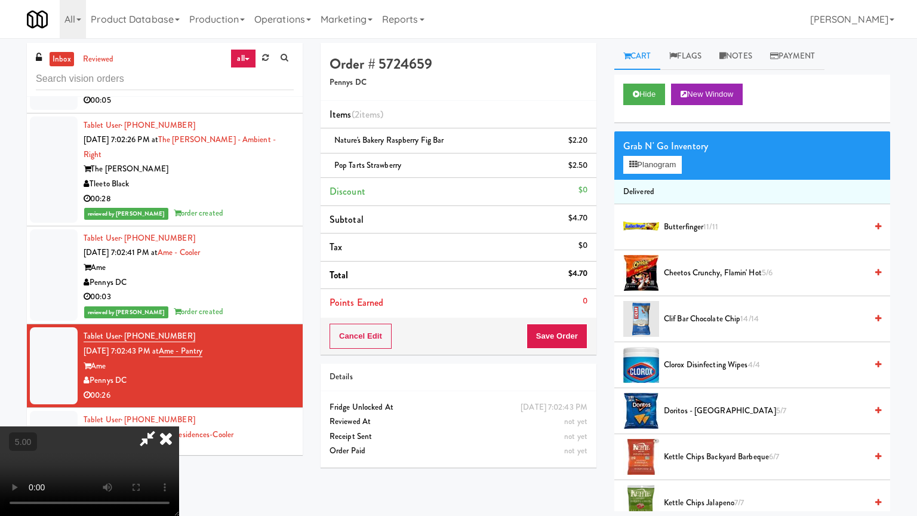
drag, startPoint x: 490, startPoint y: 154, endPoint x: 511, endPoint y: 136, distance: 27.5
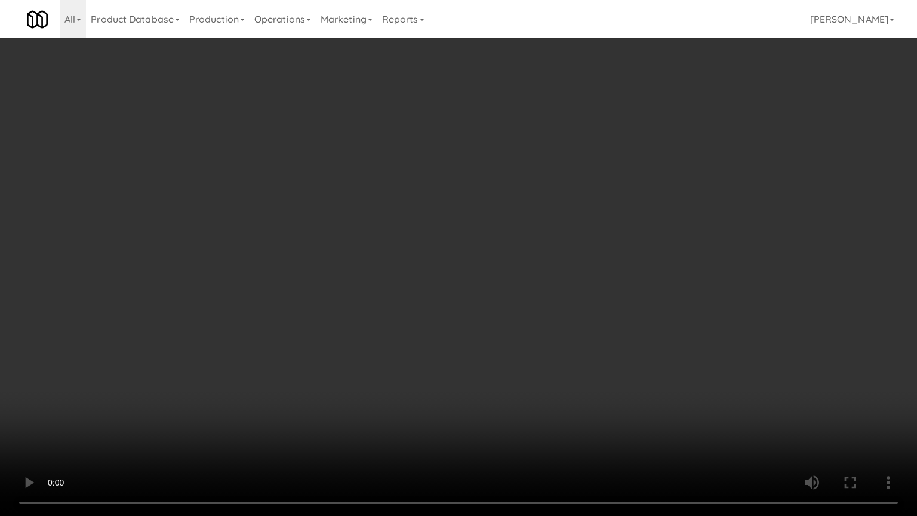
click at [490, 154] on video at bounding box center [458, 258] width 917 height 516
drag, startPoint x: 253, startPoint y: 416, endPoint x: 282, endPoint y: 399, distance: 32.9
click at [254, 414] on video at bounding box center [458, 258] width 917 height 516
click at [367, 331] on video at bounding box center [458, 258] width 917 height 516
click at [377, 325] on video at bounding box center [458, 258] width 917 height 516
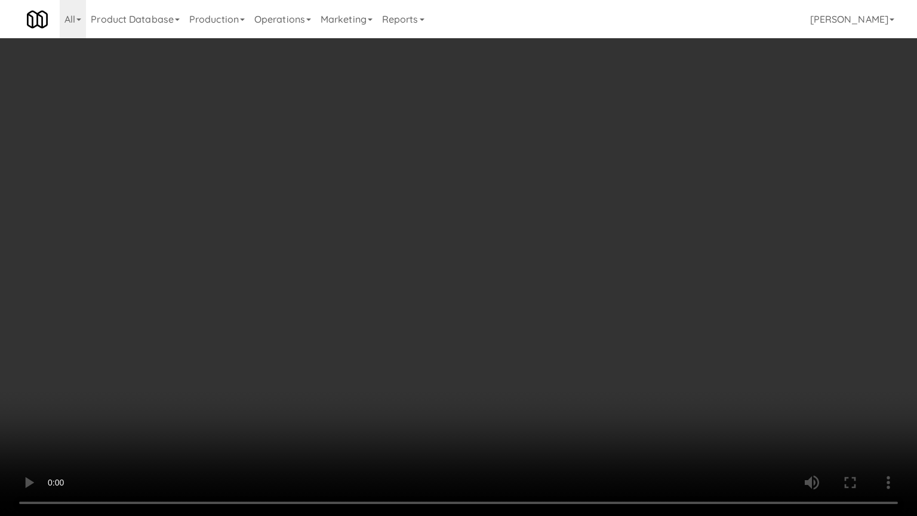
click at [382, 313] on video at bounding box center [458, 258] width 917 height 516
click at [414, 303] on video at bounding box center [458, 258] width 917 height 516
click at [423, 300] on video at bounding box center [458, 258] width 917 height 516
click at [437, 295] on video at bounding box center [458, 258] width 917 height 516
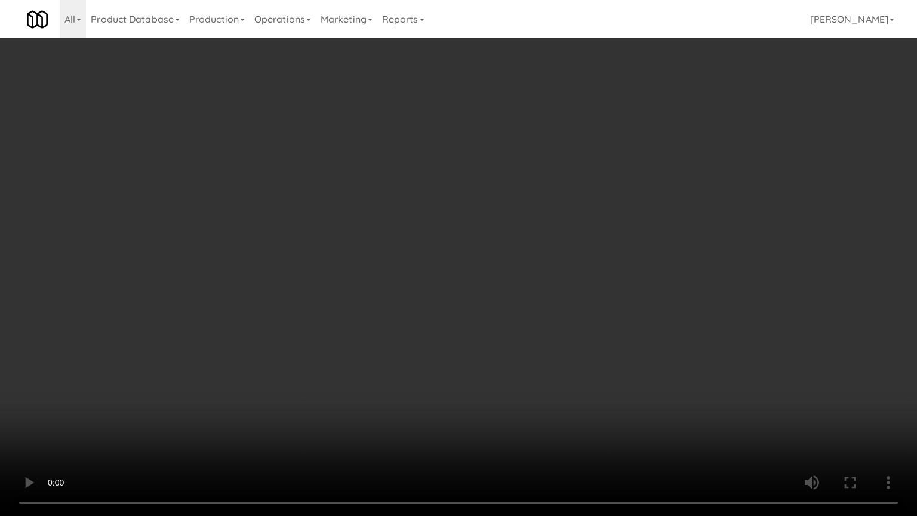
click at [438, 295] on video at bounding box center [458, 258] width 917 height 516
click at [455, 290] on video at bounding box center [458, 258] width 917 height 516
drag, startPoint x: 459, startPoint y: 285, endPoint x: 480, endPoint y: 171, distance: 116.0
click at [460, 284] on video at bounding box center [458, 258] width 917 height 516
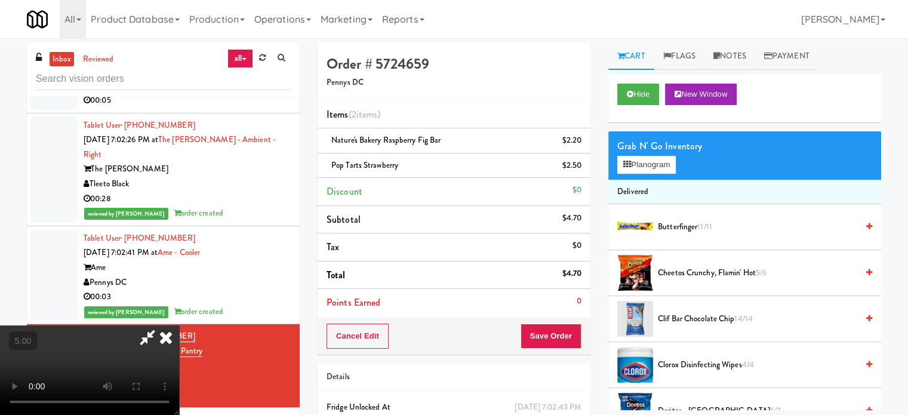
click at [179, 325] on icon at bounding box center [166, 337] width 26 height 24
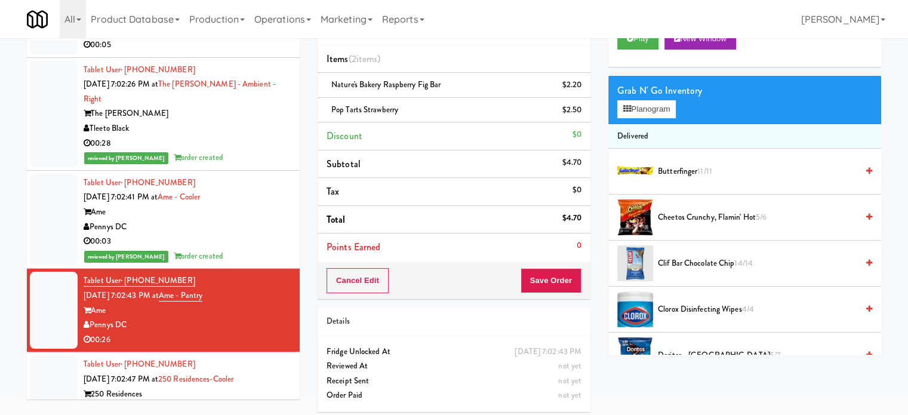
scroll to position [60, 0]
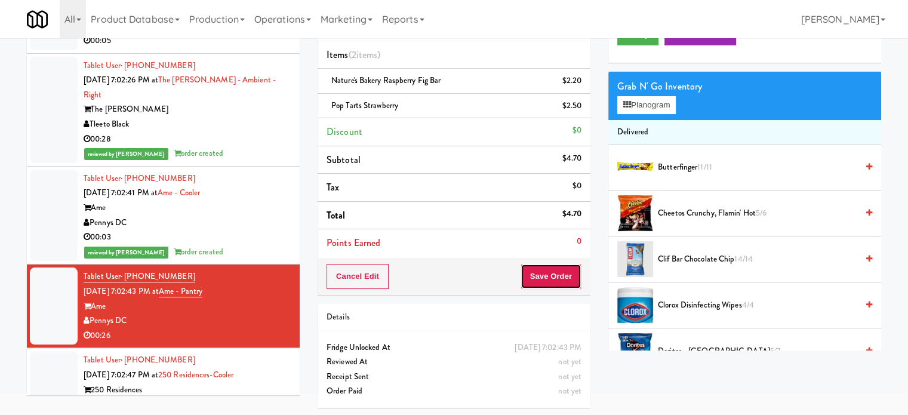
click at [549, 274] on button "Save Order" at bounding box center [551, 276] width 61 height 25
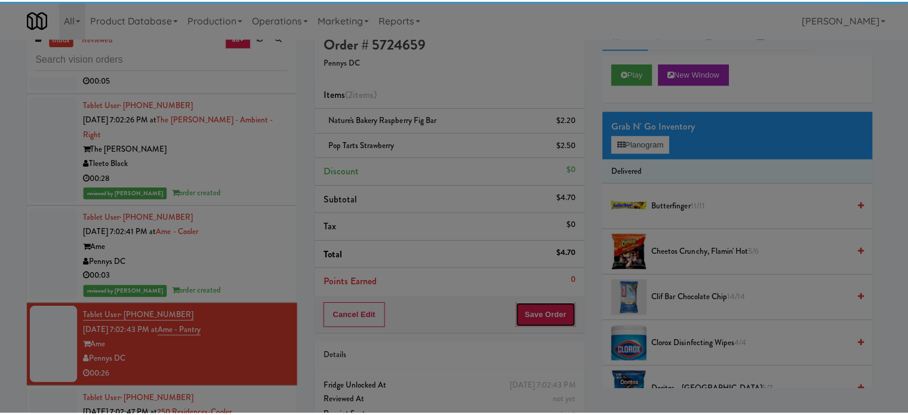
scroll to position [0, 0]
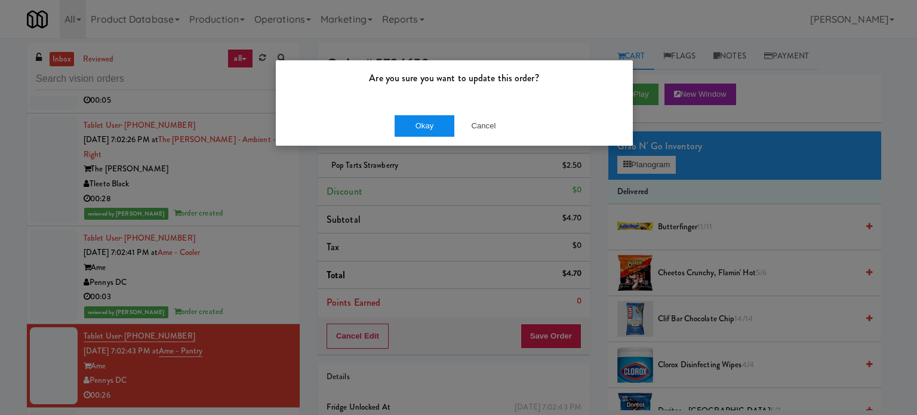
click at [404, 115] on div "Okay Cancel" at bounding box center [454, 126] width 357 height 40
click at [411, 124] on button "Okay" at bounding box center [425, 125] width 60 height 21
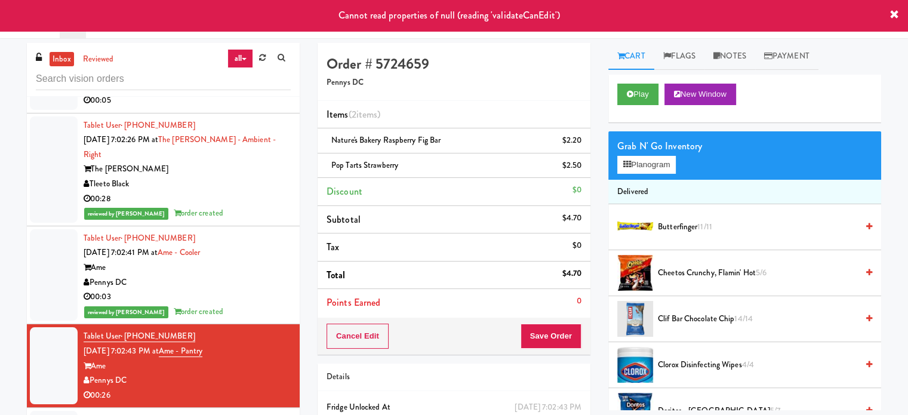
click at [245, 290] on div "00:03" at bounding box center [187, 297] width 207 height 15
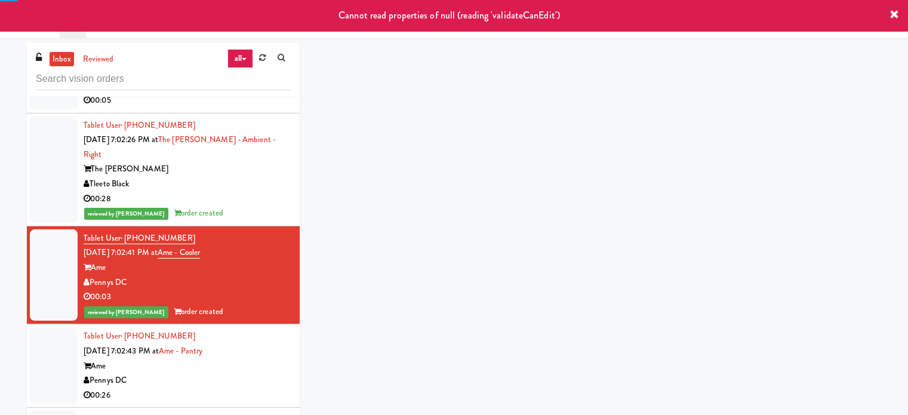
click at [244, 373] on div "Pennys DC" at bounding box center [187, 380] width 207 height 15
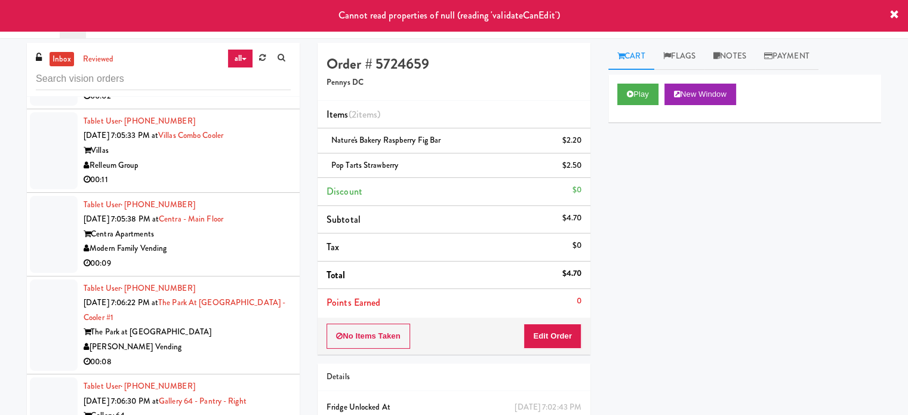
scroll to position [5599, 0]
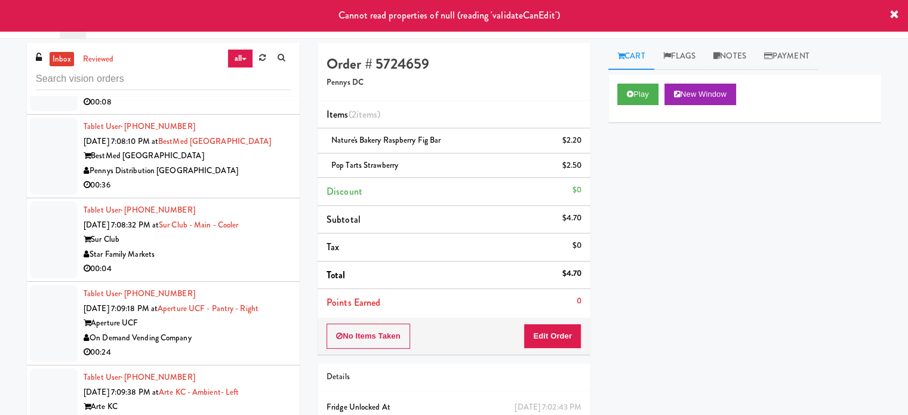
click at [227, 178] on div "00:36" at bounding box center [187, 185] width 207 height 15
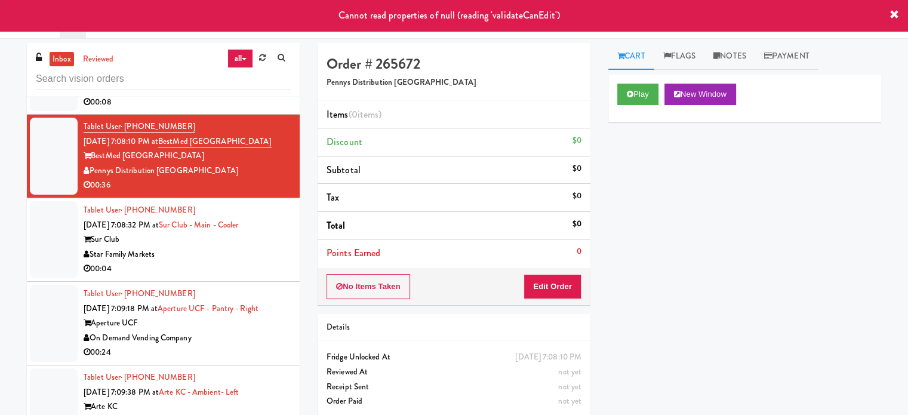
click at [216, 232] on div "Sur Club" at bounding box center [187, 239] width 207 height 15
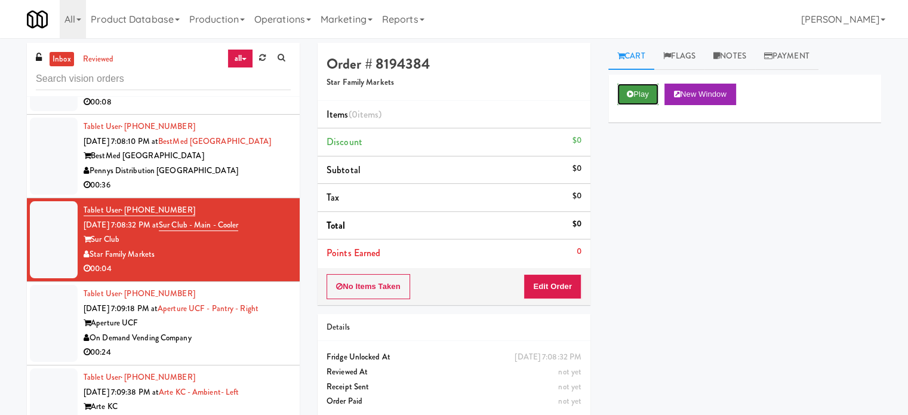
click at [646, 88] on button "Play" at bounding box center [637, 94] width 41 height 21
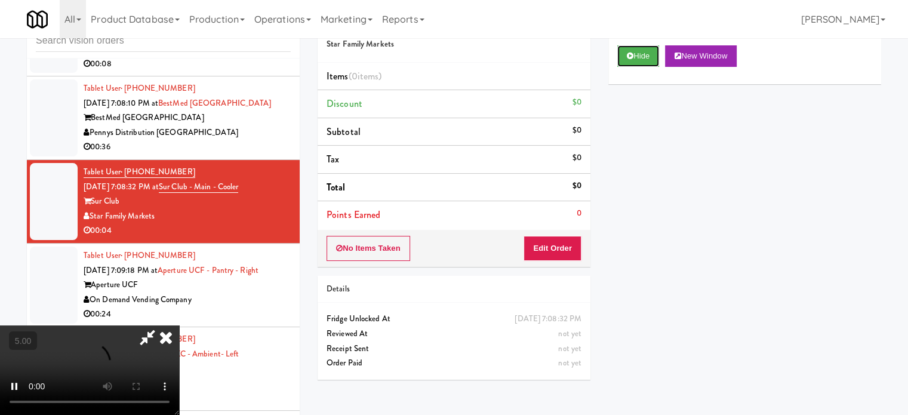
scroll to position [48, 0]
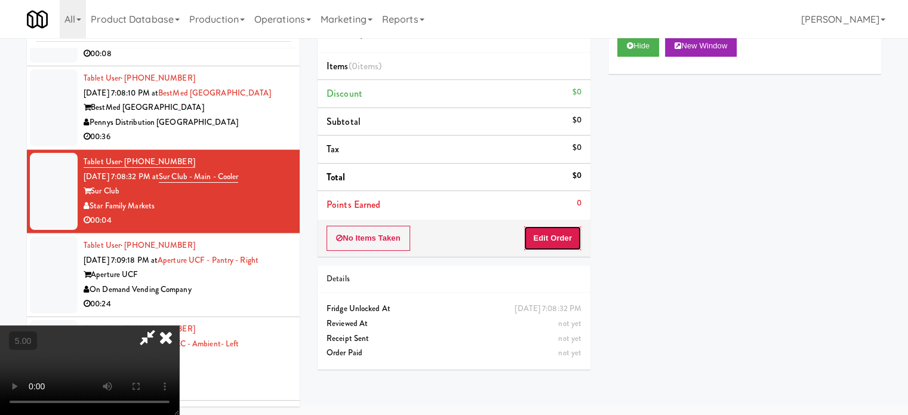
click at [554, 239] on button "Edit Order" at bounding box center [553, 238] width 58 height 25
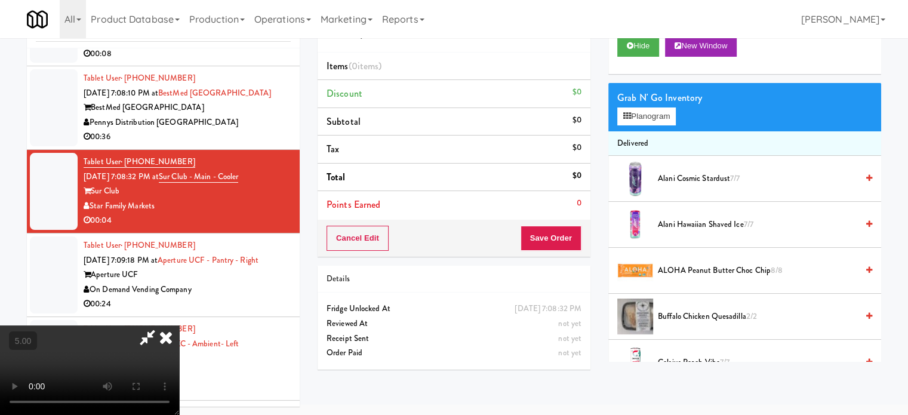
click at [179, 325] on video at bounding box center [89, 370] width 179 height 90
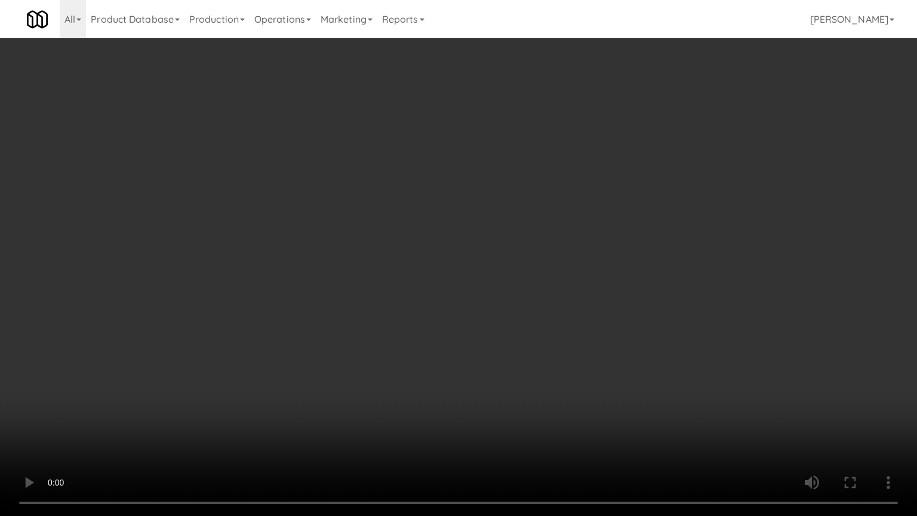
click at [442, 260] on video at bounding box center [458, 258] width 917 height 516
click at [265, 355] on video at bounding box center [458, 258] width 917 height 516
click at [334, 300] on video at bounding box center [458, 258] width 917 height 516
click at [337, 298] on video at bounding box center [458, 258] width 917 height 516
click at [342, 291] on video at bounding box center [458, 258] width 917 height 516
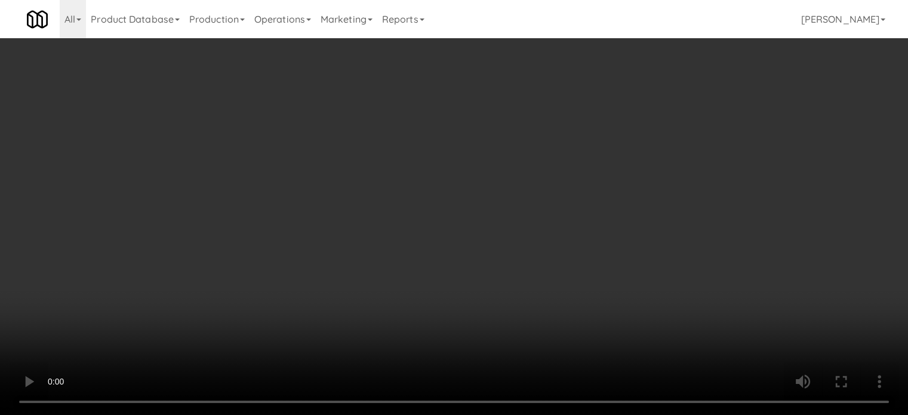
click at [658, 116] on div "Grab N' Go Inventory" at bounding box center [744, 108] width 255 height 18
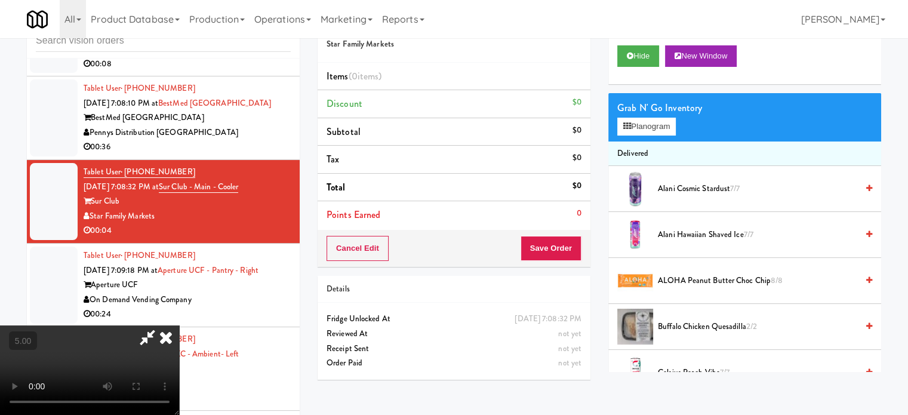
drag, startPoint x: 663, startPoint y: 150, endPoint x: 663, endPoint y: 143, distance: 6.6
click at [663, 149] on li "Delivered" at bounding box center [744, 154] width 273 height 25
click at [657, 124] on button "Planogram" at bounding box center [646, 127] width 59 height 18
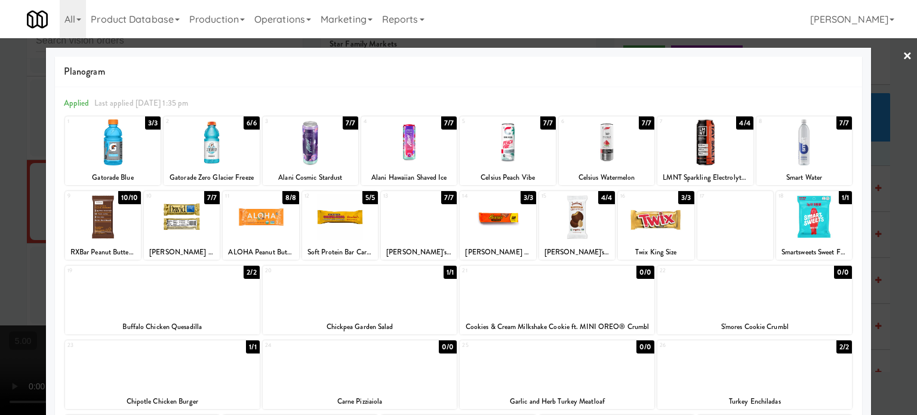
click at [839, 199] on div "1/1" at bounding box center [845, 197] width 13 height 13
click at [902, 220] on div at bounding box center [458, 207] width 917 height 415
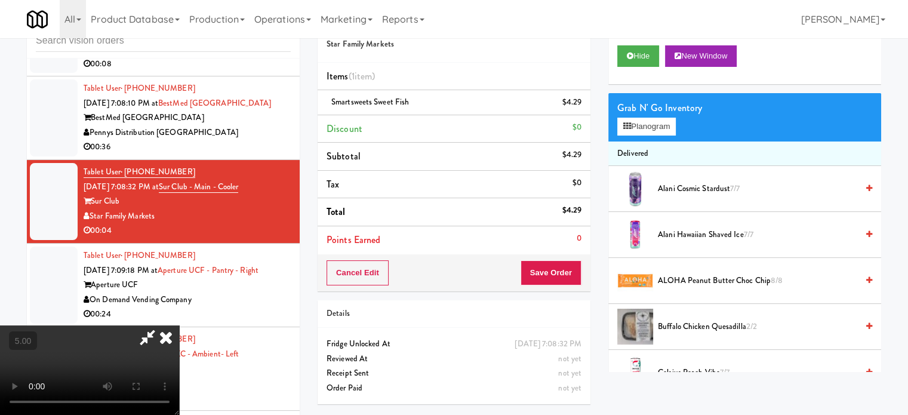
click at [179, 325] on video at bounding box center [89, 370] width 179 height 90
drag, startPoint x: 533, startPoint y: 119, endPoint x: 532, endPoint y: 135, distance: 15.5
click at [179, 325] on icon at bounding box center [166, 337] width 26 height 24
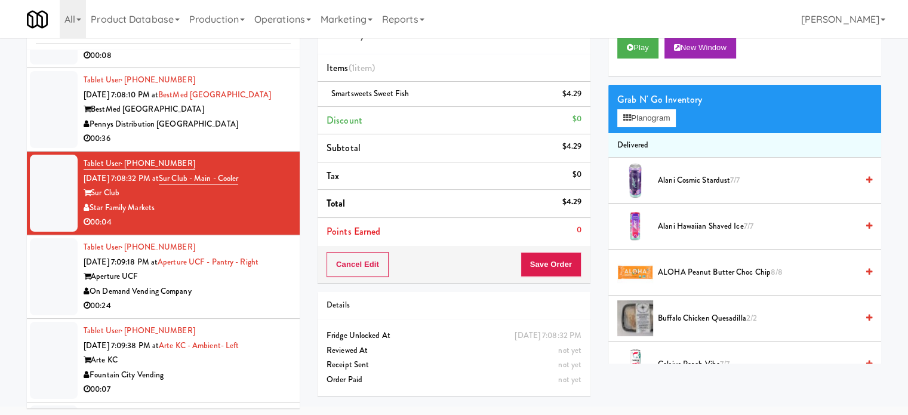
scroll to position [48, 0]
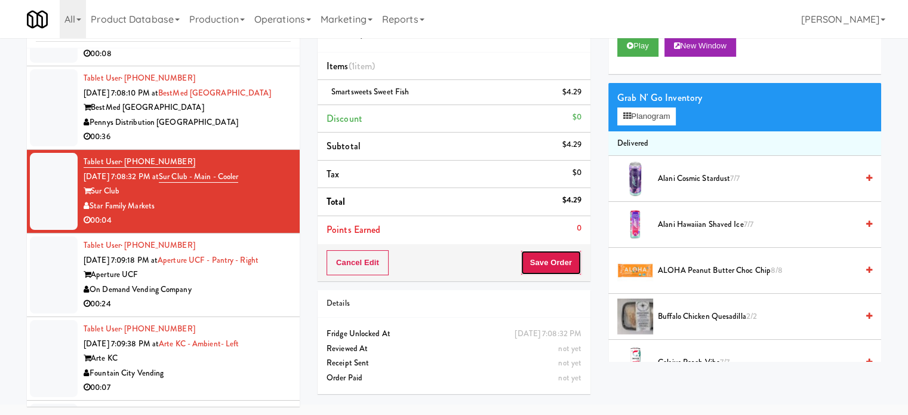
click at [536, 256] on button "Save Order" at bounding box center [551, 262] width 61 height 25
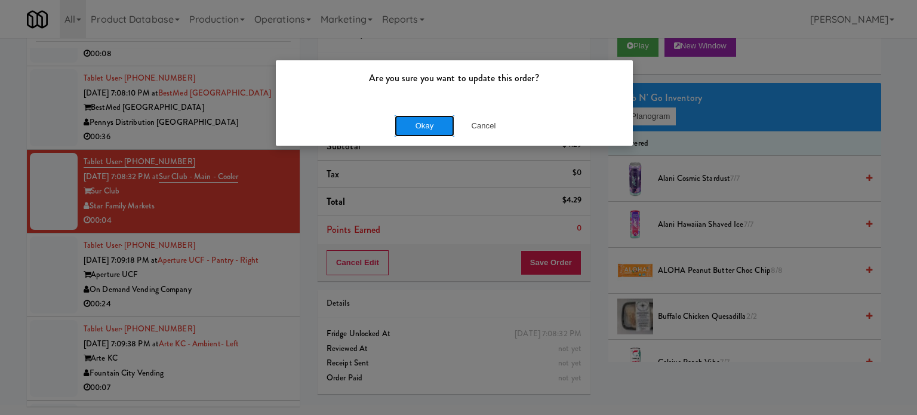
click at [428, 124] on button "Okay" at bounding box center [425, 125] width 60 height 21
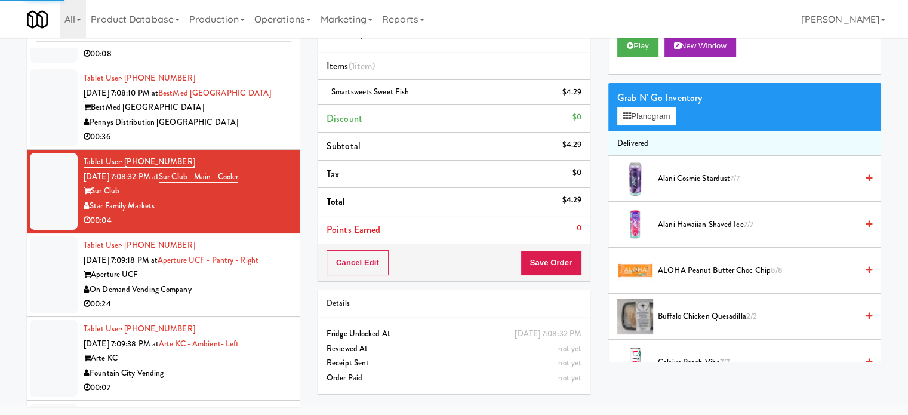
click at [227, 276] on div "Tablet User · (941) 889-8908 [DATE] 7:09:18 PM at Aperture UCF - Pantry - Right…" at bounding box center [187, 274] width 207 height 73
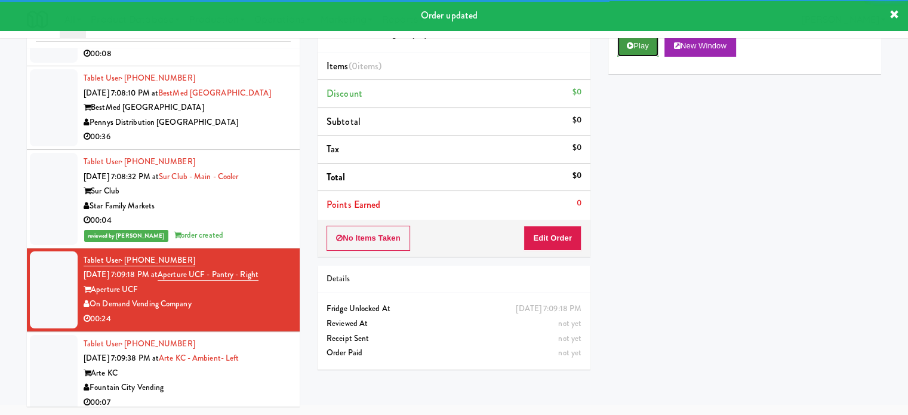
click at [646, 49] on button "Play" at bounding box center [637, 45] width 41 height 21
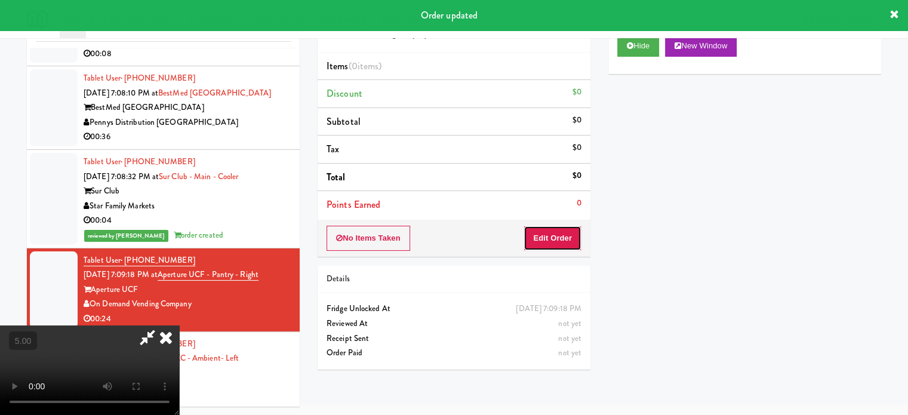
click at [554, 238] on button "Edit Order" at bounding box center [553, 238] width 58 height 25
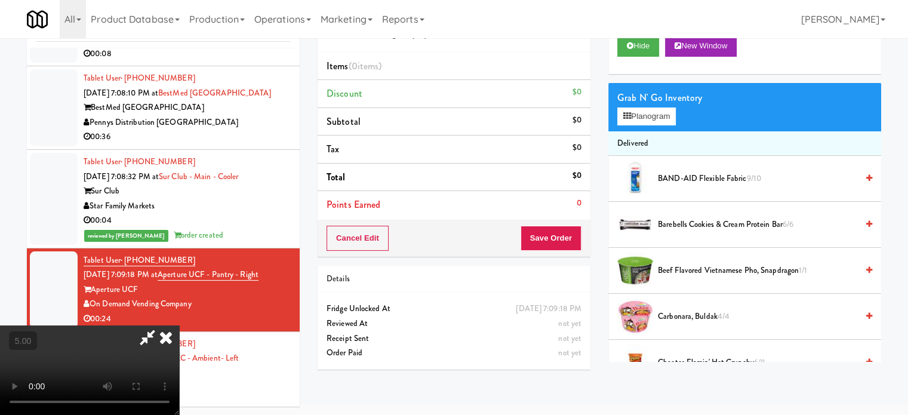
click at [178, 325] on video at bounding box center [89, 370] width 179 height 90
click at [179, 325] on video at bounding box center [89, 370] width 179 height 90
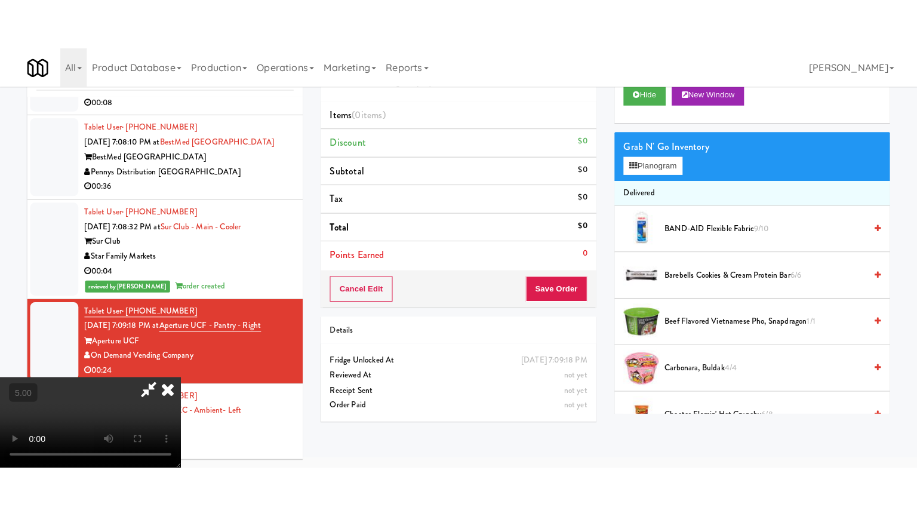
scroll to position [38, 0]
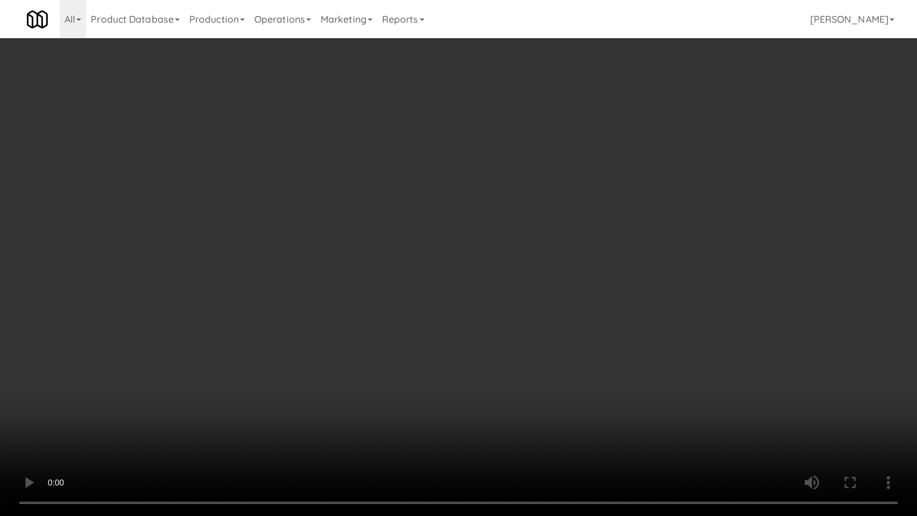
click at [526, 220] on video at bounding box center [458, 258] width 917 height 516
click at [526, 222] on video at bounding box center [458, 258] width 917 height 516
click at [666, 222] on video at bounding box center [458, 258] width 917 height 516
click at [657, 223] on video at bounding box center [458, 258] width 917 height 516
click at [714, 225] on video at bounding box center [458, 258] width 917 height 516
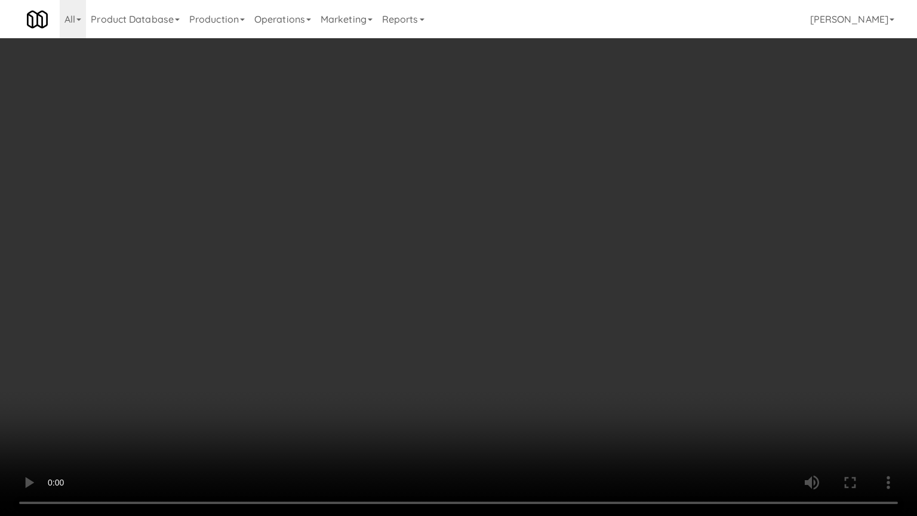
click at [528, 227] on video at bounding box center [458, 258] width 917 height 516
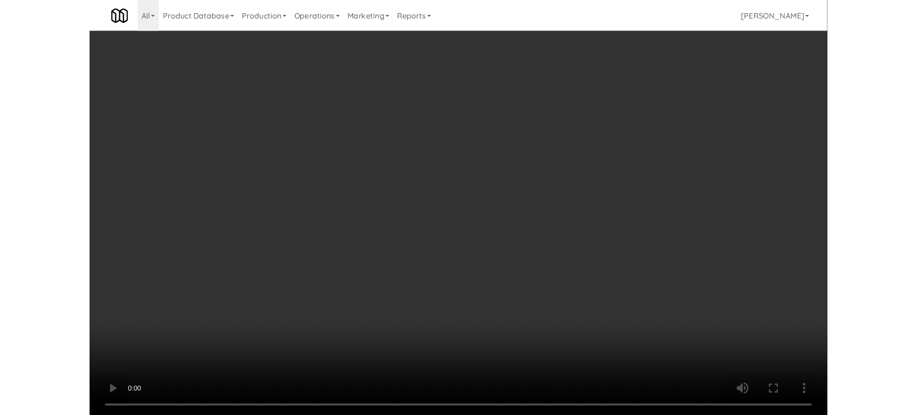
scroll to position [48, 0]
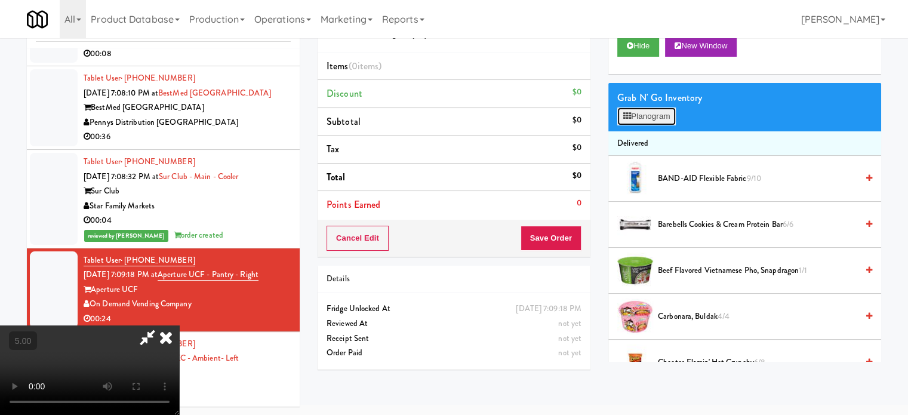
click at [654, 112] on button "Planogram" at bounding box center [646, 116] width 59 height 18
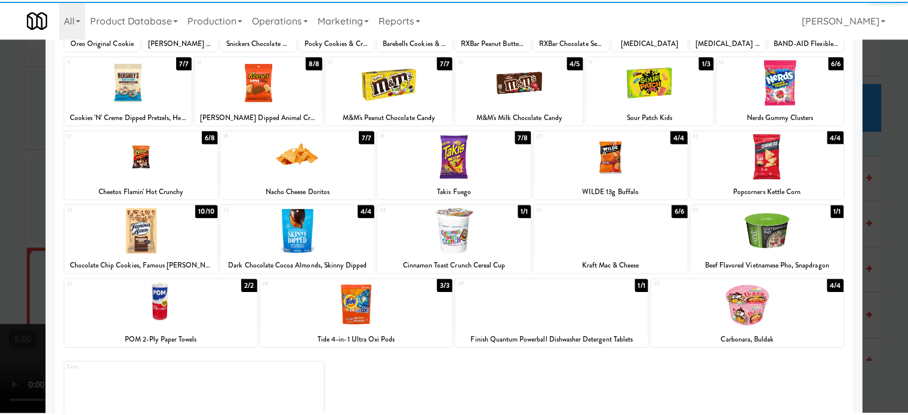
scroll to position [171, 0]
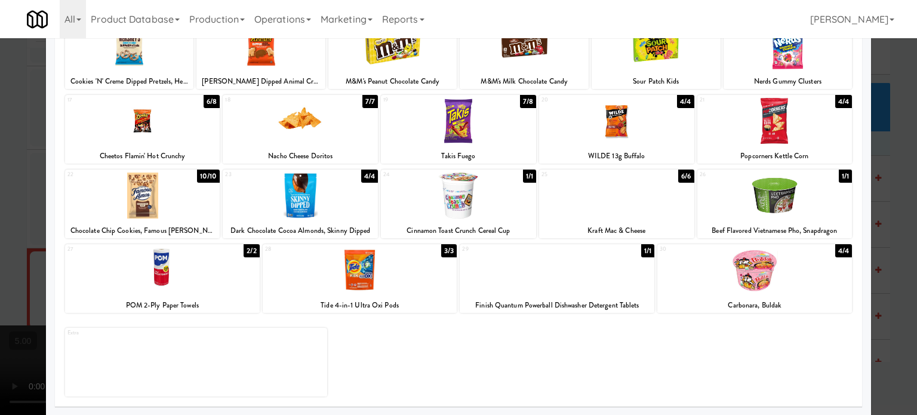
click at [835, 247] on div "4/4" at bounding box center [843, 250] width 17 height 13
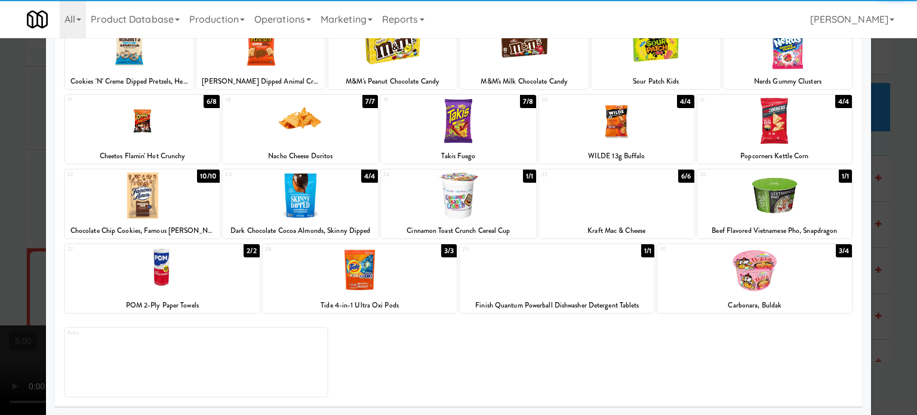
drag, startPoint x: 872, startPoint y: 275, endPoint x: 862, endPoint y: 276, distance: 9.6
click at [871, 276] on div at bounding box center [458, 207] width 917 height 415
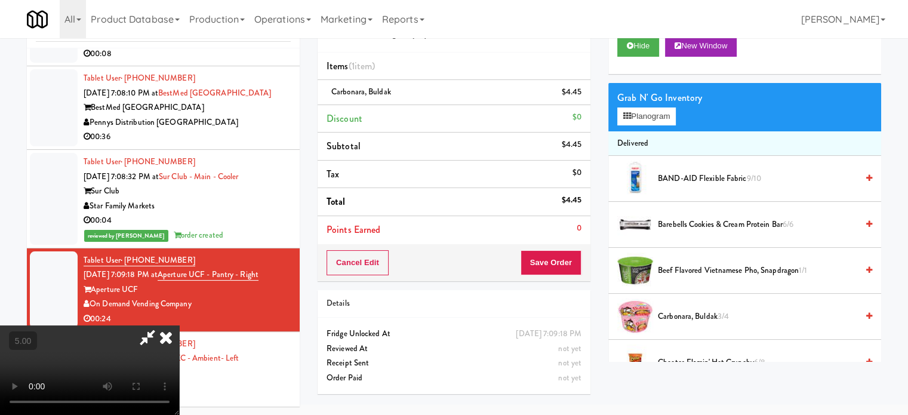
drag, startPoint x: 179, startPoint y: 292, endPoint x: 179, endPoint y: 286, distance: 6.0
click at [177, 325] on video at bounding box center [89, 370] width 179 height 90
click at [179, 325] on video at bounding box center [89, 370] width 179 height 90
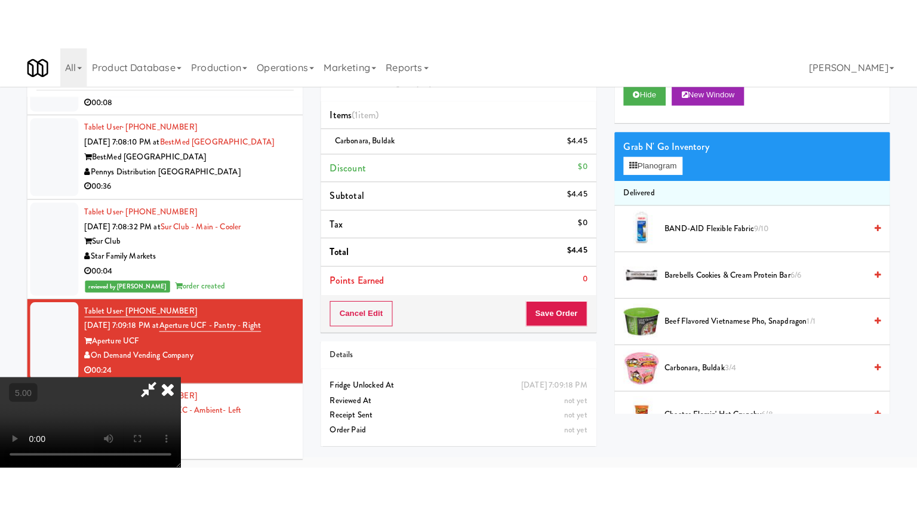
scroll to position [38, 0]
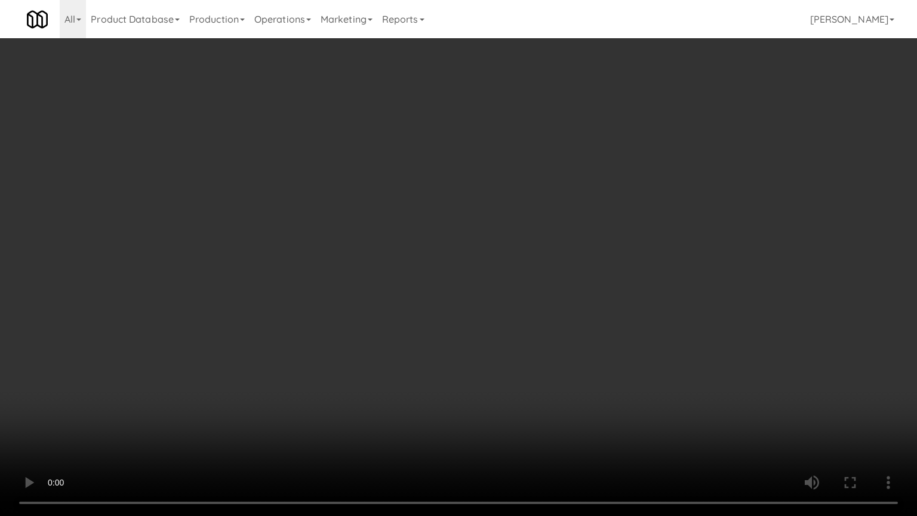
drag, startPoint x: 273, startPoint y: 327, endPoint x: 279, endPoint y: 317, distance: 12.1
click at [274, 325] on video at bounding box center [458, 258] width 917 height 516
click at [354, 266] on video at bounding box center [458, 258] width 917 height 516
click at [352, 277] on video at bounding box center [458, 258] width 917 height 516
click at [357, 253] on video at bounding box center [458, 258] width 917 height 516
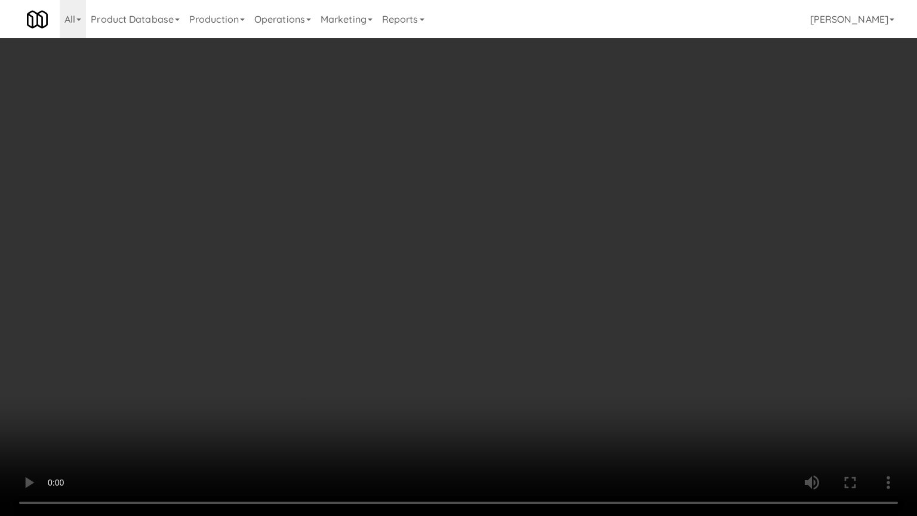
click at [357, 253] on video at bounding box center [458, 258] width 917 height 516
click at [372, 235] on video at bounding box center [458, 258] width 917 height 516
drag, startPoint x: 378, startPoint y: 230, endPoint x: 391, endPoint y: 209, distance: 25.2
click at [379, 229] on video at bounding box center [458, 258] width 917 height 516
click at [395, 201] on video at bounding box center [458, 258] width 917 height 516
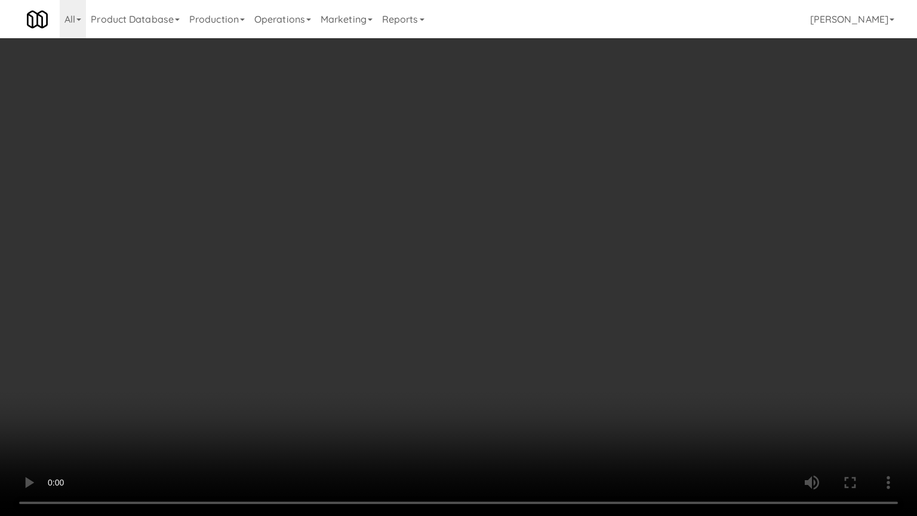
click at [397, 201] on video at bounding box center [458, 258] width 917 height 516
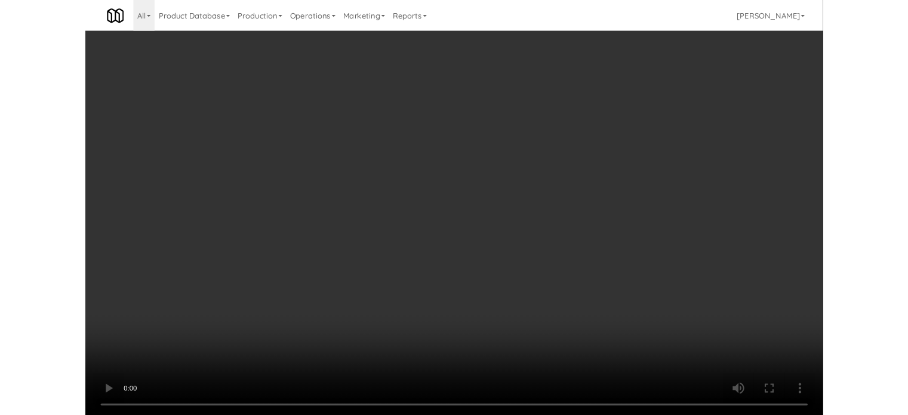
scroll to position [48, 0]
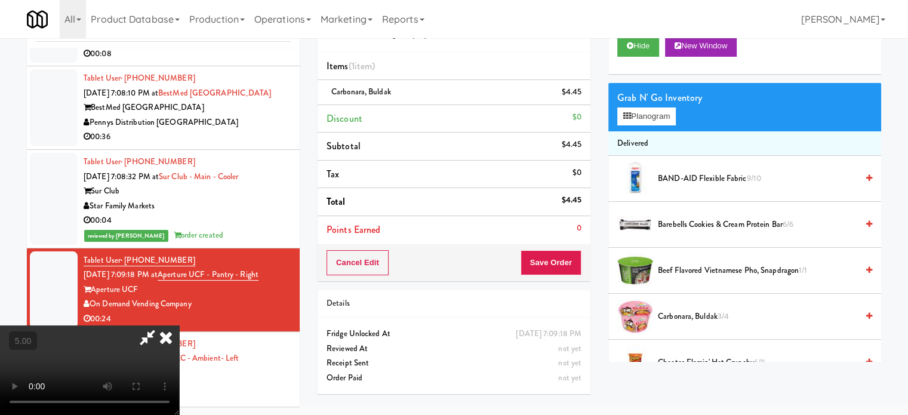
drag, startPoint x: 525, startPoint y: 48, endPoint x: 537, endPoint y: 195, distance: 147.4
click at [179, 325] on icon at bounding box center [166, 337] width 26 height 24
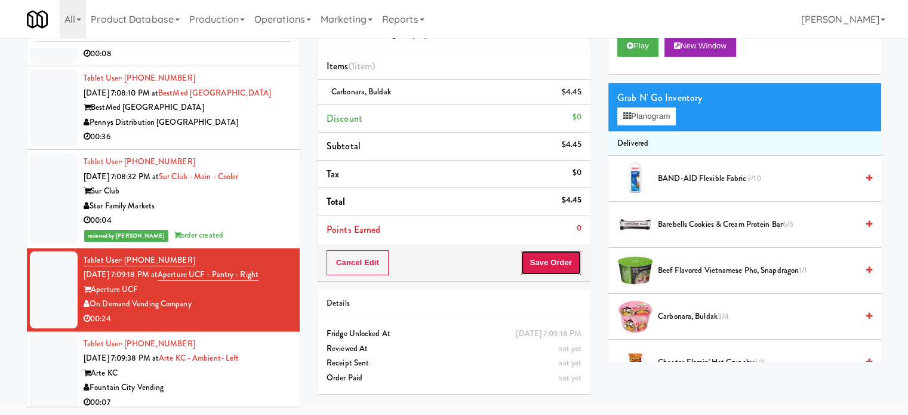
click at [543, 256] on button "Save Order" at bounding box center [551, 262] width 61 height 25
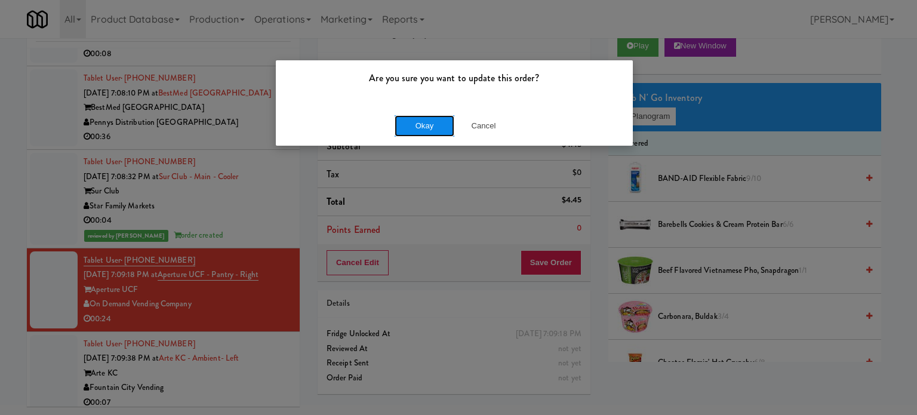
click at [437, 115] on button "Okay" at bounding box center [425, 125] width 60 height 21
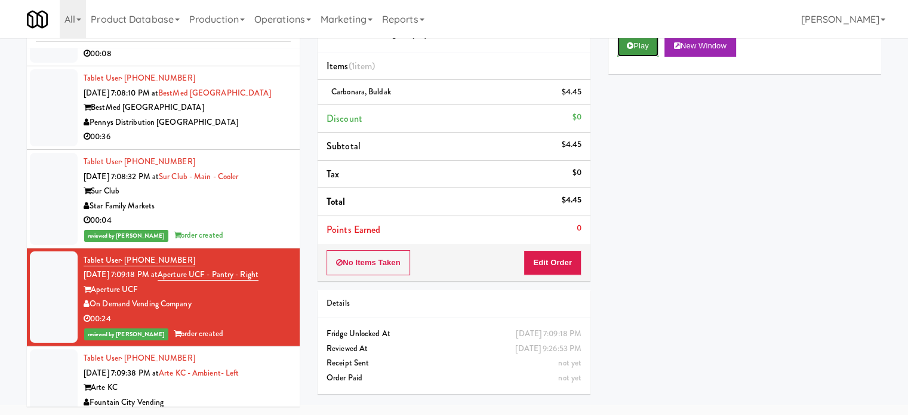
click at [638, 50] on button "Play" at bounding box center [637, 45] width 41 height 21
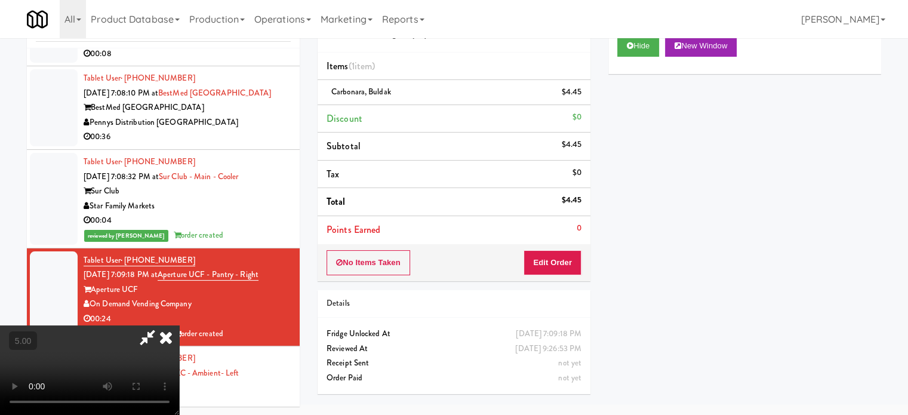
click at [179, 325] on video at bounding box center [89, 370] width 179 height 90
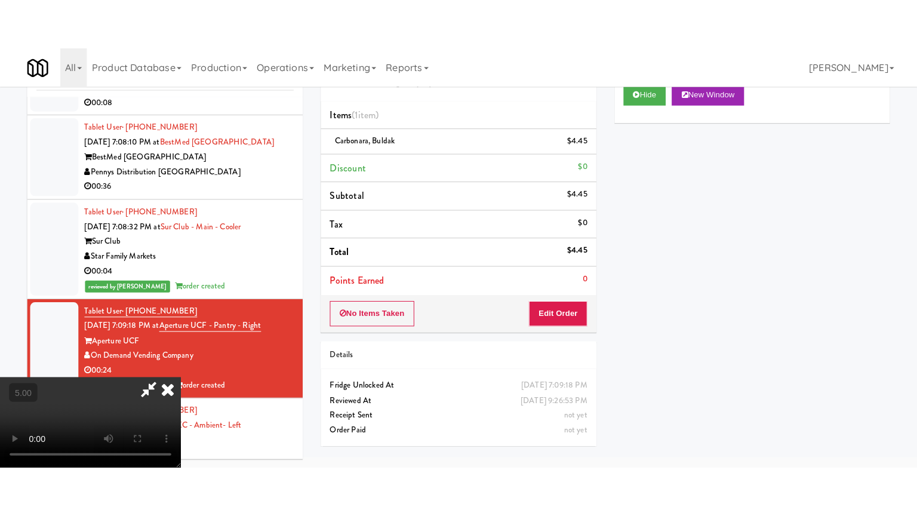
scroll to position [38, 0]
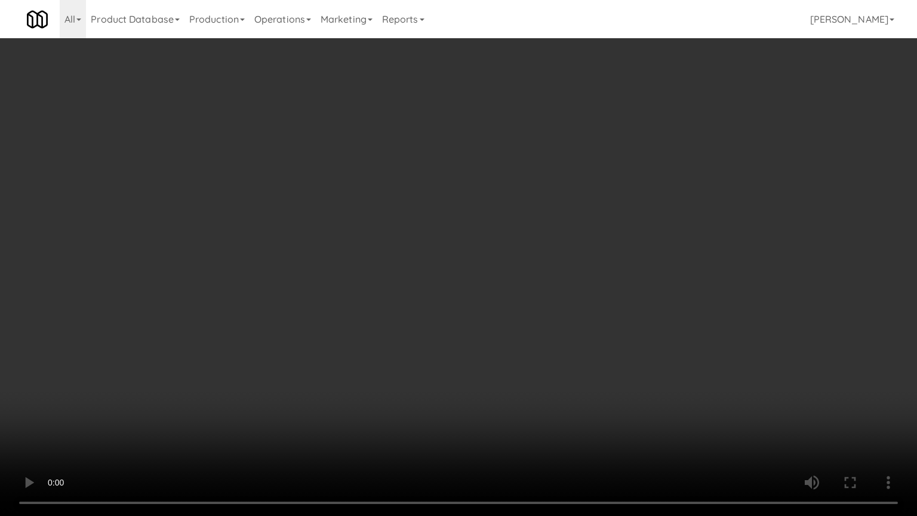
click at [406, 301] on video at bounding box center [458, 258] width 917 height 516
click at [407, 301] on video at bounding box center [458, 258] width 917 height 516
click at [407, 302] on video at bounding box center [458, 258] width 917 height 516
click at [383, 286] on video at bounding box center [458, 258] width 917 height 516
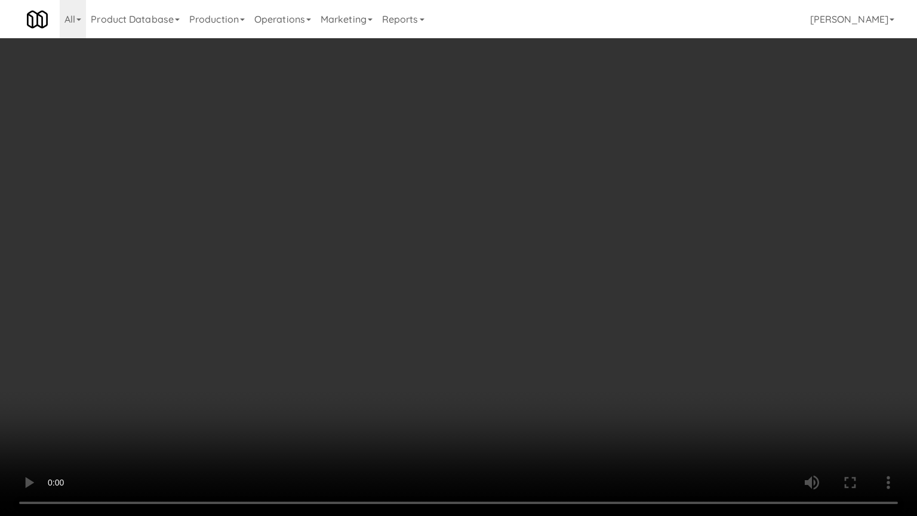
drag, startPoint x: 382, startPoint y: 286, endPoint x: 387, endPoint y: 211, distance: 74.8
click at [383, 286] on video at bounding box center [458, 258] width 917 height 516
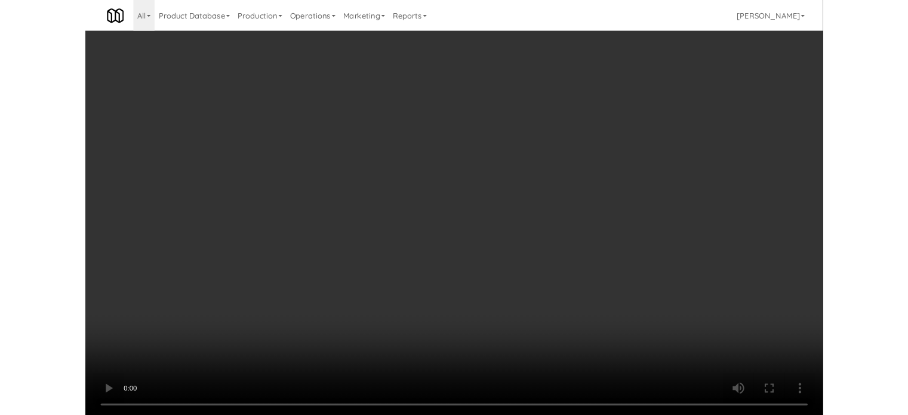
scroll to position [48, 0]
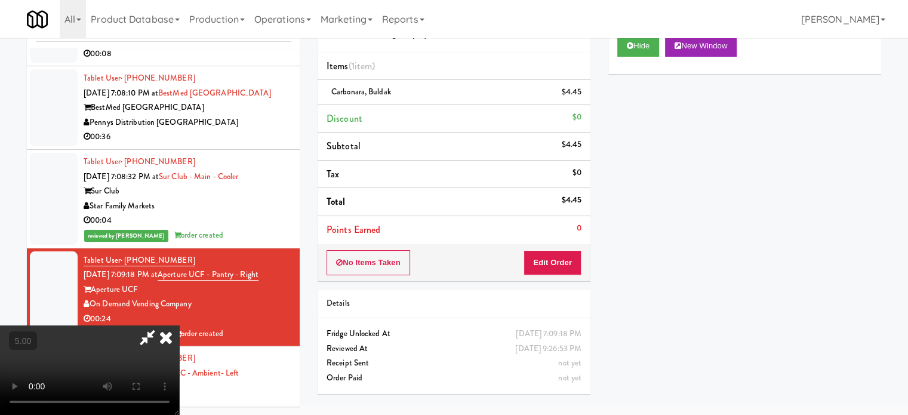
click at [179, 325] on icon at bounding box center [166, 337] width 26 height 24
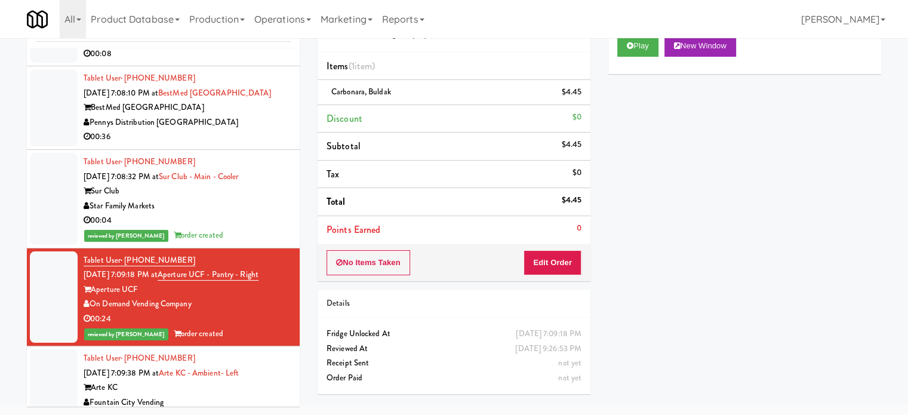
drag, startPoint x: 225, startPoint y: 398, endPoint x: 231, endPoint y: 358, distance: 41.1
click at [225, 410] on div "00:07" at bounding box center [187, 417] width 207 height 15
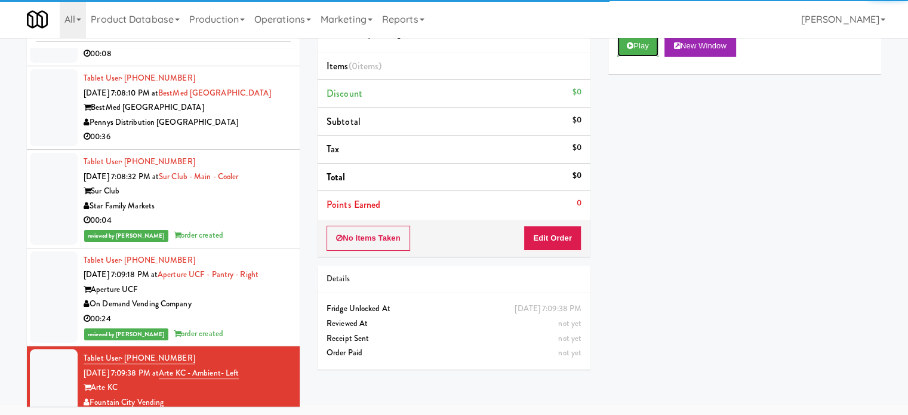
drag, startPoint x: 651, startPoint y: 51, endPoint x: 540, endPoint y: 156, distance: 152.5
click at [651, 52] on button "Play" at bounding box center [637, 45] width 41 height 21
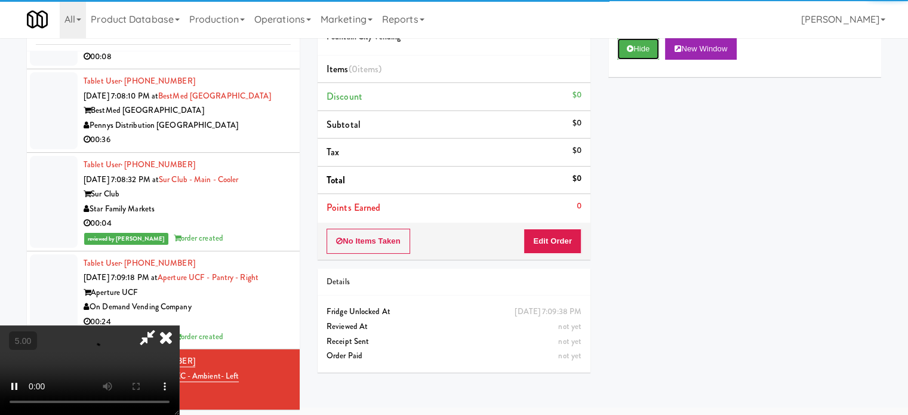
scroll to position [48, 0]
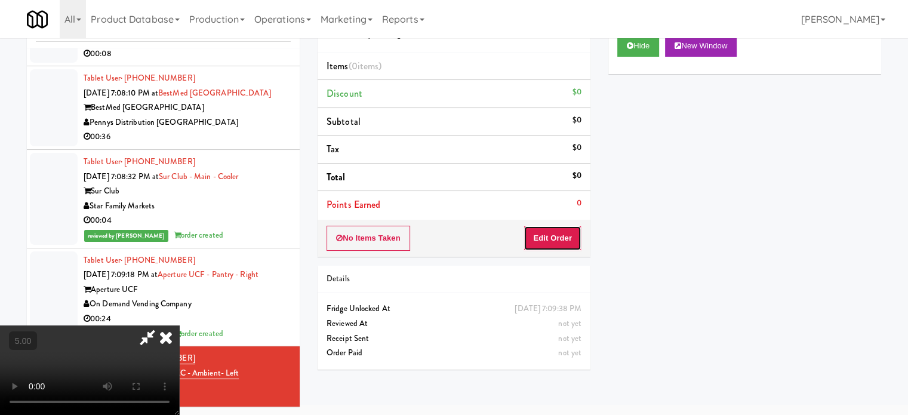
click at [549, 242] on button "Edit Order" at bounding box center [553, 238] width 58 height 25
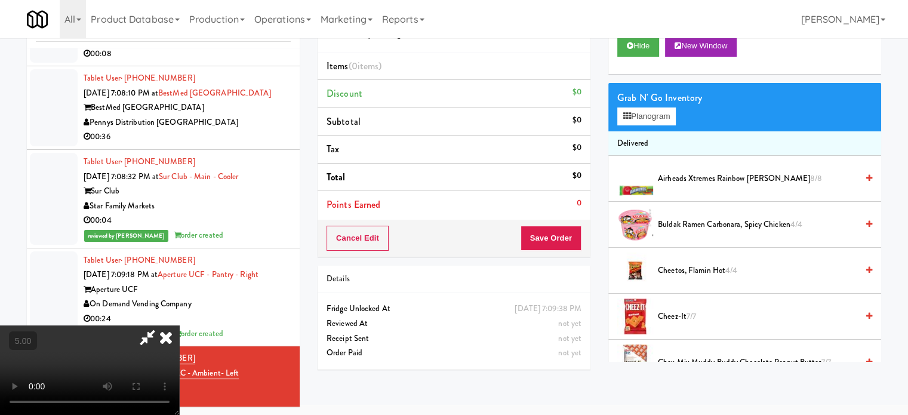
click at [179, 325] on video at bounding box center [89, 370] width 179 height 90
drag, startPoint x: 229, startPoint y: 287, endPoint x: 250, endPoint y: 312, distance: 33.1
click at [179, 325] on video at bounding box center [89, 370] width 179 height 90
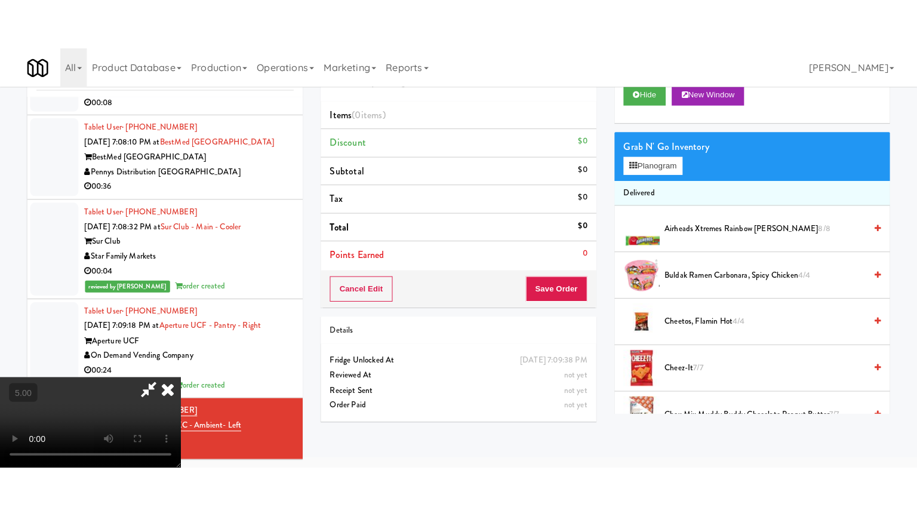
scroll to position [38, 0]
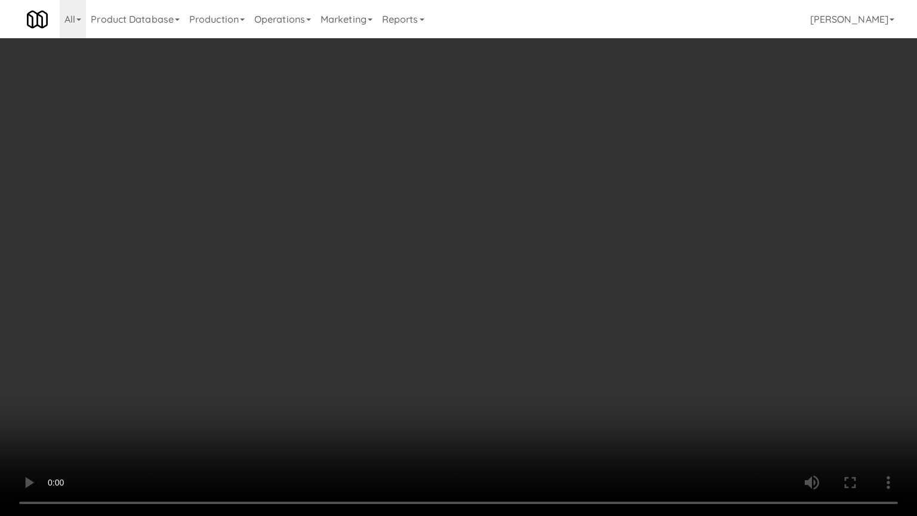
click at [251, 310] on video at bounding box center [458, 258] width 917 height 516
click at [296, 263] on video at bounding box center [458, 258] width 917 height 516
click at [451, 224] on video at bounding box center [458, 258] width 917 height 516
click at [453, 224] on video at bounding box center [458, 258] width 917 height 516
click at [531, 201] on video at bounding box center [458, 258] width 917 height 516
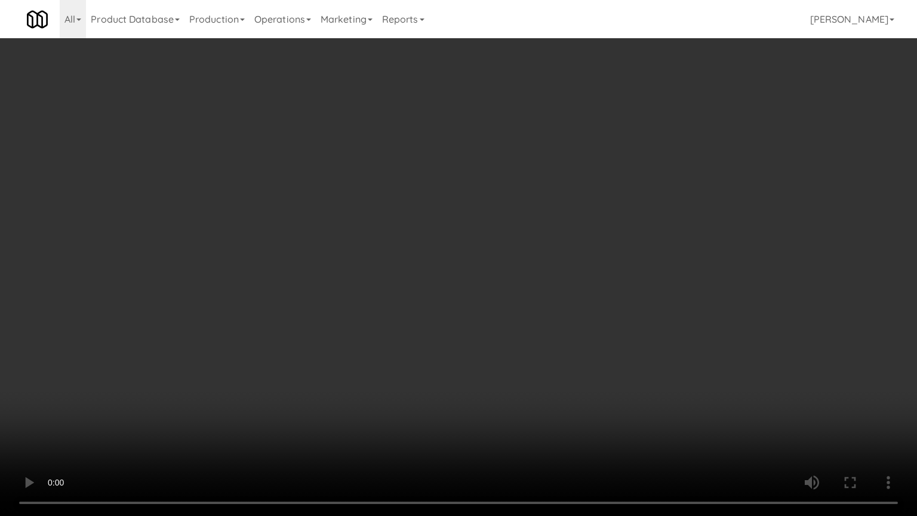
click at [529, 207] on video at bounding box center [458, 258] width 917 height 516
click at [530, 207] on video at bounding box center [458, 258] width 917 height 516
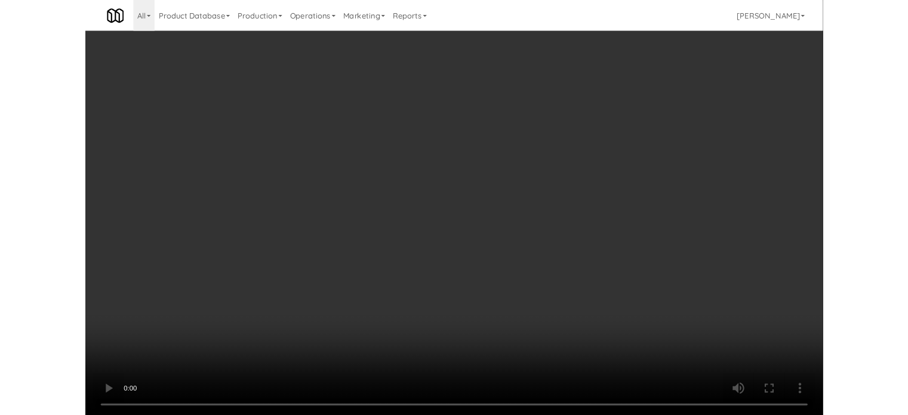
scroll to position [48, 0]
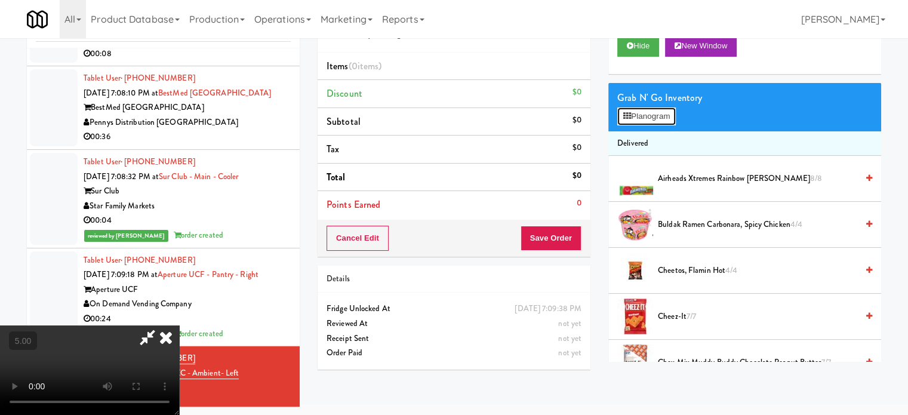
click at [655, 116] on button "Planogram" at bounding box center [646, 116] width 59 height 18
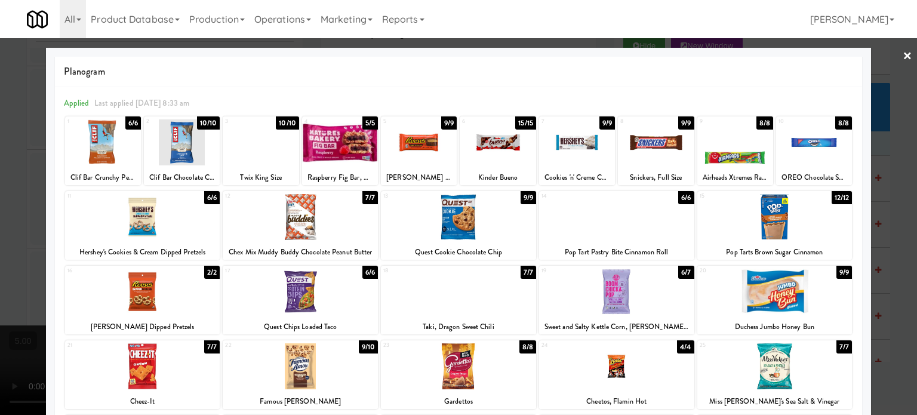
click at [444, 124] on div "9/9" at bounding box center [449, 122] width 16 height 13
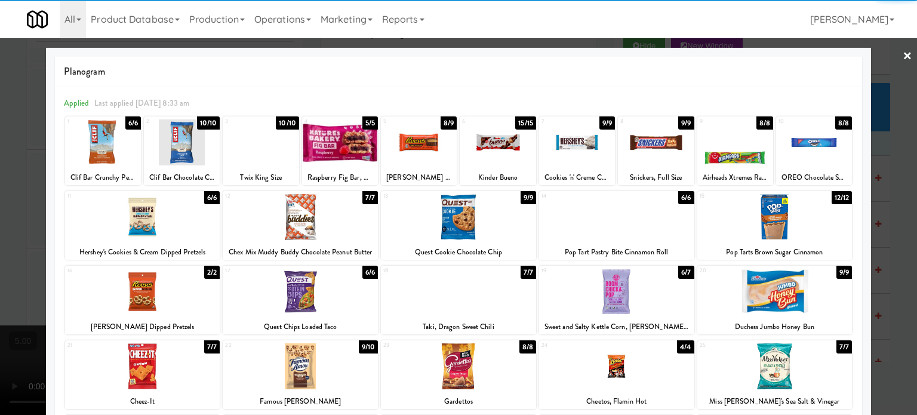
click at [679, 124] on div "9/9" at bounding box center [686, 122] width 16 height 13
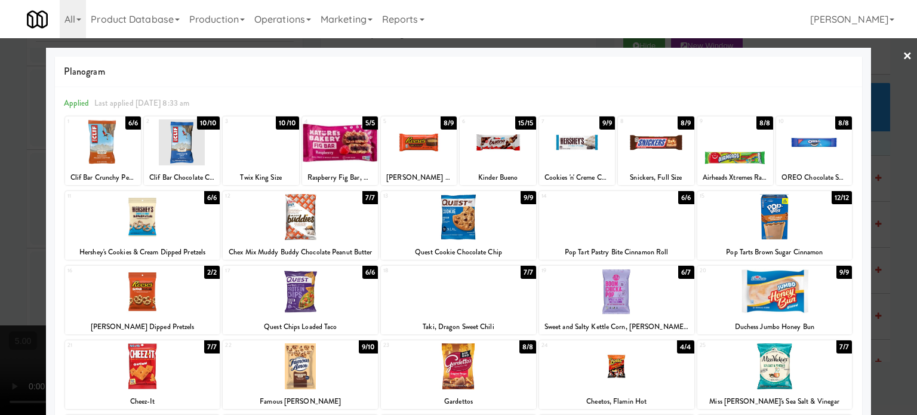
click at [888, 248] on div at bounding box center [458, 207] width 917 height 415
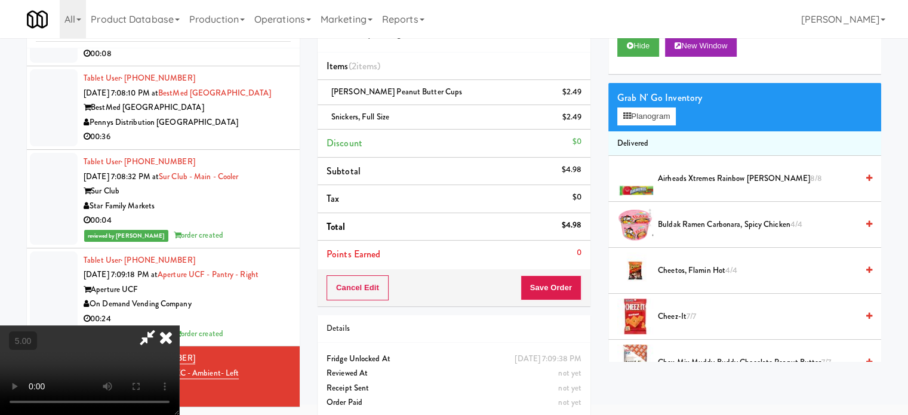
click at [179, 325] on video at bounding box center [89, 370] width 179 height 90
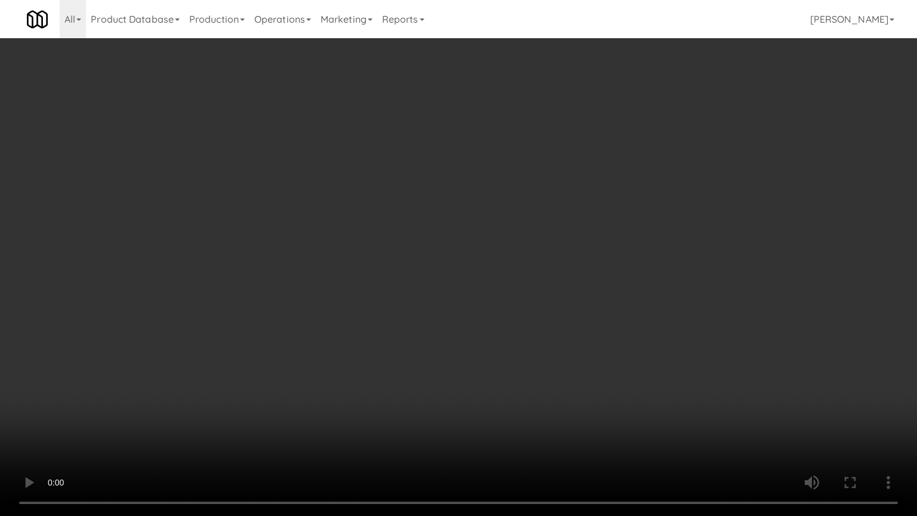
drag, startPoint x: 258, startPoint y: 373, endPoint x: 264, endPoint y: 349, distance: 24.6
click at [259, 371] on video at bounding box center [458, 258] width 917 height 516
click at [332, 281] on video at bounding box center [458, 258] width 917 height 516
click at [367, 257] on video at bounding box center [458, 258] width 917 height 516
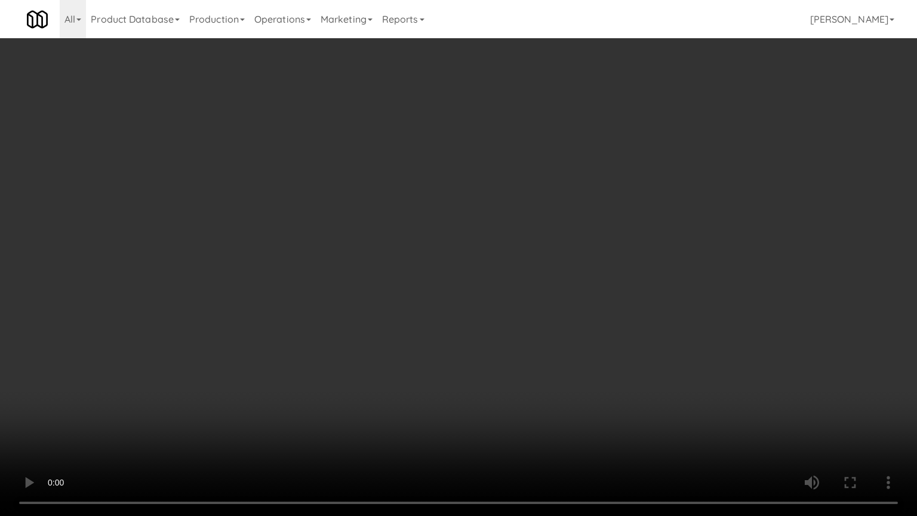
click at [364, 265] on video at bounding box center [458, 258] width 917 height 516
click at [430, 277] on video at bounding box center [458, 258] width 917 height 516
click at [426, 275] on video at bounding box center [458, 258] width 917 height 516
click at [426, 268] on video at bounding box center [458, 258] width 917 height 516
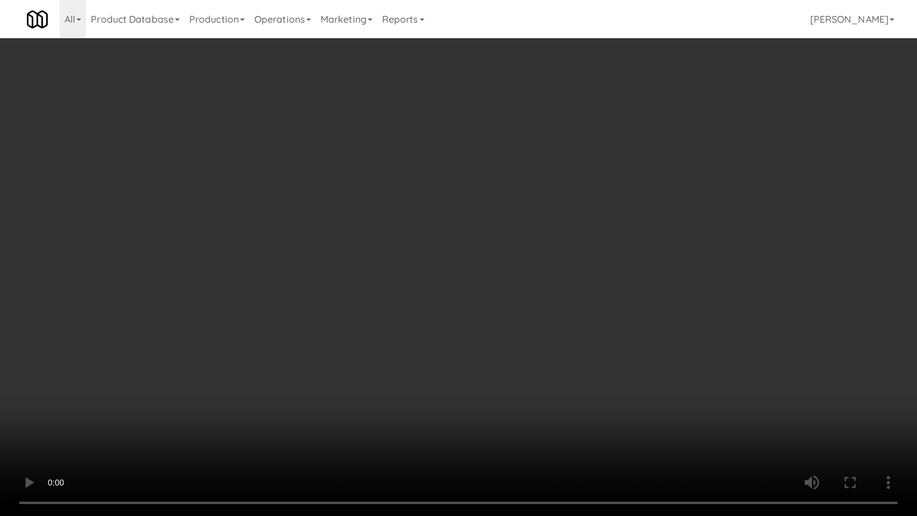
click at [426, 268] on video at bounding box center [458, 258] width 917 height 516
drag, startPoint x: 429, startPoint y: 283, endPoint x: 443, endPoint y: 277, distance: 15.0
click at [438, 283] on video at bounding box center [458, 258] width 917 height 516
click at [443, 277] on video at bounding box center [458, 258] width 917 height 516
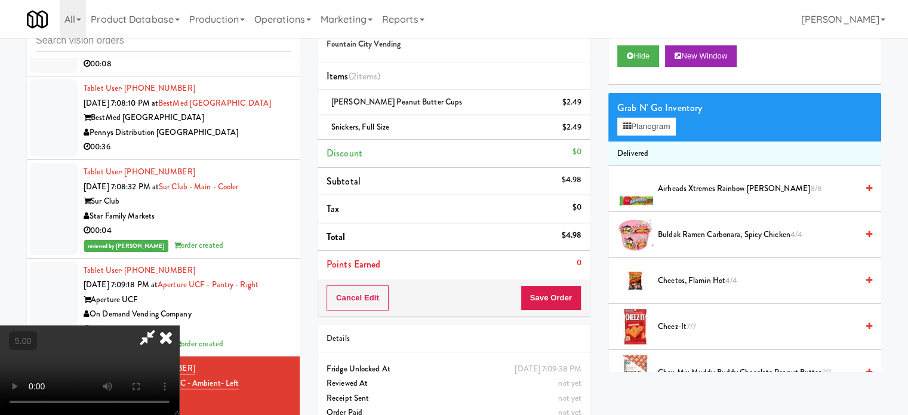
click at [179, 325] on icon at bounding box center [166, 337] width 26 height 24
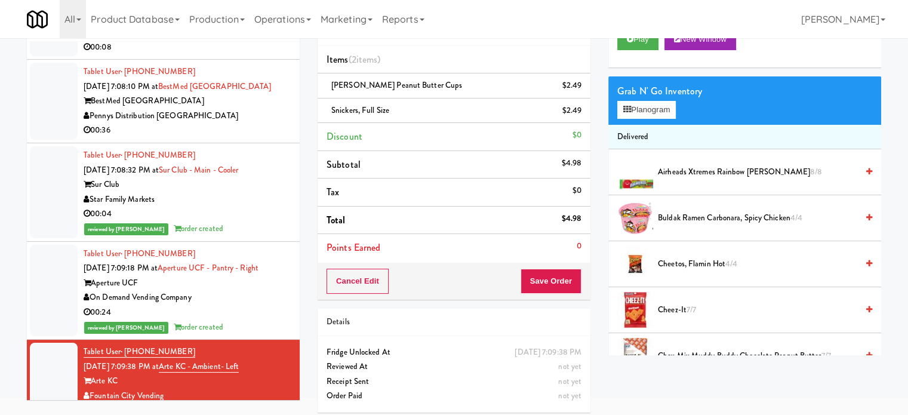
scroll to position [60, 0]
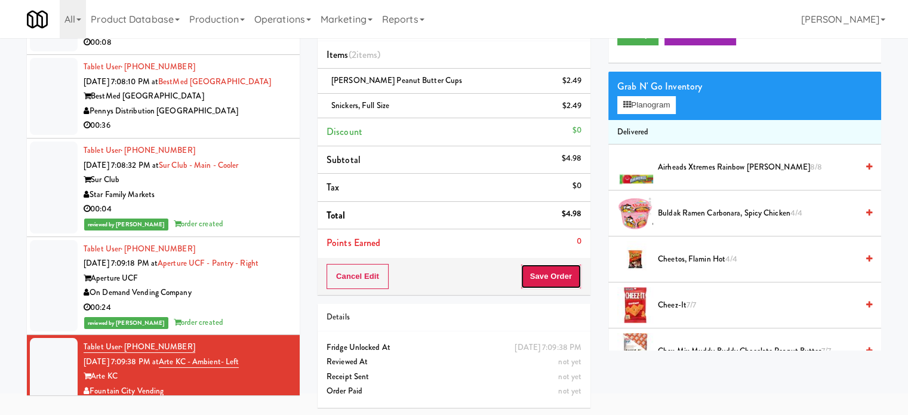
click at [546, 280] on button "Save Order" at bounding box center [551, 276] width 61 height 25
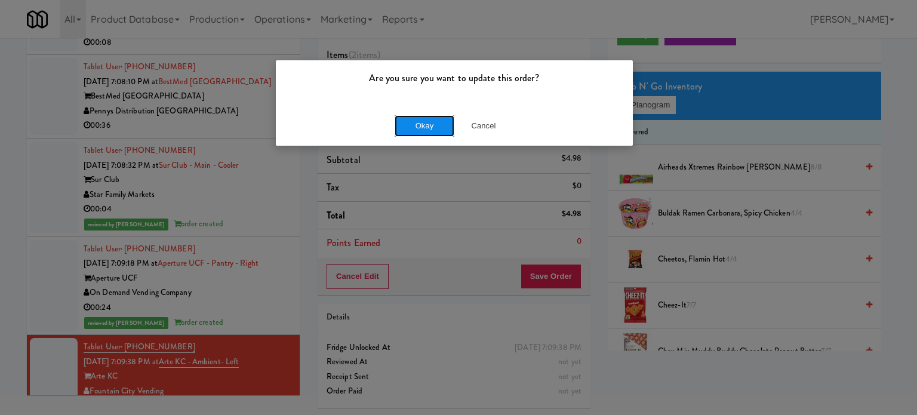
drag, startPoint x: 408, startPoint y: 124, endPoint x: 471, endPoint y: 130, distance: 63.0
click at [408, 124] on button "Okay" at bounding box center [425, 125] width 60 height 21
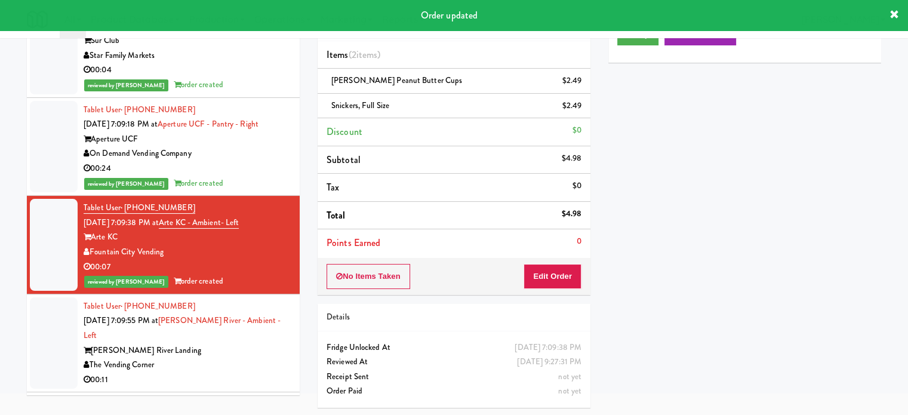
scroll to position [5942, 0]
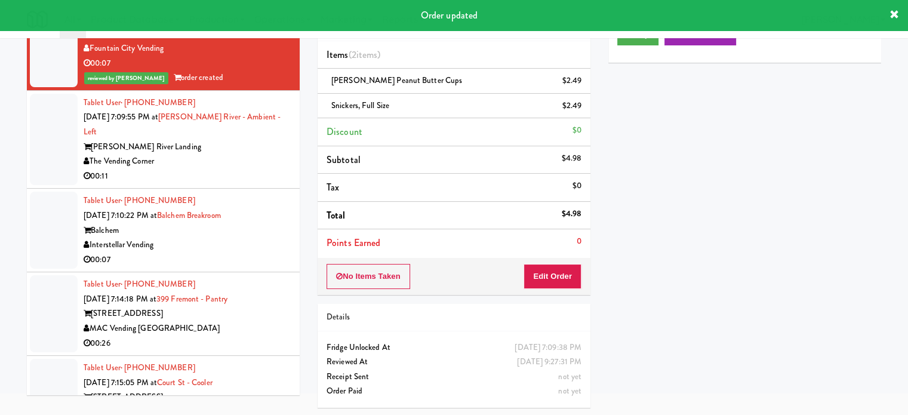
click at [251, 147] on li "Tablet User · (617) 448-2639 [DATE] 7:09:55 PM at [PERSON_NAME][GEOGRAPHIC_DATA…" at bounding box center [163, 140] width 273 height 99
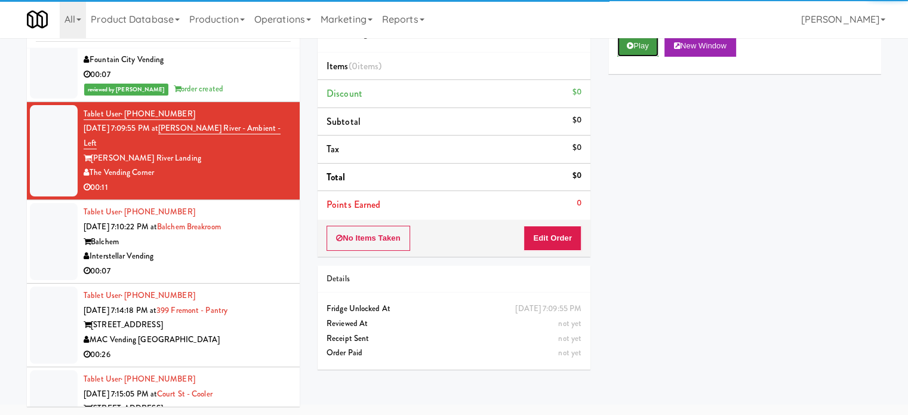
click at [644, 45] on button "Play" at bounding box center [637, 45] width 41 height 21
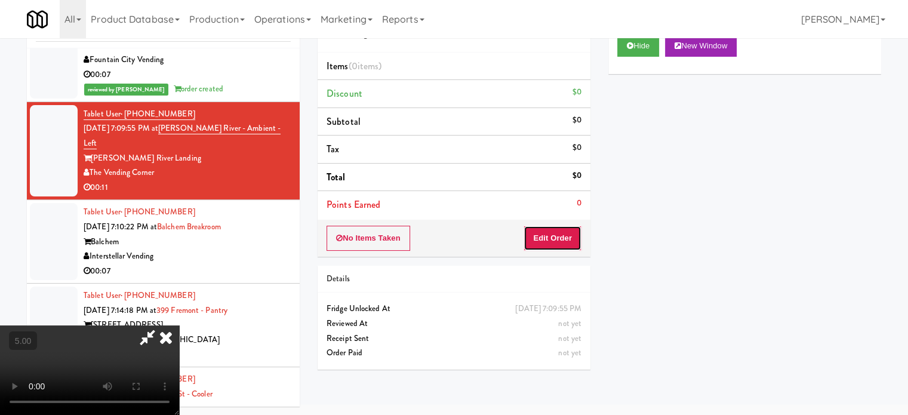
click at [568, 245] on button "Edit Order" at bounding box center [553, 238] width 58 height 25
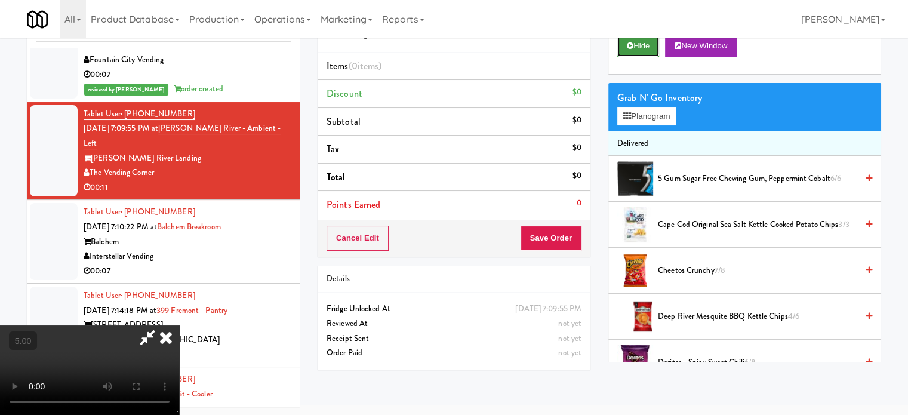
click at [639, 47] on button "Hide" at bounding box center [638, 45] width 42 height 21
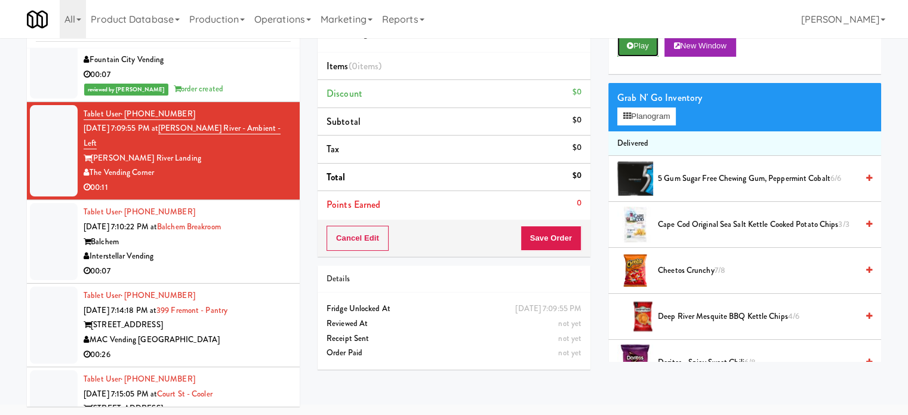
click at [640, 46] on button "Play" at bounding box center [637, 45] width 41 height 21
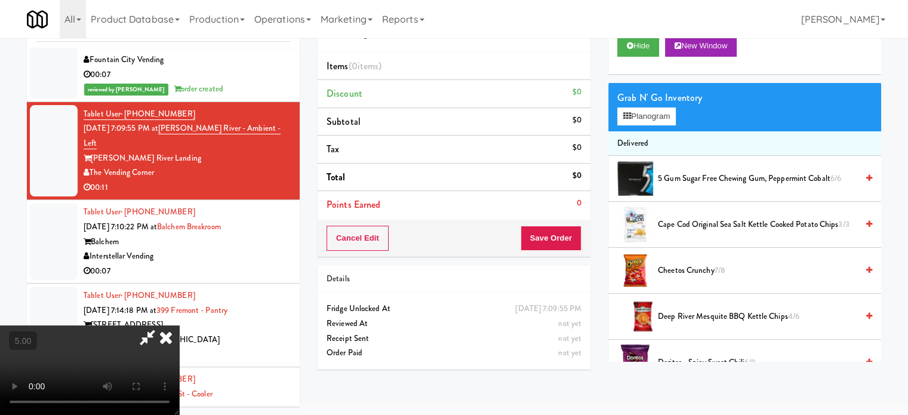
click at [179, 325] on video at bounding box center [89, 370] width 179 height 90
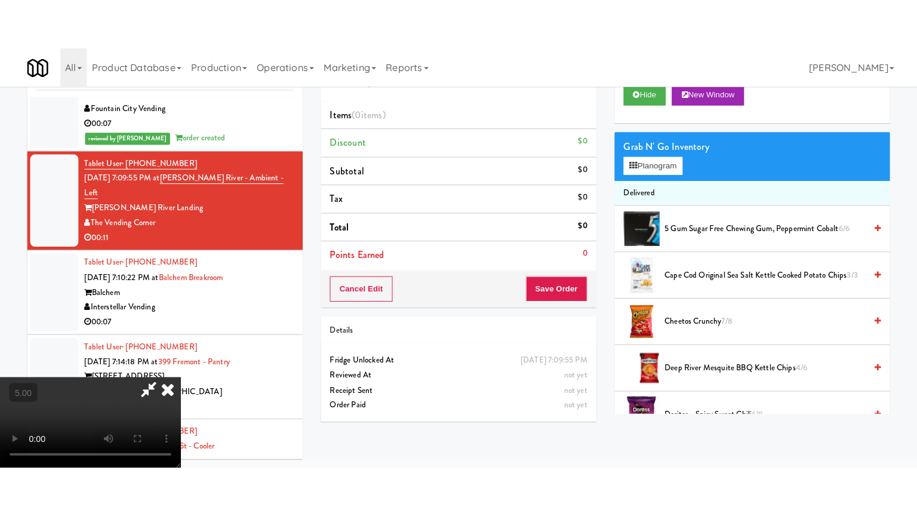
scroll to position [38, 0]
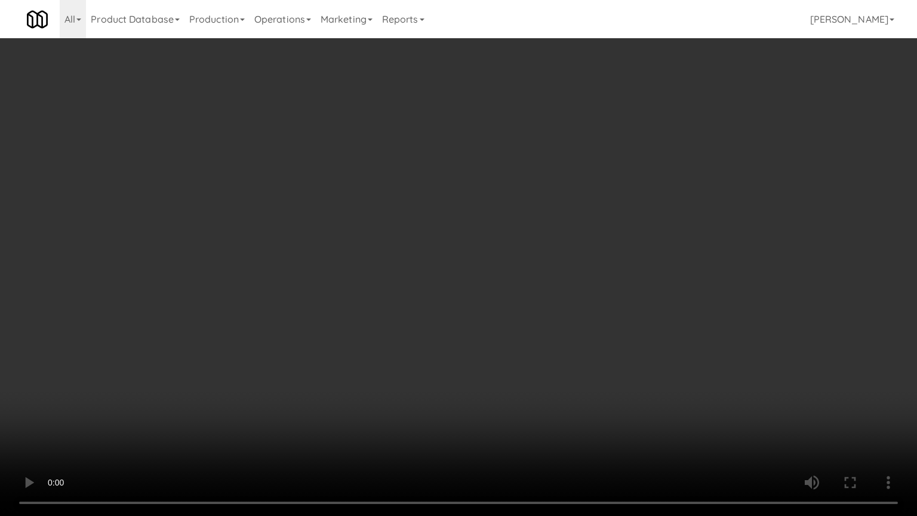
click at [461, 238] on video at bounding box center [458, 258] width 917 height 516
click at [463, 235] on video at bounding box center [458, 258] width 917 height 516
click at [466, 233] on video at bounding box center [458, 258] width 917 height 516
click at [469, 230] on video at bounding box center [458, 258] width 917 height 516
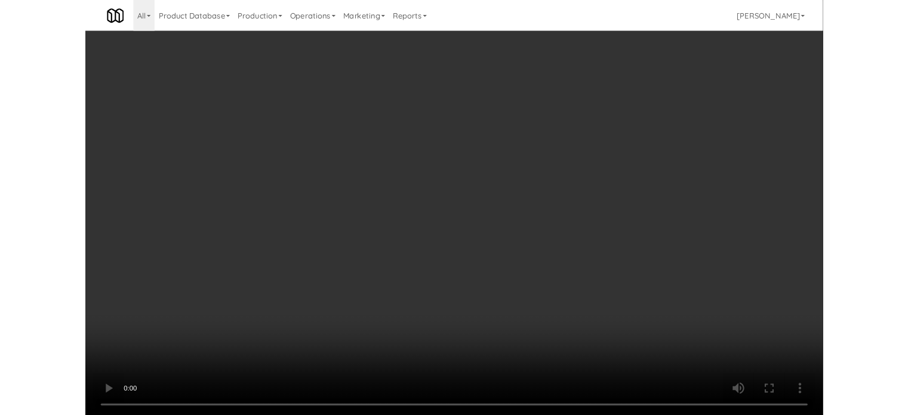
scroll to position [48, 0]
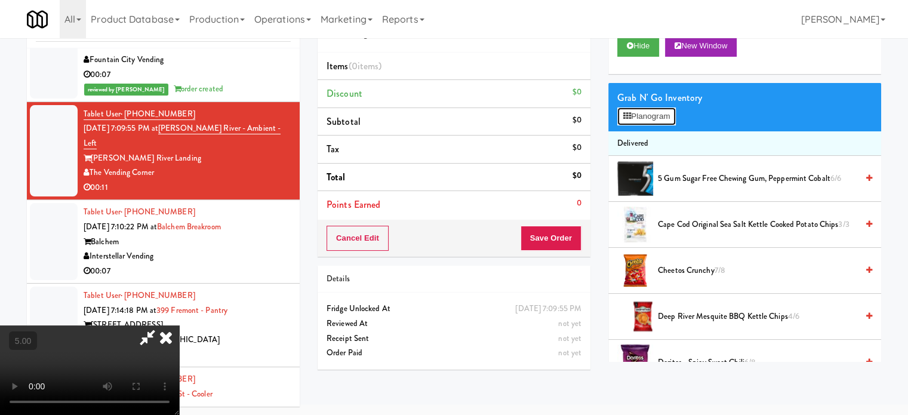
click at [665, 118] on button "Planogram" at bounding box center [646, 116] width 59 height 18
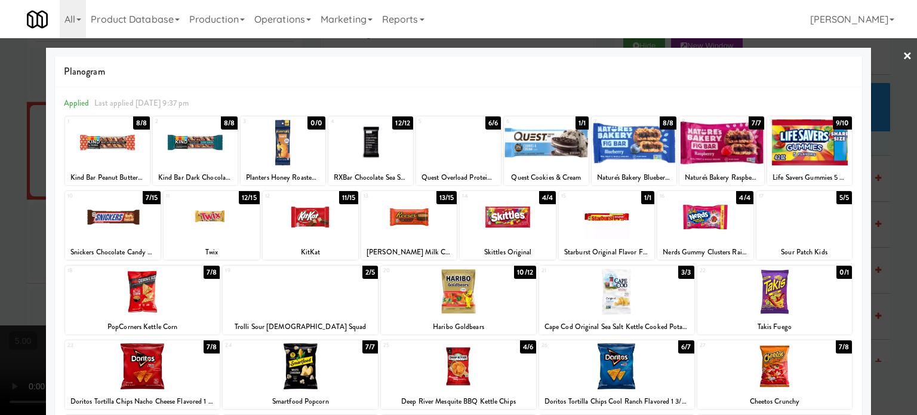
click at [678, 266] on div "3/3" at bounding box center [686, 272] width 16 height 13
drag, startPoint x: 889, startPoint y: 293, endPoint x: 834, endPoint y: 299, distance: 55.2
click at [889, 294] on div at bounding box center [458, 207] width 917 height 415
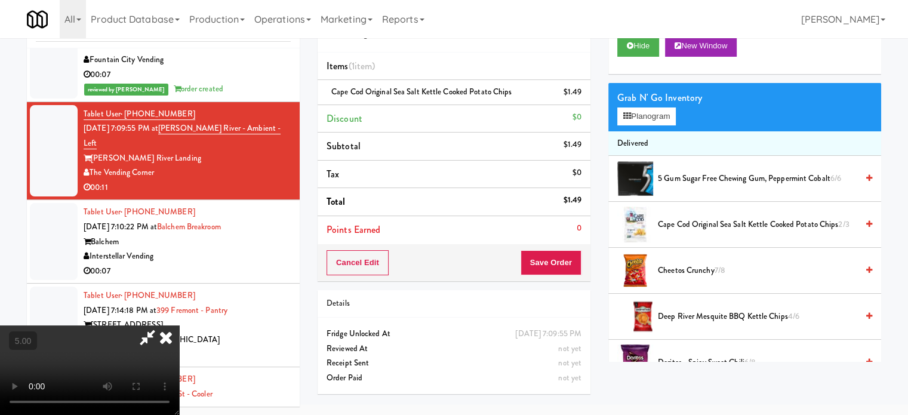
click at [179, 325] on video at bounding box center [89, 370] width 179 height 90
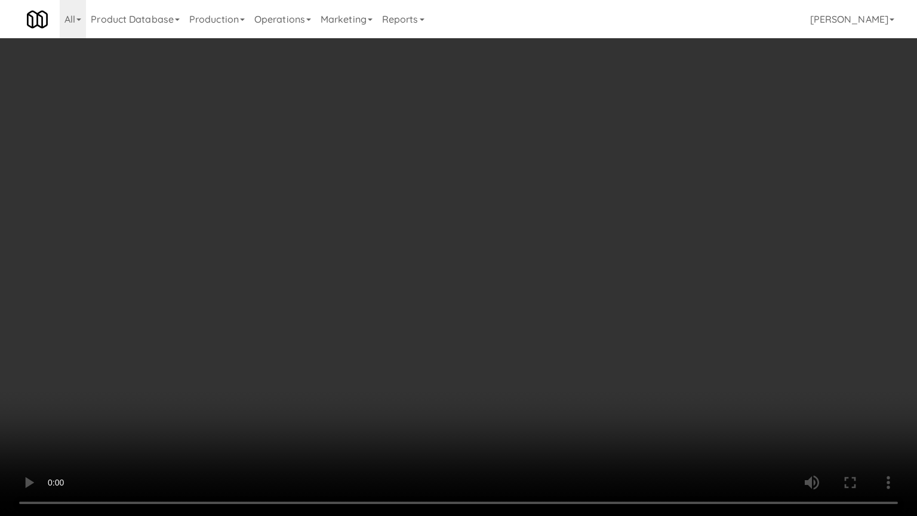
drag, startPoint x: 297, startPoint y: 328, endPoint x: 374, endPoint y: 246, distance: 112.8
click at [303, 323] on video at bounding box center [458, 258] width 917 height 516
click at [377, 242] on video at bounding box center [458, 258] width 917 height 516
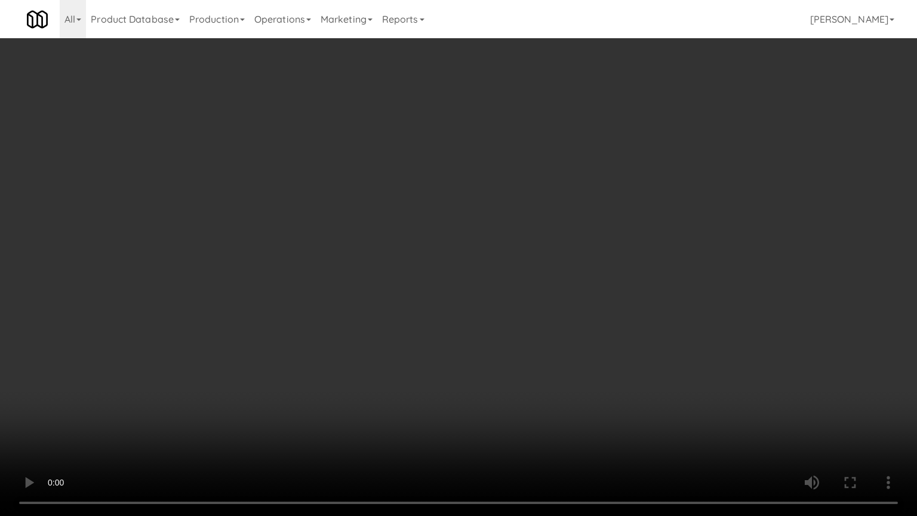
click at [379, 241] on video at bounding box center [458, 258] width 917 height 516
click at [384, 238] on video at bounding box center [458, 258] width 917 height 516
click at [386, 239] on video at bounding box center [458, 258] width 917 height 516
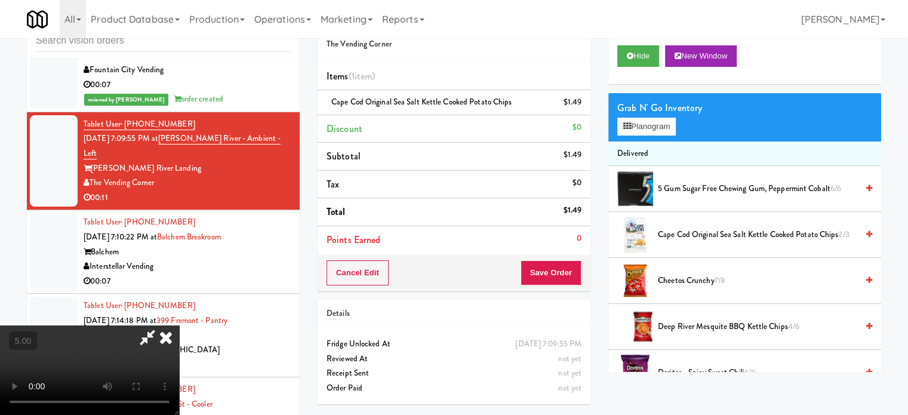
drag, startPoint x: 535, startPoint y: 119, endPoint x: 499, endPoint y: 170, distance: 62.1
click at [179, 325] on icon at bounding box center [166, 337] width 26 height 24
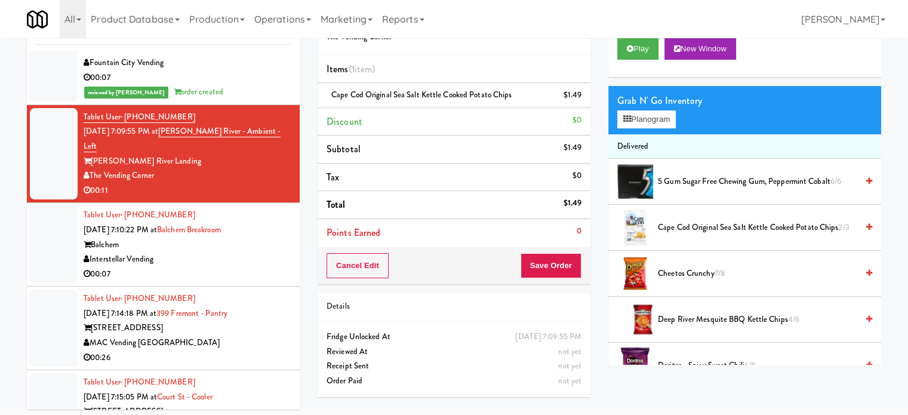
scroll to position [48, 0]
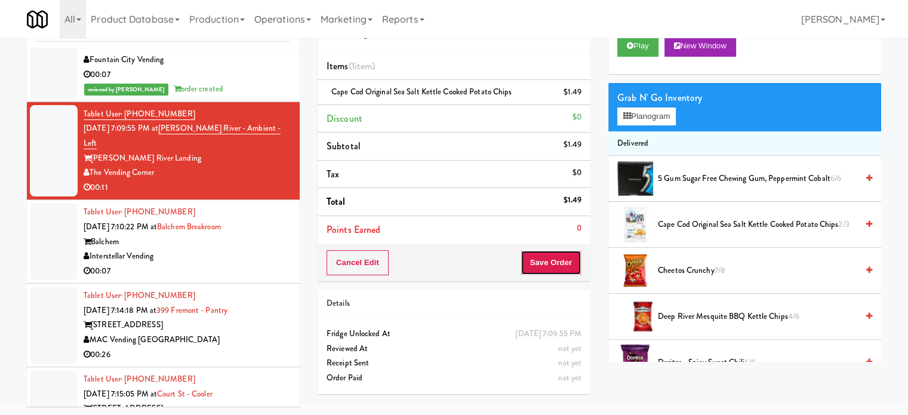
drag, startPoint x: 547, startPoint y: 271, endPoint x: 528, endPoint y: 259, distance: 22.0
click at [547, 271] on button "Save Order" at bounding box center [551, 262] width 61 height 25
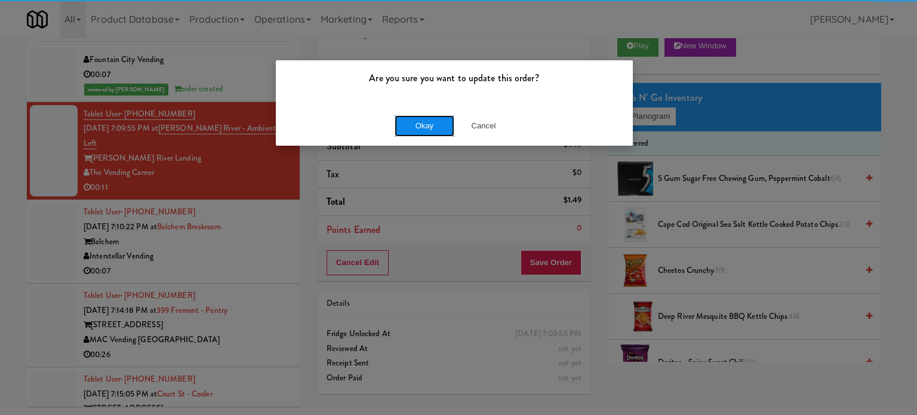
click at [414, 122] on button "Okay" at bounding box center [425, 125] width 60 height 21
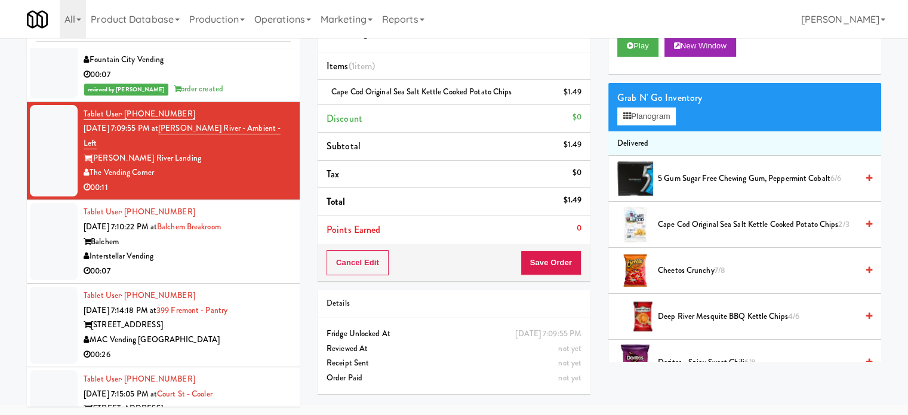
click at [234, 264] on div "00:07" at bounding box center [187, 271] width 207 height 15
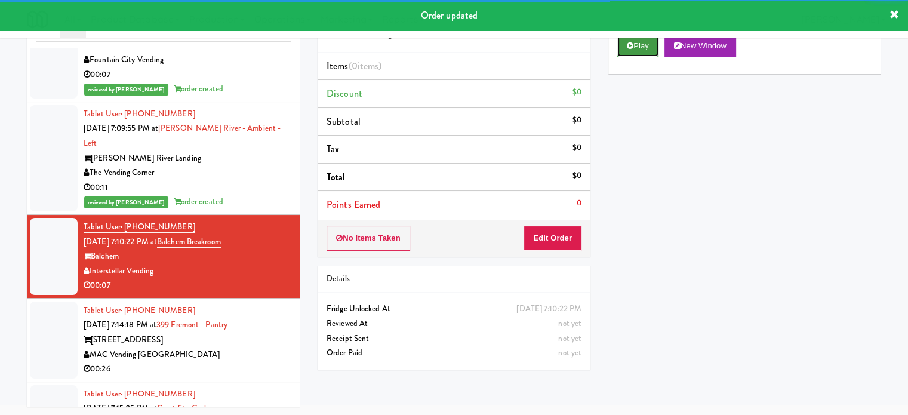
click at [640, 47] on button "Play" at bounding box center [637, 45] width 41 height 21
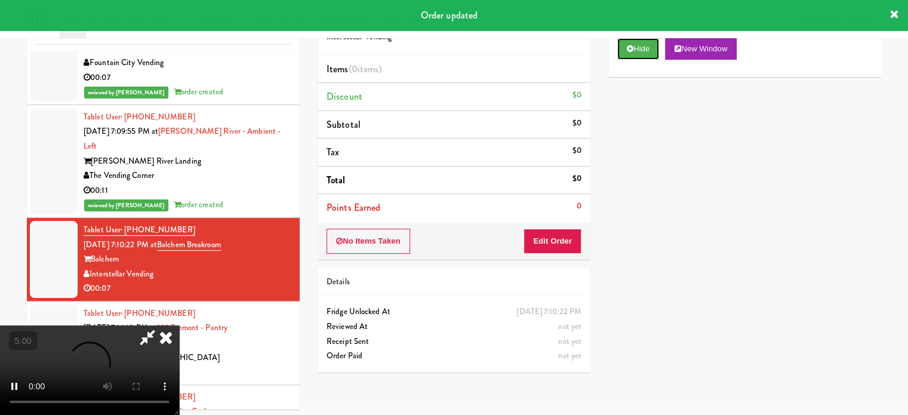
scroll to position [48, 0]
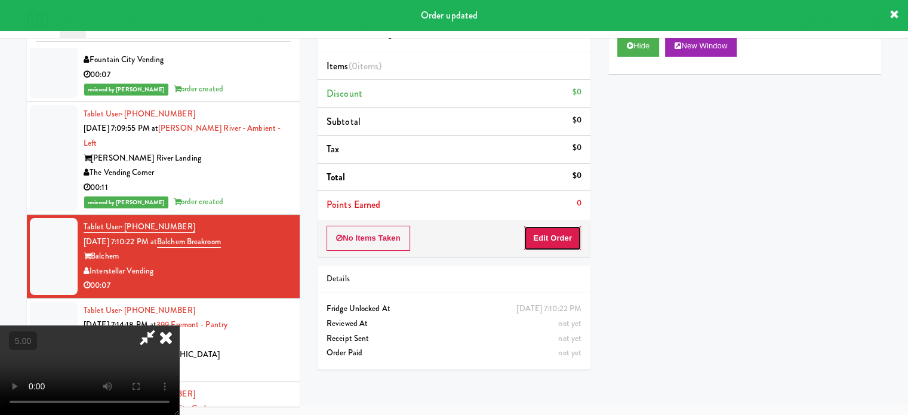
click at [537, 244] on button "Edit Order" at bounding box center [553, 238] width 58 height 25
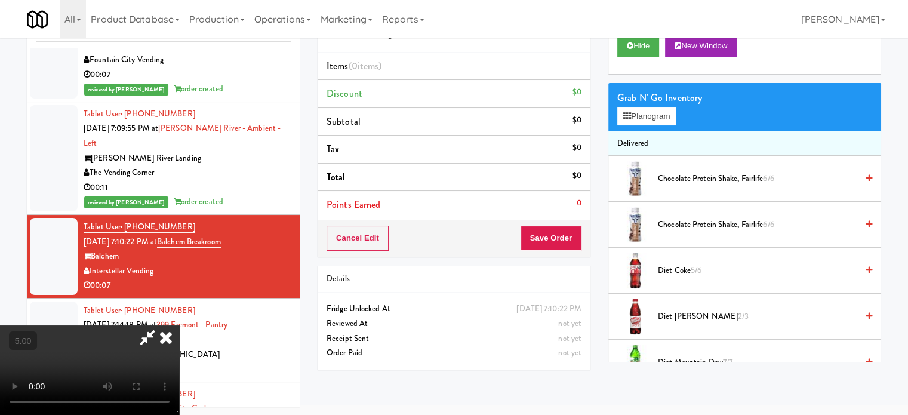
drag, startPoint x: 616, startPoint y: 295, endPoint x: 617, endPoint y: 283, distance: 12.0
click at [617, 294] on li "Diet [PERSON_NAME] 2/3" at bounding box center [744, 317] width 273 height 46
drag, startPoint x: 617, startPoint y: 282, endPoint x: 656, endPoint y: 238, distance: 58.4
click at [619, 274] on div at bounding box center [635, 271] width 36 height 36
click at [656, 238] on li "Chocolate Protein Shake, Fairlife 6/6" at bounding box center [744, 225] width 273 height 46
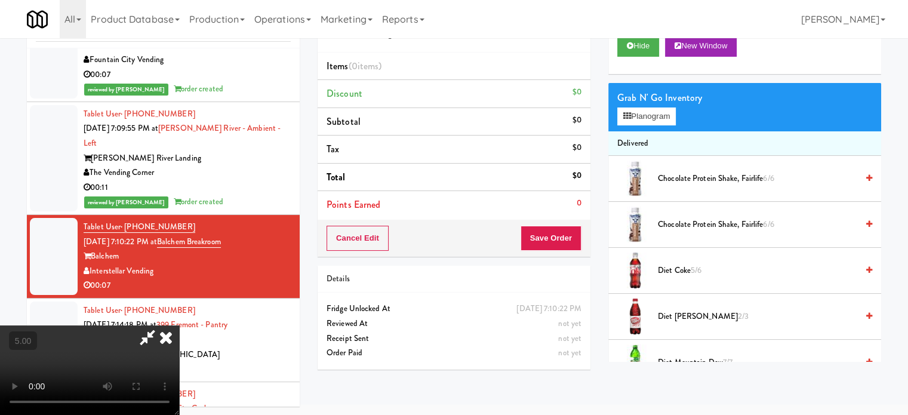
click at [179, 331] on video at bounding box center [89, 370] width 179 height 90
drag, startPoint x: 259, startPoint y: 317, endPoint x: 241, endPoint y: 383, distance: 68.1
click at [179, 325] on video at bounding box center [89, 370] width 179 height 90
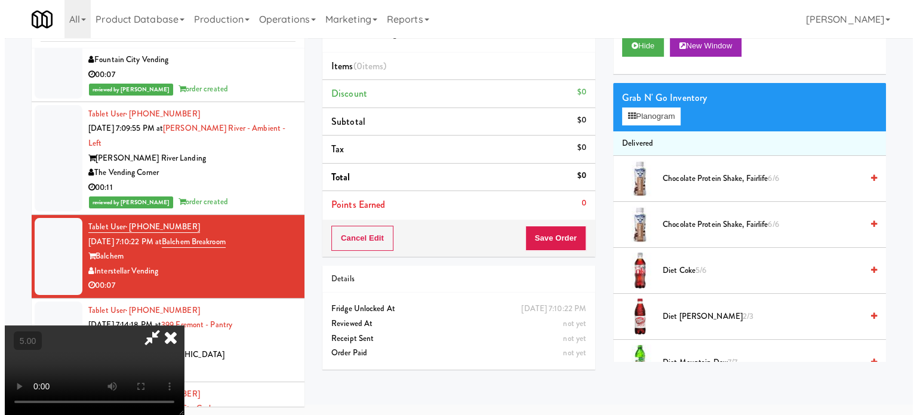
scroll to position [38, 0]
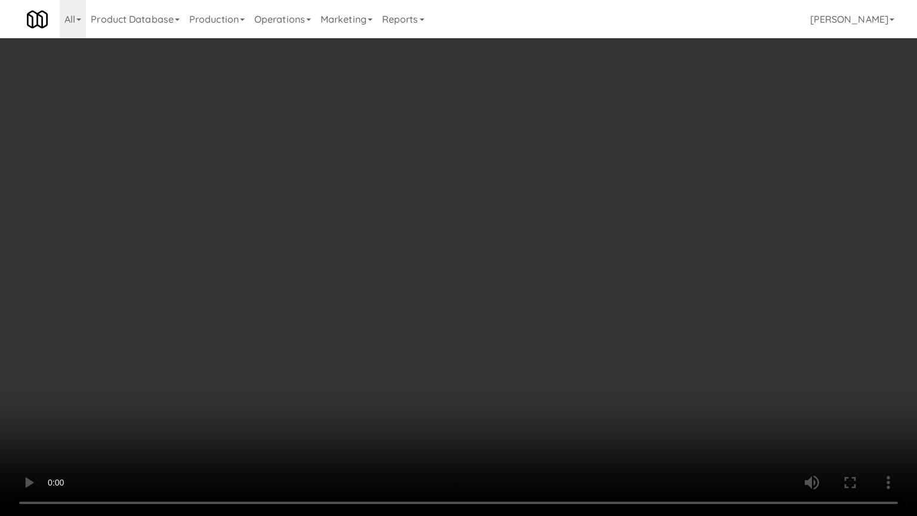
click at [425, 251] on video at bounding box center [458, 258] width 917 height 516
click at [402, 277] on video at bounding box center [458, 258] width 917 height 516
click at [417, 279] on video at bounding box center [458, 258] width 917 height 516
click at [481, 284] on video at bounding box center [458, 258] width 917 height 516
click at [475, 287] on video at bounding box center [458, 258] width 917 height 516
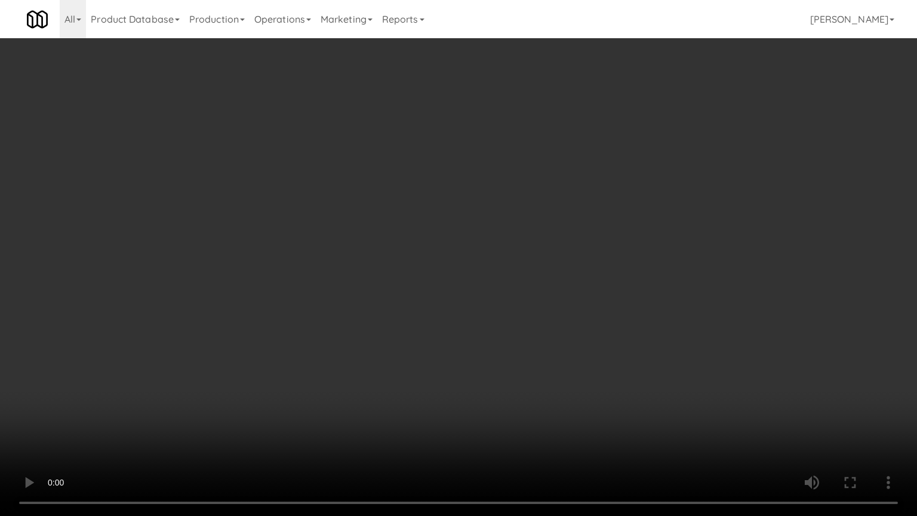
click at [495, 282] on video at bounding box center [458, 258] width 917 height 516
click at [454, 287] on video at bounding box center [458, 258] width 917 height 516
click at [507, 281] on video at bounding box center [458, 258] width 917 height 516
drag, startPoint x: 238, startPoint y: 401, endPoint x: 263, endPoint y: 380, distance: 33.0
click at [239, 401] on video at bounding box center [458, 258] width 917 height 516
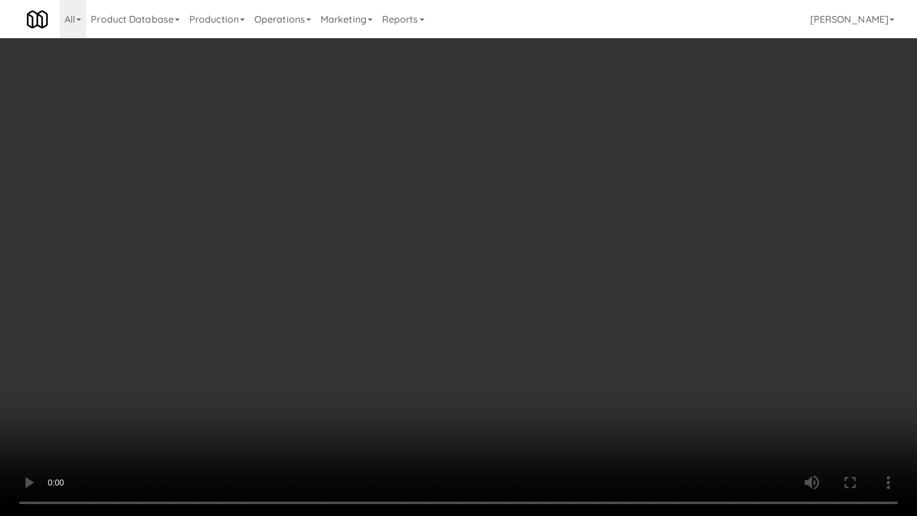
click at [284, 360] on video at bounding box center [458, 258] width 917 height 516
drag, startPoint x: 476, startPoint y: 342, endPoint x: 462, endPoint y: 346, distance: 14.4
click at [476, 342] on video at bounding box center [458, 258] width 917 height 516
click at [442, 350] on video at bounding box center [458, 258] width 917 height 516
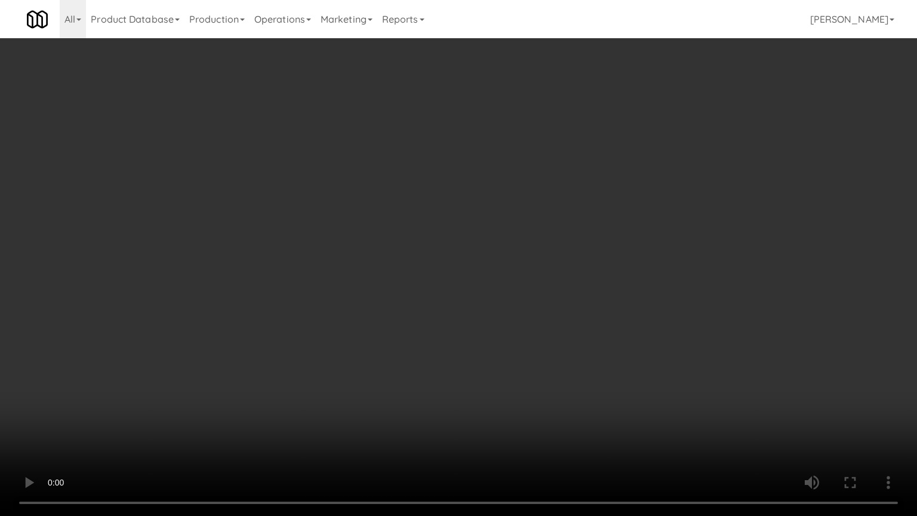
click at [506, 361] on video at bounding box center [458, 258] width 917 height 516
click at [474, 359] on video at bounding box center [458, 258] width 917 height 516
click at [477, 351] on video at bounding box center [458, 258] width 917 height 516
click at [497, 339] on video at bounding box center [458, 258] width 917 height 516
drag, startPoint x: 499, startPoint y: 348, endPoint x: 572, endPoint y: 230, distance: 138.4
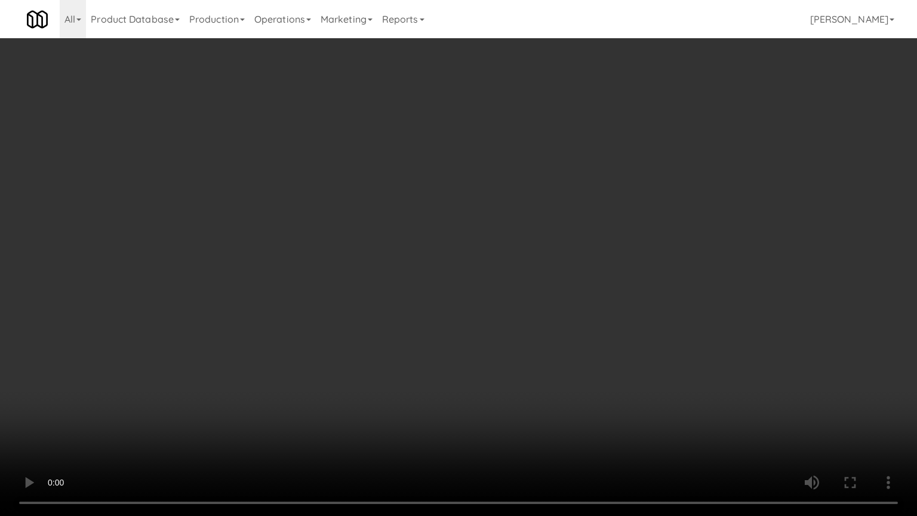
click at [499, 348] on video at bounding box center [458, 258] width 917 height 516
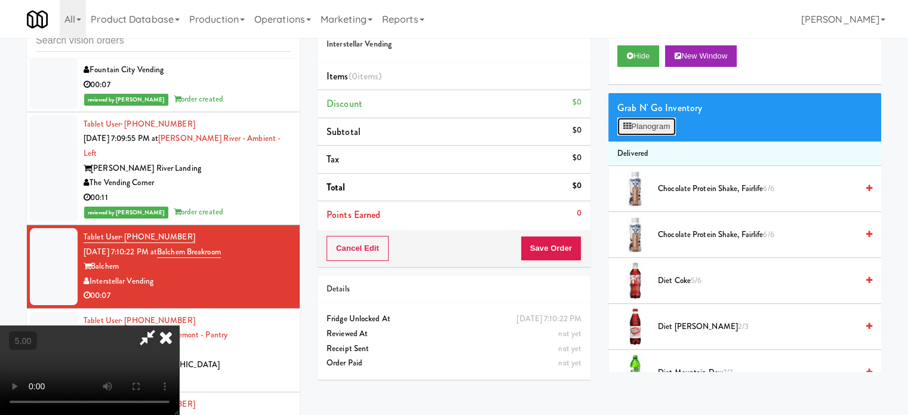
click at [665, 124] on button "Planogram" at bounding box center [646, 127] width 59 height 18
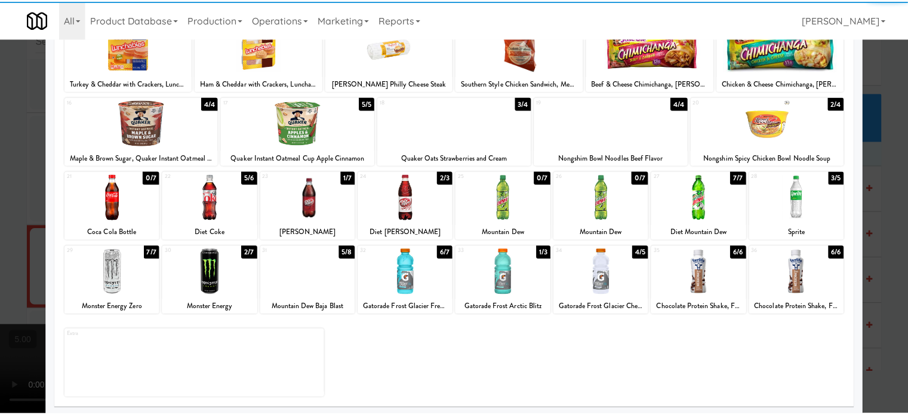
scroll to position [171, 0]
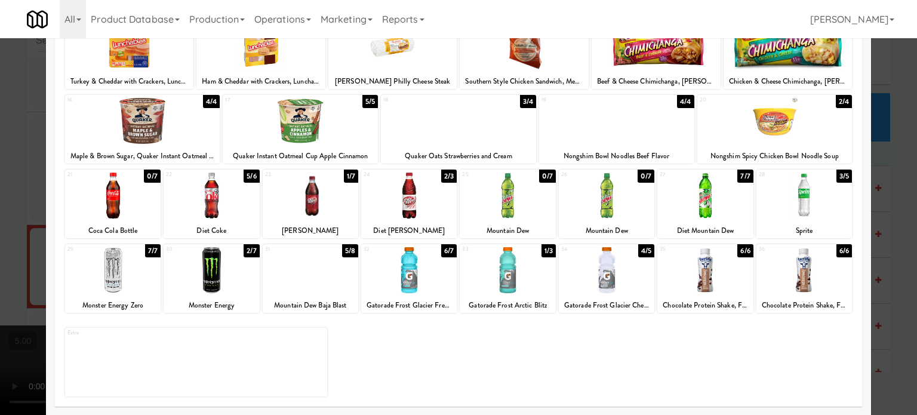
click at [885, 190] on div at bounding box center [458, 207] width 917 height 415
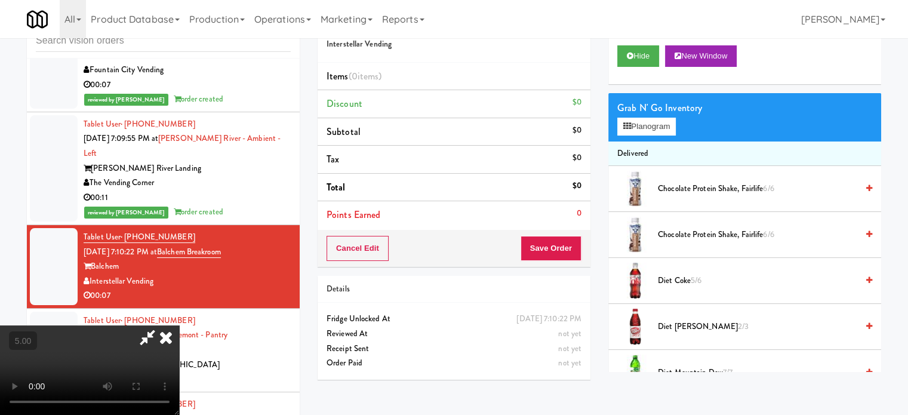
click at [179, 325] on video at bounding box center [89, 370] width 179 height 90
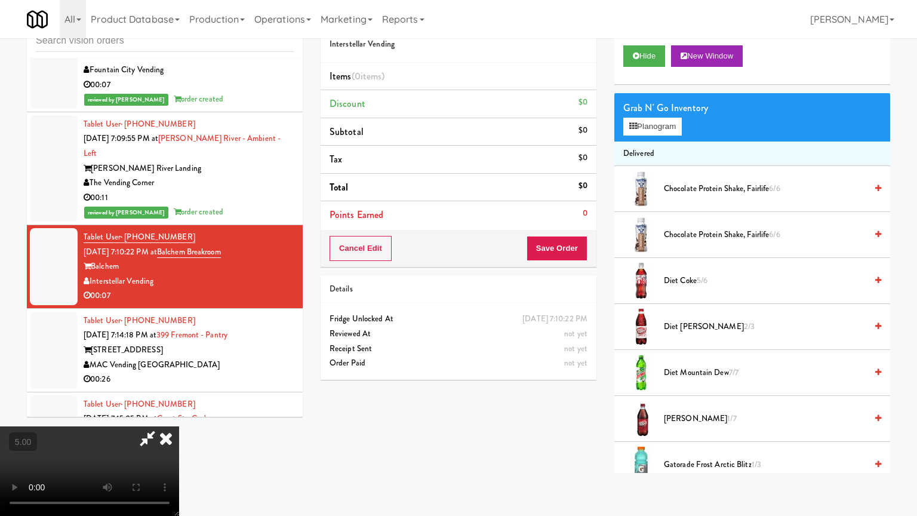
click at [179, 414] on video at bounding box center [89, 471] width 179 height 90
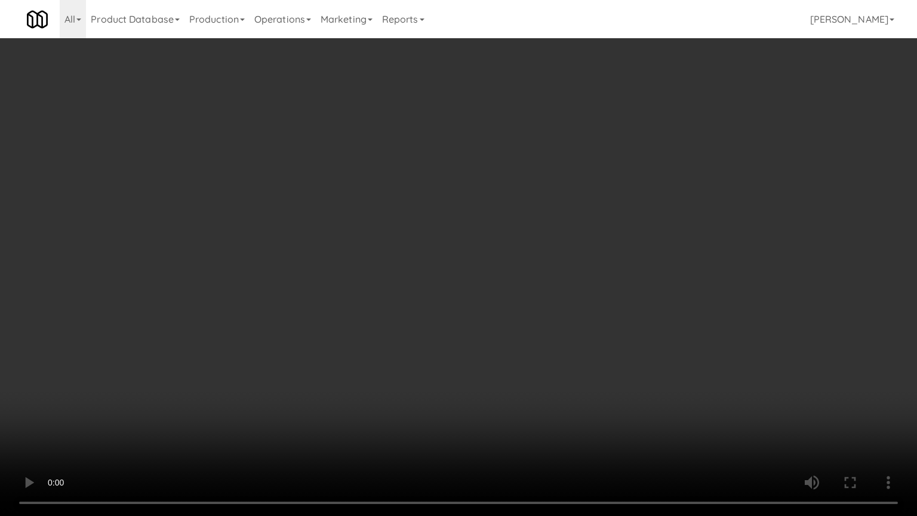
click at [359, 414] on video at bounding box center [458, 258] width 917 height 516
click at [361, 414] on video at bounding box center [458, 258] width 917 height 516
click at [420, 411] on video at bounding box center [458, 258] width 917 height 516
drag, startPoint x: 306, startPoint y: 377, endPoint x: 679, endPoint y: 284, distance: 384.7
click at [306, 377] on video at bounding box center [458, 258] width 917 height 516
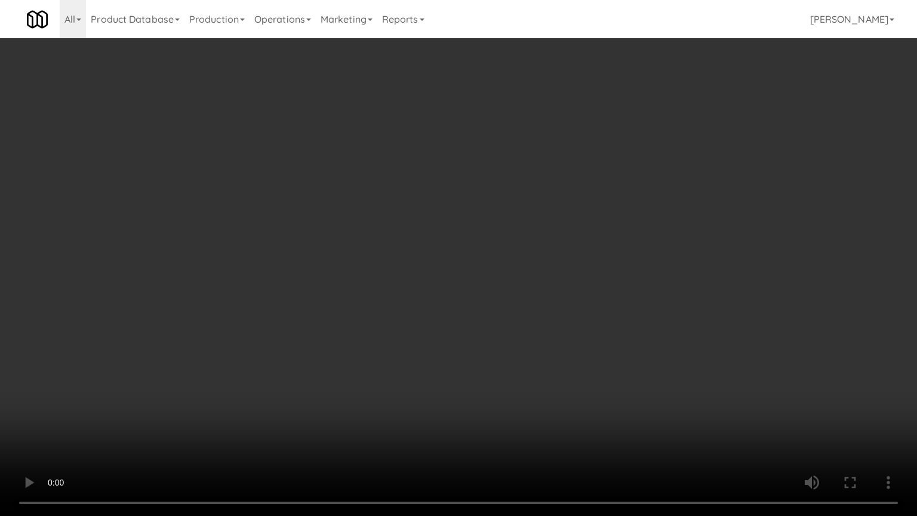
click at [532, 306] on video at bounding box center [458, 258] width 917 height 516
click at [323, 345] on video at bounding box center [458, 258] width 917 height 516
click at [500, 234] on video at bounding box center [458, 258] width 917 height 516
click at [504, 230] on video at bounding box center [458, 258] width 917 height 516
click at [590, 215] on video at bounding box center [458, 258] width 917 height 516
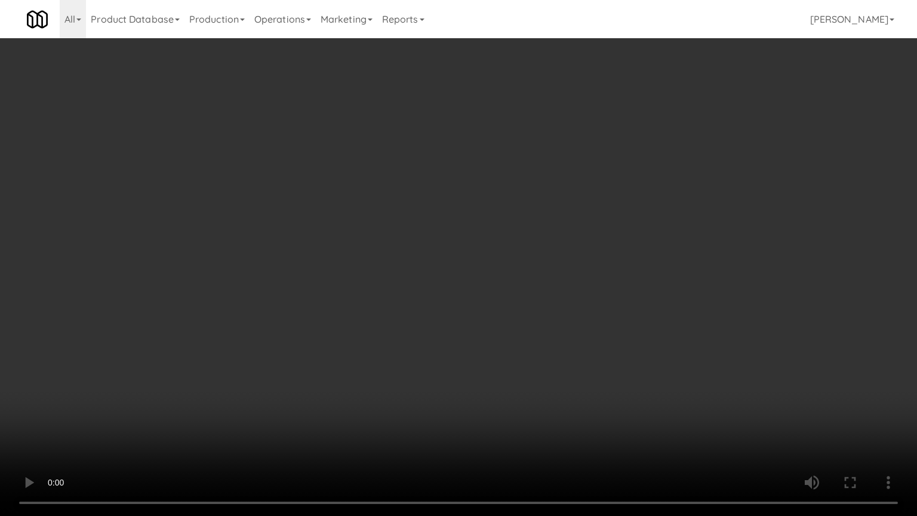
drag, startPoint x: 533, startPoint y: 305, endPoint x: 544, endPoint y: 293, distance: 16.1
click at [533, 306] on video at bounding box center [458, 258] width 917 height 516
click at [539, 294] on video at bounding box center [458, 258] width 917 height 516
click at [533, 300] on video at bounding box center [458, 258] width 917 height 516
click at [645, 306] on video at bounding box center [458, 258] width 917 height 516
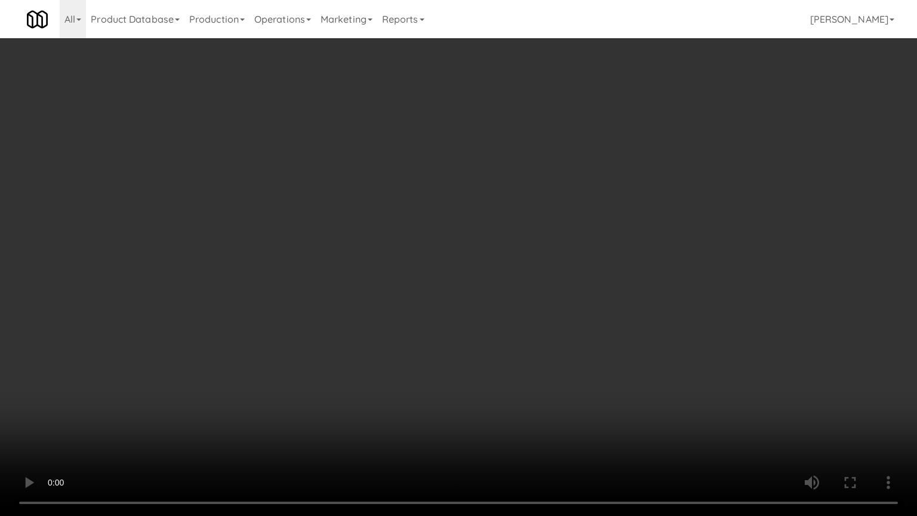
click at [626, 307] on video at bounding box center [458, 258] width 917 height 516
click at [683, 294] on video at bounding box center [458, 258] width 917 height 516
drag, startPoint x: 449, startPoint y: 416, endPoint x: 487, endPoint y: 354, distance: 72.9
click at [449, 414] on video at bounding box center [458, 258] width 917 height 516
click at [560, 273] on video at bounding box center [458, 258] width 917 height 516
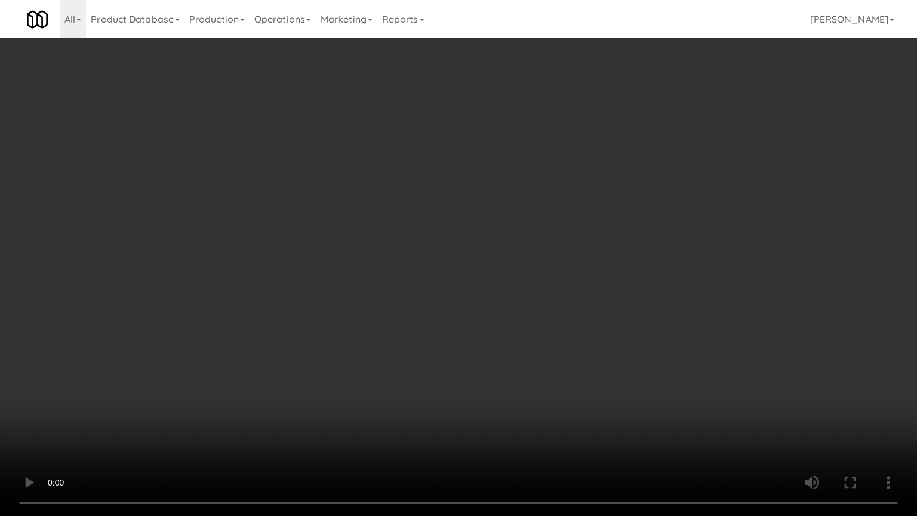
click at [559, 276] on video at bounding box center [458, 258] width 917 height 516
click at [611, 272] on video at bounding box center [458, 258] width 917 height 516
click at [614, 270] on video at bounding box center [458, 258] width 917 height 516
click at [702, 256] on video at bounding box center [458, 258] width 917 height 516
click at [663, 253] on video at bounding box center [458, 258] width 917 height 516
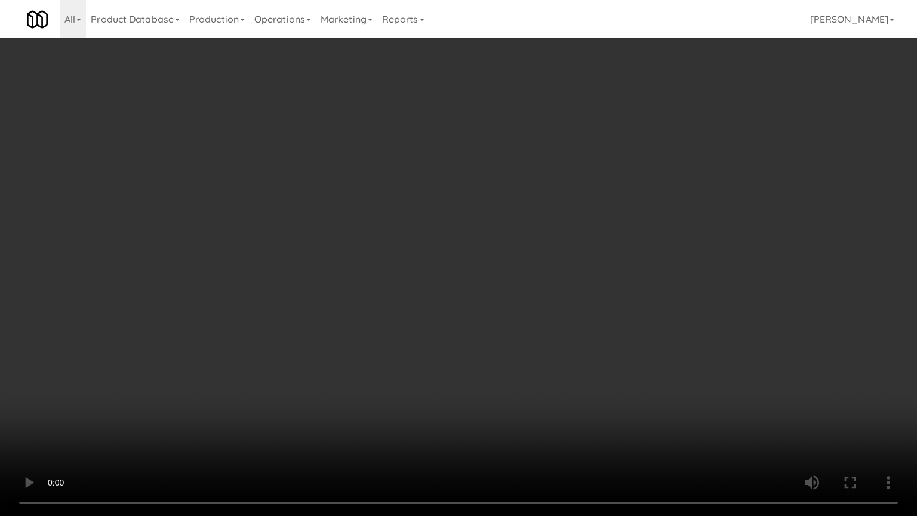
click at [668, 251] on video at bounding box center [458, 258] width 917 height 516
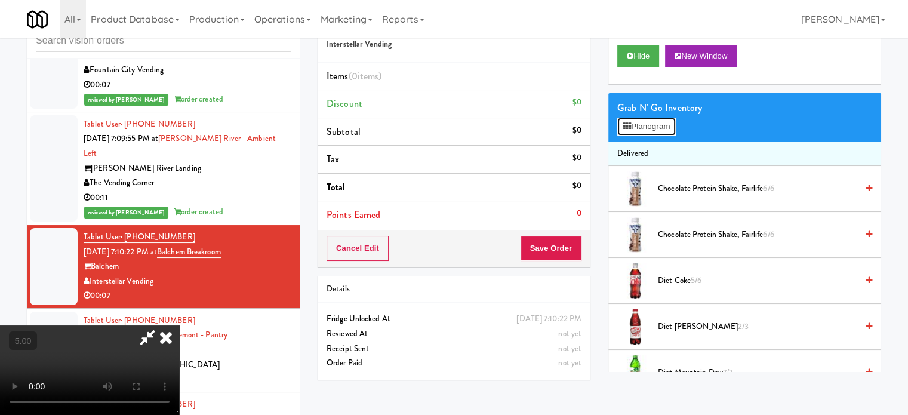
click at [663, 127] on button "Planogram" at bounding box center [646, 127] width 59 height 18
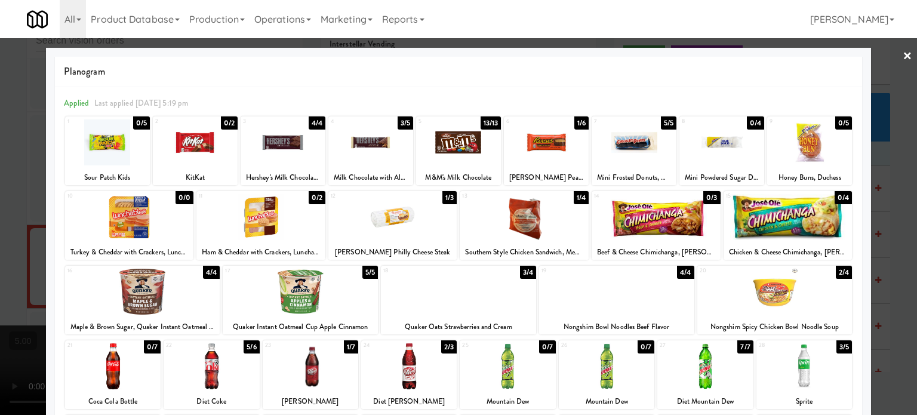
click at [683, 272] on div "4/4" at bounding box center [685, 272] width 17 height 13
click at [889, 145] on div at bounding box center [458, 207] width 917 height 415
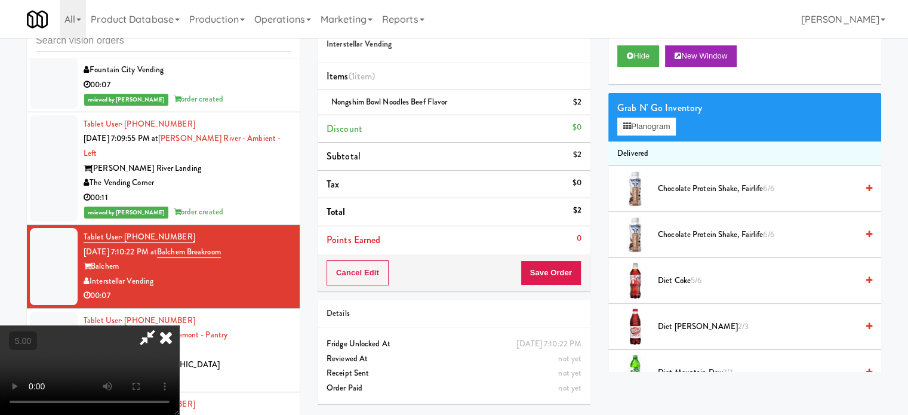
drag, startPoint x: 396, startPoint y: 178, endPoint x: 403, endPoint y: 178, distance: 7.2
click at [179, 325] on video at bounding box center [89, 370] width 179 height 90
click at [179, 325] on icon at bounding box center [166, 337] width 26 height 24
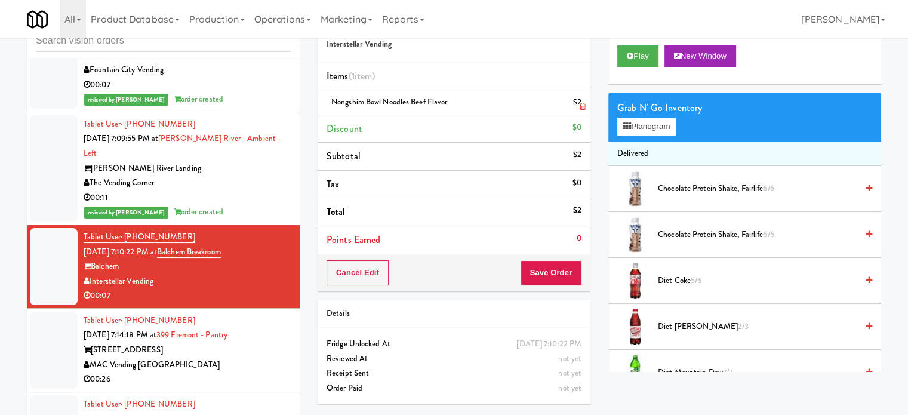
drag, startPoint x: 454, startPoint y: 103, endPoint x: 333, endPoint y: 104, distance: 120.6
click at [333, 104] on div "Nongshim Bowl Noodles Beef Flavor $2" at bounding box center [454, 102] width 255 height 15
copy span "Nongshim Bowl Noodles Beef Flavor"
click at [552, 268] on button "Save Order" at bounding box center [551, 272] width 61 height 25
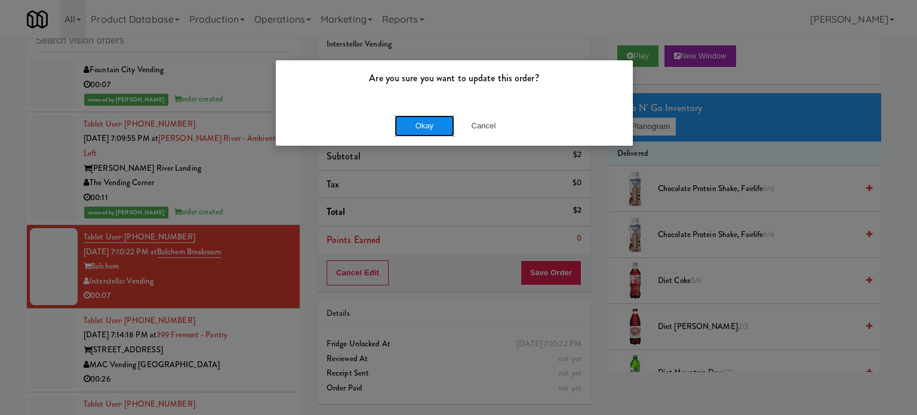
click at [423, 133] on button "Okay" at bounding box center [425, 125] width 60 height 21
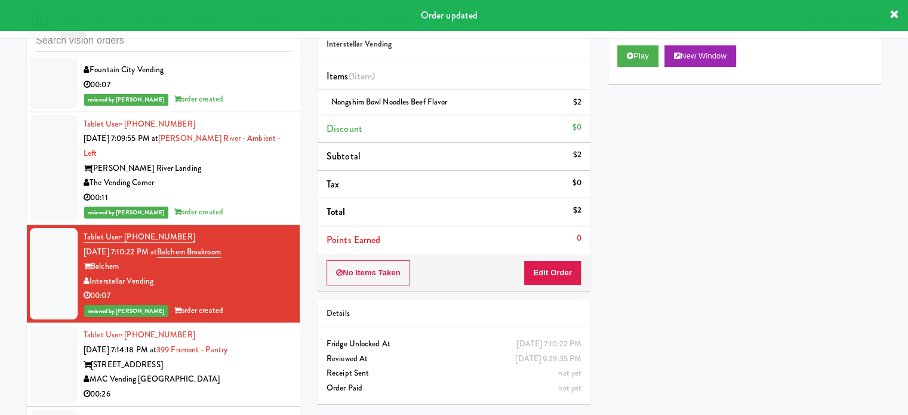
click at [290, 324] on li "Tablet User · (503) 857-5731 [DATE] 7:14:18 PM at [GEOGRAPHIC_DATA] - Pantry [S…" at bounding box center [163, 365] width 273 height 84
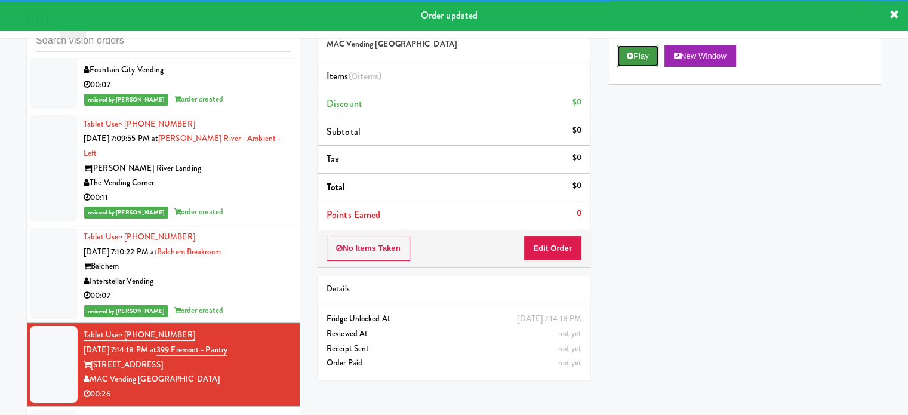
drag, startPoint x: 631, startPoint y: 51, endPoint x: 625, endPoint y: 67, distance: 17.2
click at [631, 51] on button "Play" at bounding box center [637, 55] width 41 height 21
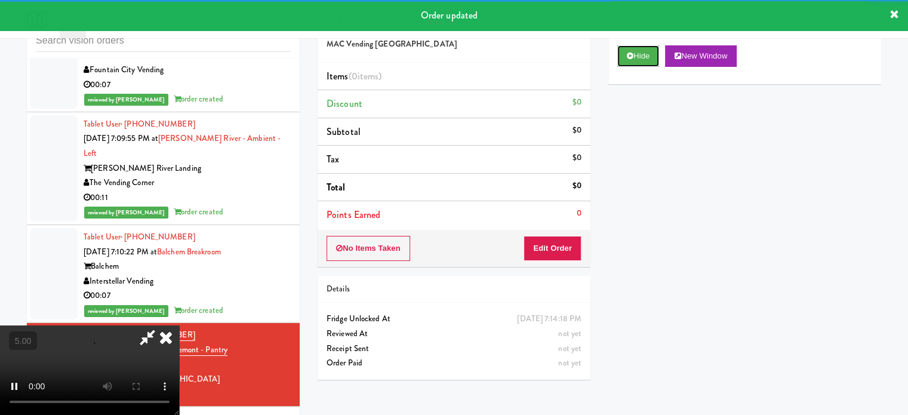
scroll to position [48, 0]
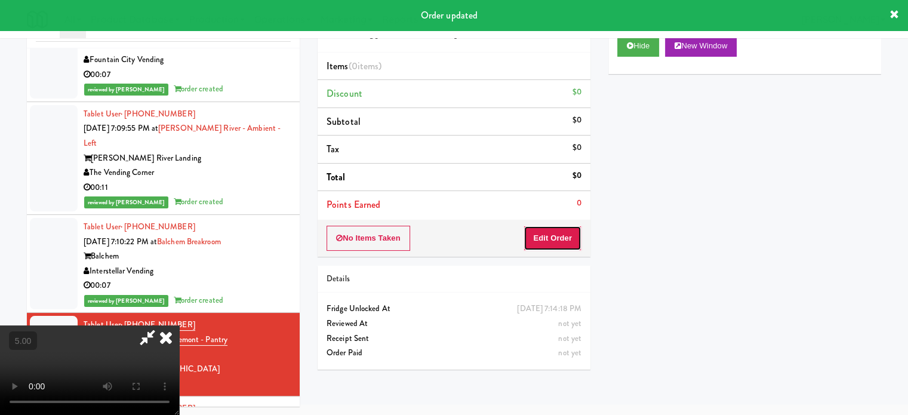
click at [550, 235] on button "Edit Order" at bounding box center [553, 238] width 58 height 25
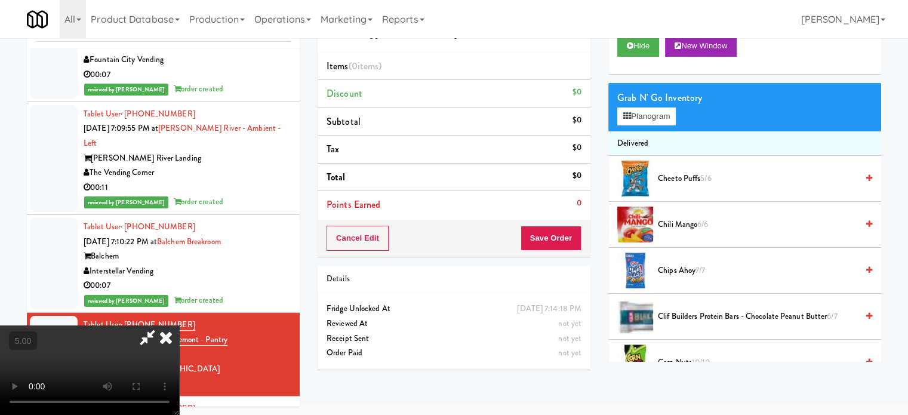
click at [179, 325] on video at bounding box center [89, 370] width 179 height 90
drag, startPoint x: 363, startPoint y: 241, endPoint x: 363, endPoint y: 248, distance: 7.8
click at [179, 325] on video at bounding box center [89, 370] width 179 height 90
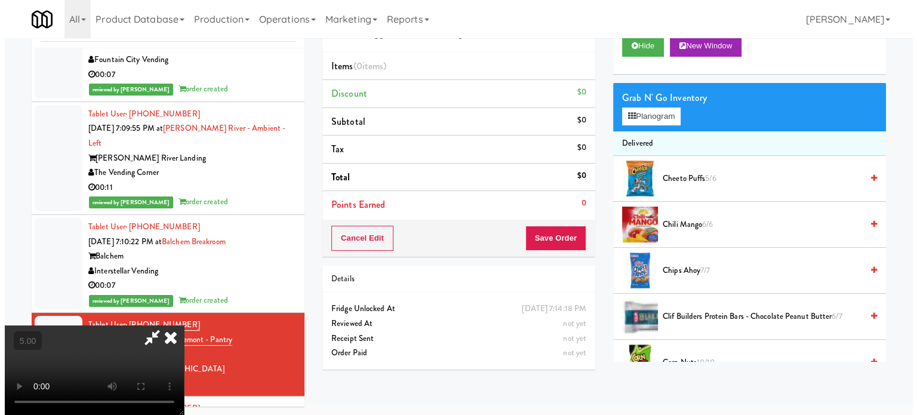
scroll to position [38, 0]
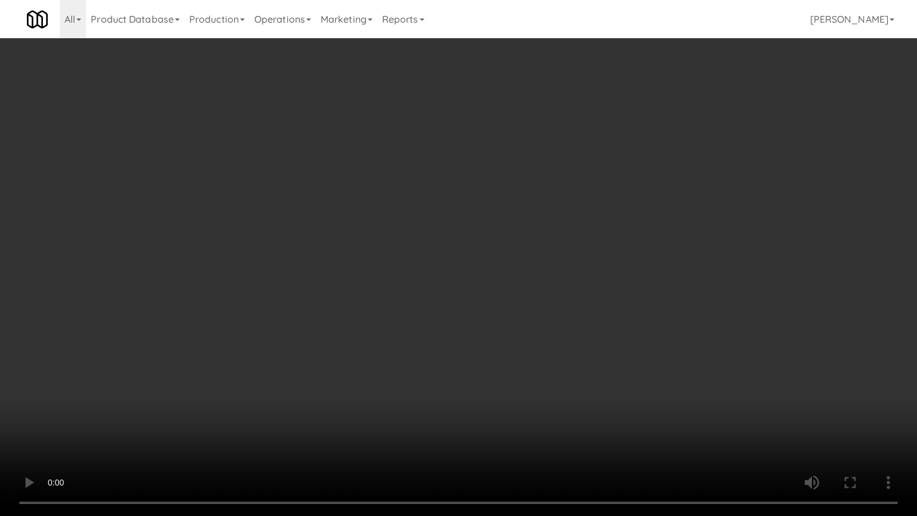
click at [437, 281] on video at bounding box center [458, 258] width 917 height 516
click at [502, 373] on video at bounding box center [458, 258] width 917 height 516
click at [493, 348] on video at bounding box center [458, 258] width 917 height 516
click at [494, 355] on video at bounding box center [458, 258] width 917 height 516
click at [543, 356] on video at bounding box center [458, 258] width 917 height 516
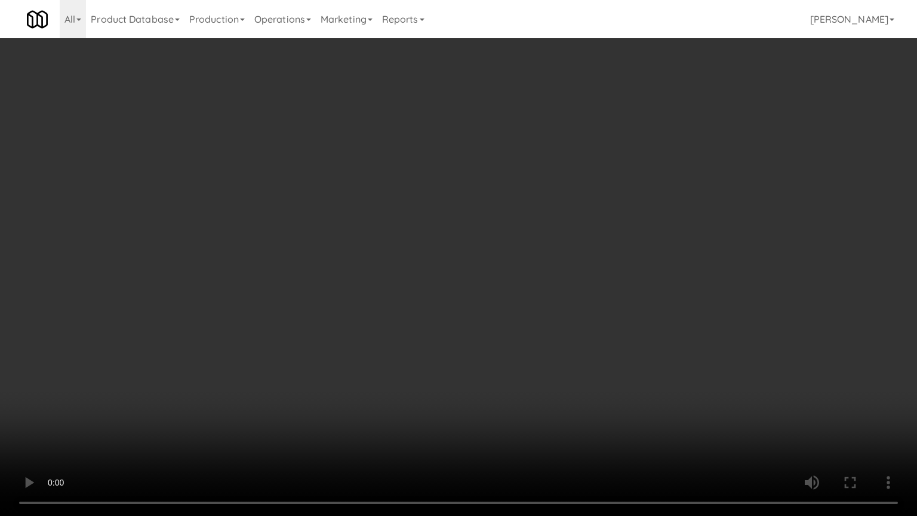
click at [514, 361] on video at bounding box center [458, 258] width 917 height 516
click at [568, 367] on video at bounding box center [458, 258] width 917 height 516
click at [564, 363] on video at bounding box center [458, 258] width 917 height 516
click at [643, 346] on video at bounding box center [458, 258] width 917 height 516
click at [632, 345] on video at bounding box center [458, 258] width 917 height 516
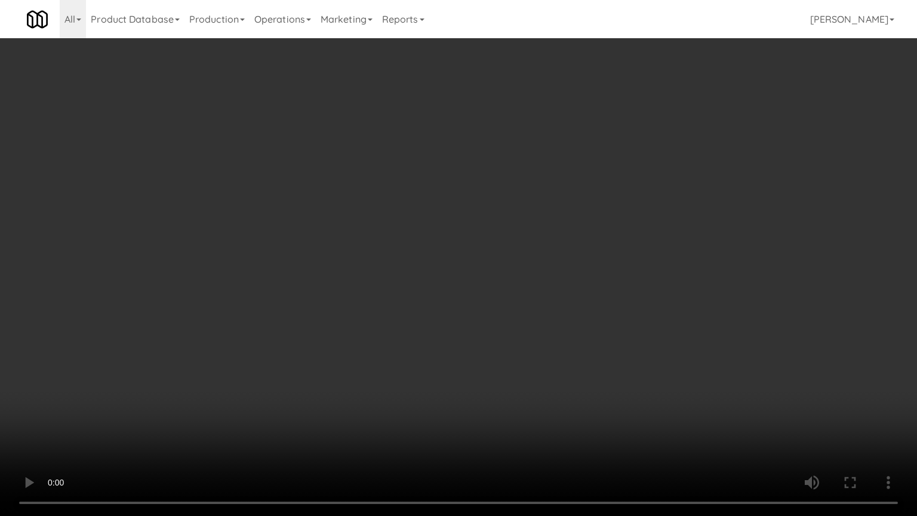
click at [635, 339] on video at bounding box center [458, 258] width 917 height 516
click
drag, startPoint x: 581, startPoint y: 311, endPoint x: 629, endPoint y: 296, distance: 50.4
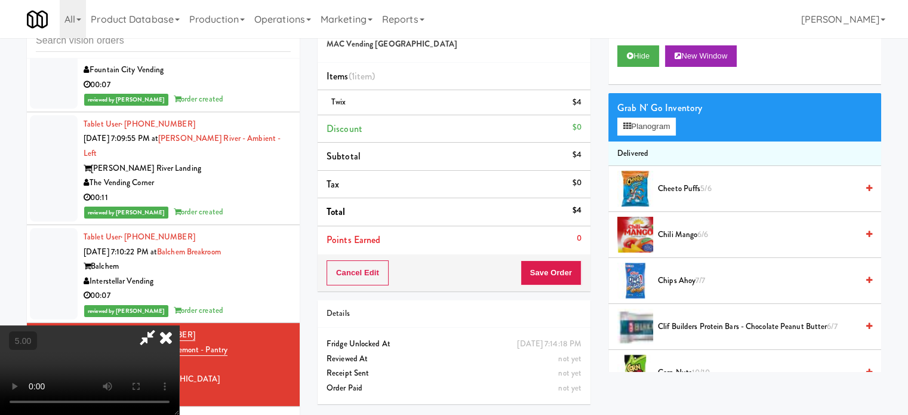
drag, startPoint x: 311, startPoint y: 348, endPoint x: 300, endPoint y: 329, distance: 21.9
drag, startPoint x: 300, startPoint y: 329, endPoint x: 347, endPoint y: 322, distance: 47.0
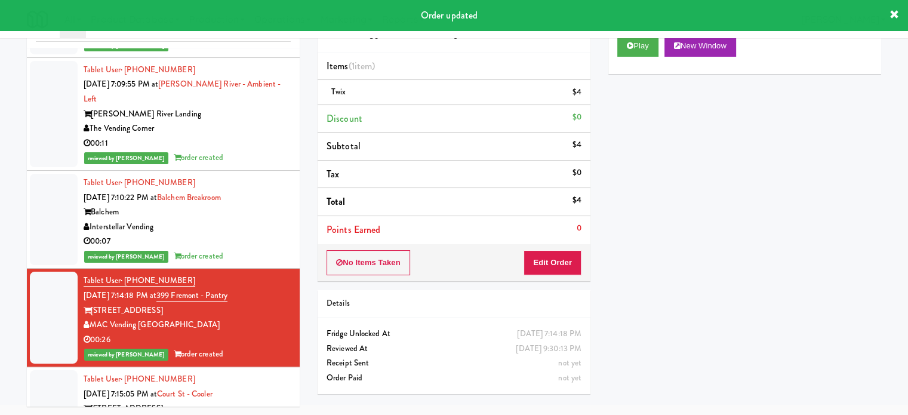
scroll to position [6026, 0]
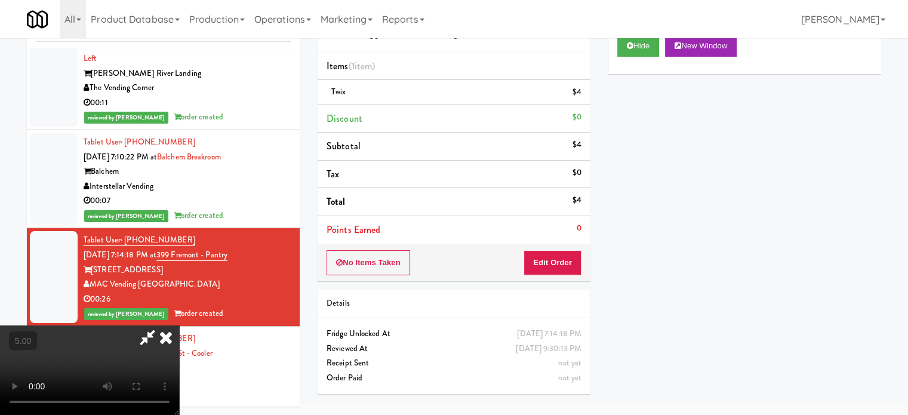
drag, startPoint x: 362, startPoint y: 240, endPoint x: 362, endPoint y: 222, distance: 18.5
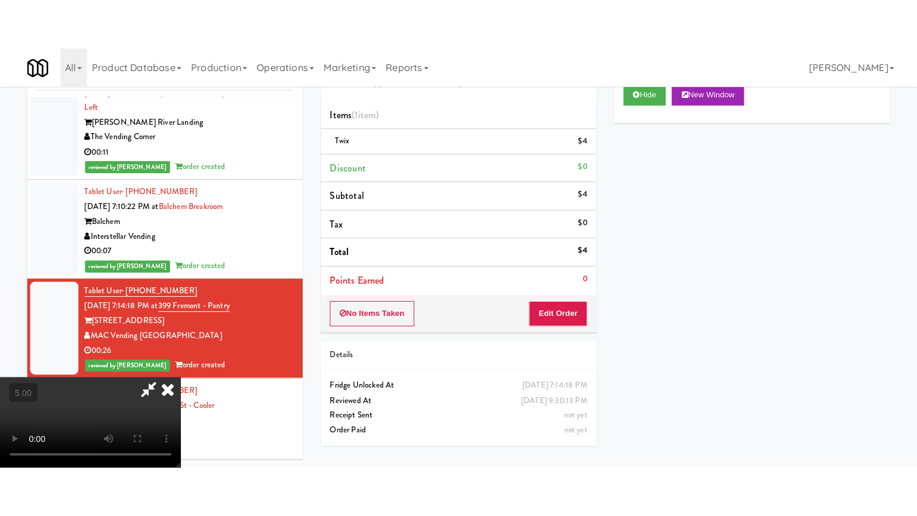
scroll to position [38, 0]
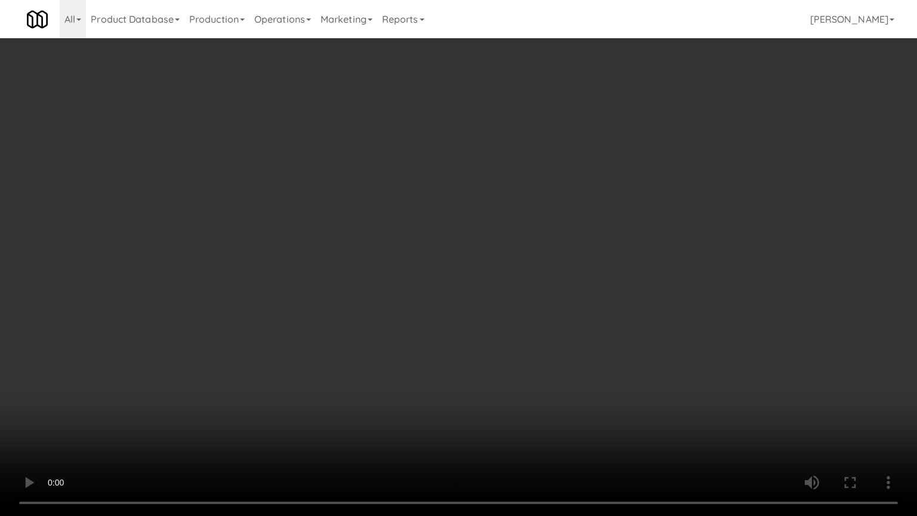
drag, startPoint x: 540, startPoint y: 339, endPoint x: 546, endPoint y: 276, distance: 63.6
drag, startPoint x: 571, startPoint y: 319, endPoint x: 546, endPoint y: 289, distance: 39.5
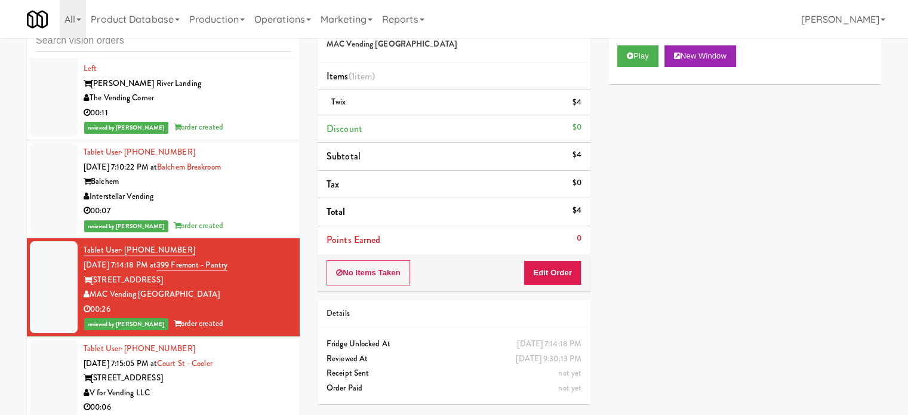
drag, startPoint x: 262, startPoint y: 344, endPoint x: 382, endPoint y: 250, distance: 152.7
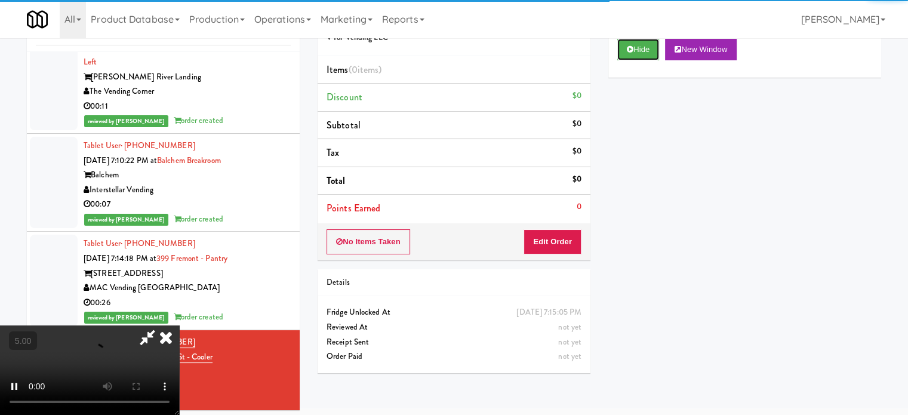
scroll to position [48, 0]
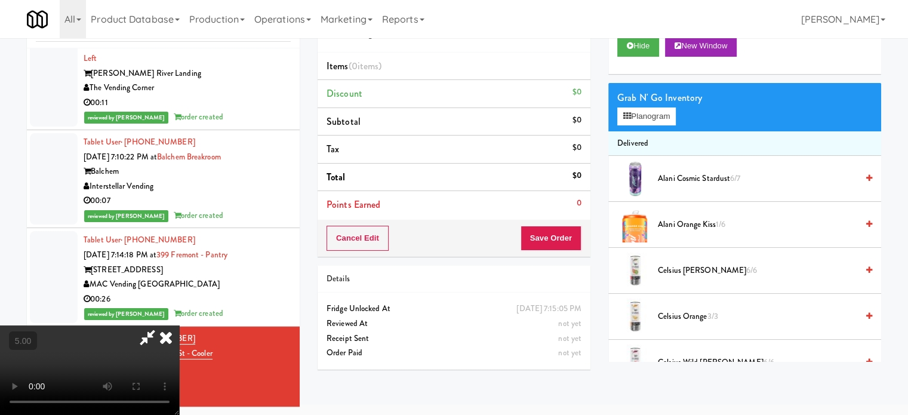
drag, startPoint x: 72, startPoint y: 278, endPoint x: 325, endPoint y: 208, distance: 263.1
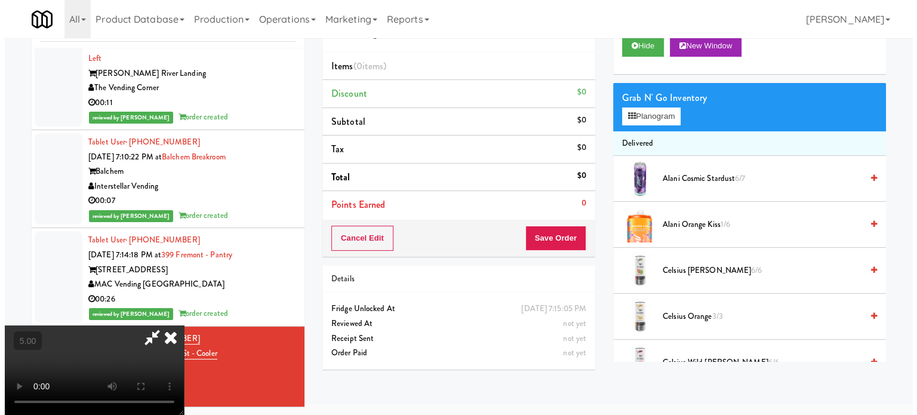
scroll to position [38, 0]
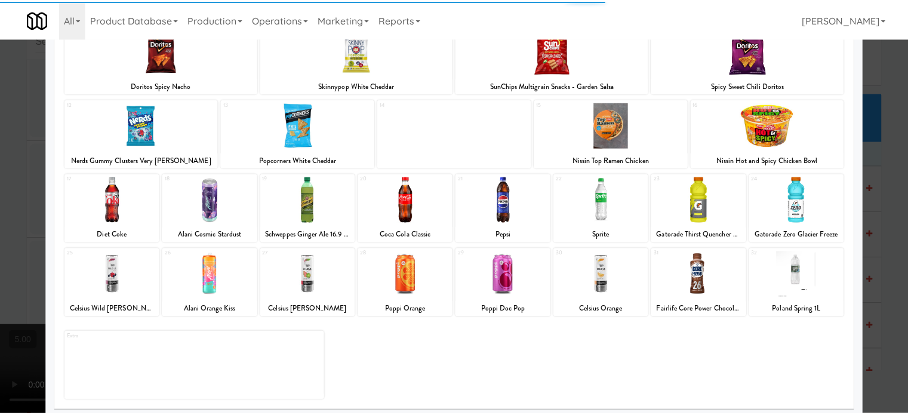
scroll to position [171, 0]
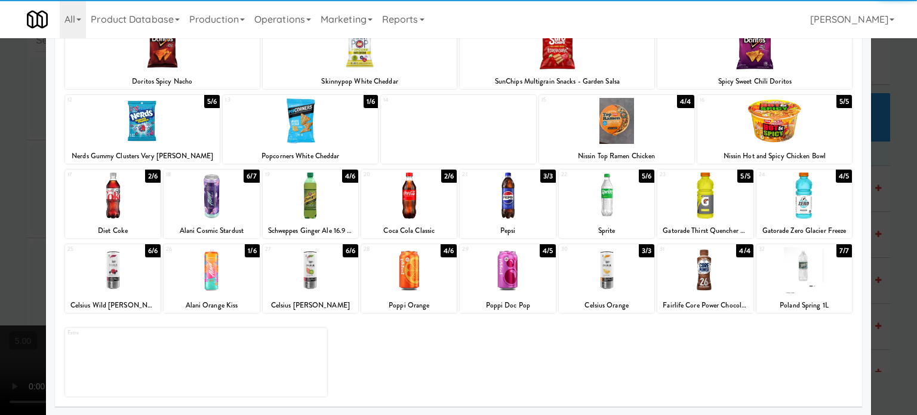
drag, startPoint x: 36, startPoint y: 291, endPoint x: 230, endPoint y: 248, distance: 198.9
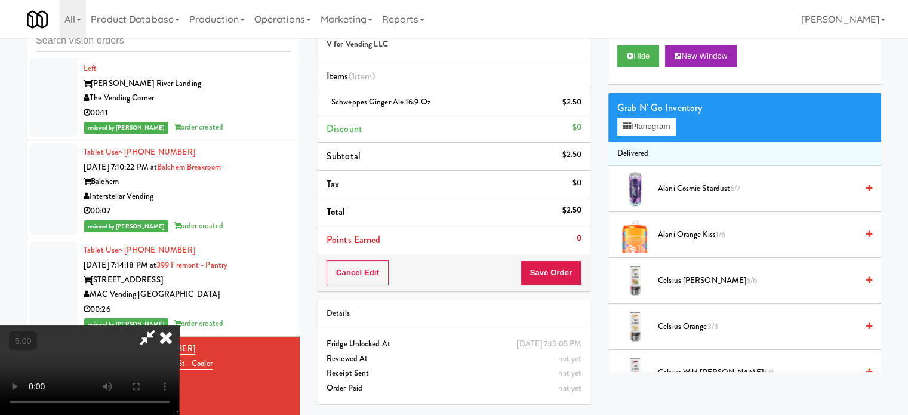
drag, startPoint x: 243, startPoint y: 255, endPoint x: 268, endPoint y: 301, distance: 52.1
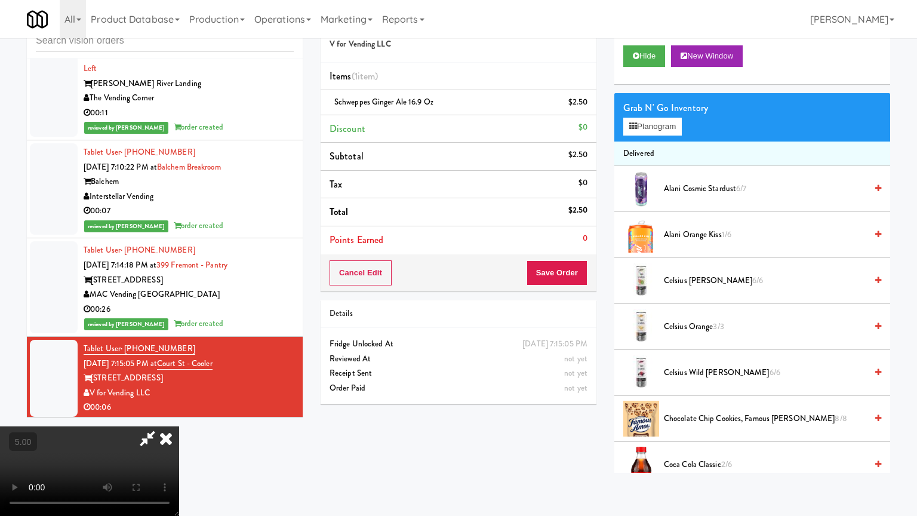
drag, startPoint x: 315, startPoint y: 277, endPoint x: 331, endPoint y: 264, distance: 20.8
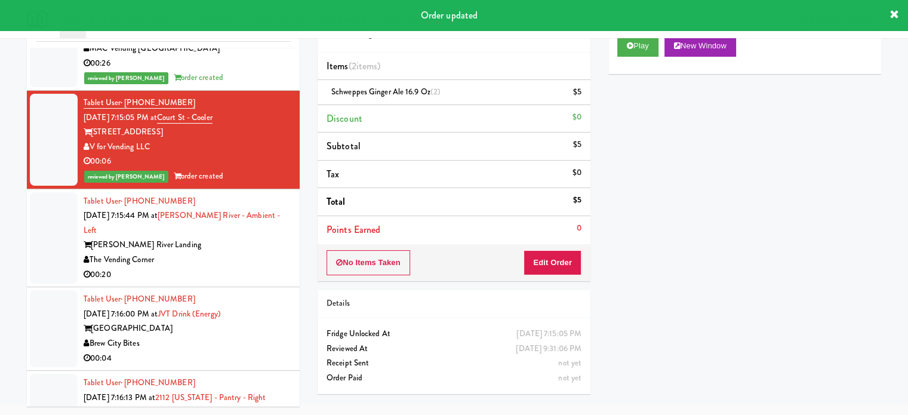
scroll to position [6289, 0]
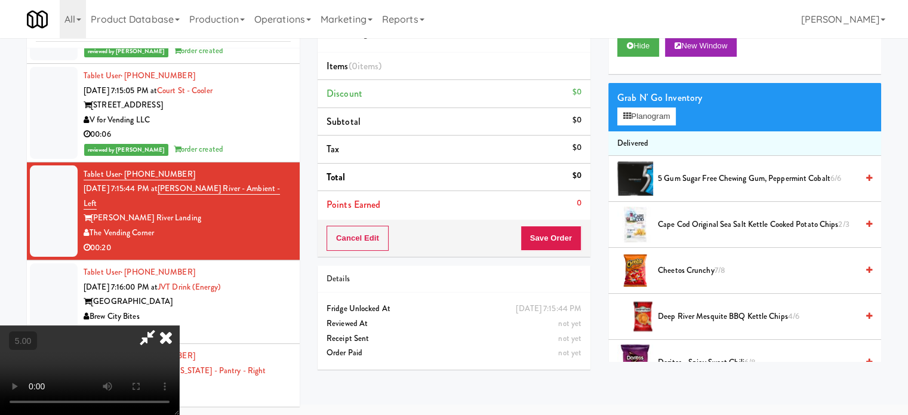
drag, startPoint x: 285, startPoint y: 276, endPoint x: 451, endPoint y: 158, distance: 204.2
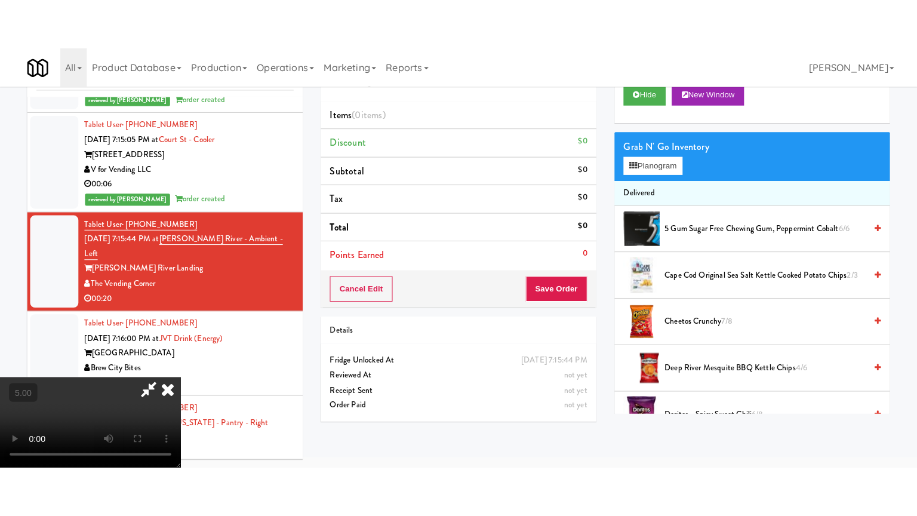
scroll to position [38, 0]
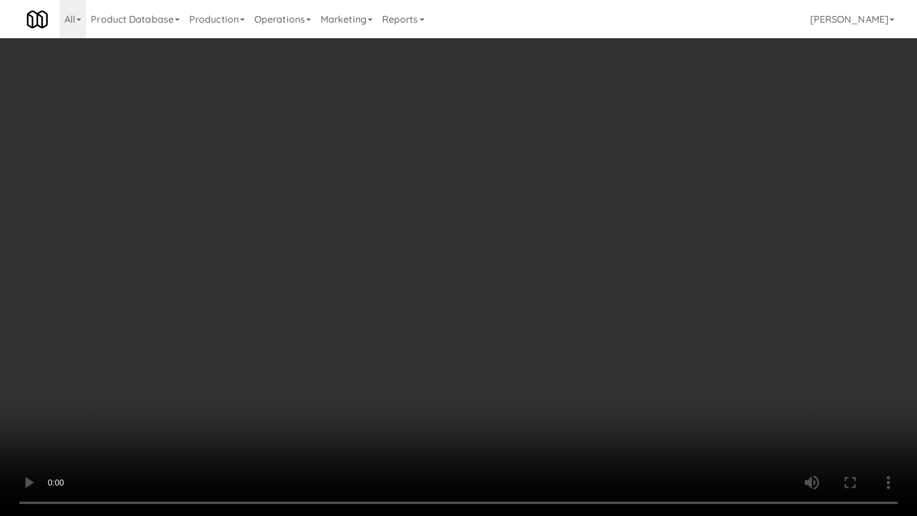
drag, startPoint x: 574, startPoint y: 265, endPoint x: 614, endPoint y: 243, distance: 45.7
drag, startPoint x: 614, startPoint y: 241, endPoint x: 625, endPoint y: 136, distance: 105.7
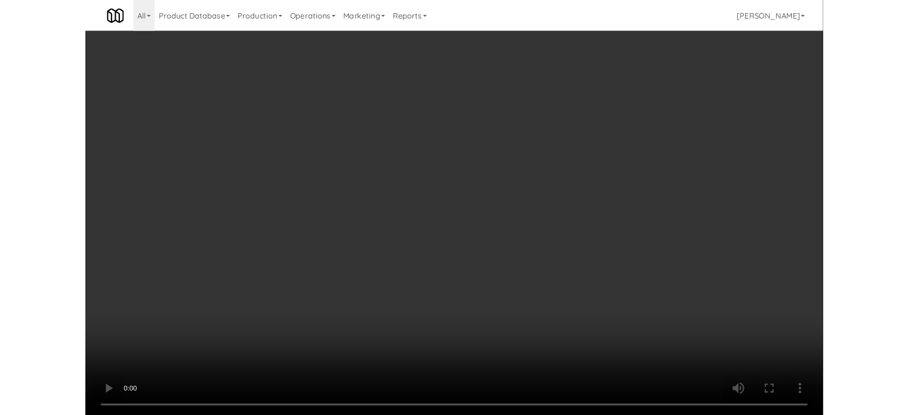
scroll to position [48, 0]
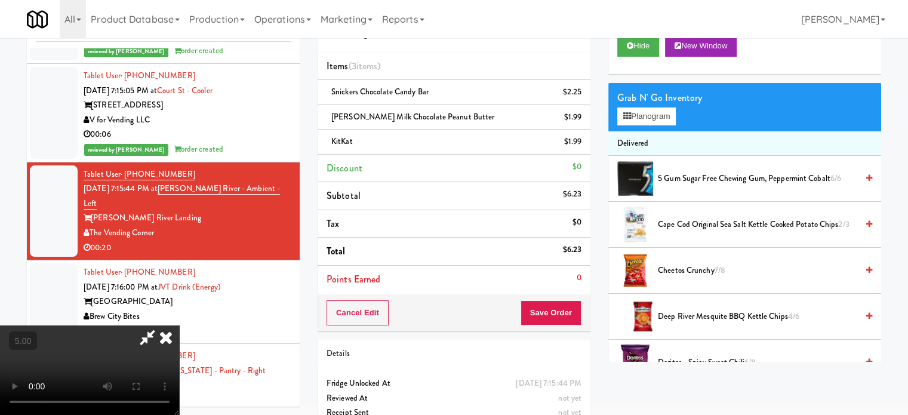
scroll to position [38, 0]
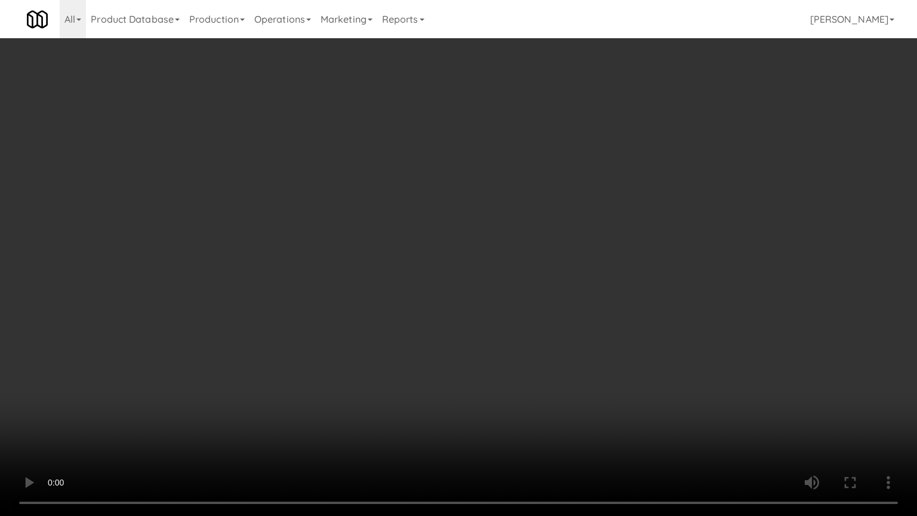
drag, startPoint x: 540, startPoint y: 273, endPoint x: 547, endPoint y: 275, distance: 7.3
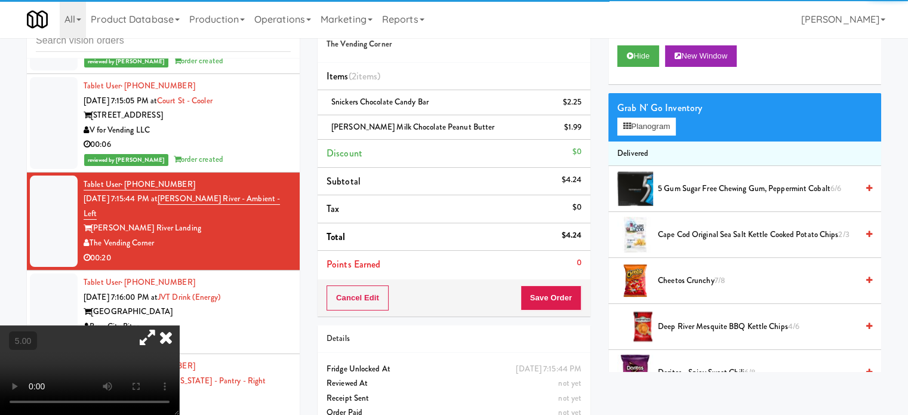
drag, startPoint x: 134, startPoint y: 303, endPoint x: 143, endPoint y: 297, distance: 11.0
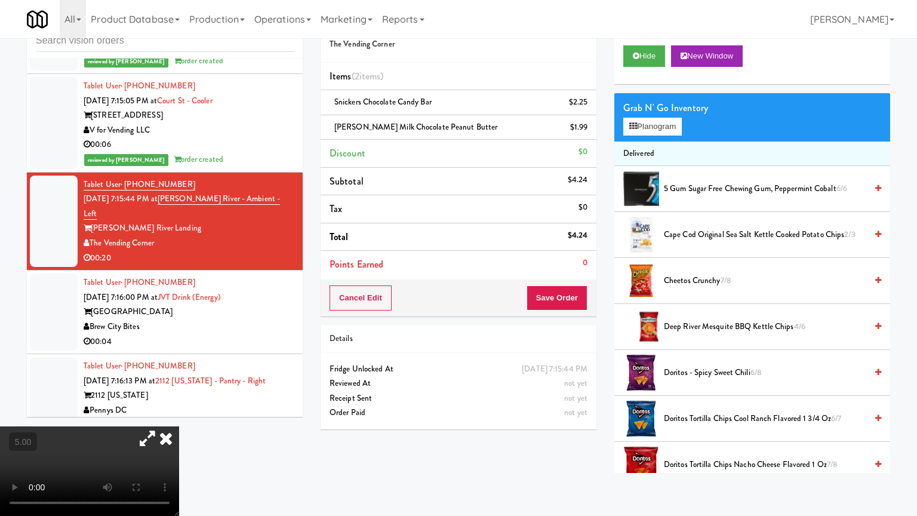
drag, startPoint x: 448, startPoint y: 223, endPoint x: 456, endPoint y: 225, distance: 8.0
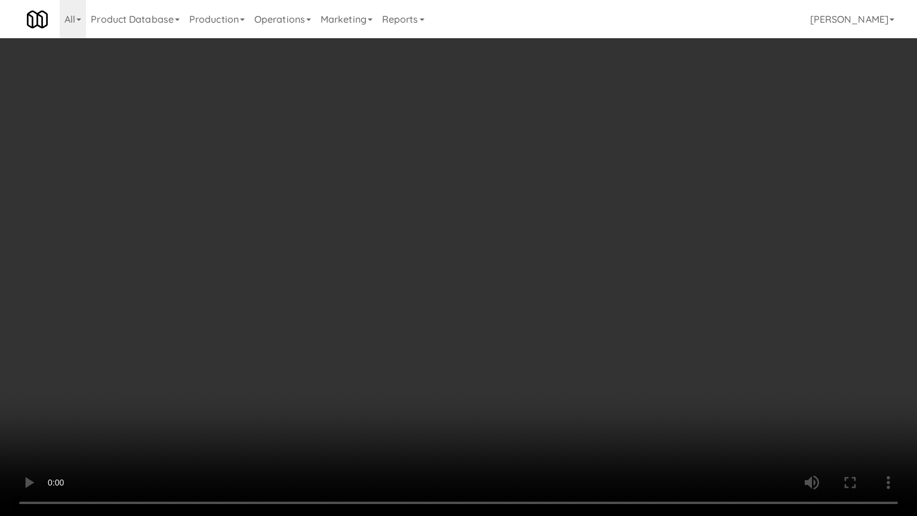
drag, startPoint x: 192, startPoint y: 343, endPoint x: 427, endPoint y: 241, distance: 256.5
drag, startPoint x: 374, startPoint y: 260, endPoint x: 432, endPoint y: 210, distance: 76.2
drag, startPoint x: 433, startPoint y: 198, endPoint x: 434, endPoint y: 204, distance: 6.7
drag, startPoint x: 442, startPoint y: 198, endPoint x: 454, endPoint y: 174, distance: 27.2
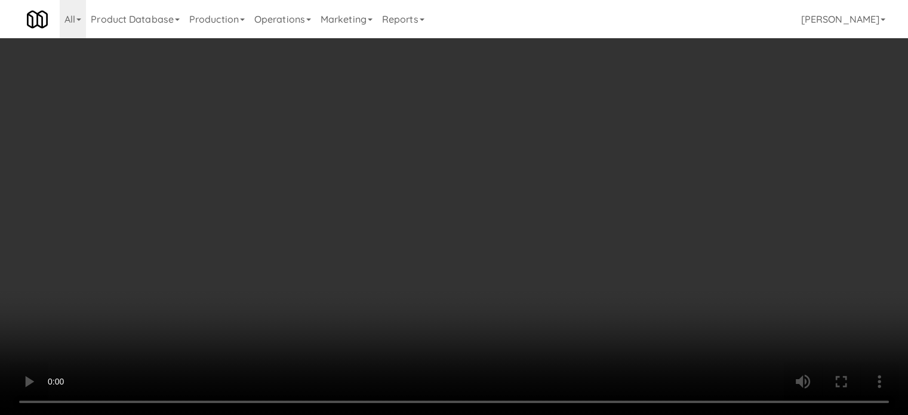
scroll to position [60, 0]
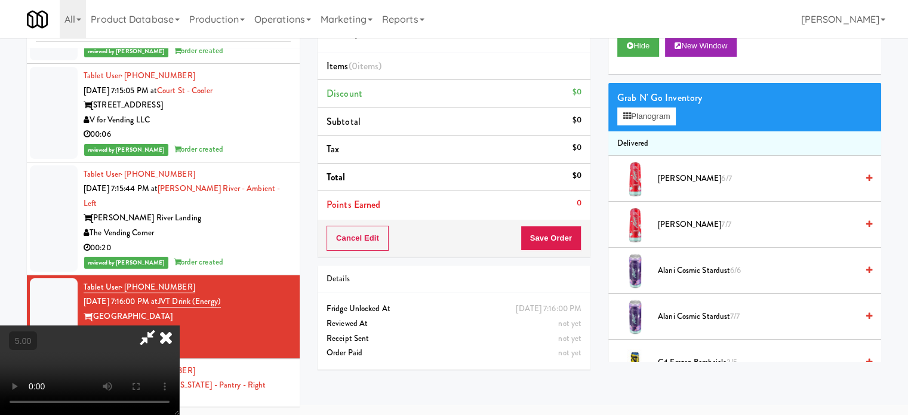
scroll to position [38, 0]
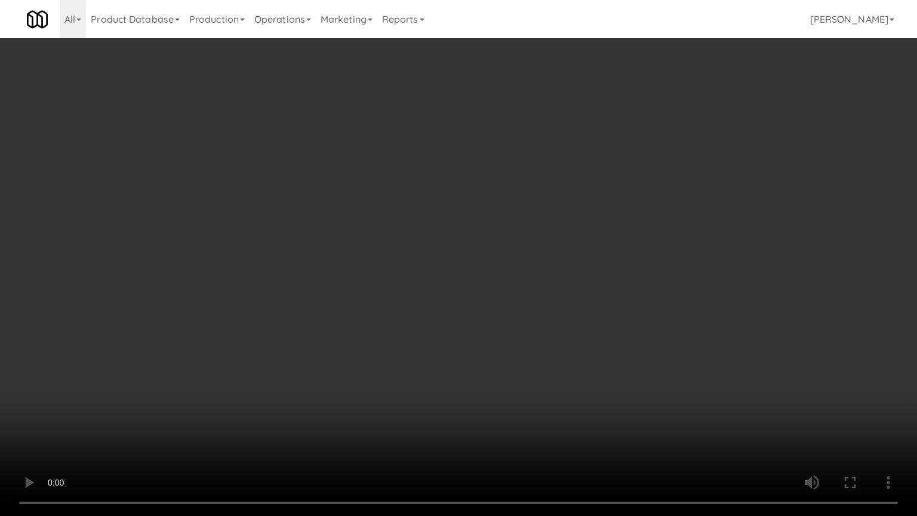
drag, startPoint x: 257, startPoint y: 344, endPoint x: 301, endPoint y: 293, distance: 67.3
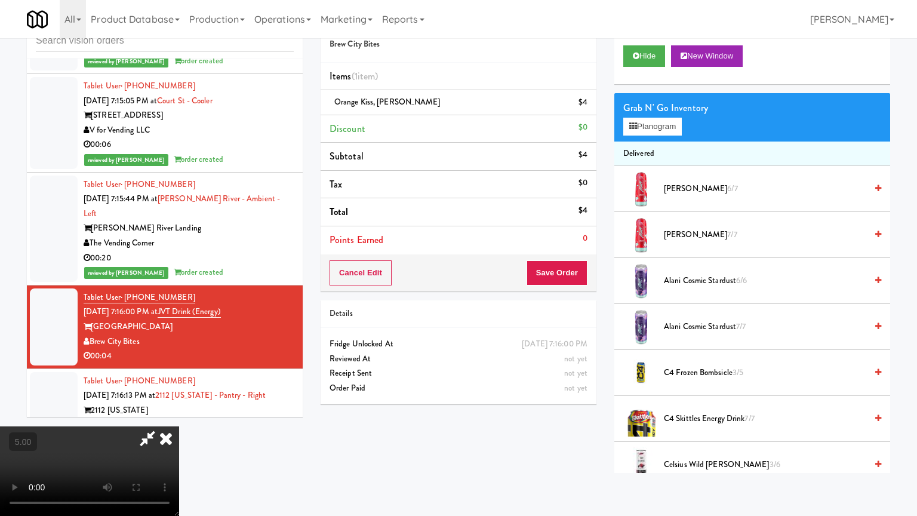
drag, startPoint x: 406, startPoint y: 259, endPoint x: 441, endPoint y: 223, distance: 50.2
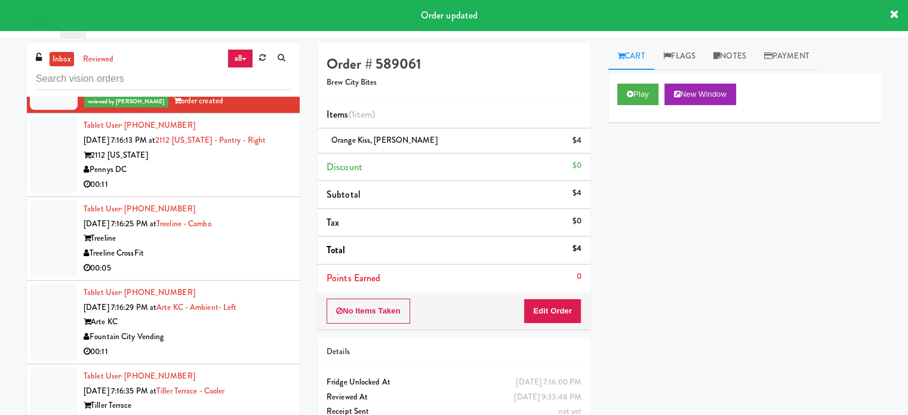
scroll to position [6502, 0]
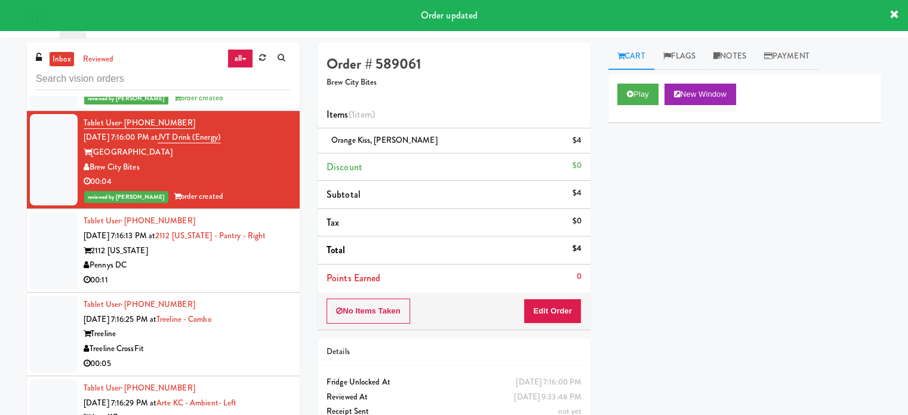
drag, startPoint x: 257, startPoint y: 226, endPoint x: 540, endPoint y: 155, distance: 292.0
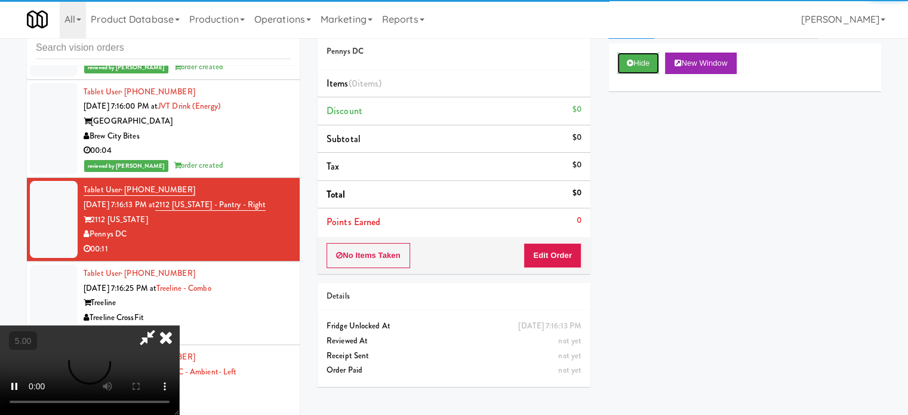
scroll to position [48, 0]
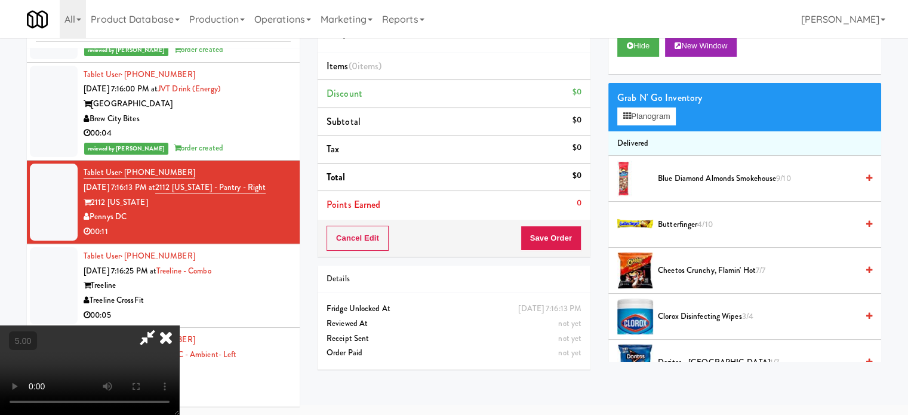
drag, startPoint x: 313, startPoint y: 229, endPoint x: 466, endPoint y: 205, distance: 154.6
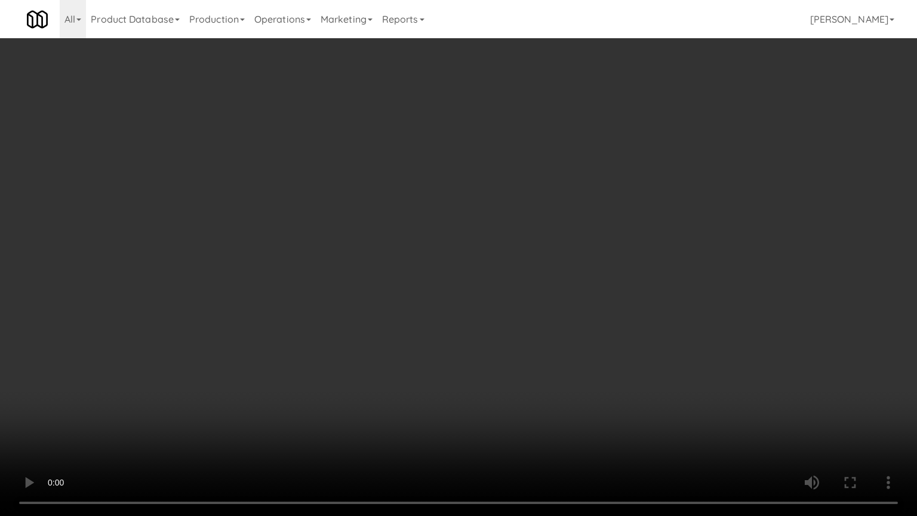
drag, startPoint x: 393, startPoint y: 315, endPoint x: 401, endPoint y: 310, distance: 9.1
drag, startPoint x: 402, startPoint y: 290, endPoint x: 411, endPoint y: 284, distance: 10.3
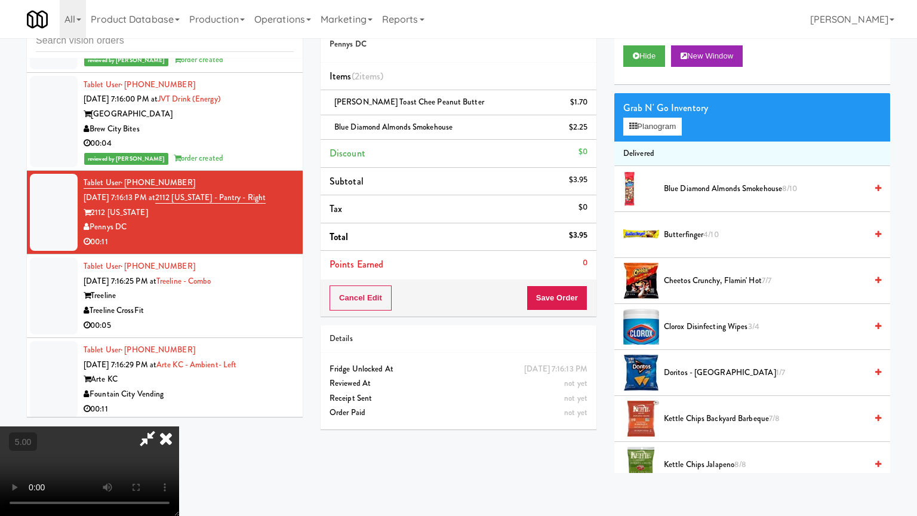
drag, startPoint x: 350, startPoint y: 343, endPoint x: 383, endPoint y: 265, distance: 84.3
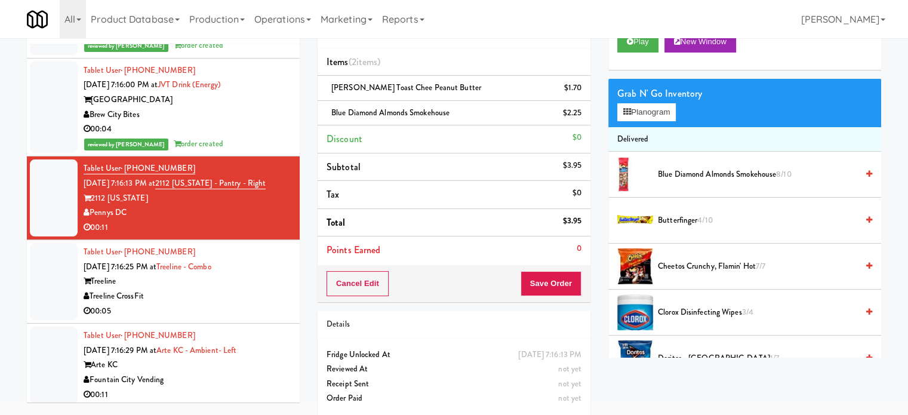
scroll to position [60, 0]
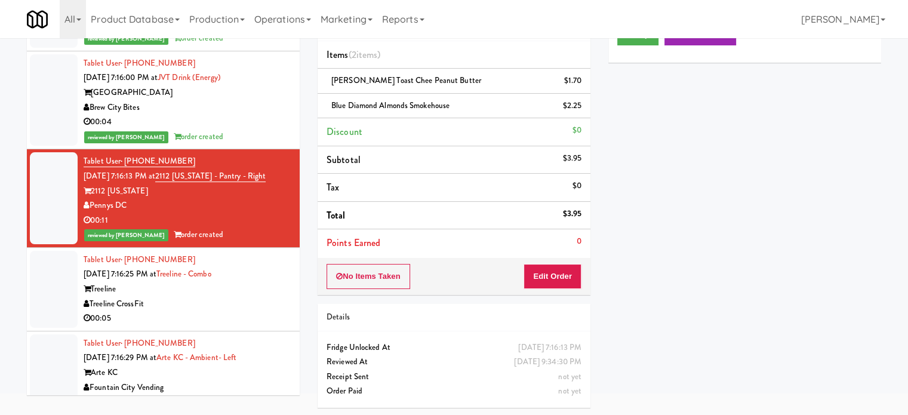
drag, startPoint x: 230, startPoint y: 308, endPoint x: 287, endPoint y: 287, distance: 59.9
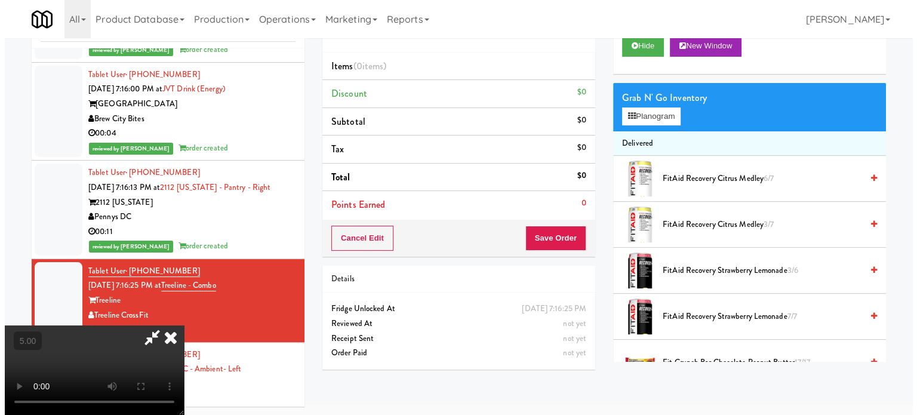
scroll to position [38, 0]
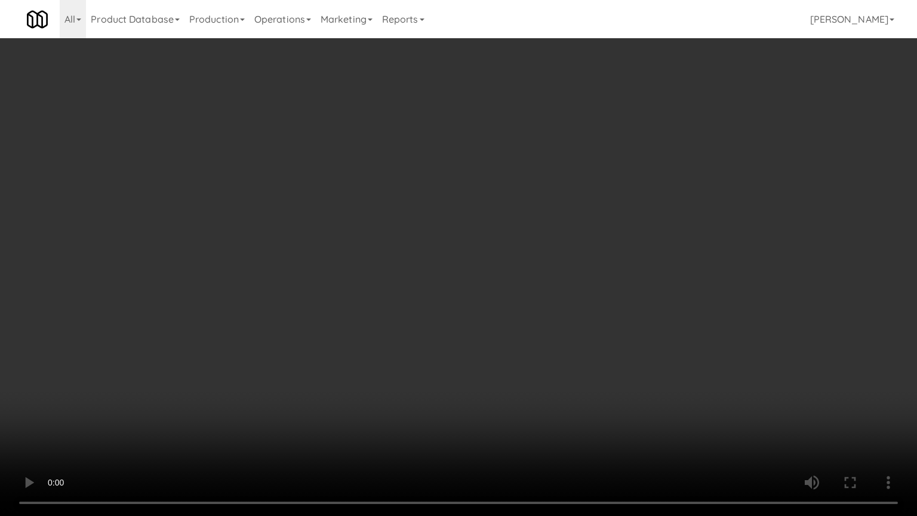
drag, startPoint x: 244, startPoint y: 359, endPoint x: 265, endPoint y: 313, distance: 50.5
drag, startPoint x: 461, startPoint y: 268, endPoint x: 584, endPoint y: 178, distance: 152.5
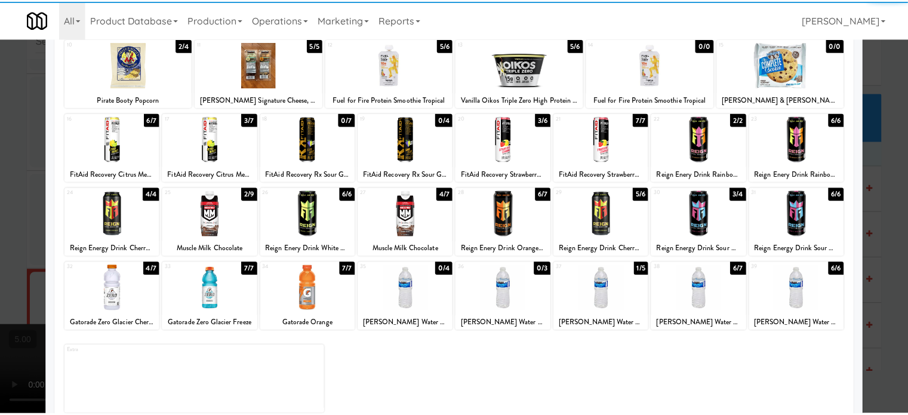
scroll to position [171, 0]
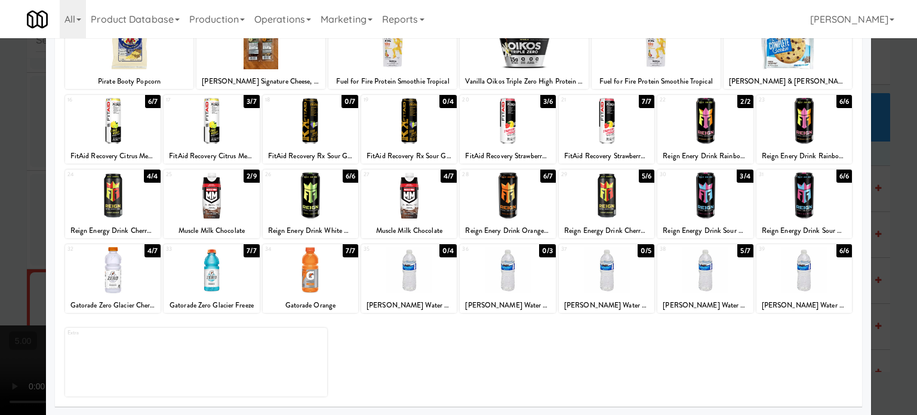
drag, startPoint x: 892, startPoint y: 233, endPoint x: 769, endPoint y: 231, distance: 122.4
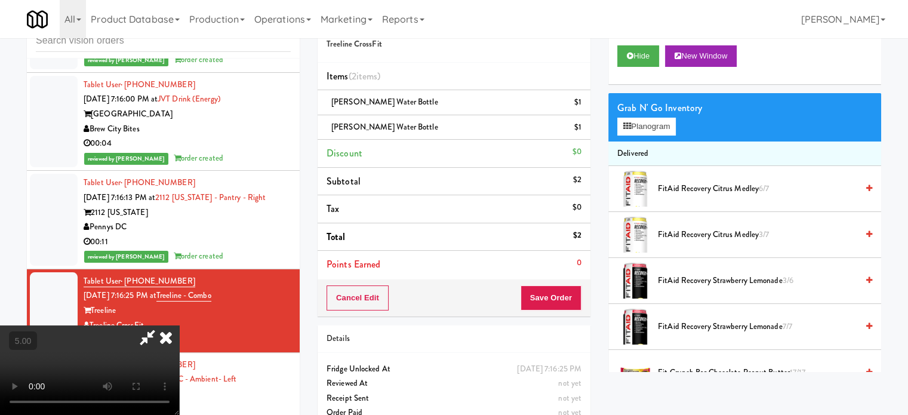
drag, startPoint x: 344, startPoint y: 284, endPoint x: 368, endPoint y: 264, distance: 31.8
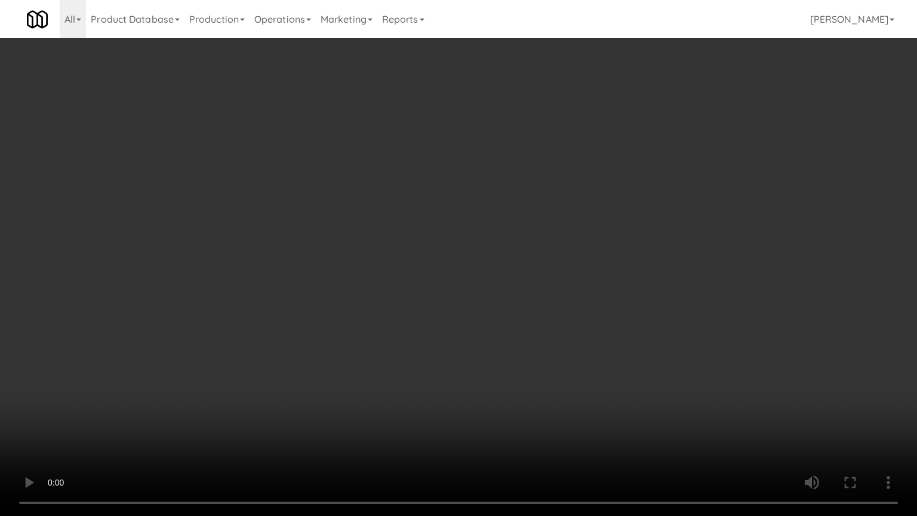
drag, startPoint x: 202, startPoint y: 388, endPoint x: 538, endPoint y: 255, distance: 361.4
drag, startPoint x: 459, startPoint y: 286, endPoint x: 462, endPoint y: 269, distance: 16.9
drag, startPoint x: 468, startPoint y: 235, endPoint x: 475, endPoint y: 236, distance: 7.4
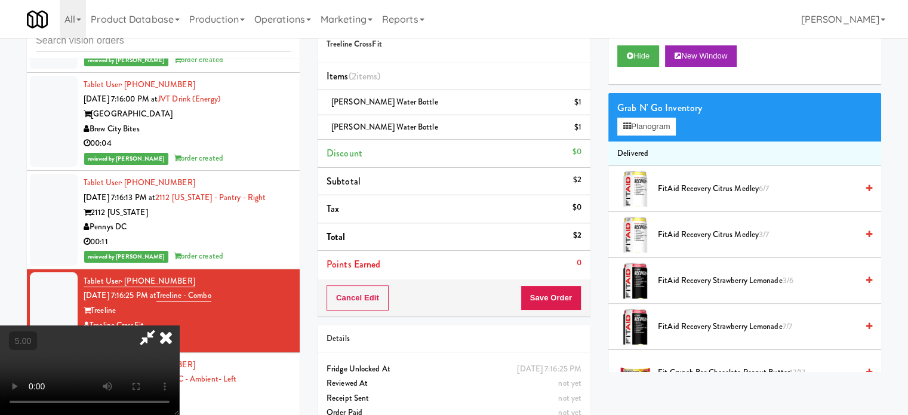
drag, startPoint x: 525, startPoint y: 53, endPoint x: 521, endPoint y: 59, distance: 7.5
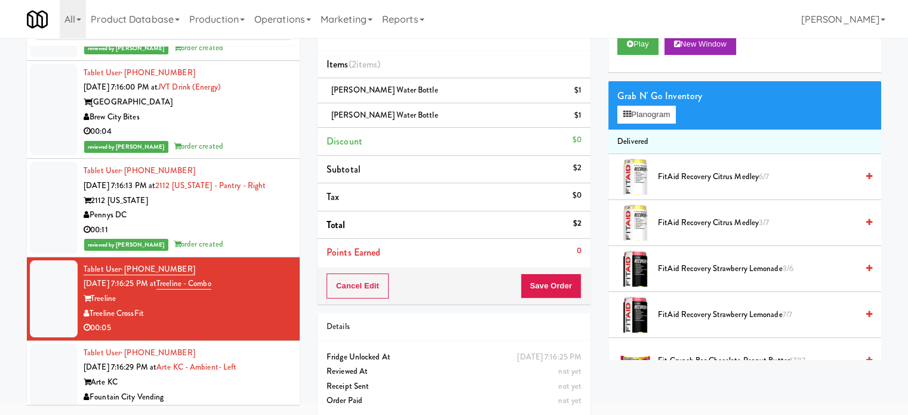
scroll to position [60, 0]
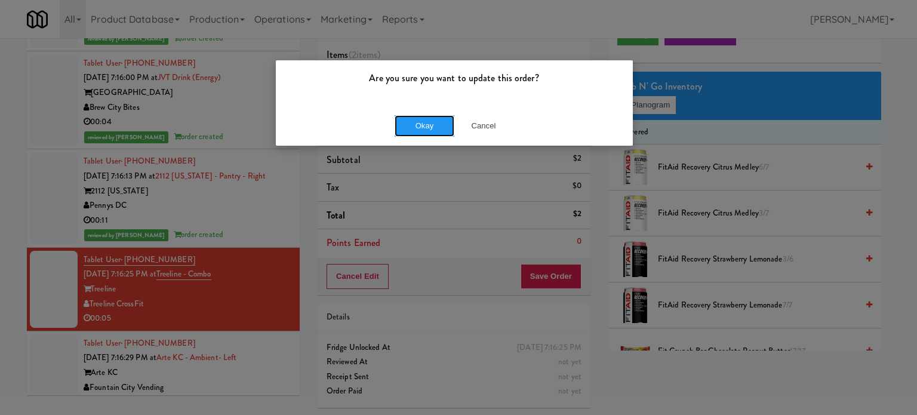
drag, startPoint x: 413, startPoint y: 131, endPoint x: 361, endPoint y: 180, distance: 71.4
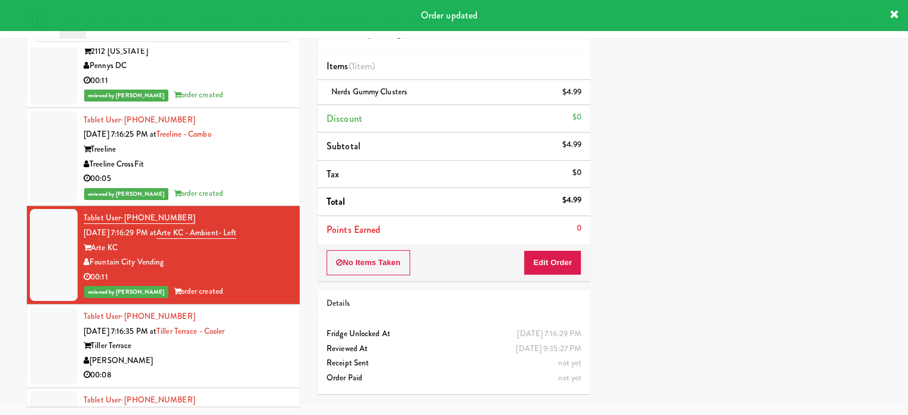
scroll to position [6721, 0]
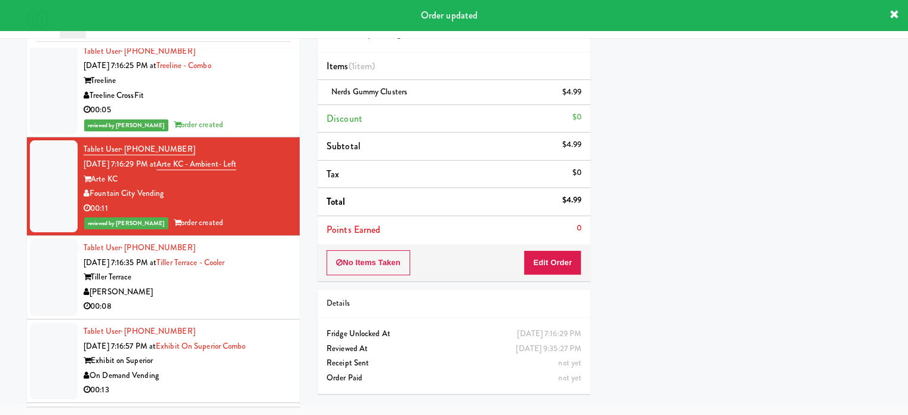
drag, startPoint x: 239, startPoint y: 268, endPoint x: 247, endPoint y: 266, distance: 8.5
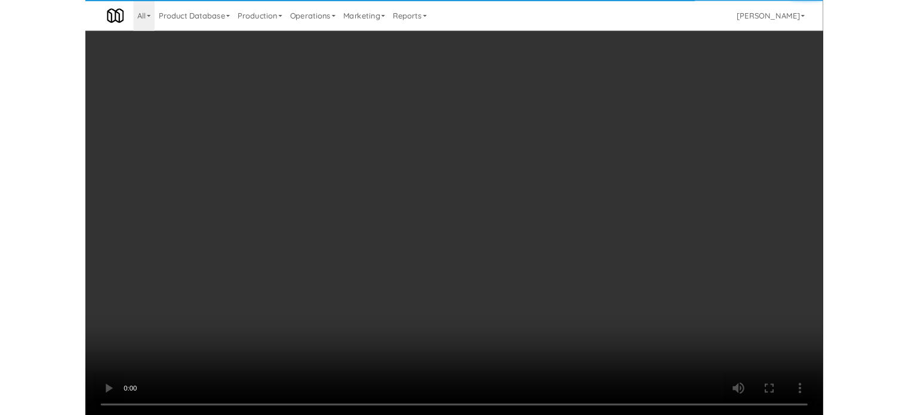
scroll to position [1069, 0]
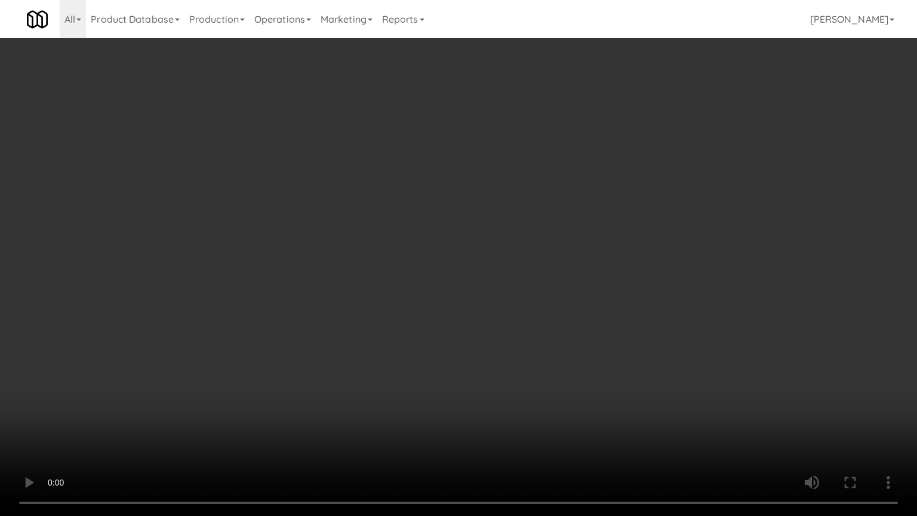
drag, startPoint x: 418, startPoint y: 190, endPoint x: 456, endPoint y: 205, distance: 41.0
drag, startPoint x: 574, startPoint y: 226, endPoint x: 574, endPoint y: 149, distance: 77.0
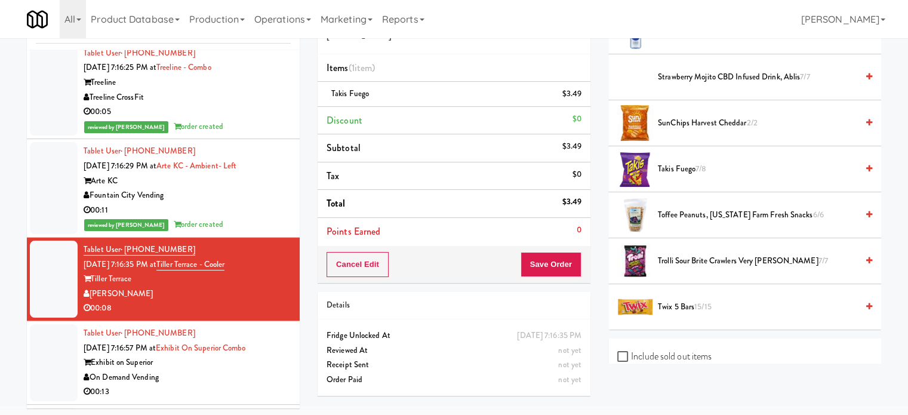
scroll to position [48, 0]
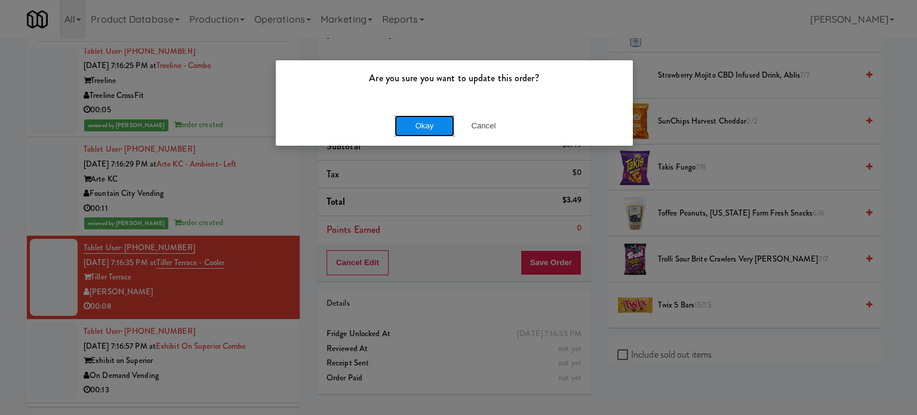
drag, startPoint x: 439, startPoint y: 116, endPoint x: 439, endPoint y: 124, distance: 7.2
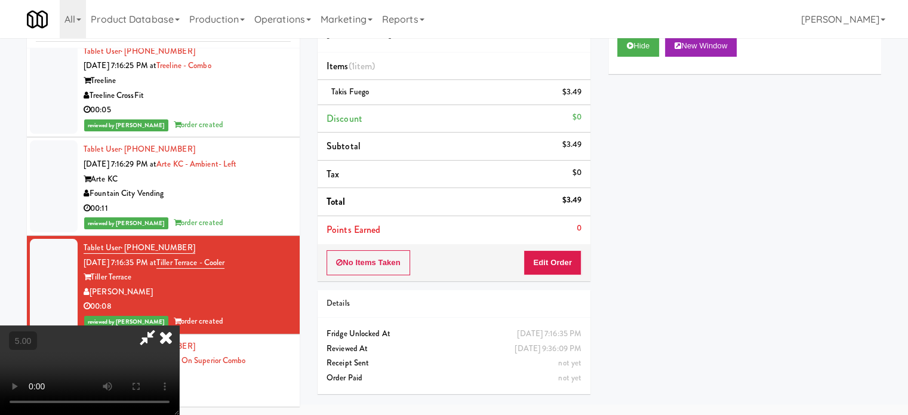
scroll to position [38, 0]
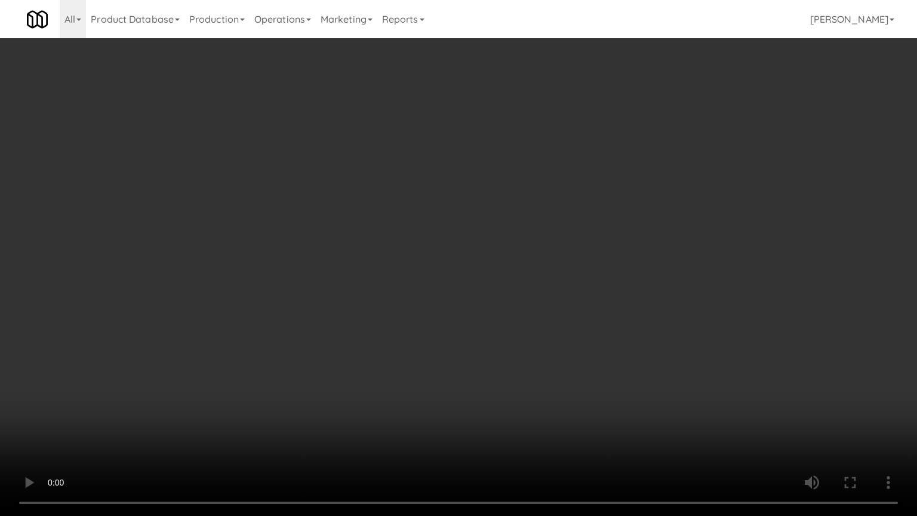
drag, startPoint x: 300, startPoint y: 370, endPoint x: 506, endPoint y: 256, distance: 236.3
drag, startPoint x: 493, startPoint y: 257, endPoint x: 498, endPoint y: 253, distance: 6.8
drag, startPoint x: 498, startPoint y: 252, endPoint x: 505, endPoint y: 239, distance: 14.2
drag, startPoint x: 498, startPoint y: 246, endPoint x: 504, endPoint y: 247, distance: 6.0
drag, startPoint x: 585, startPoint y: 229, endPoint x: 594, endPoint y: 197, distance: 33.3
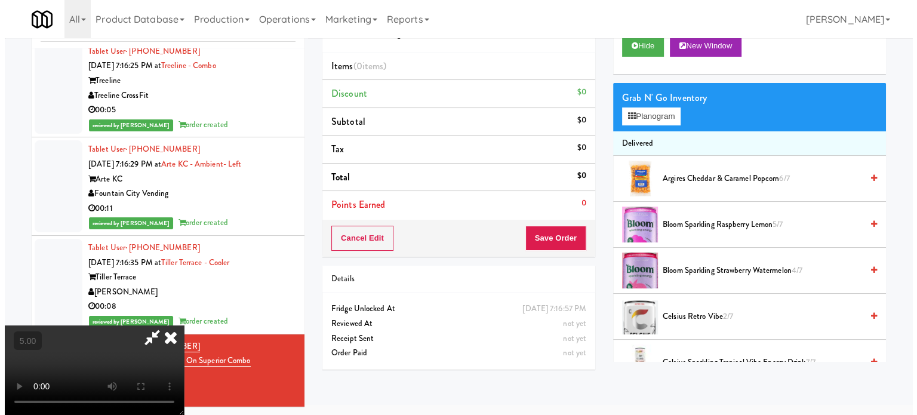
scroll to position [38, 0]
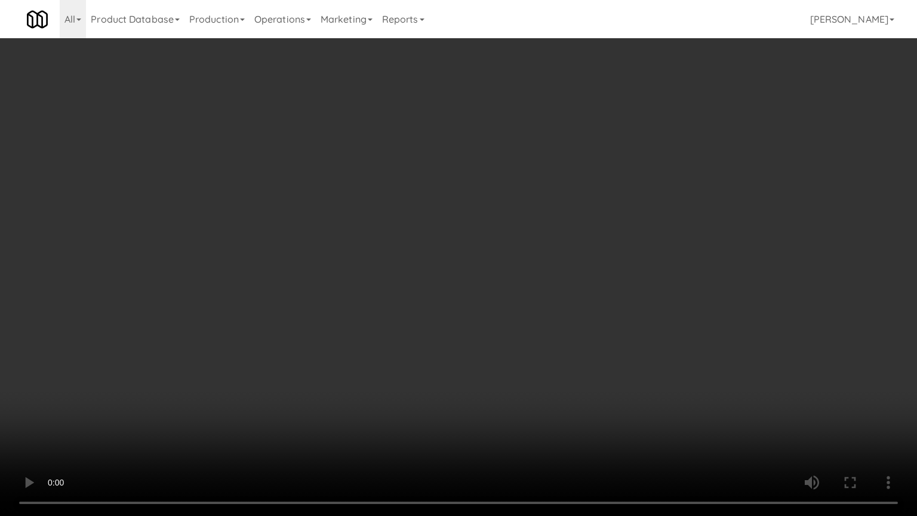
drag, startPoint x: 499, startPoint y: 290, endPoint x: 595, endPoint y: 277, distance: 97.0
drag, startPoint x: 595, startPoint y: 277, endPoint x: 717, endPoint y: 185, distance: 152.6
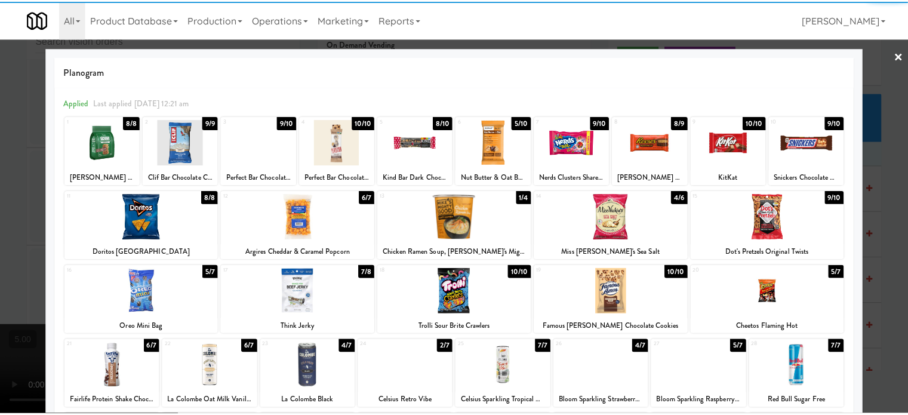
scroll to position [171, 0]
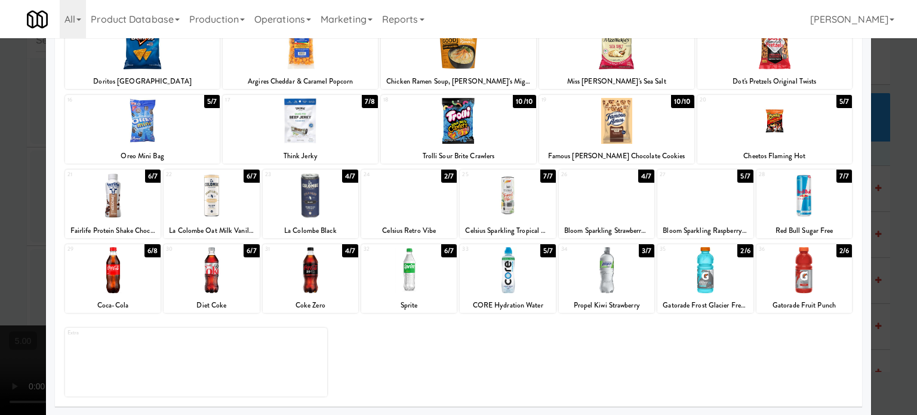
drag, startPoint x: 247, startPoint y: 250, endPoint x: 186, endPoint y: 248, distance: 60.3
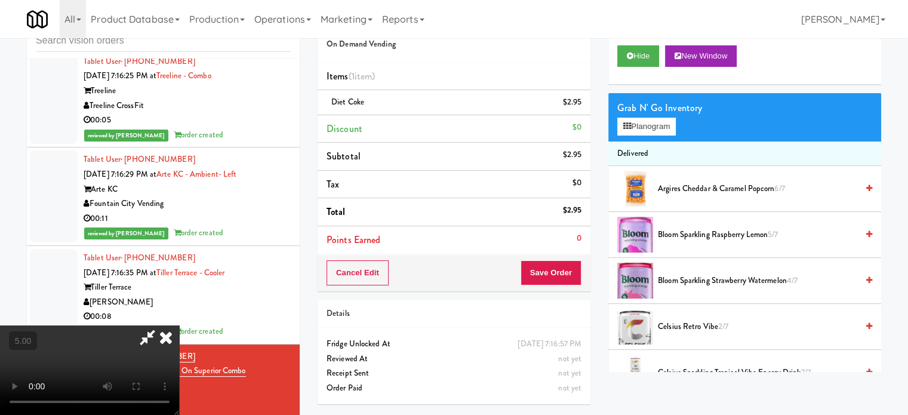
drag, startPoint x: 127, startPoint y: 292, endPoint x: 195, endPoint y: 361, distance: 96.7
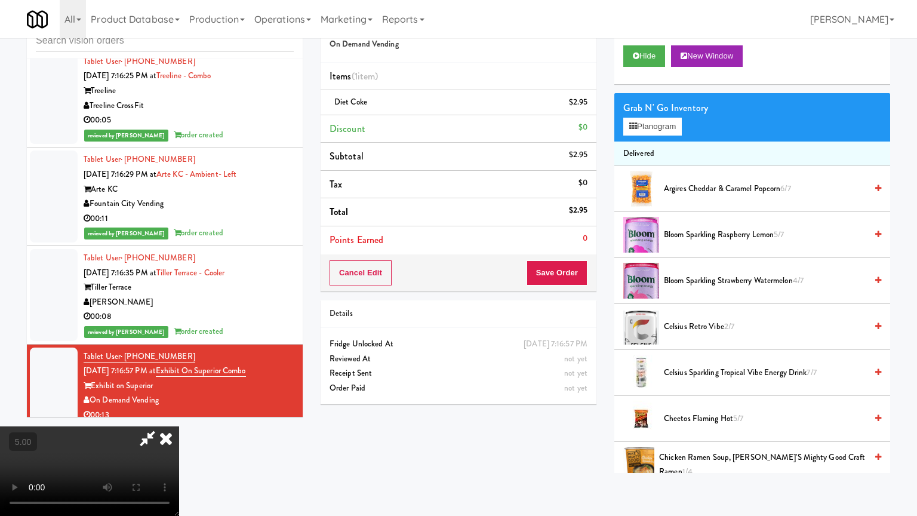
drag, startPoint x: 238, startPoint y: 370, endPoint x: 325, endPoint y: 318, distance: 102.0
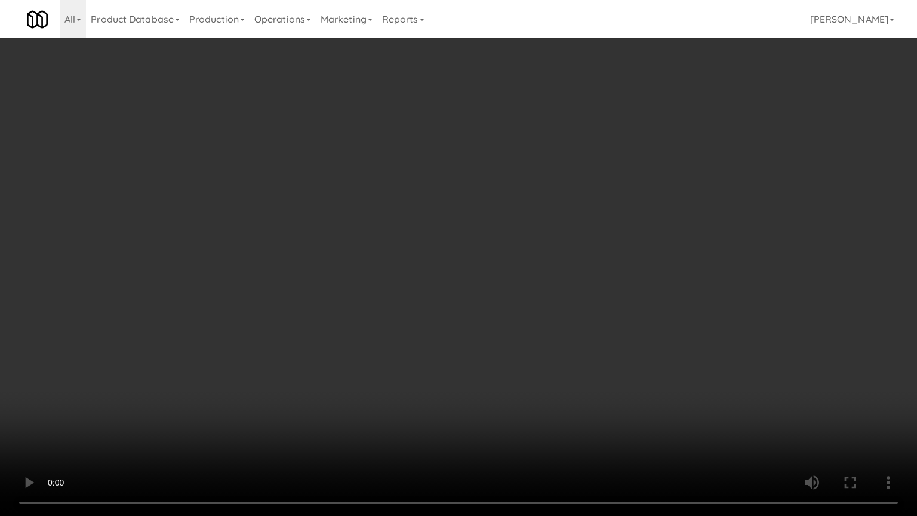
drag, startPoint x: 336, startPoint y: 324, endPoint x: 375, endPoint y: 212, distance: 118.2
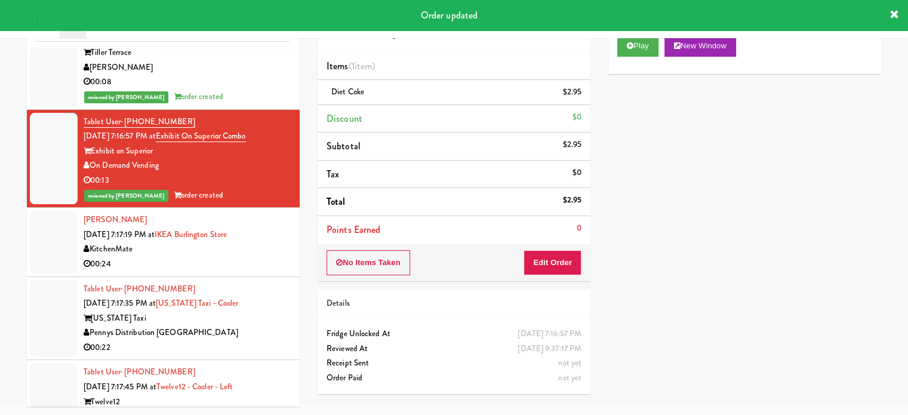
scroll to position [6960, 0]
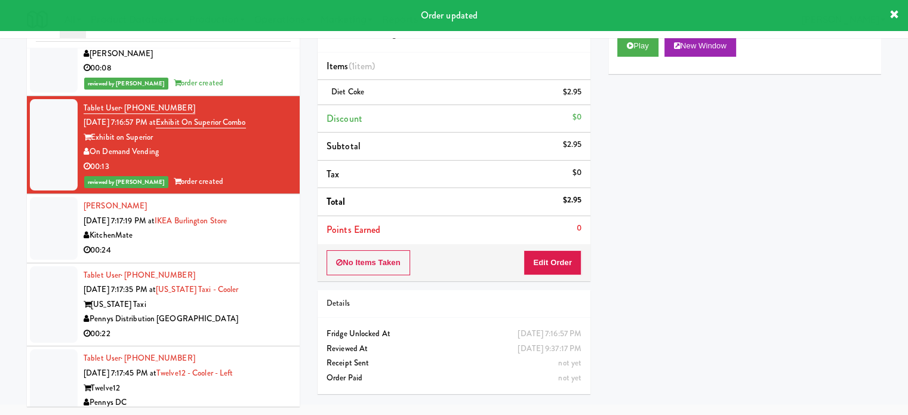
drag, startPoint x: 259, startPoint y: 210, endPoint x: 392, endPoint y: 184, distance: 135.7
